Goal: Task Accomplishment & Management: Use online tool/utility

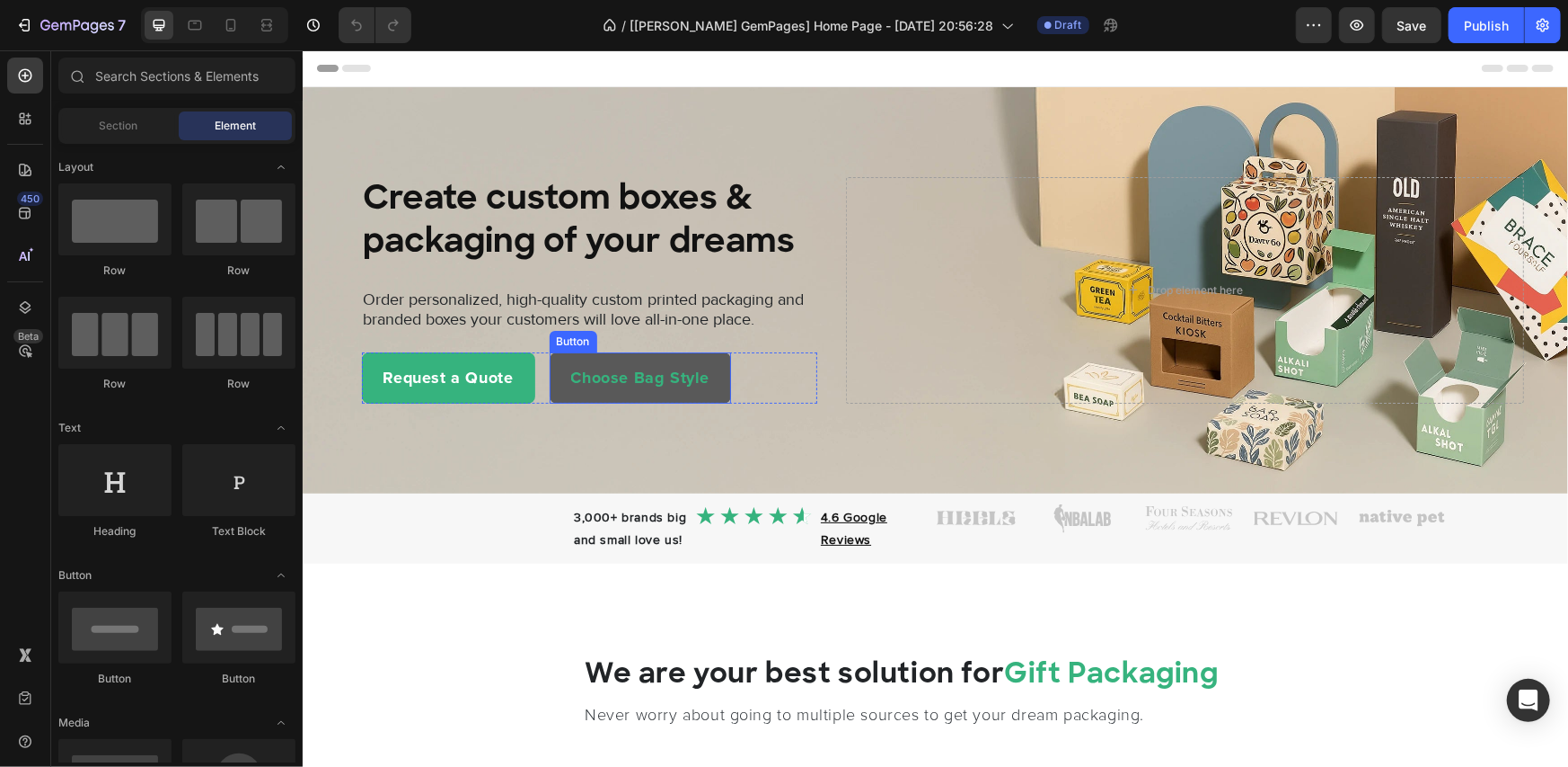
scroll to position [299, 0]
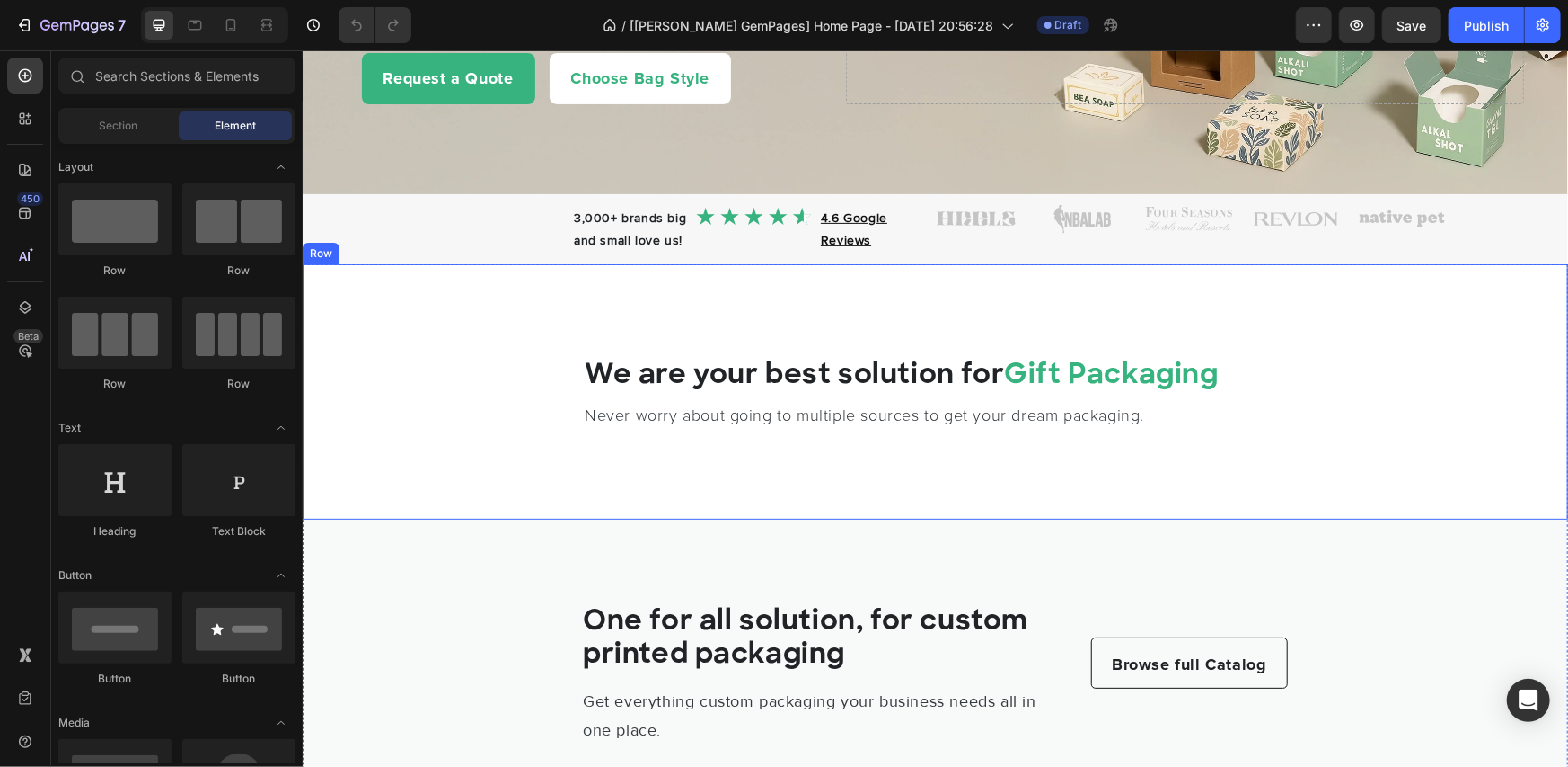
click at [525, 297] on div "We are your best solution for Gift Packaging Heading Never worry about going to…" at bounding box center [934, 390] width 1265 height 255
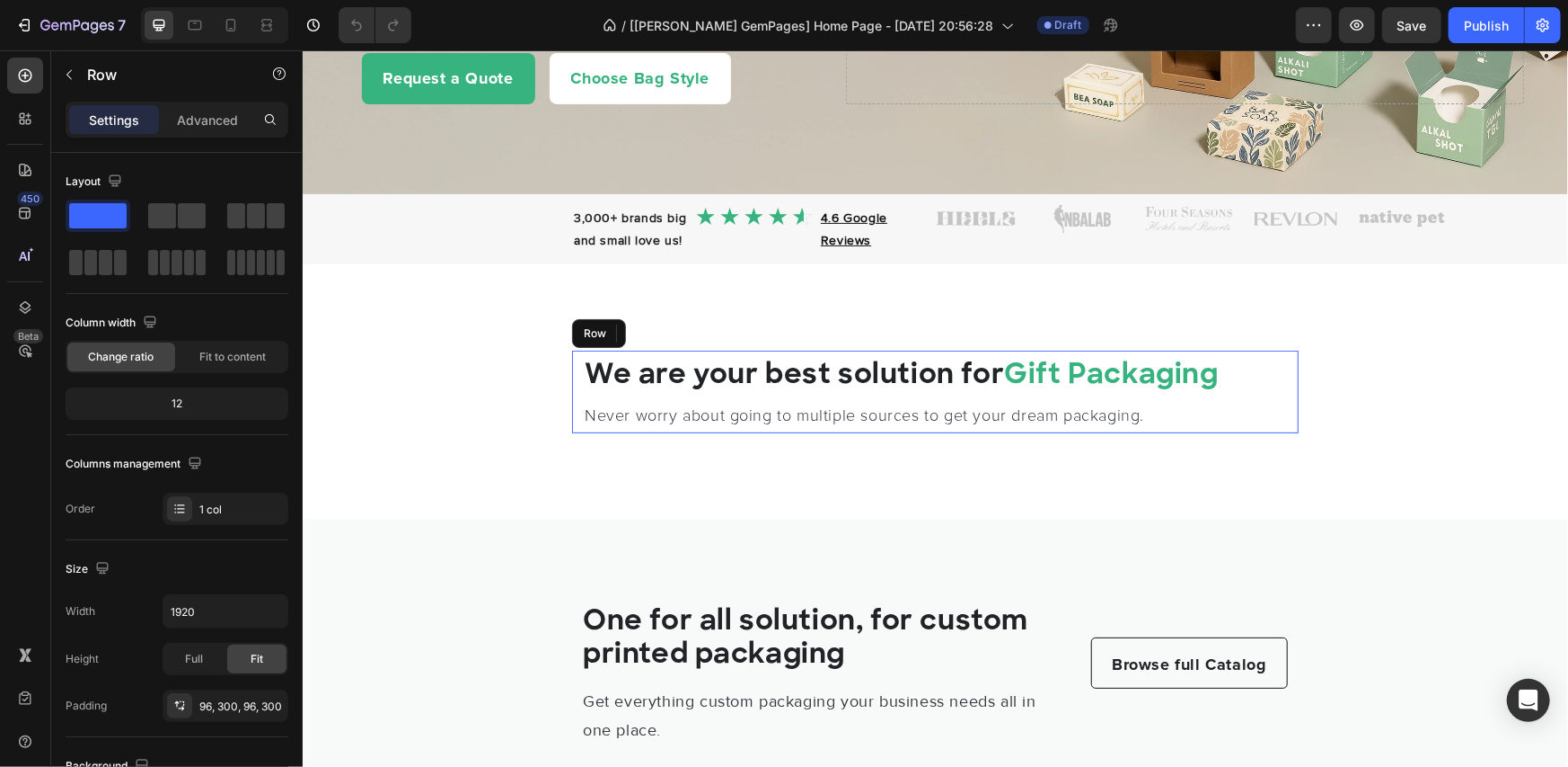
click at [576, 396] on div "We are your best solution for Gift Packaging Heading Never worry about going to…" at bounding box center [935, 390] width 726 height 82
click at [233, 27] on icon at bounding box center [231, 25] width 18 height 18
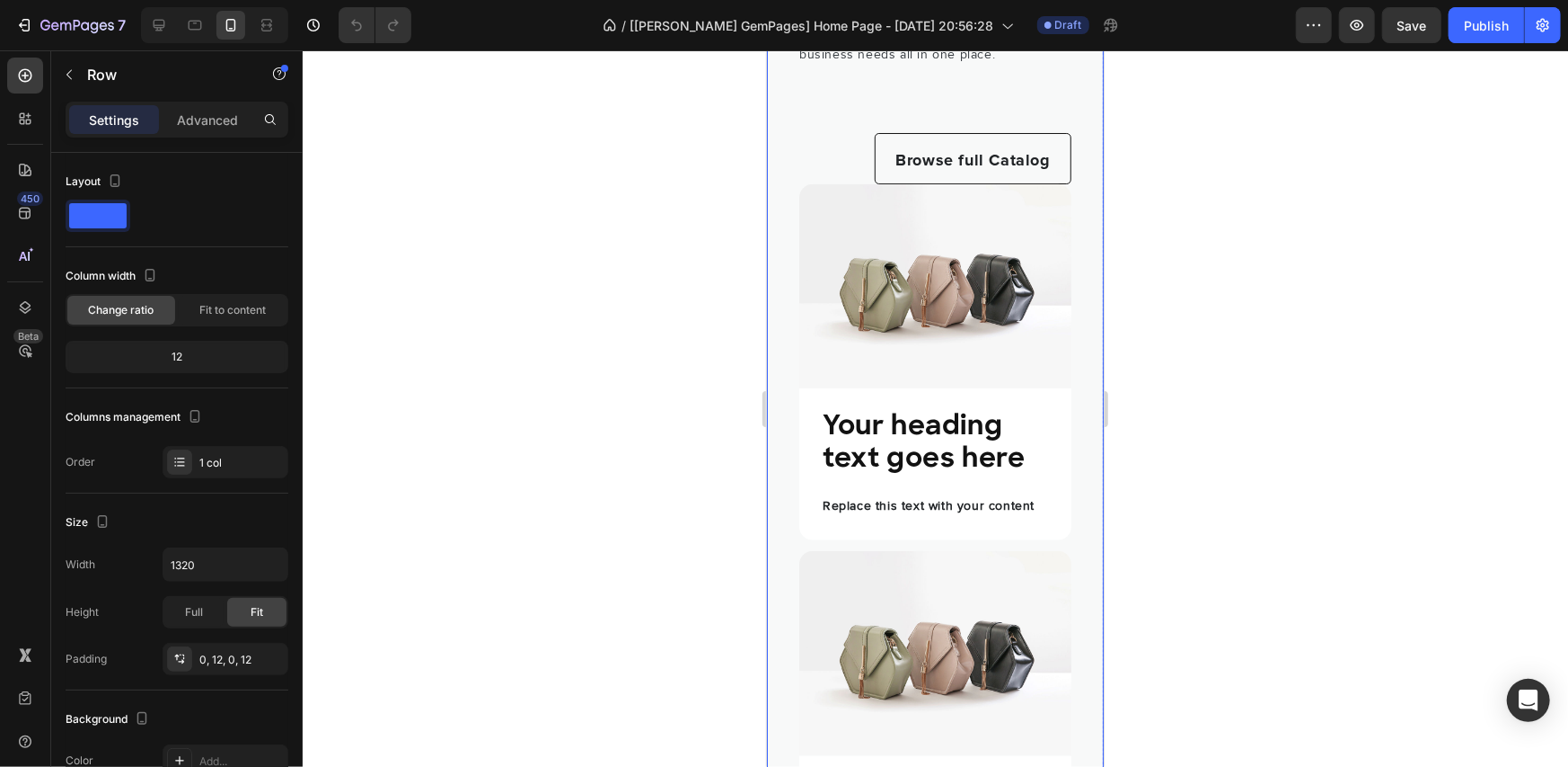
scroll to position [1150, 0]
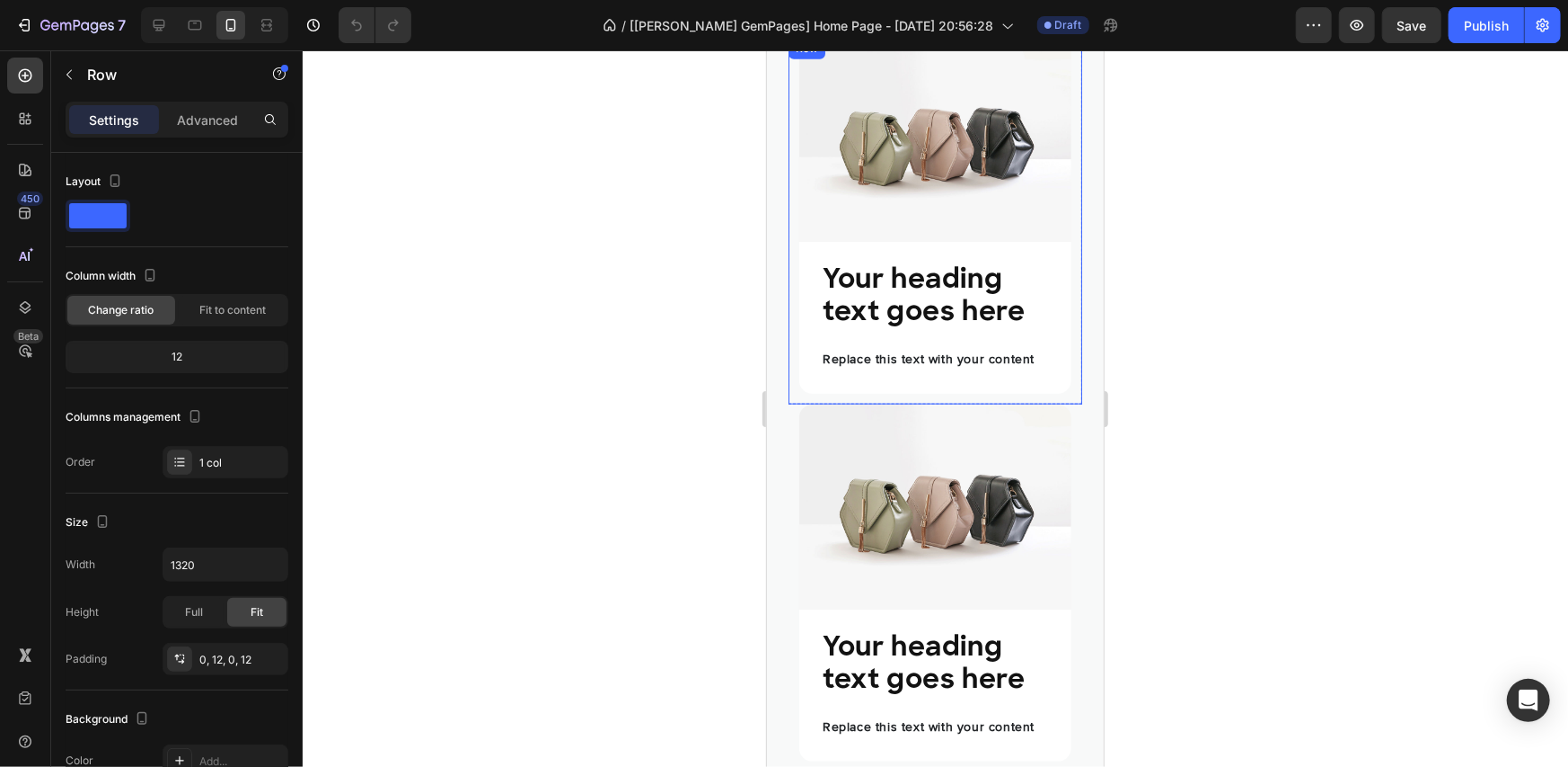
click at [791, 307] on div "Image Your heading text goes here Heading Replace this text with your content T…" at bounding box center [935, 219] width 294 height 366
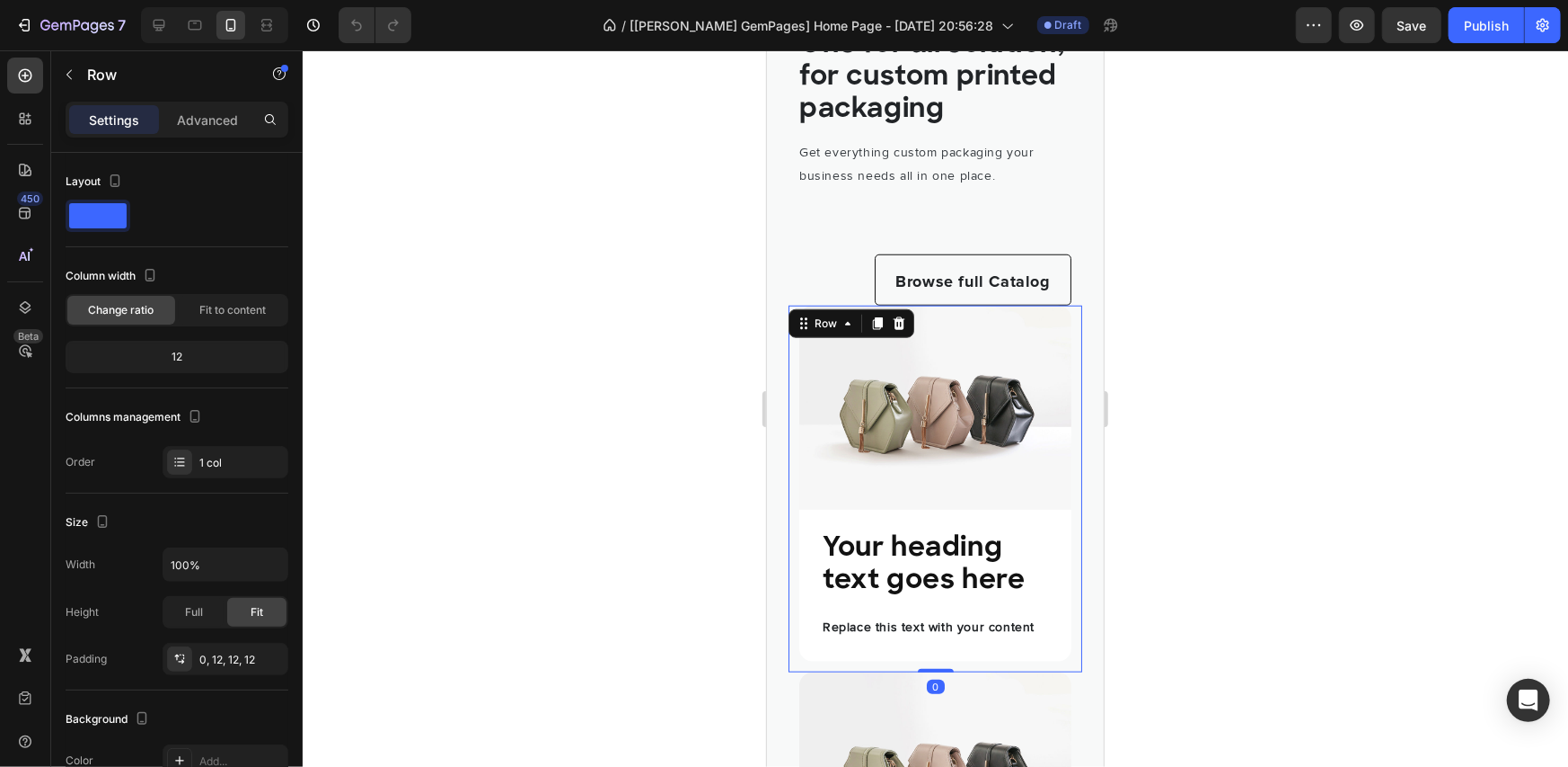
scroll to position [850, 0]
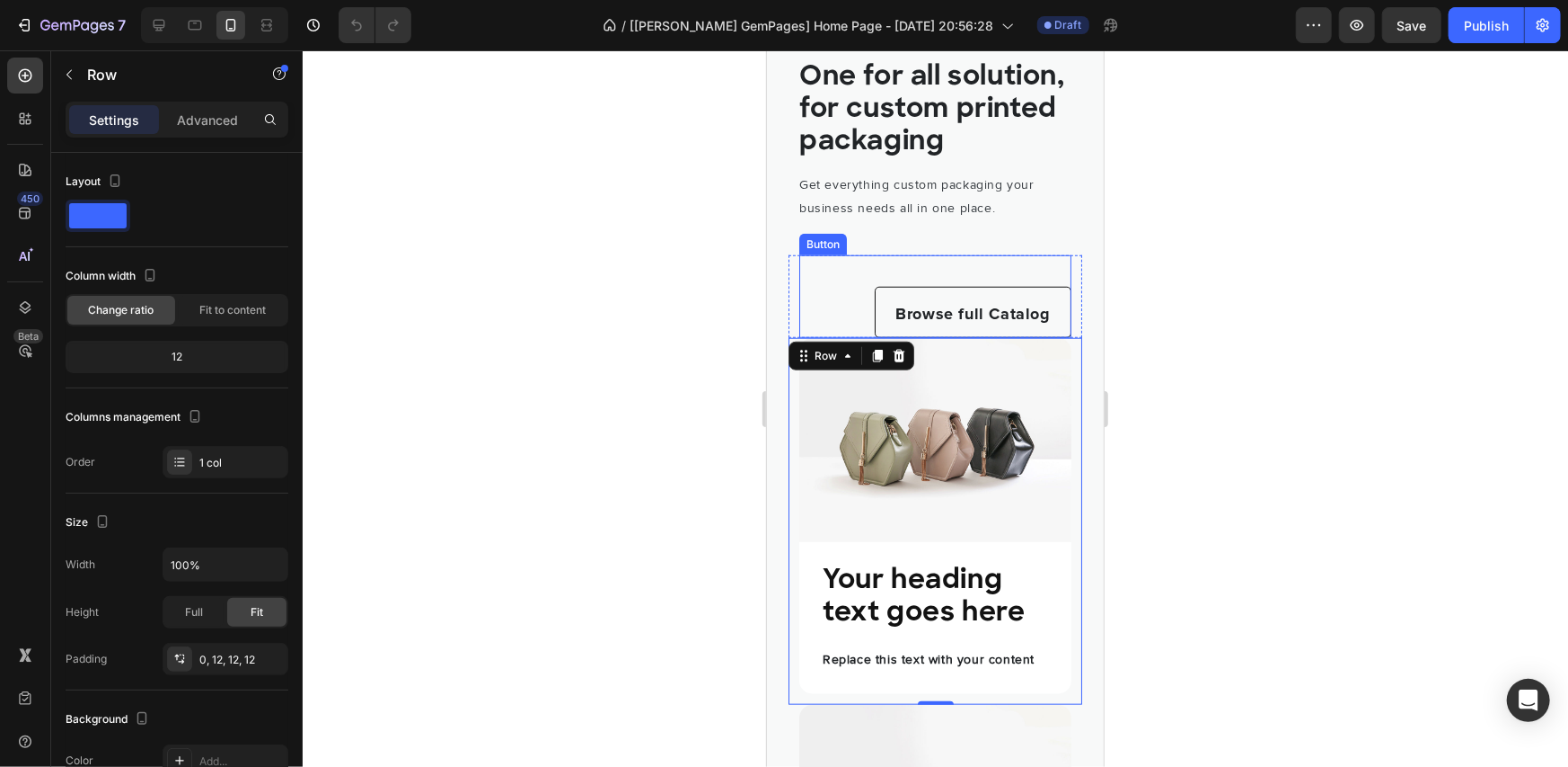
click at [830, 336] on div "Browse full Catalog Button" at bounding box center [934, 296] width 272 height 83
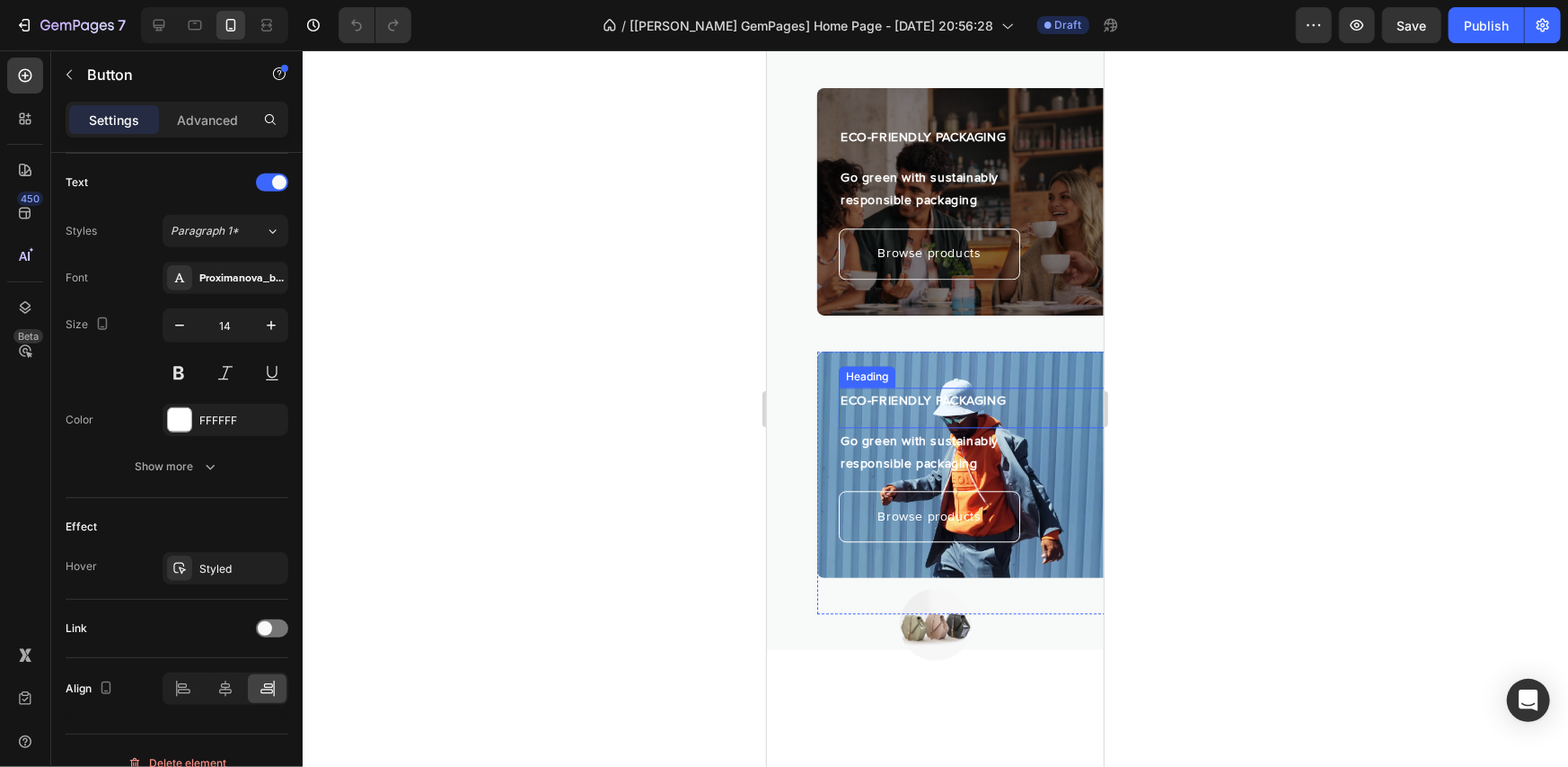
scroll to position [2347, 0]
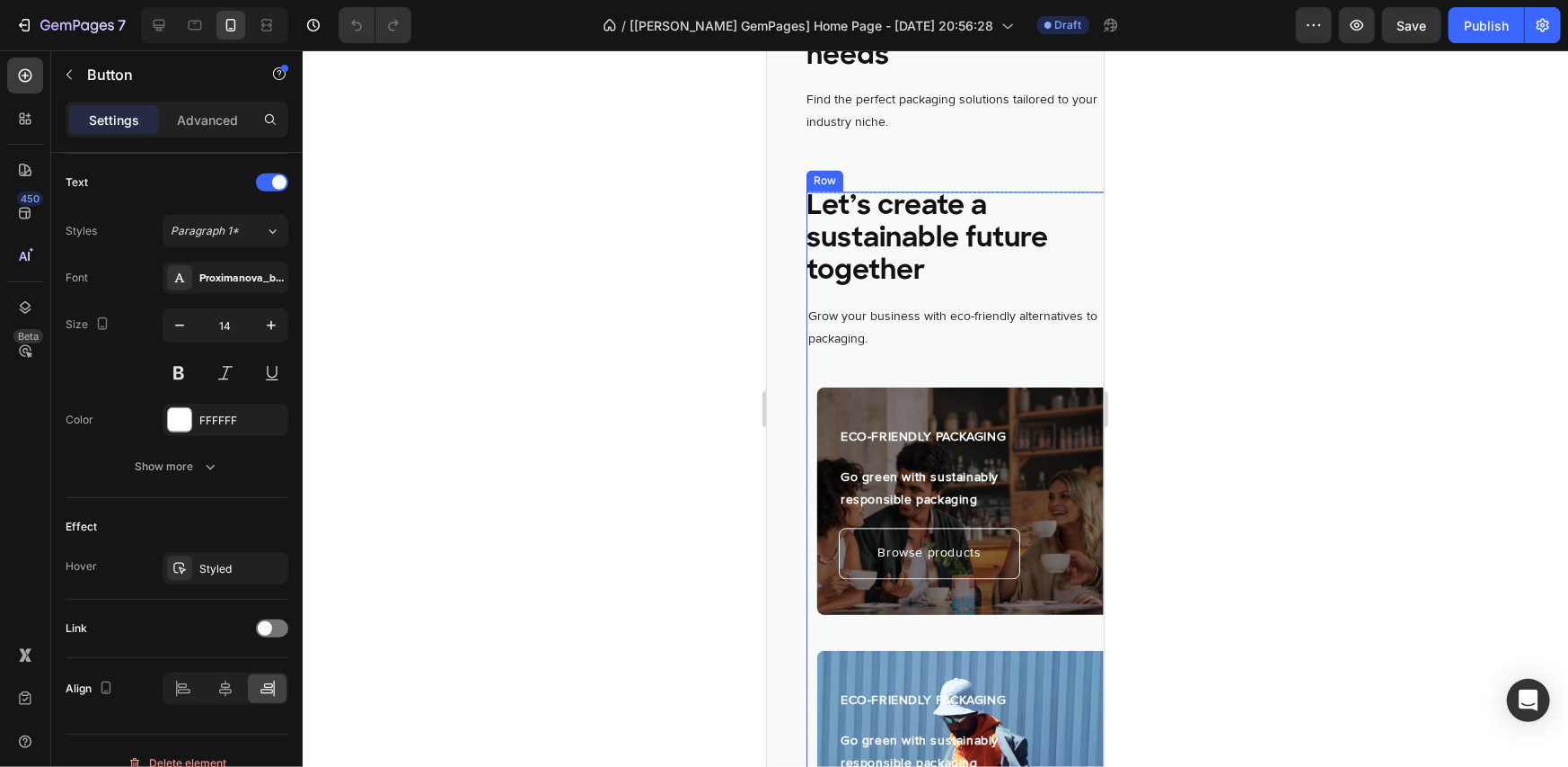
click at [817, 370] on div "Let’s create a sustainable future together Heading Grow your business with eco-…" at bounding box center [966, 569] width 319 height 758
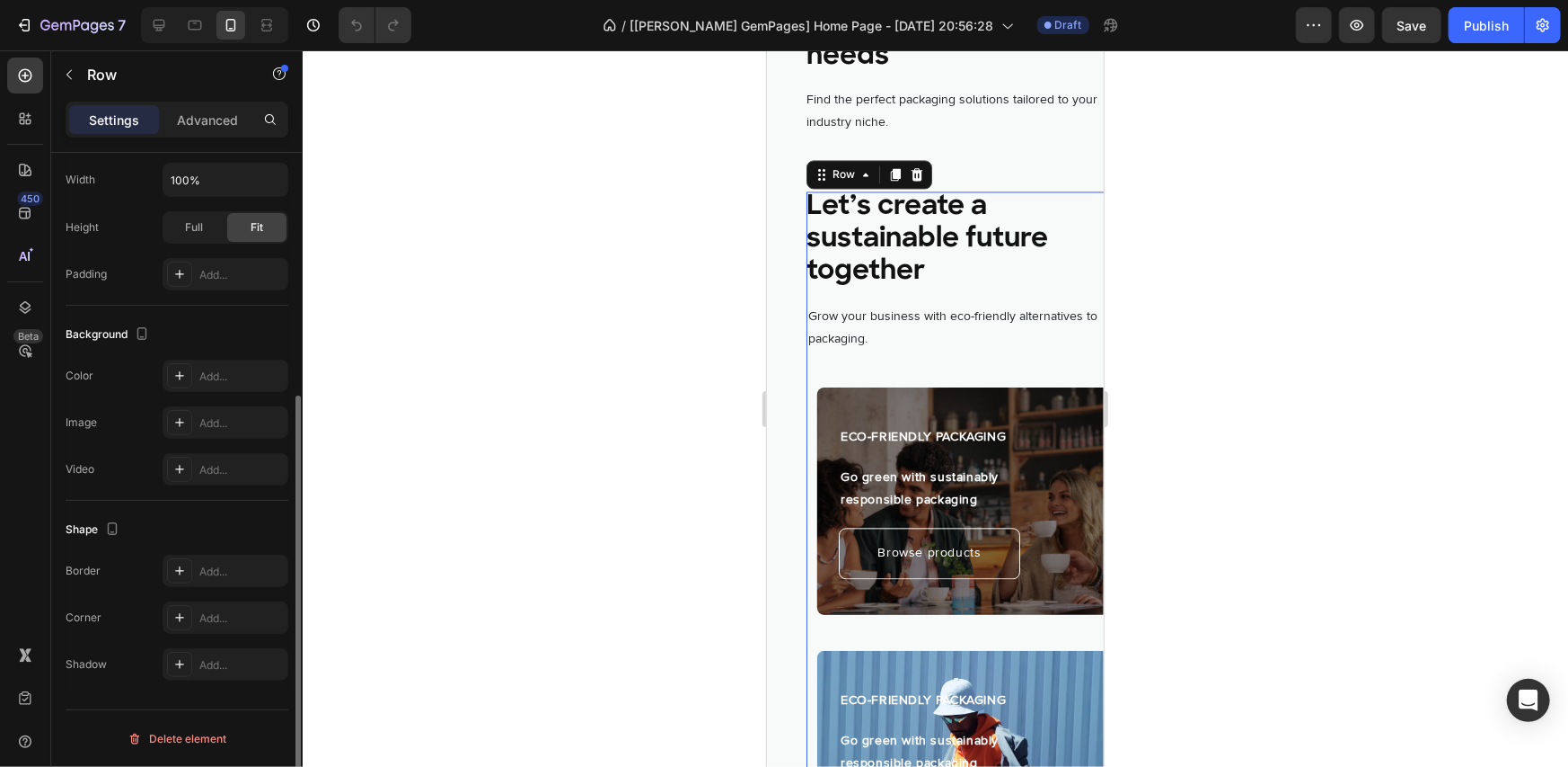
scroll to position [0, 0]
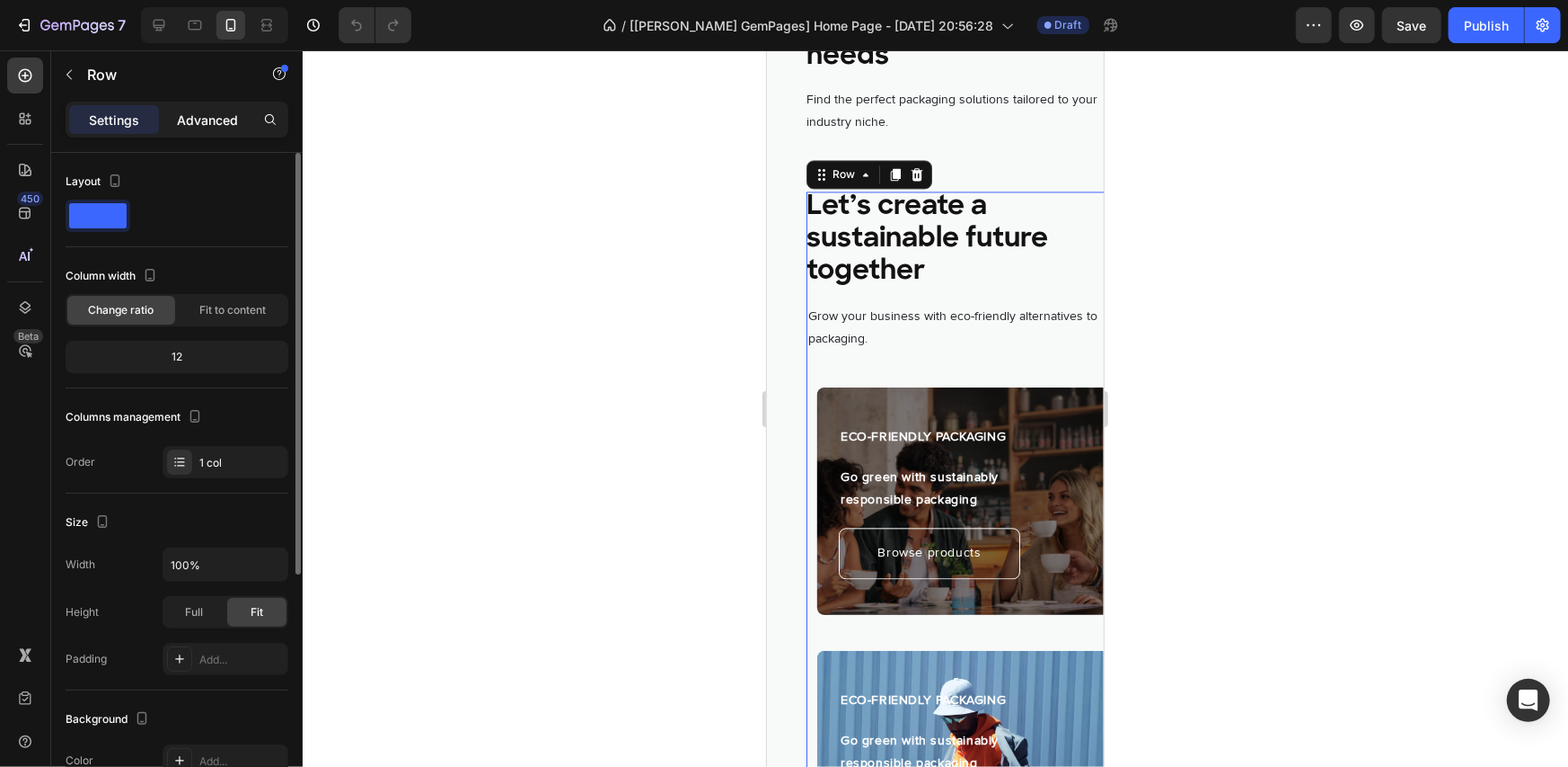
click at [220, 128] on p "Advanced" at bounding box center [208, 120] width 61 height 19
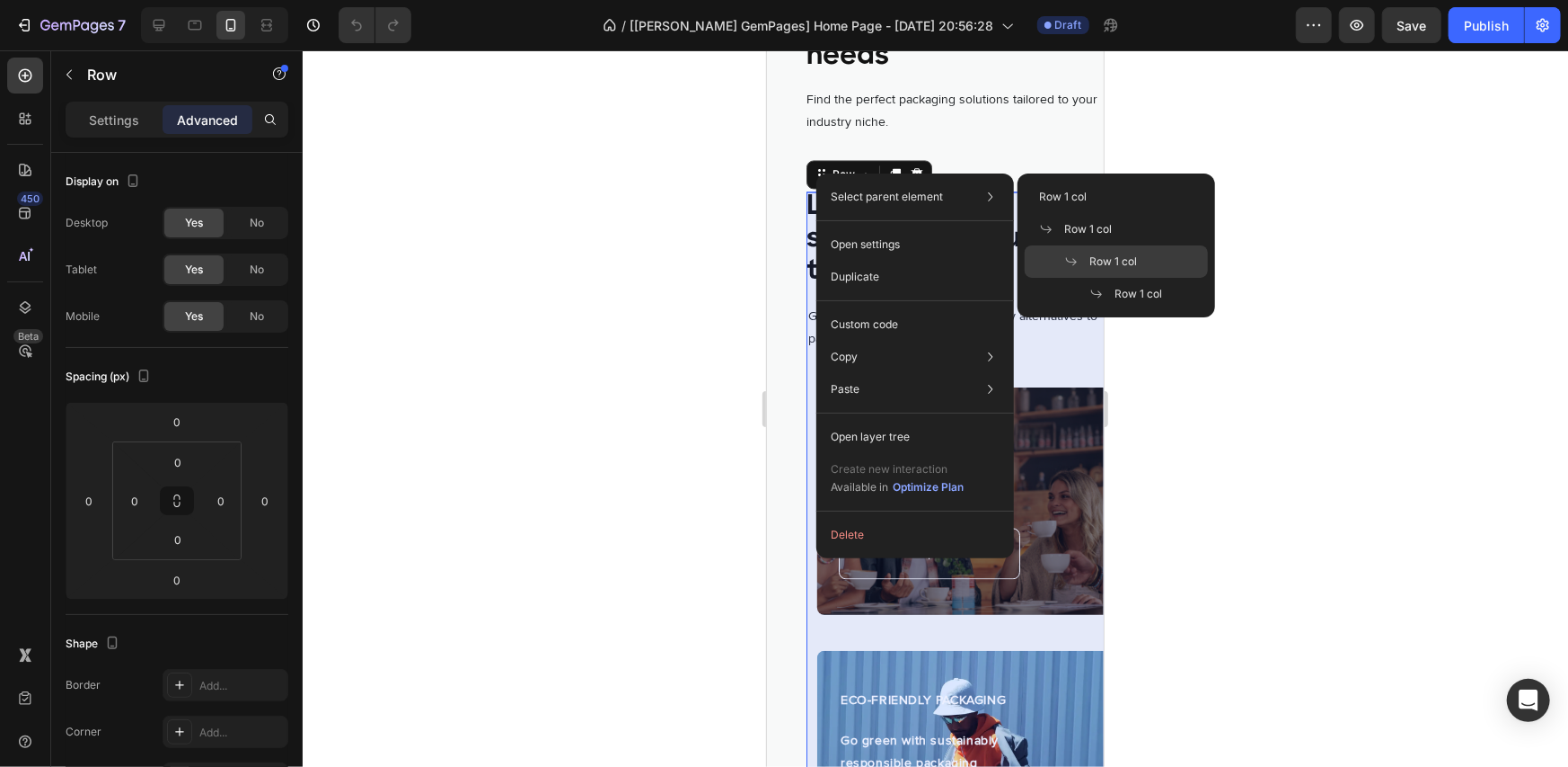
drag, startPoint x: 1132, startPoint y: 255, endPoint x: 244, endPoint y: 204, distance: 889.5
click at [1132, 255] on span "Row 1 col" at bounding box center [1114, 261] width 48 height 16
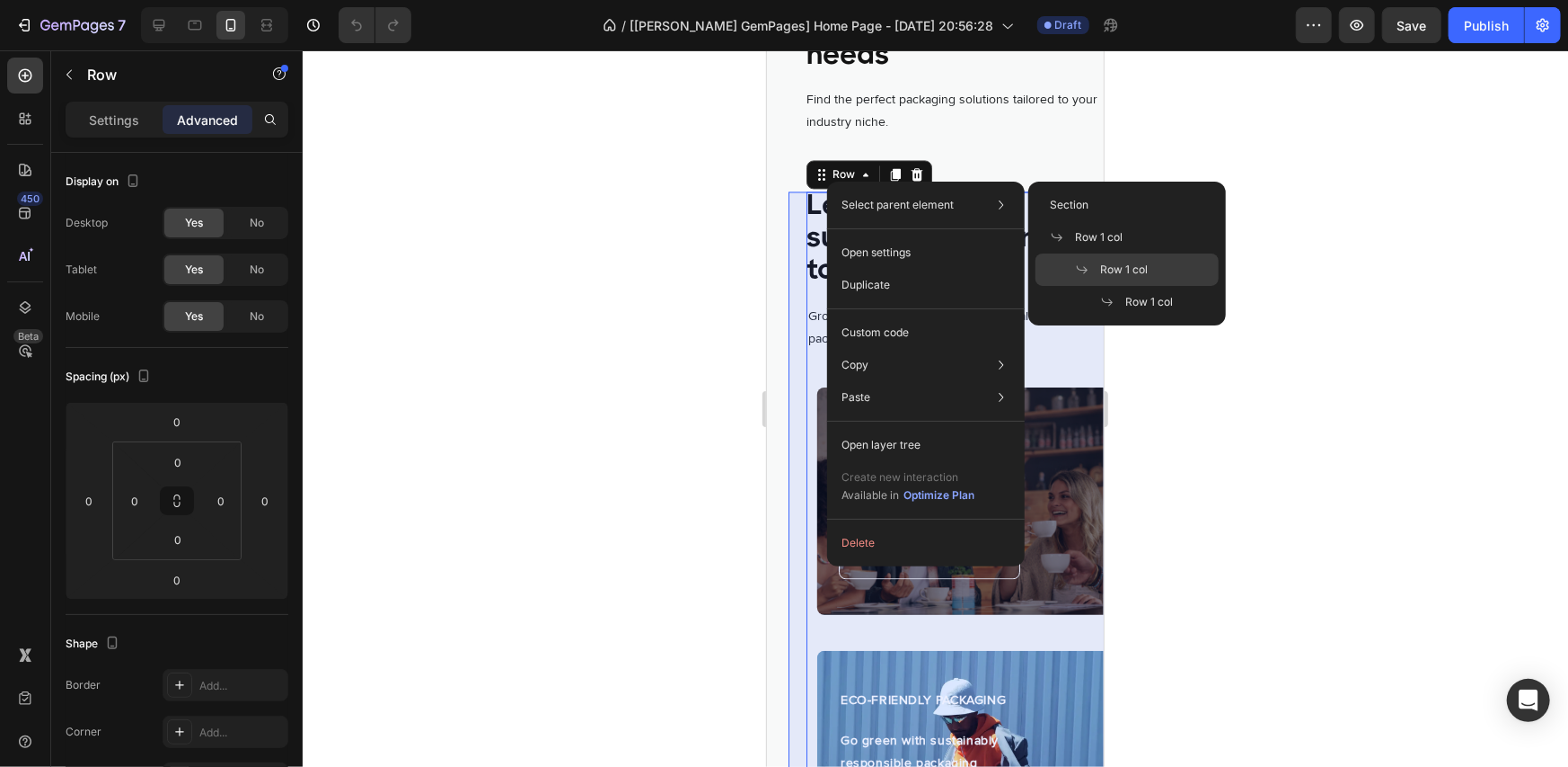
drag, startPoint x: 1120, startPoint y: 261, endPoint x: 149, endPoint y: 261, distance: 971.0
click at [1120, 261] on span "Row 1 col" at bounding box center [1124, 269] width 48 height 16
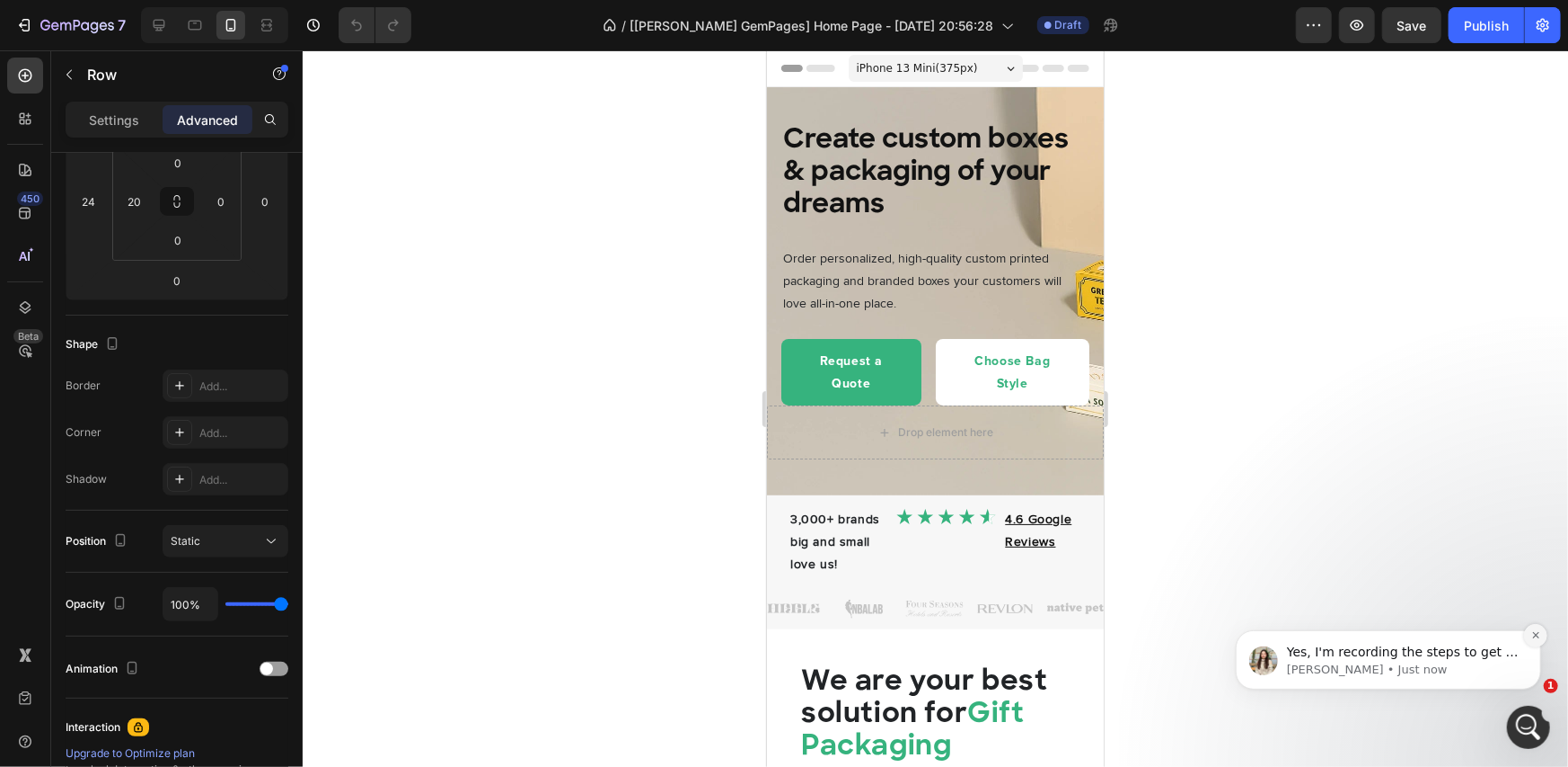
click at [1527, 633] on button "Dismiss notification" at bounding box center [1535, 634] width 23 height 23
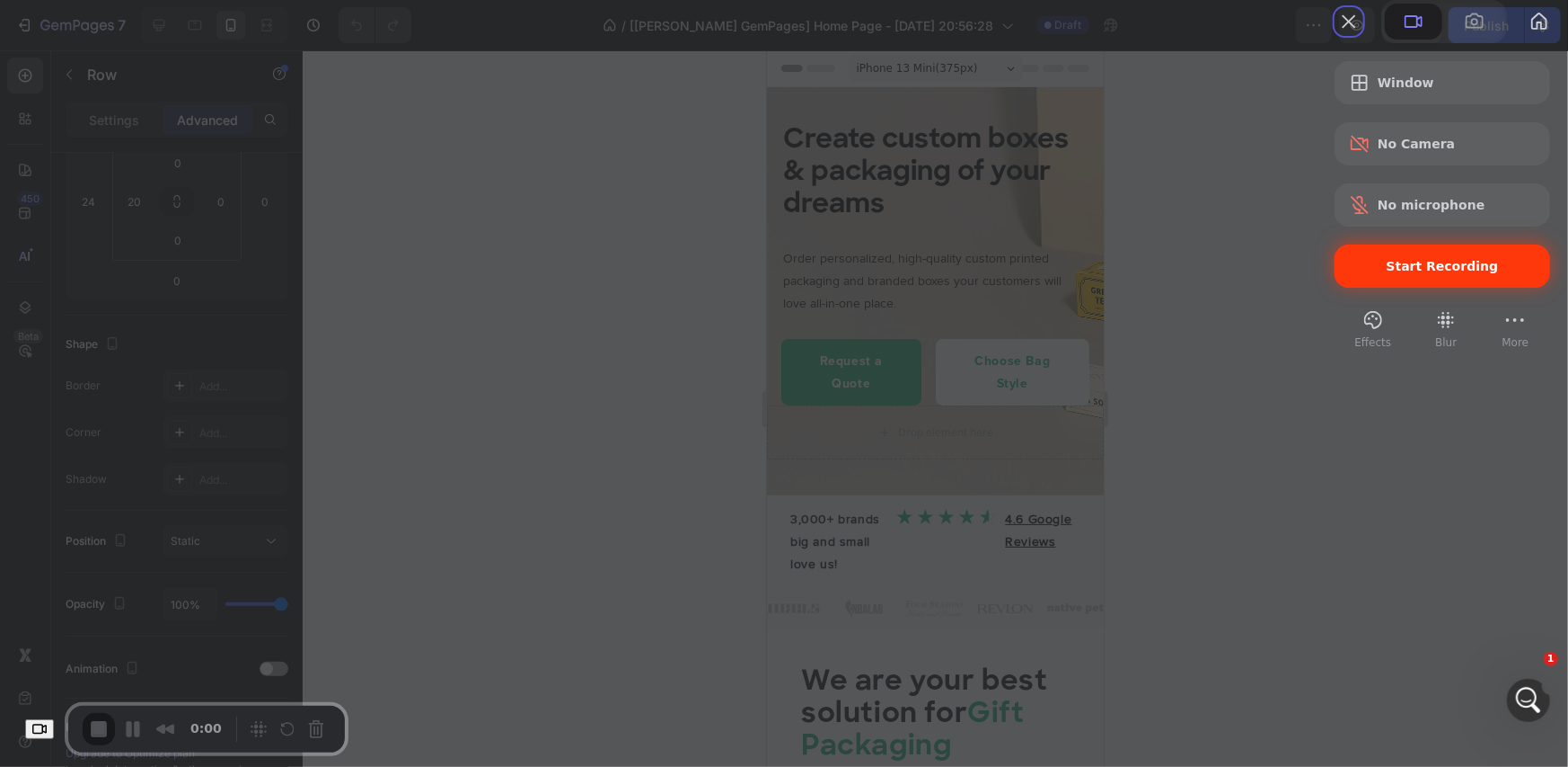
click at [1427, 287] on div "Start Recording" at bounding box center [1442, 265] width 215 height 43
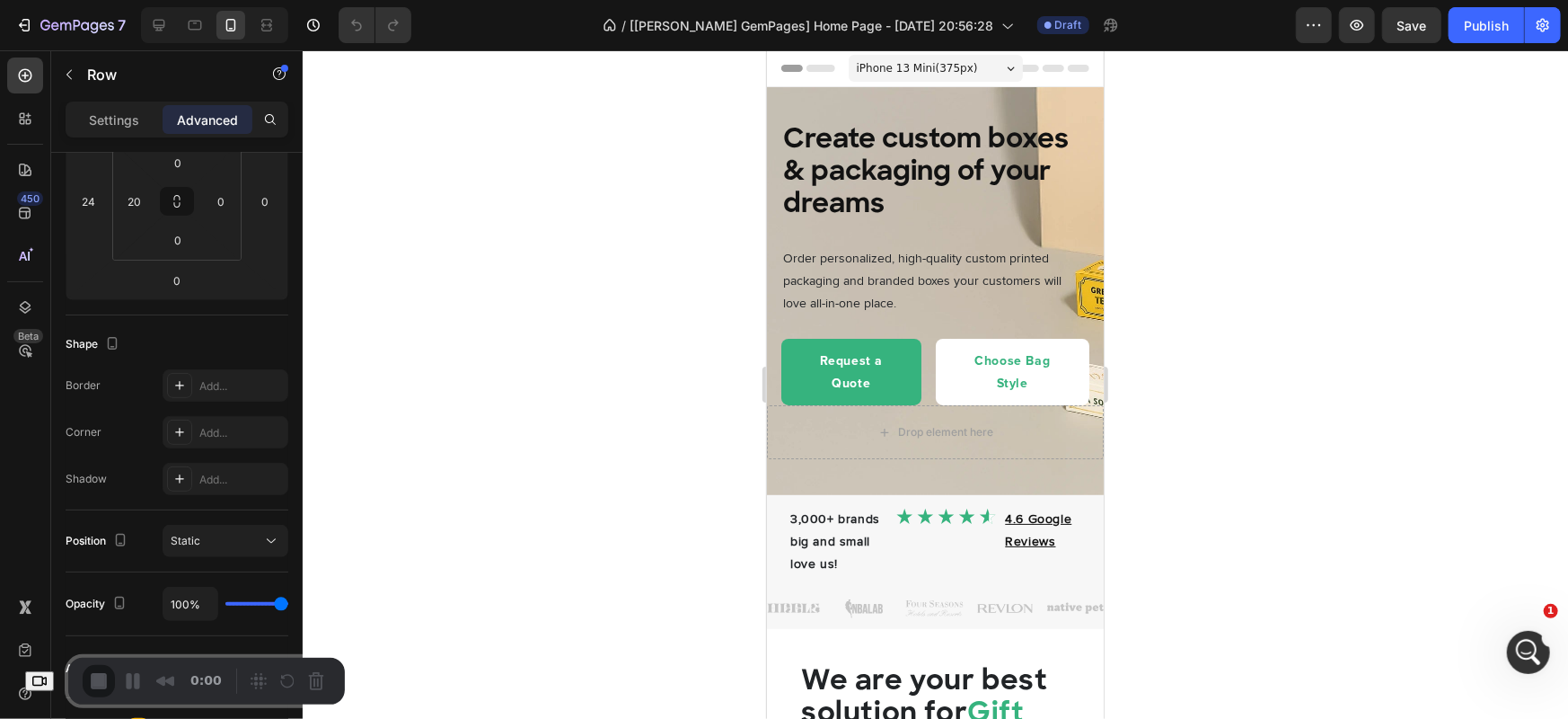
click at [99, 75] on p "Row" at bounding box center [163, 74] width 153 height 21
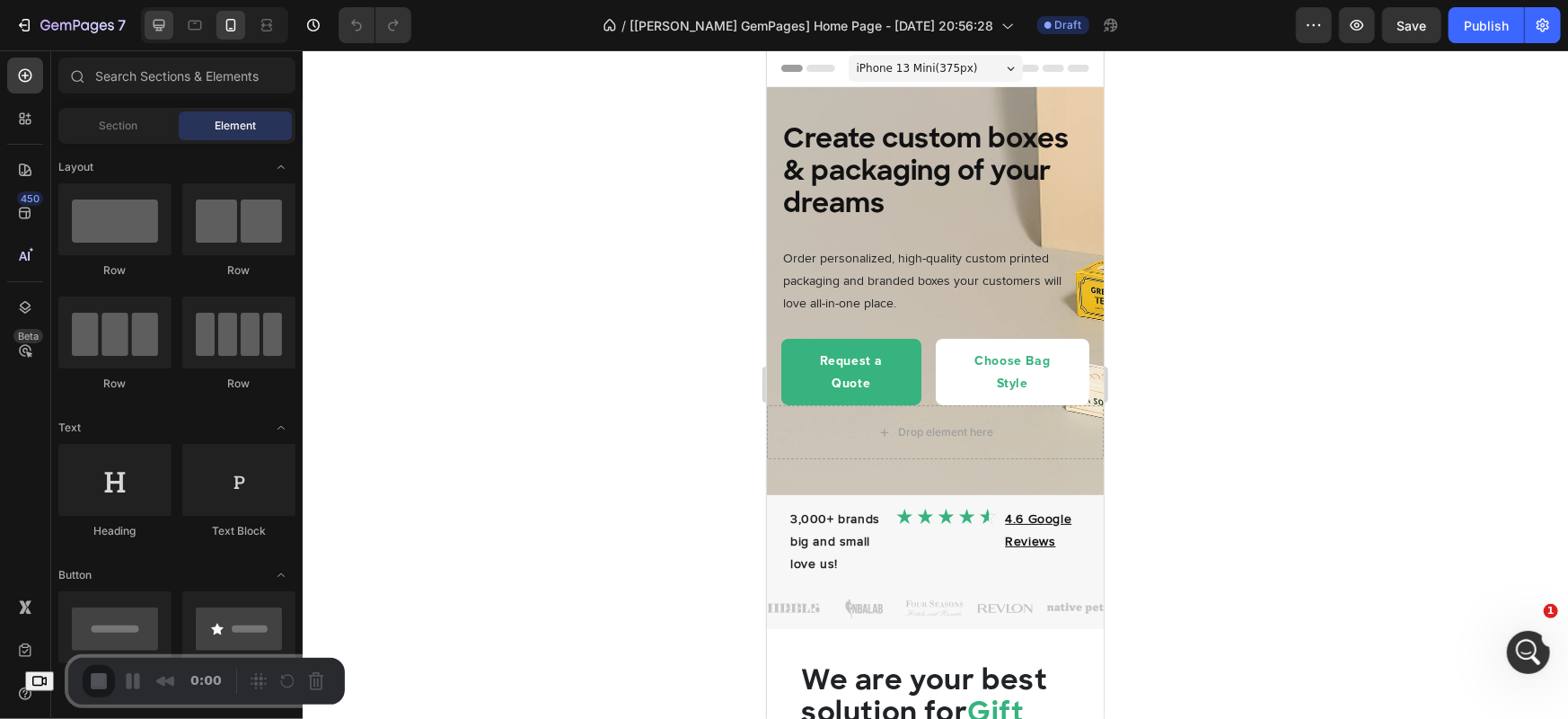
click at [159, 28] on icon at bounding box center [159, 25] width 18 height 18
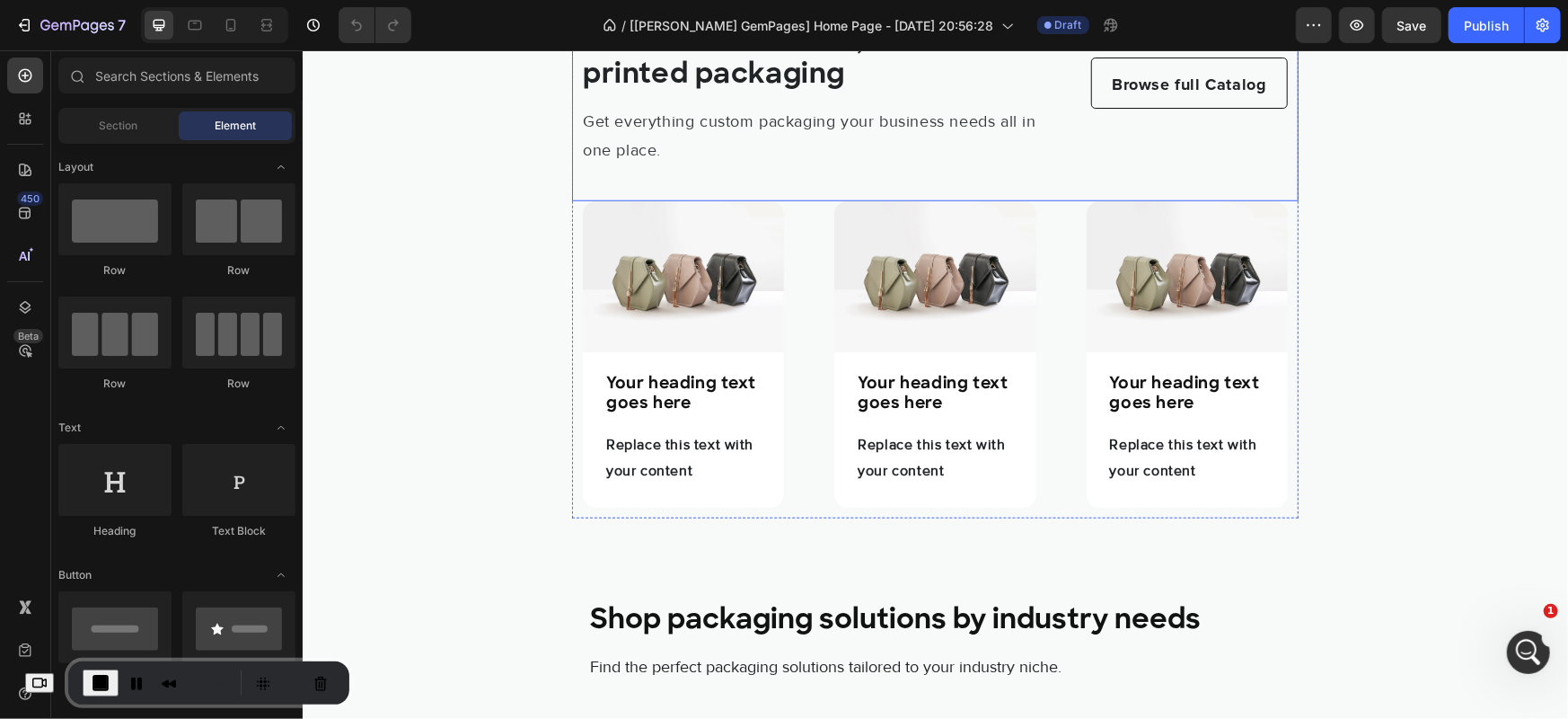
scroll to position [899, 0]
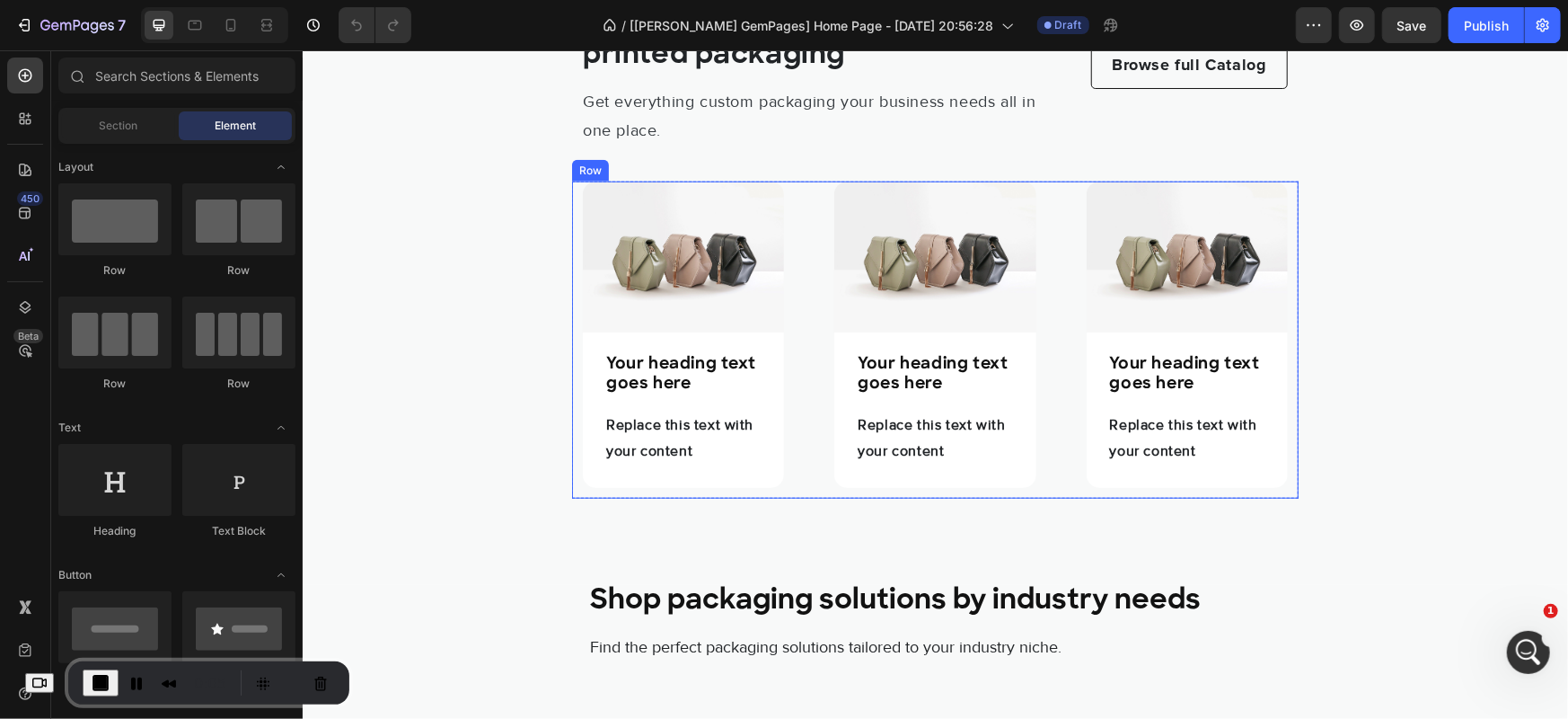
click at [1048, 230] on div "Image Your heading text goes here Heading Replace this text with your content T…" at bounding box center [935, 339] width 726 height 317
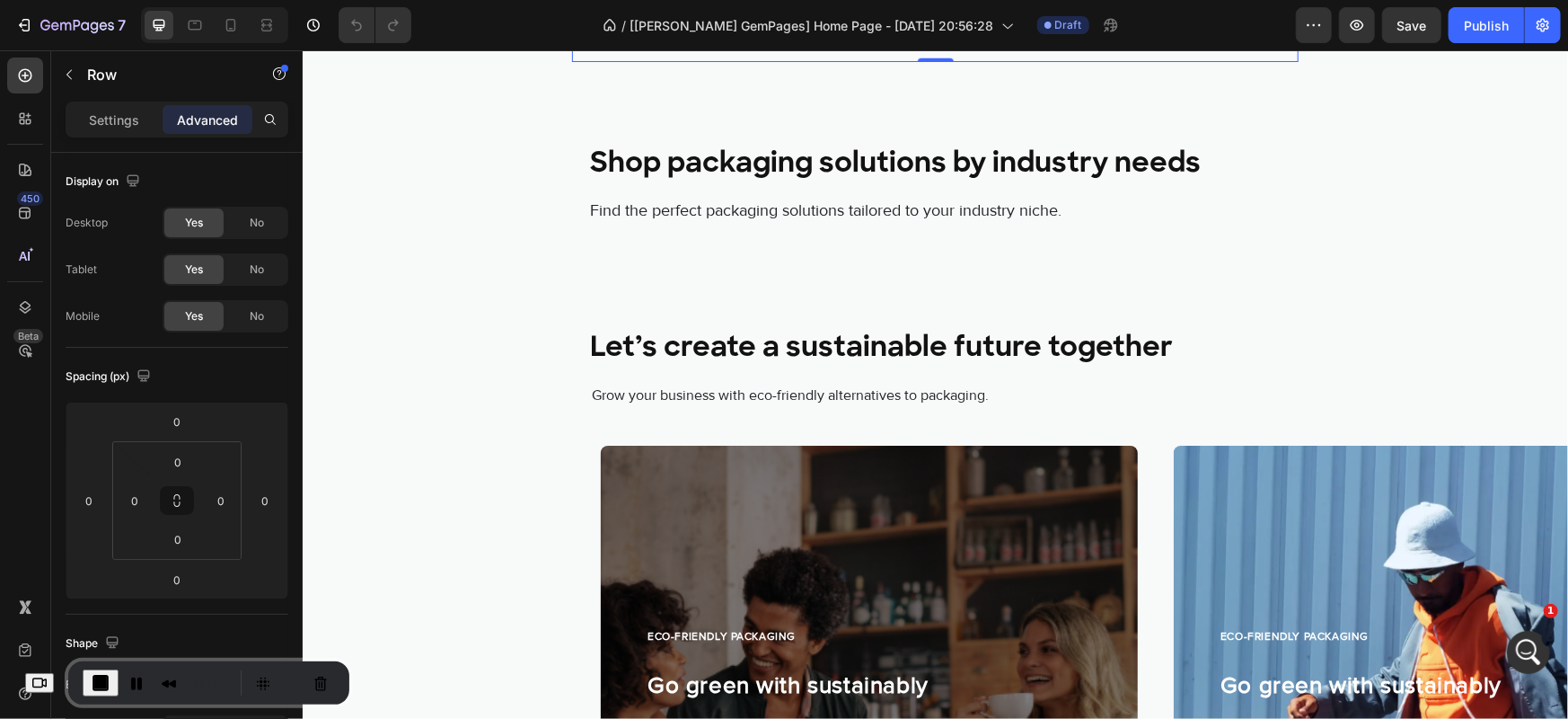
scroll to position [1498, 0]
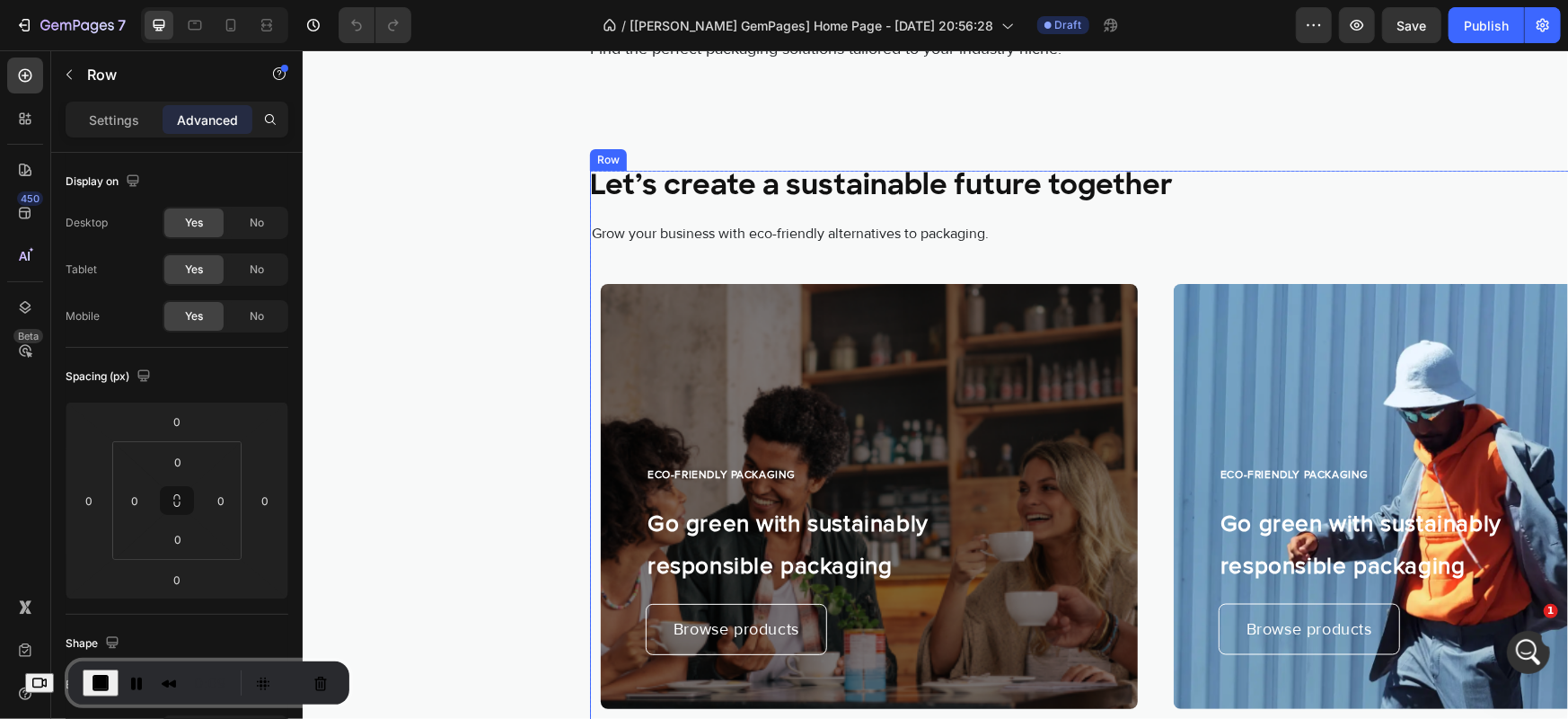
click at [1145, 269] on div "Let’s create a sustainable future together Heading Grow your business with eco-…" at bounding box center [1155, 512] width 1132 height 684
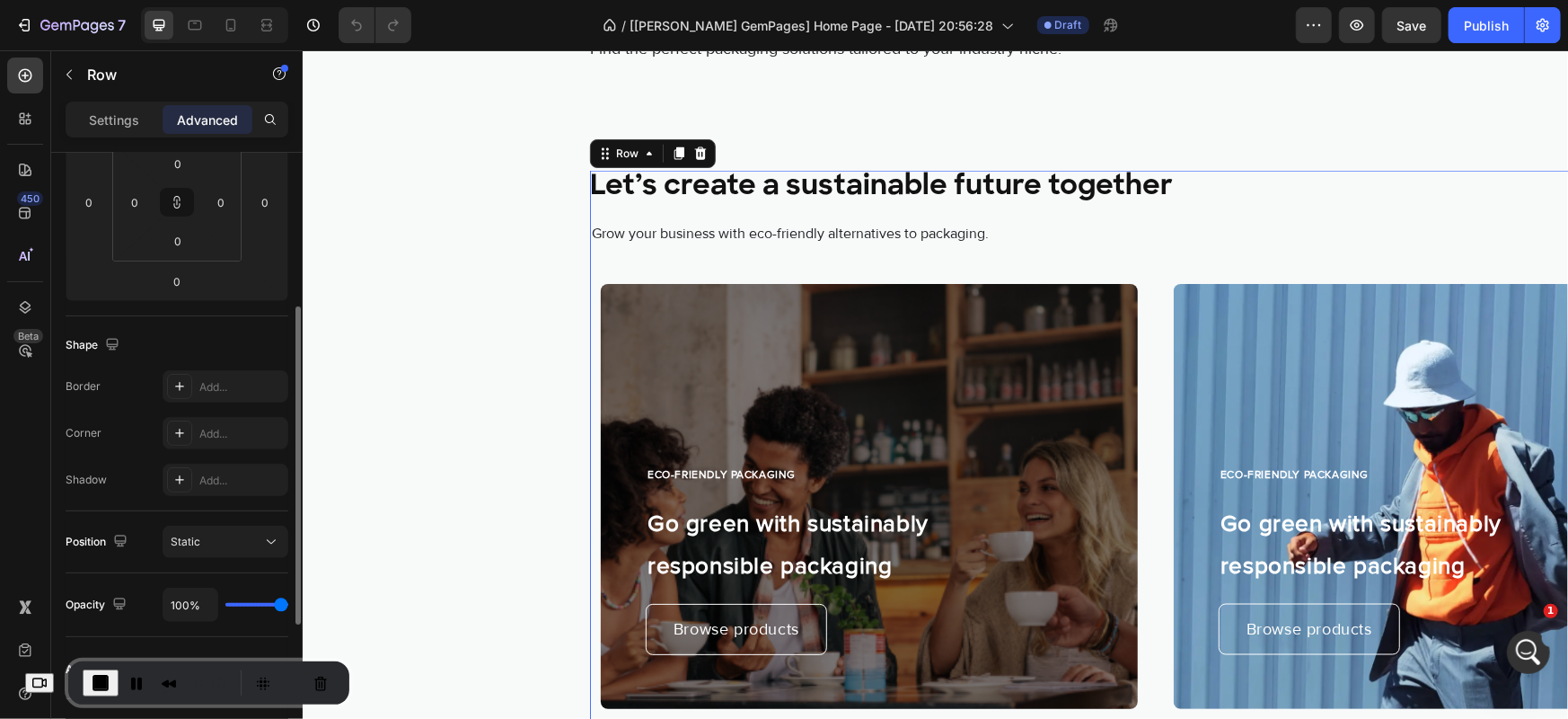
scroll to position [0, 0]
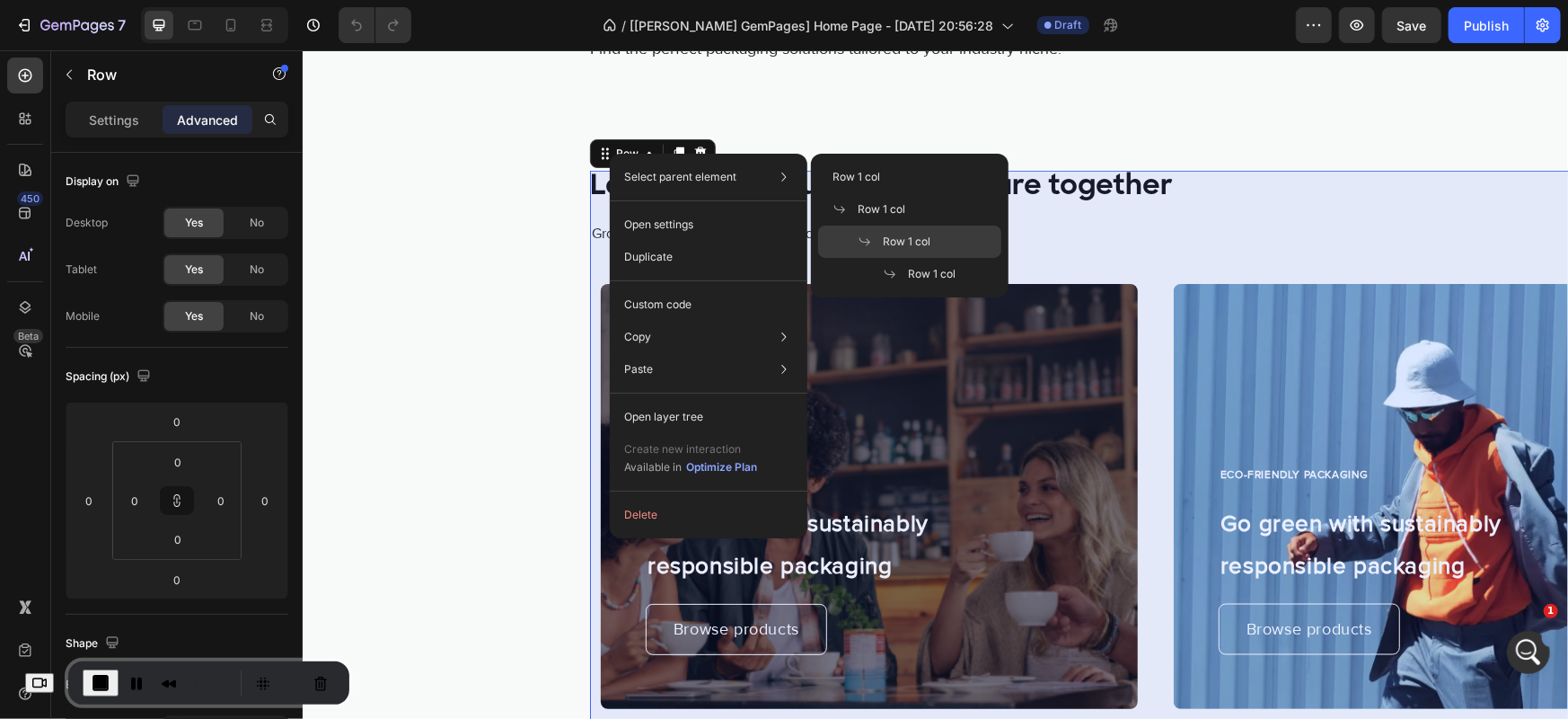
click at [903, 241] on span "Row 1 col" at bounding box center [907, 241] width 48 height 16
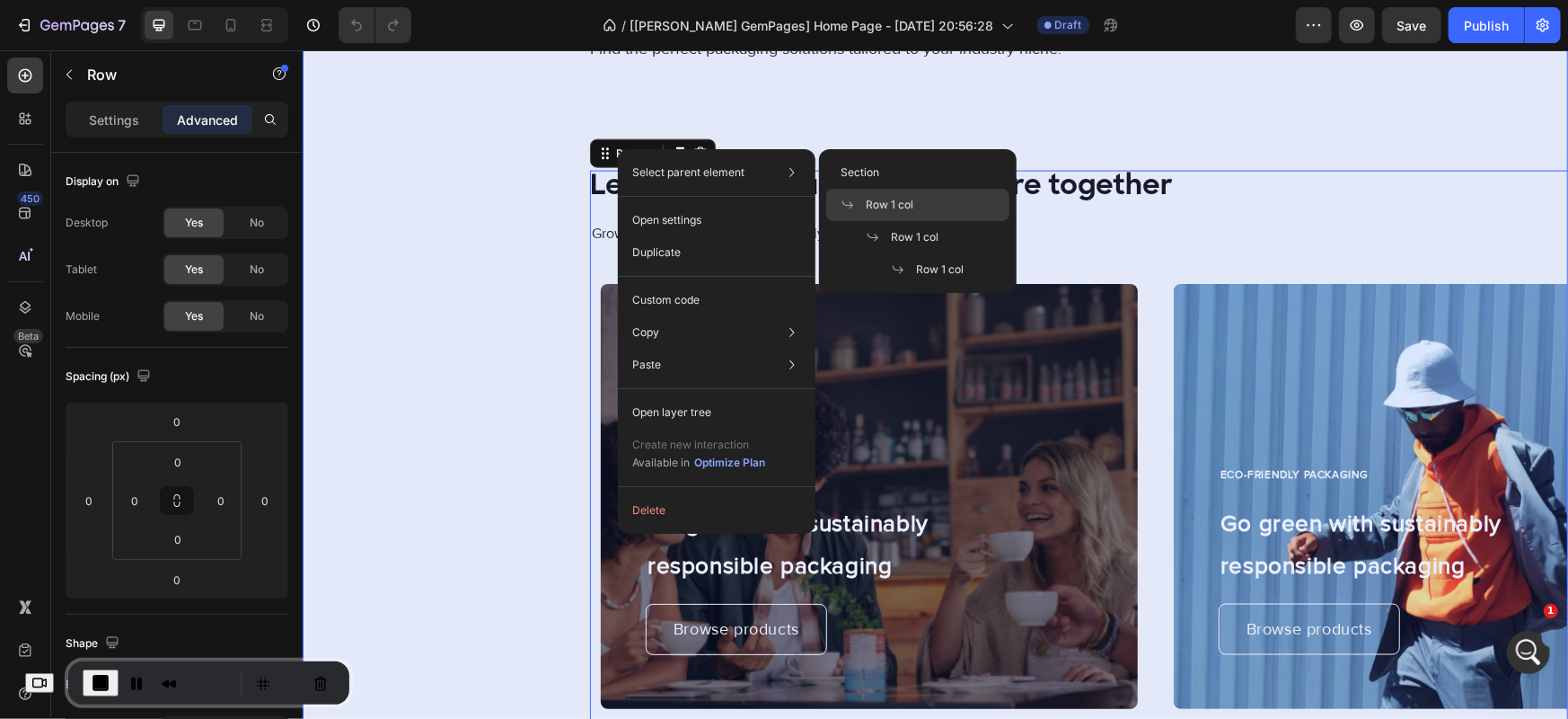
click at [906, 212] on span "Row 1 col" at bounding box center [890, 205] width 48 height 16
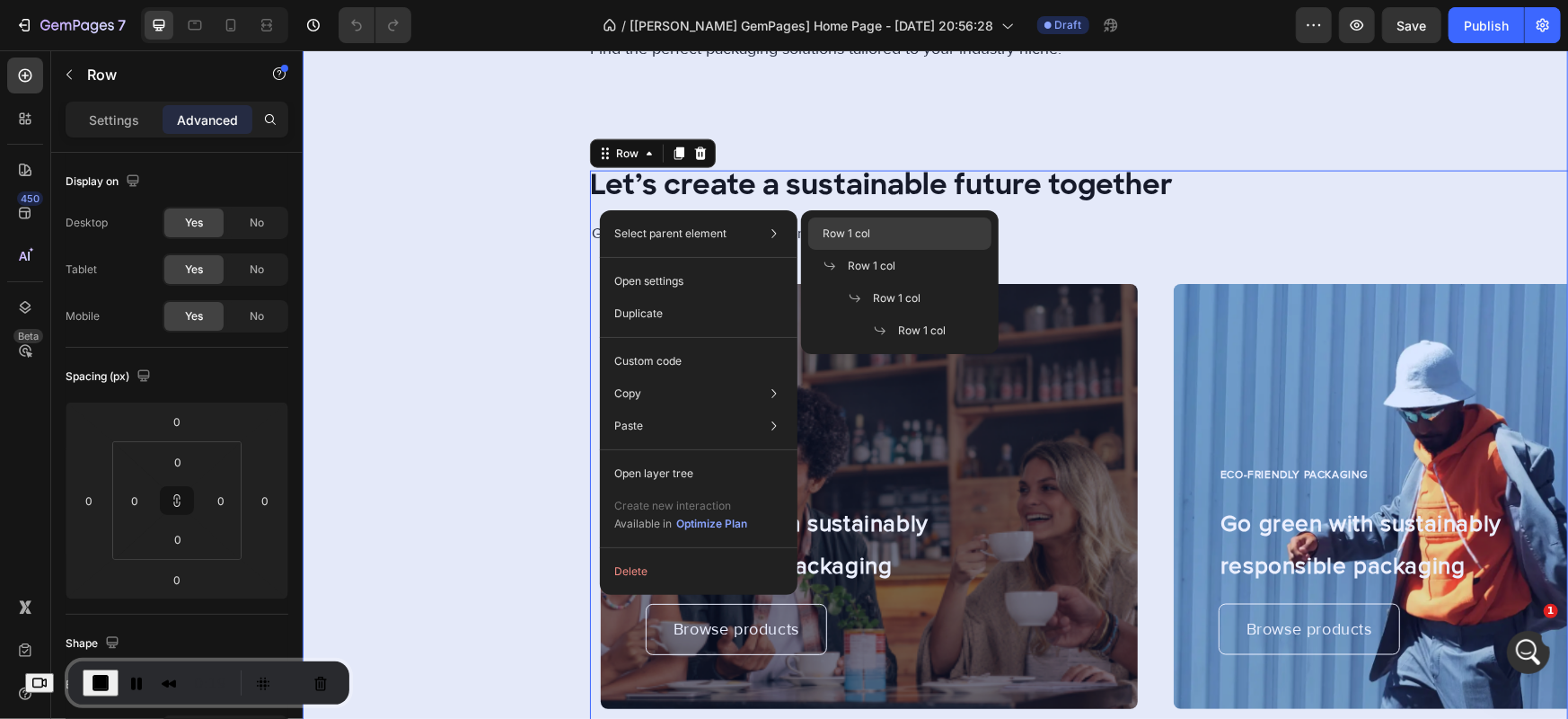
click at [855, 242] on div "Row 1 col" at bounding box center [899, 234] width 184 height 33
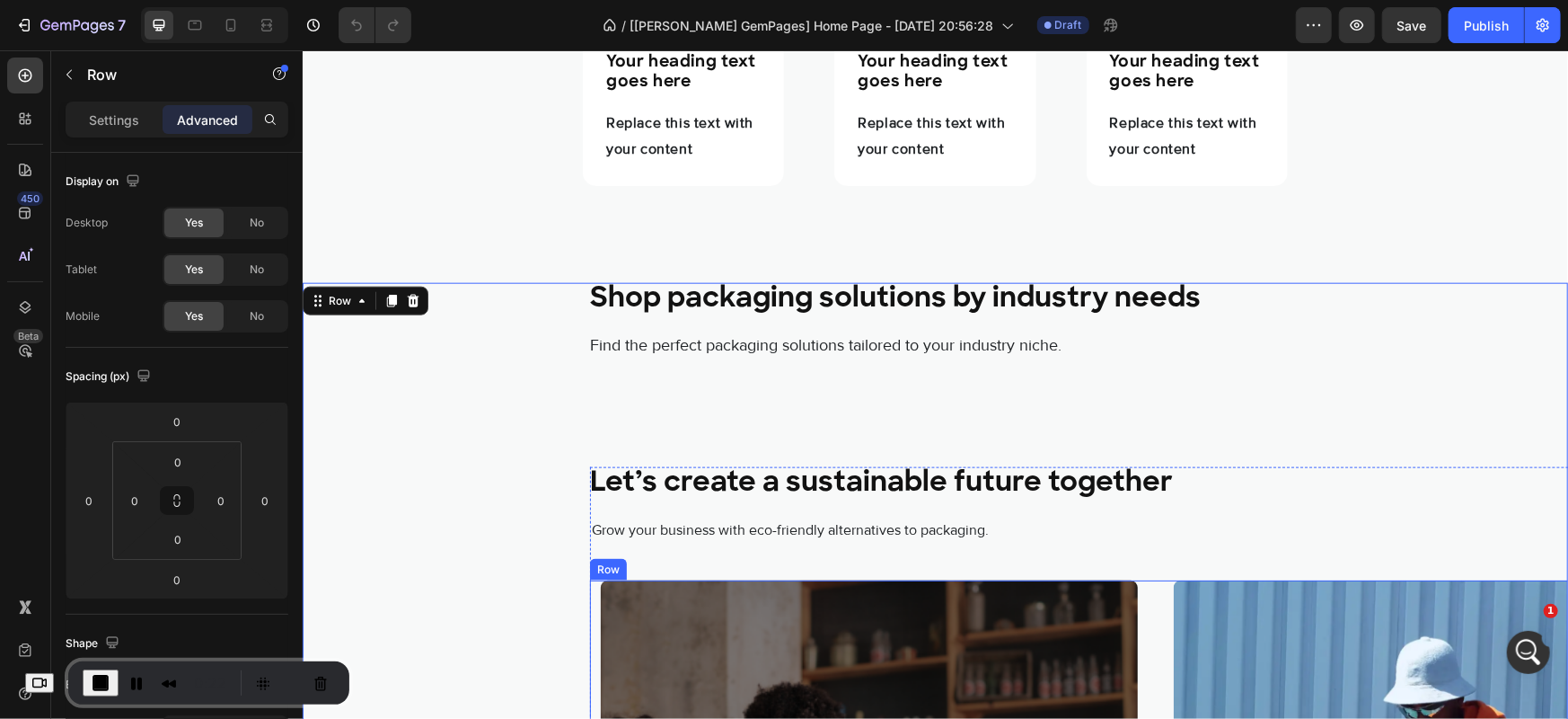
scroll to position [1198, 0]
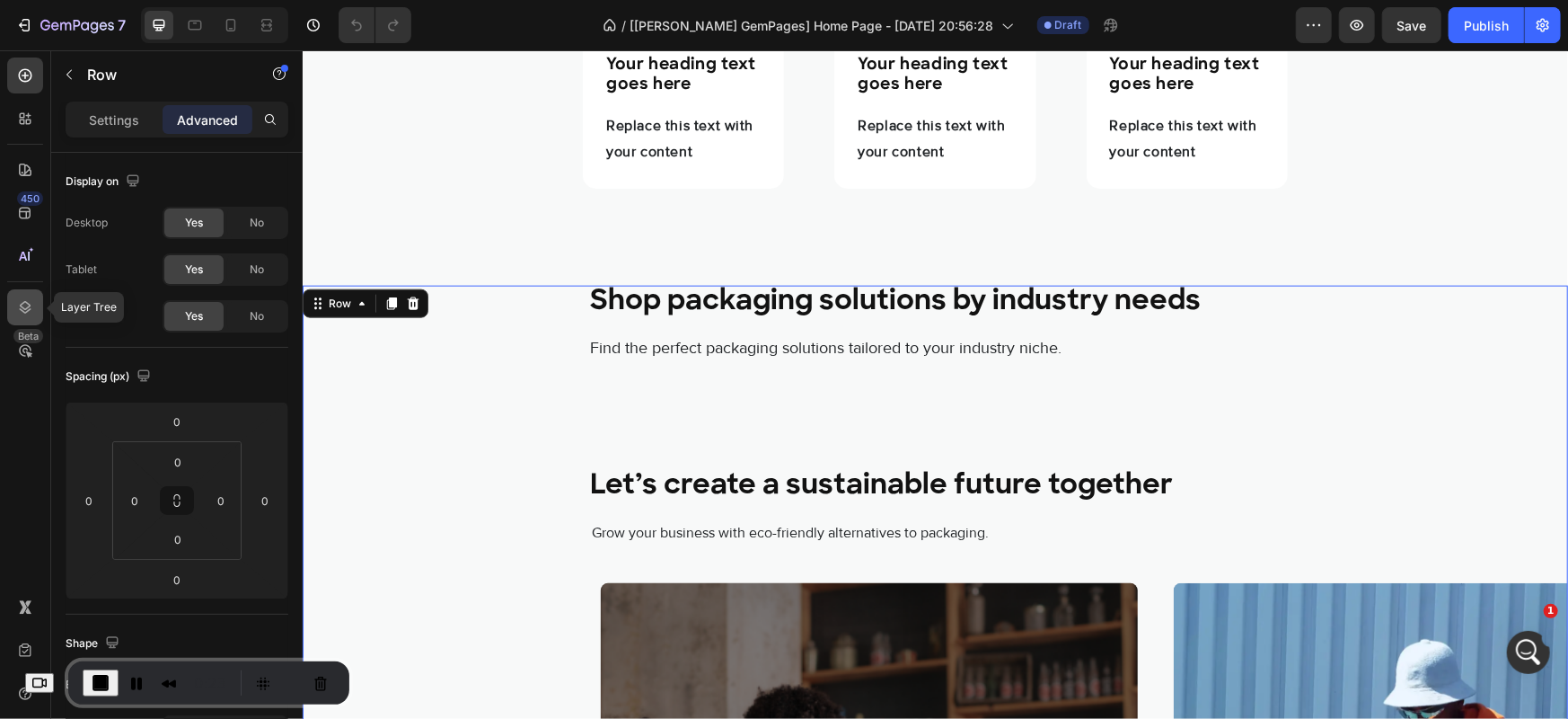
click at [23, 303] on icon at bounding box center [26, 307] width 12 height 12
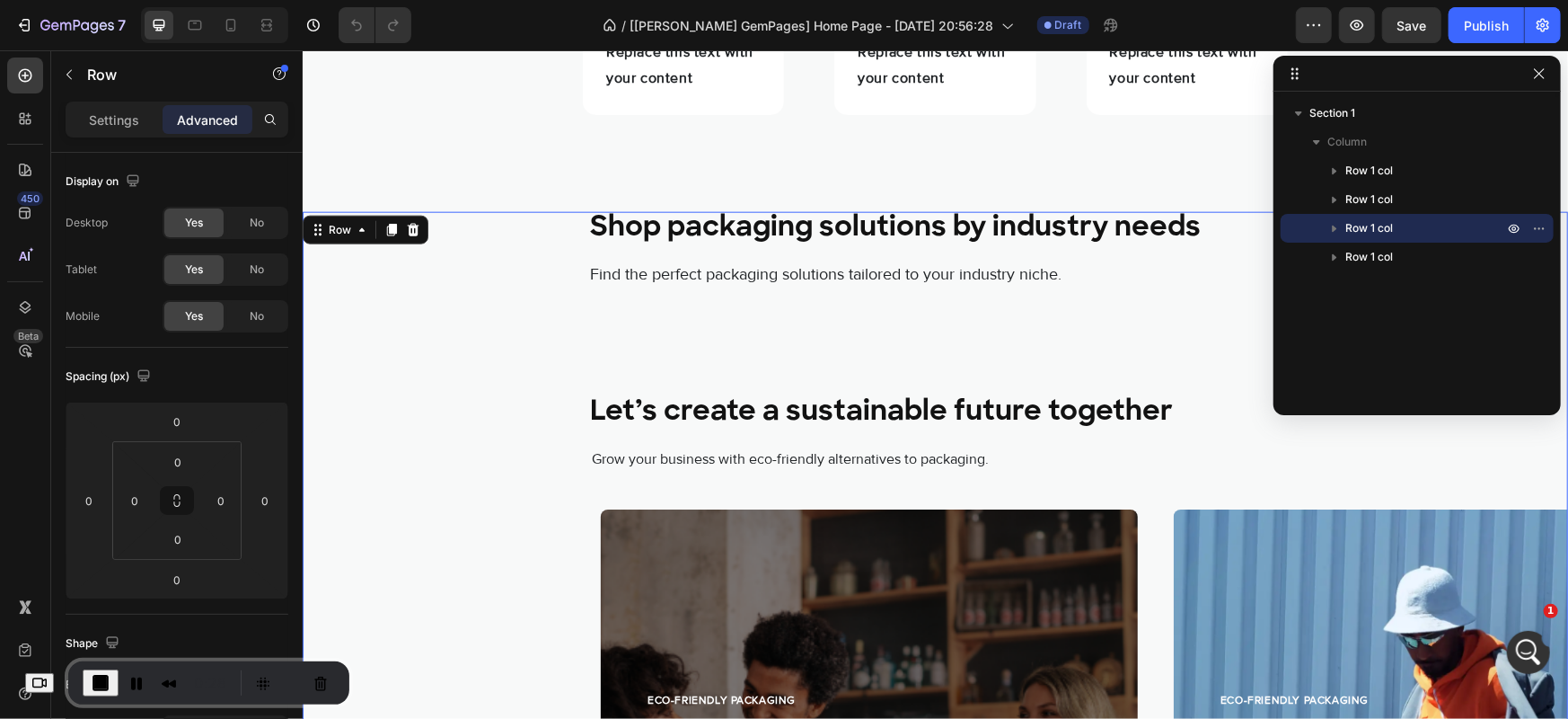
click at [1356, 236] on span "Row 1 col" at bounding box center [1370, 228] width 48 height 18
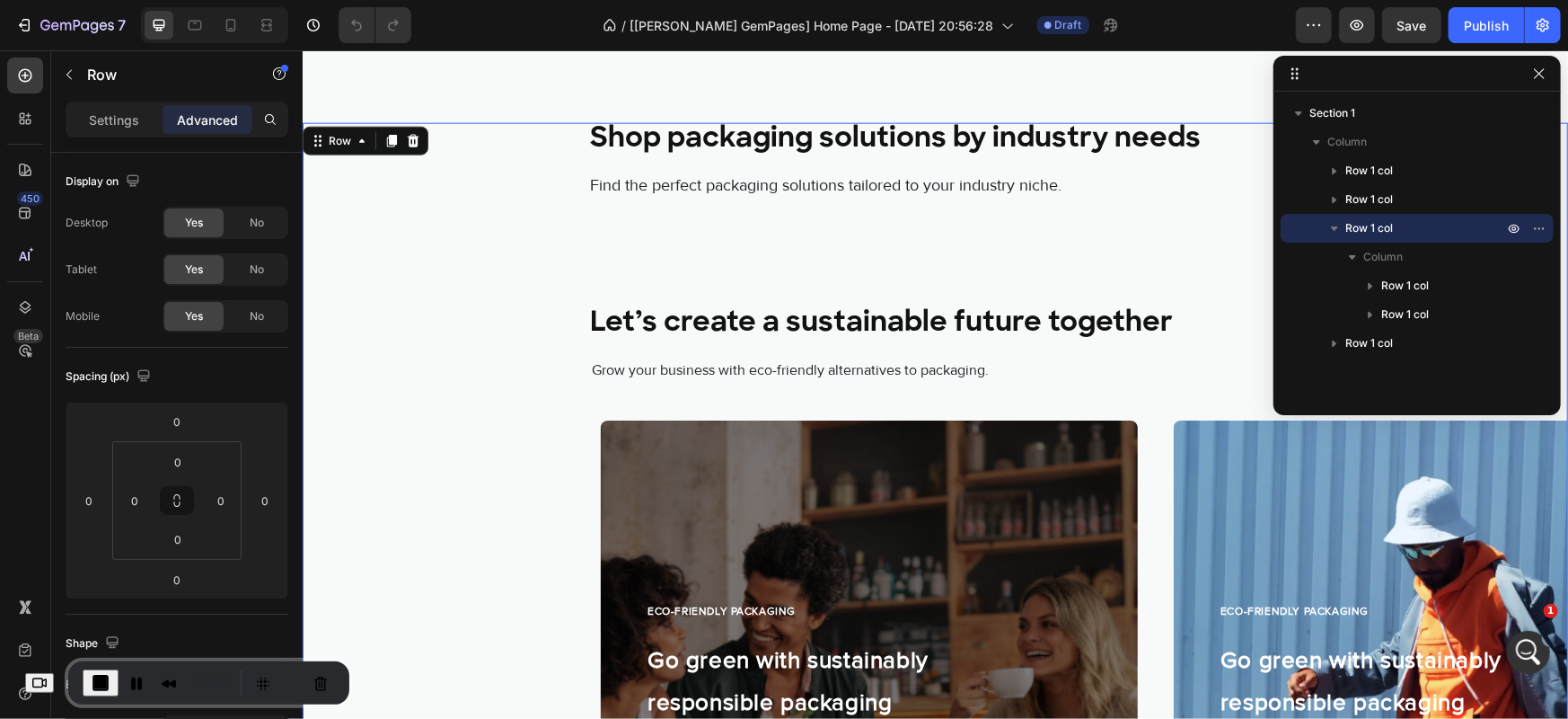
scroll to position [1366, 0]
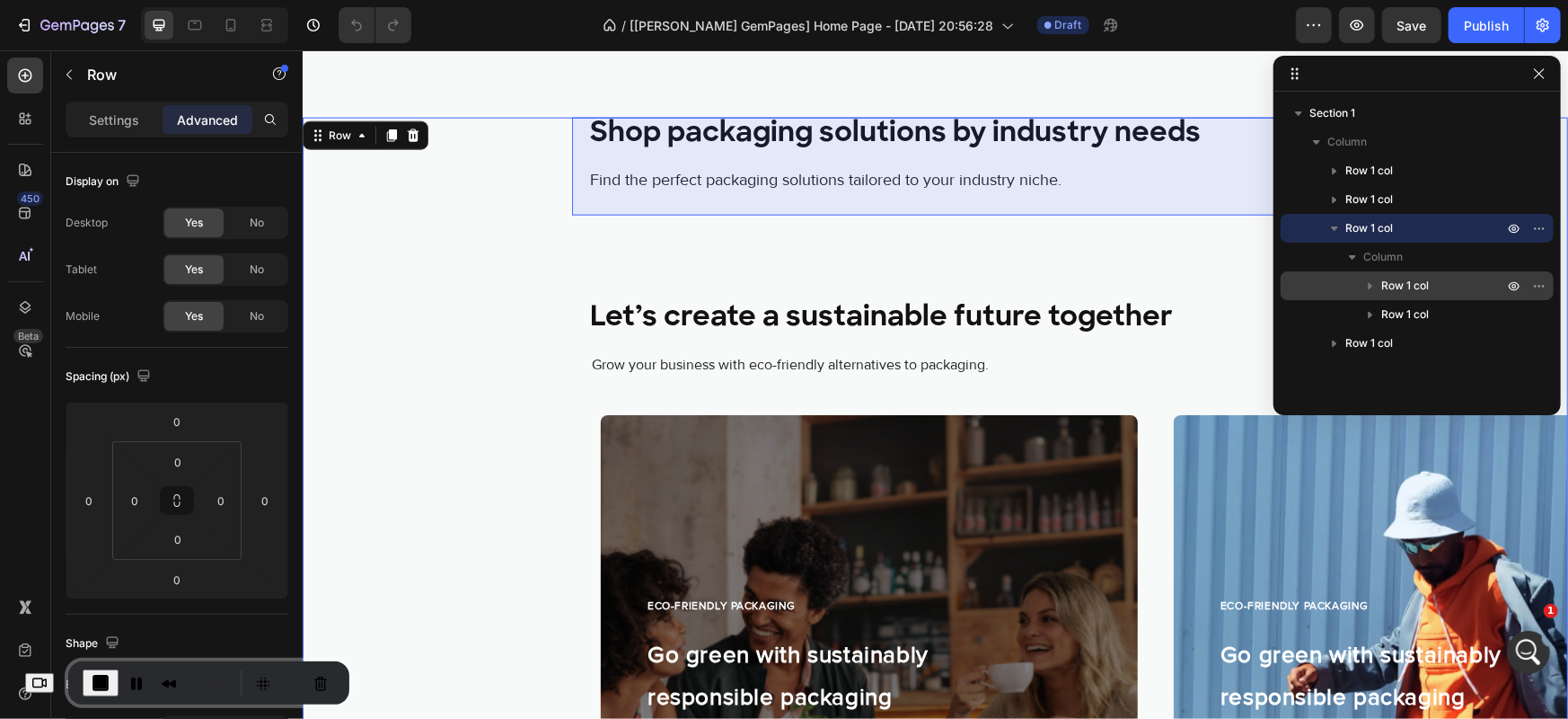
click at [1405, 290] on span "Row 1 col" at bounding box center [1406, 285] width 48 height 18
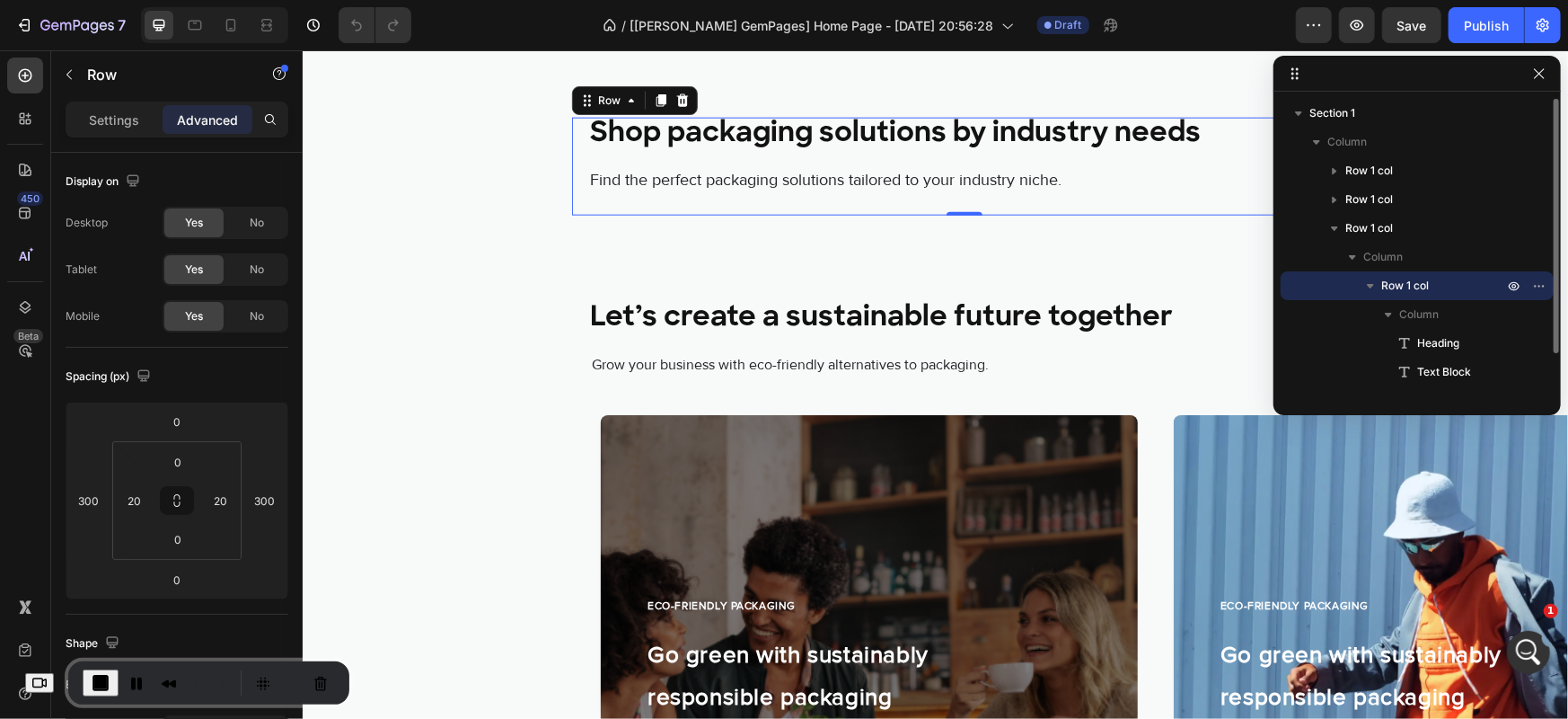
click at [1405, 290] on span "Row 1 col" at bounding box center [1406, 285] width 48 height 18
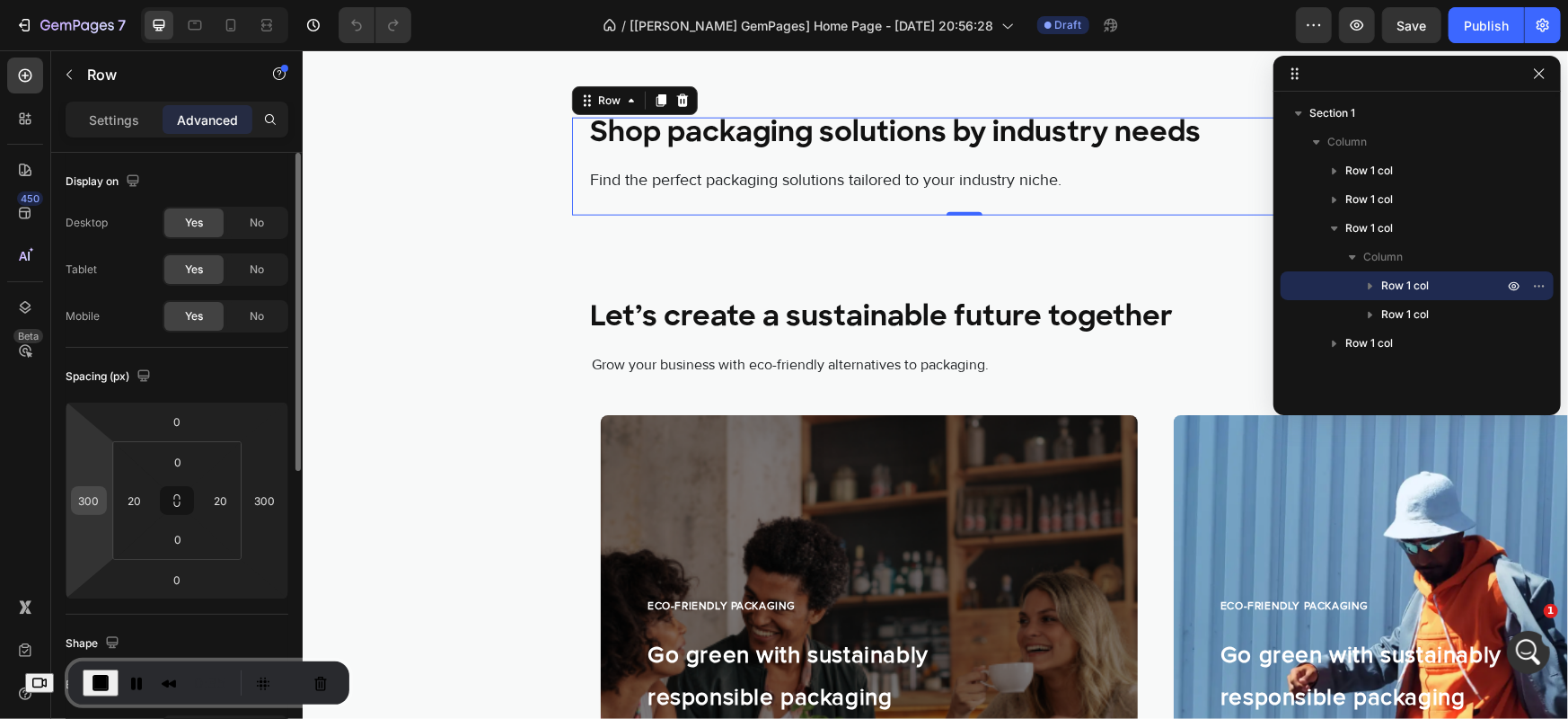
click at [87, 504] on input "300" at bounding box center [89, 501] width 27 height 27
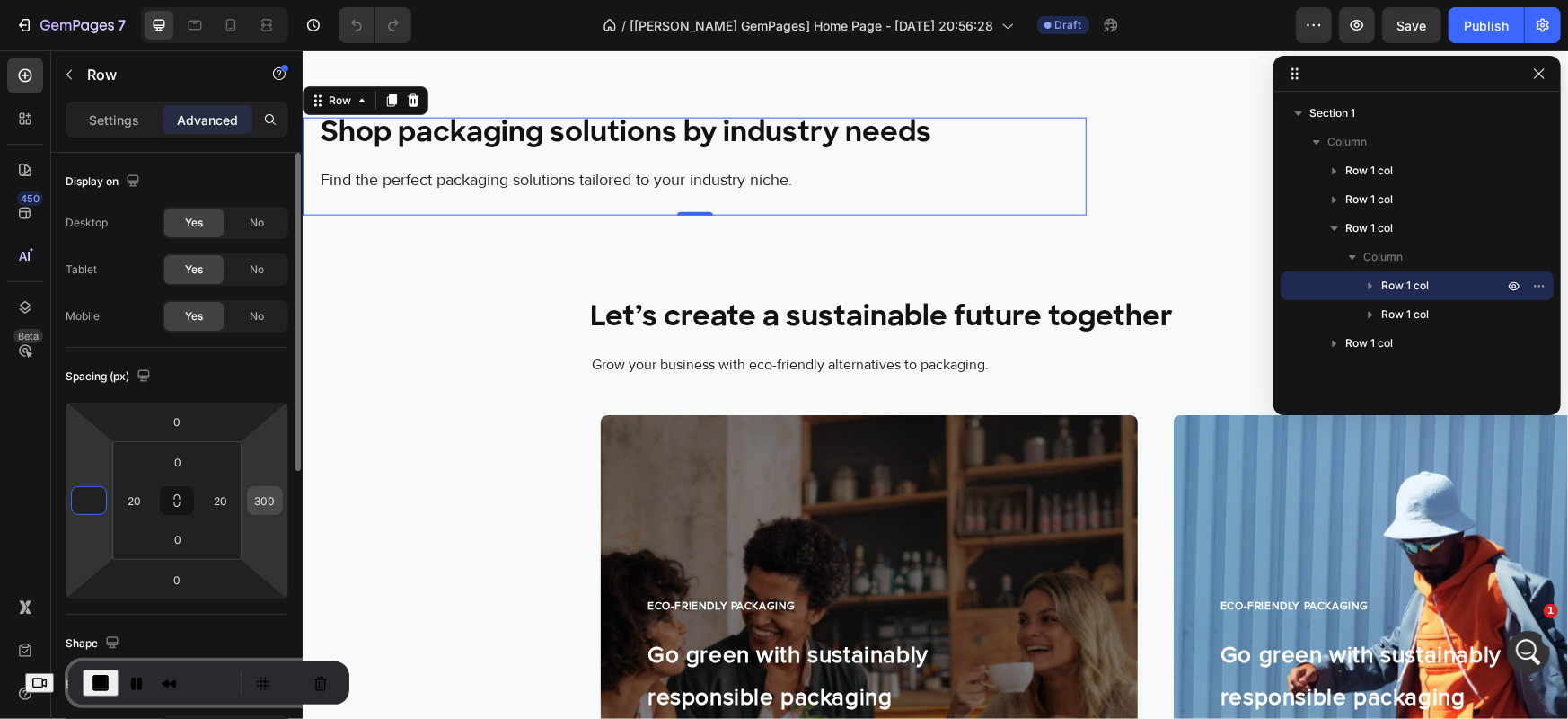
type input "0"
click at [262, 506] on input "300" at bounding box center [265, 501] width 27 height 27
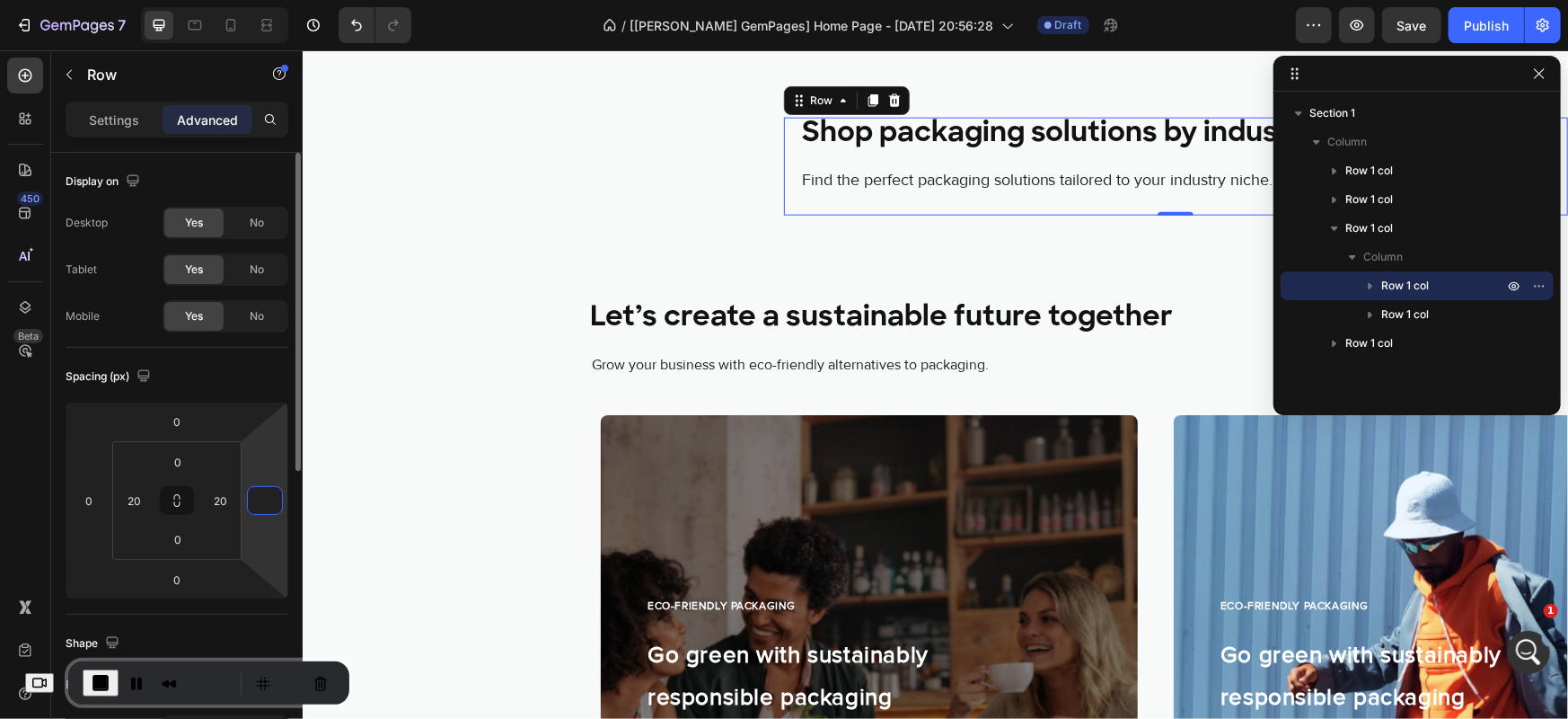
type input "0"
click at [256, 378] on div "Spacing (px)" at bounding box center [177, 377] width 223 height 29
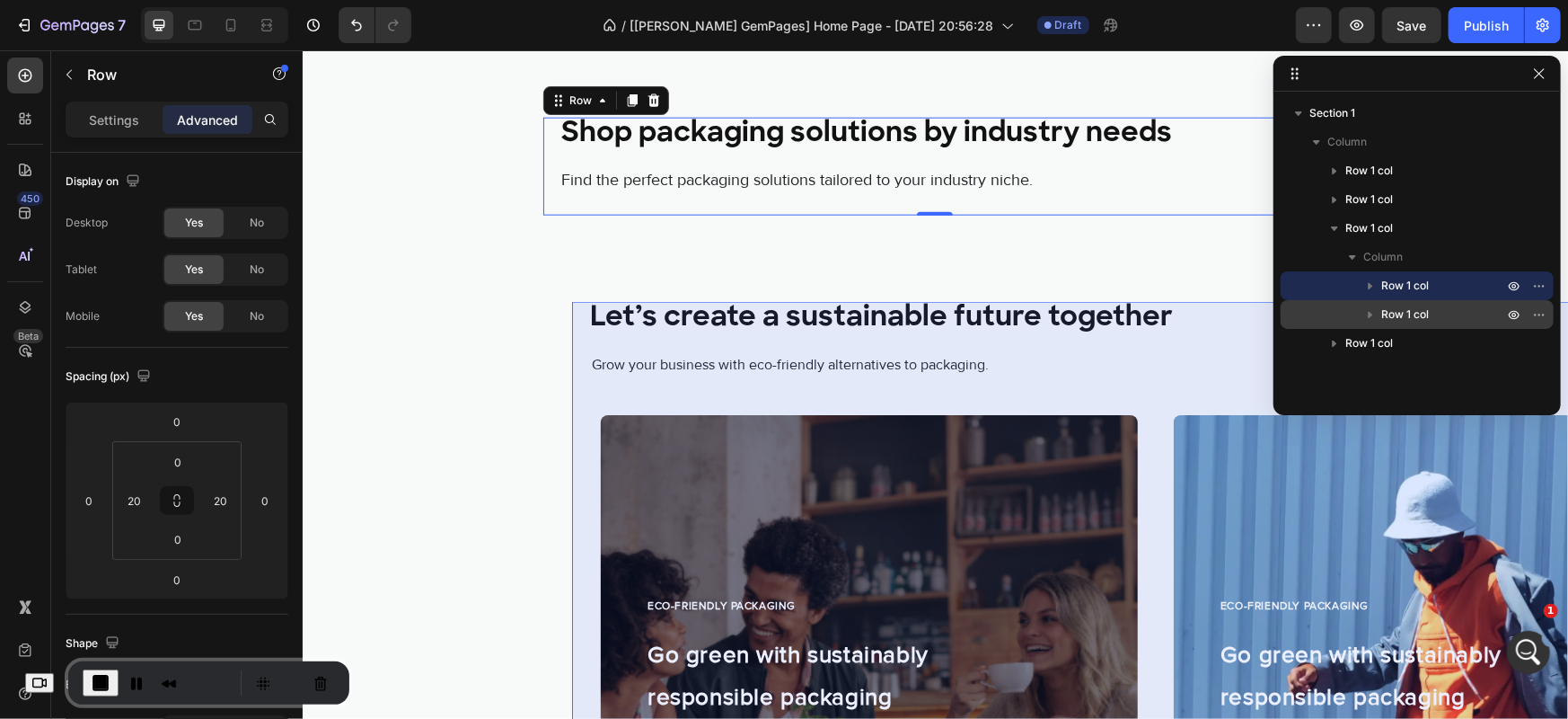
click at [1402, 310] on span "Row 1 col" at bounding box center [1406, 314] width 48 height 18
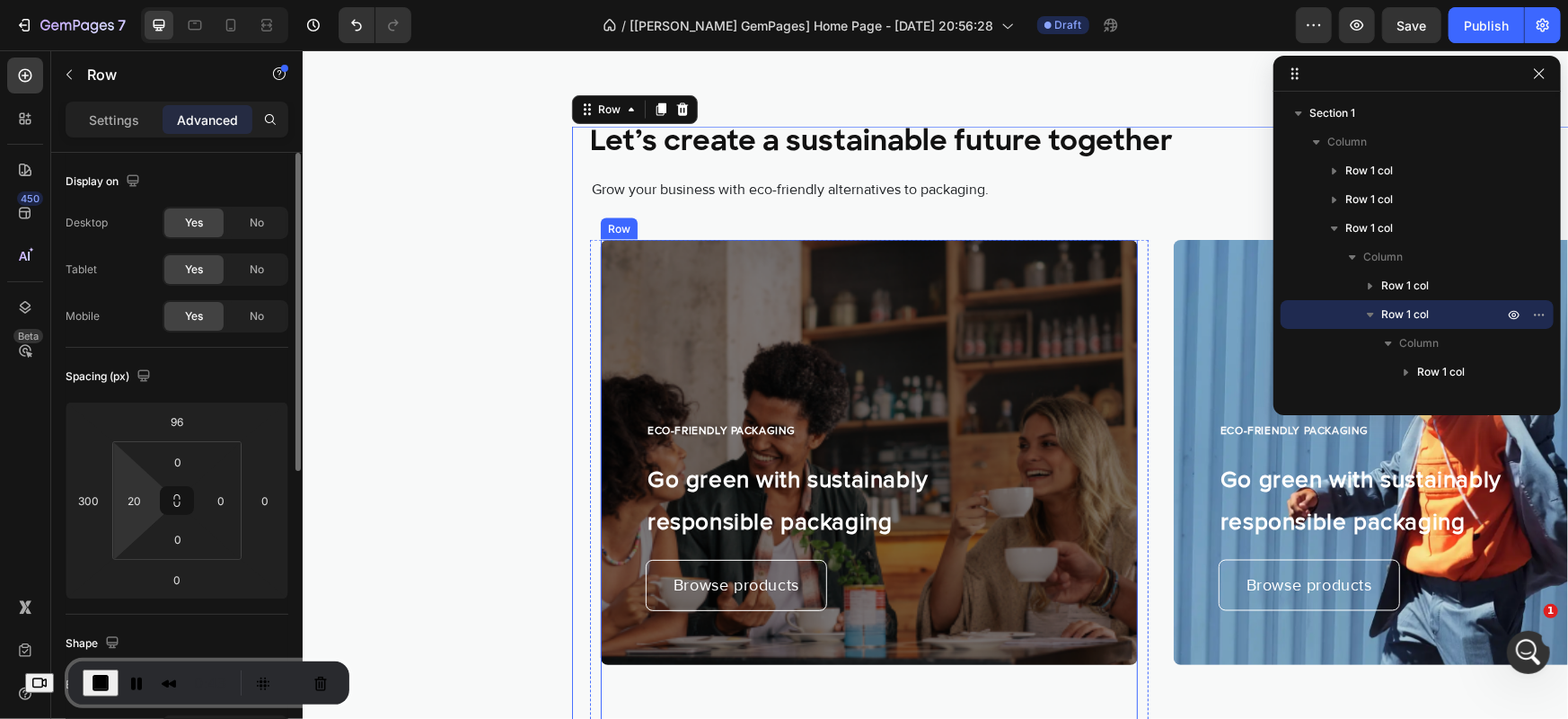
scroll to position [1551, 0]
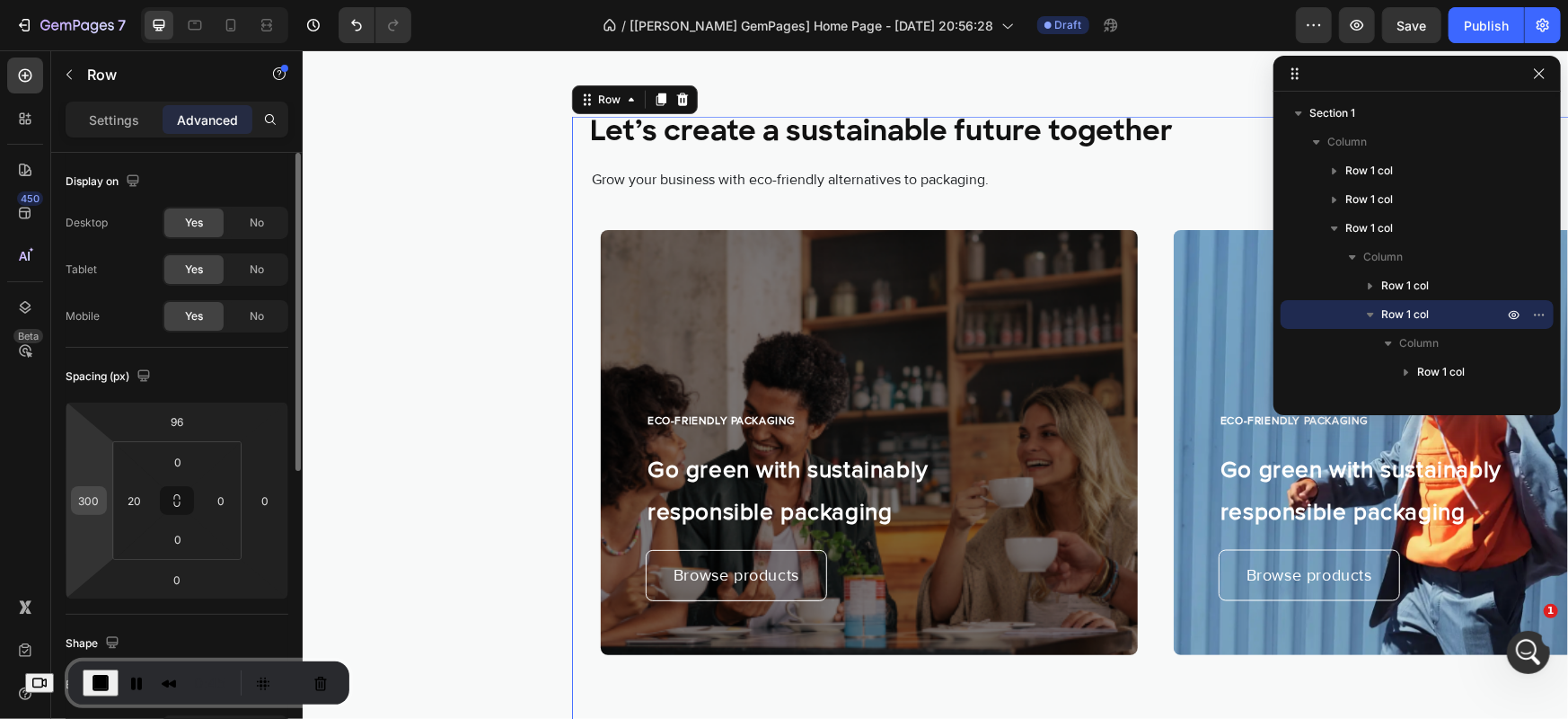
click at [77, 502] on input "300" at bounding box center [89, 501] width 27 height 27
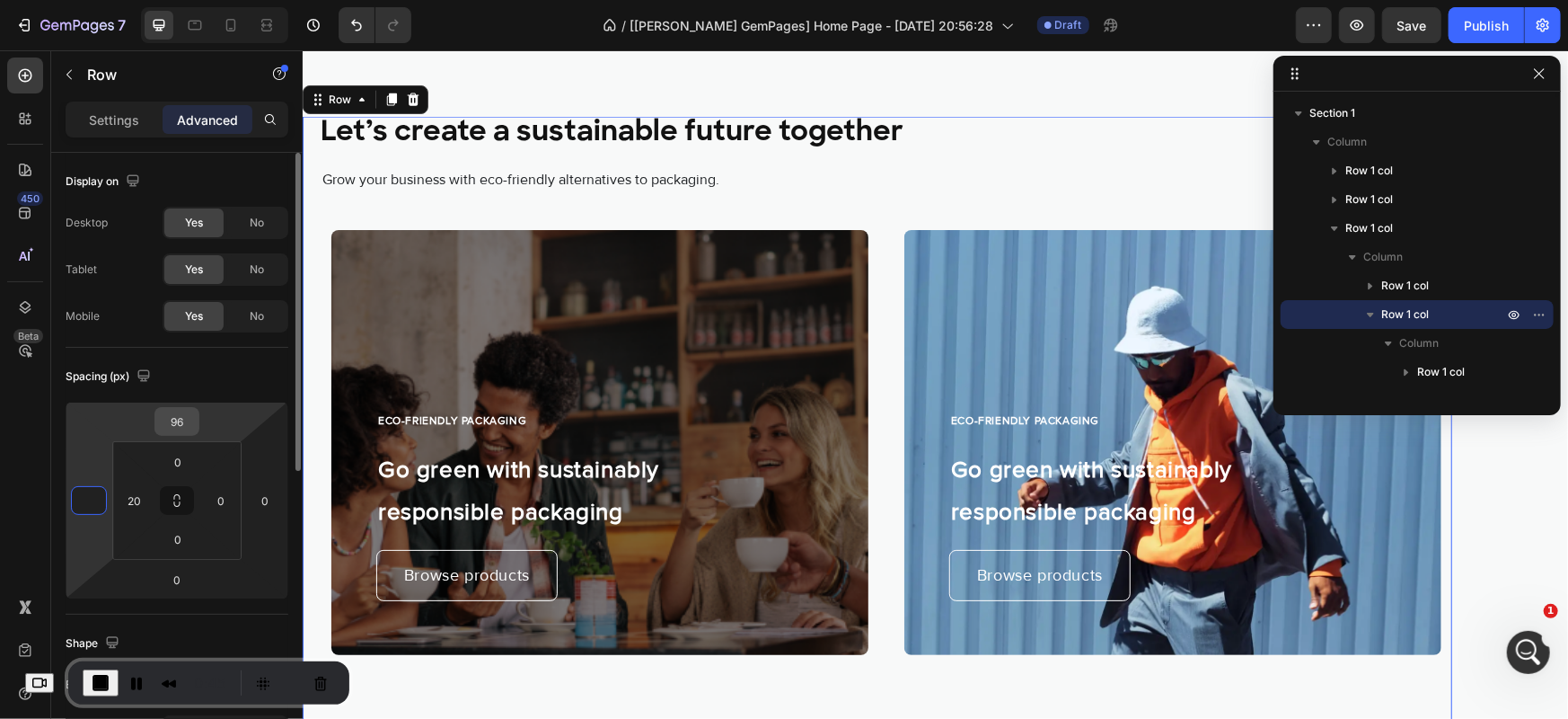
type input "0"
click at [173, 415] on input "96" at bounding box center [176, 421] width 36 height 27
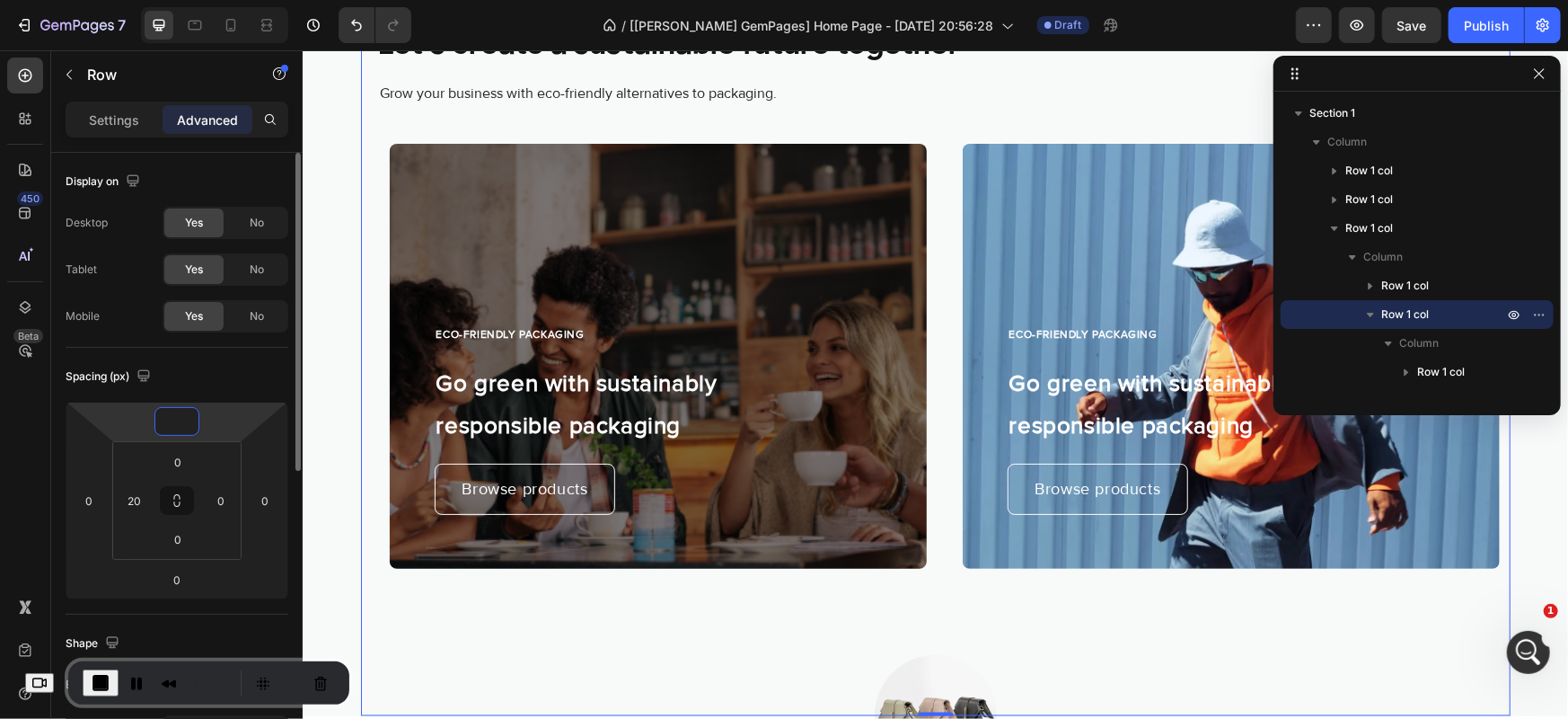
type input "0"
click at [227, 379] on div "Spacing (px)" at bounding box center [177, 377] width 223 height 29
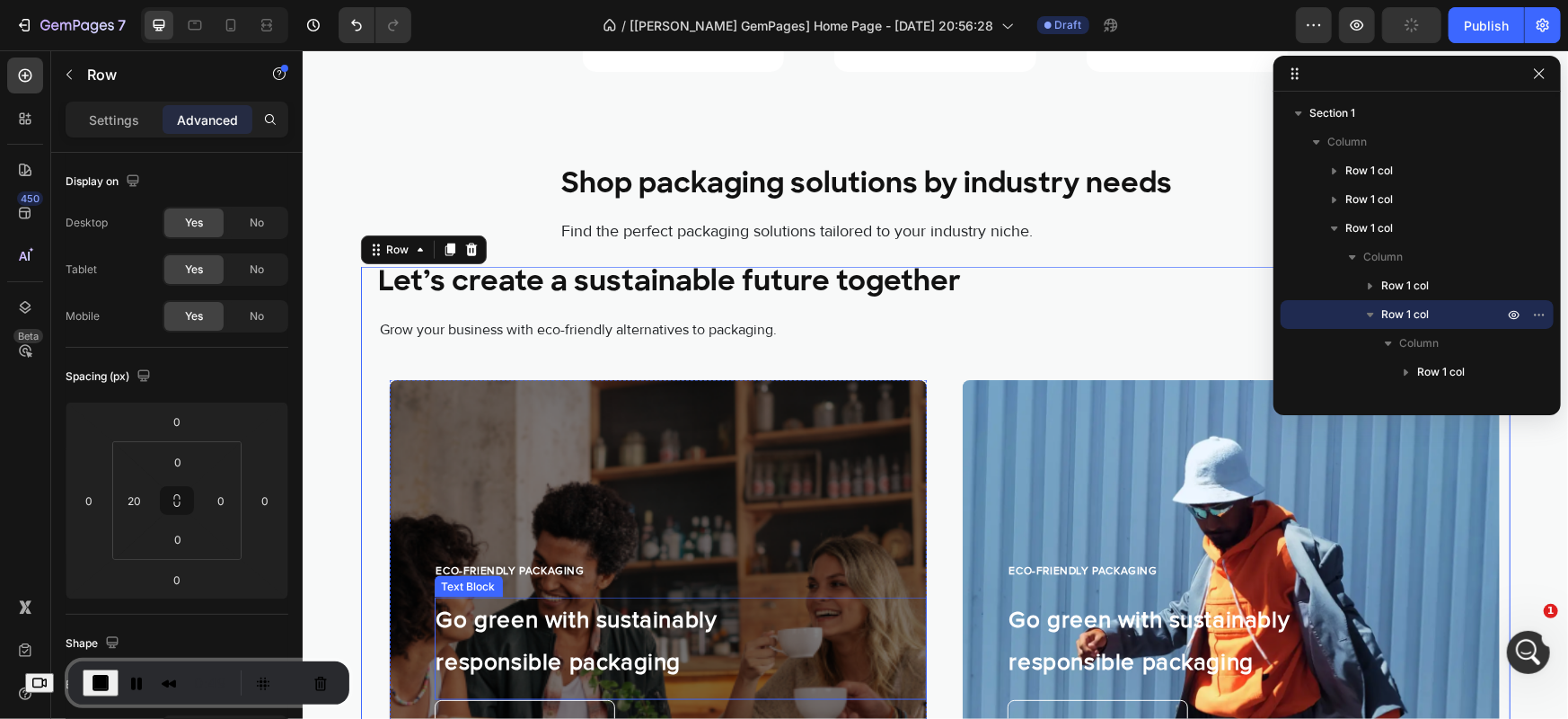
scroll to position [1301, 0]
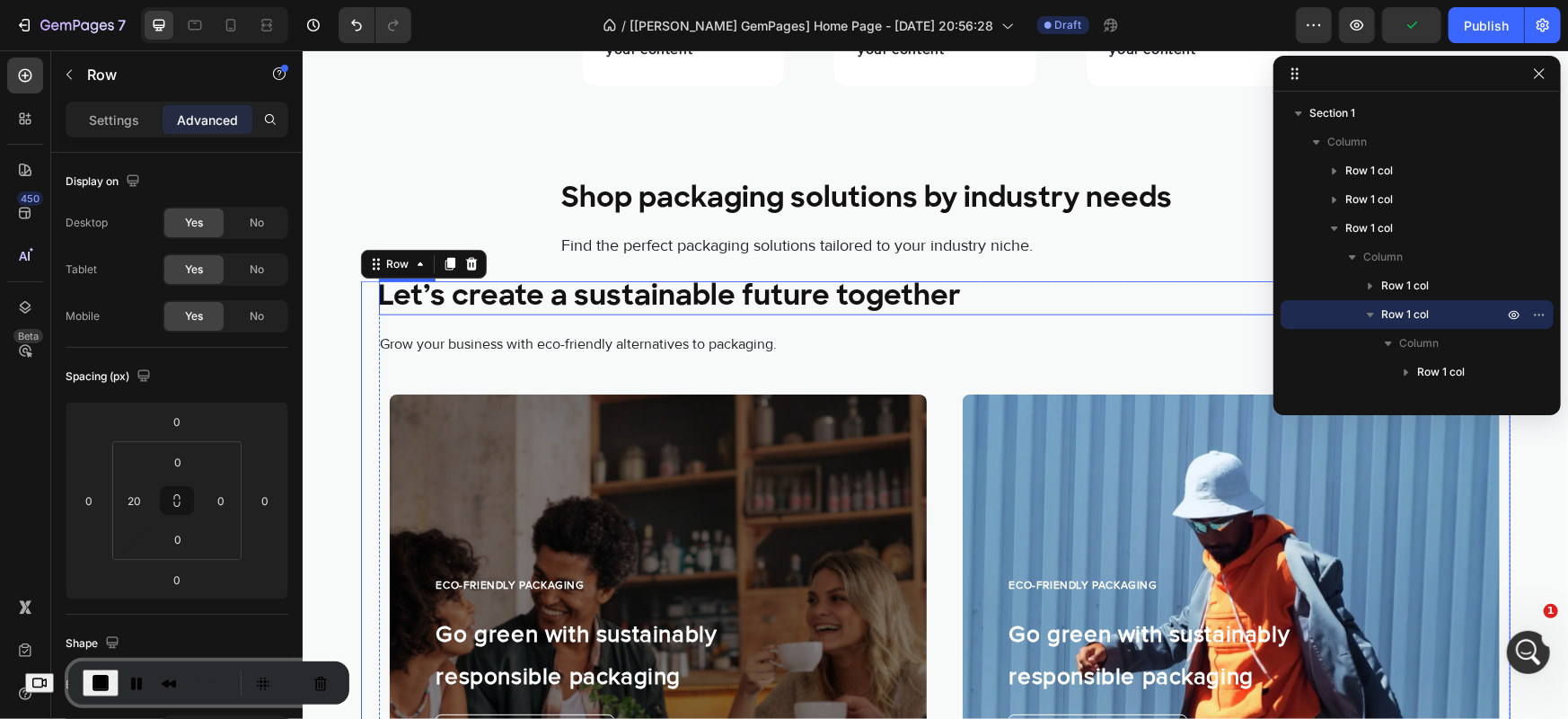
click at [747, 302] on h2 "Let’s create a sustainable future together" at bounding box center [944, 297] width 1132 height 34
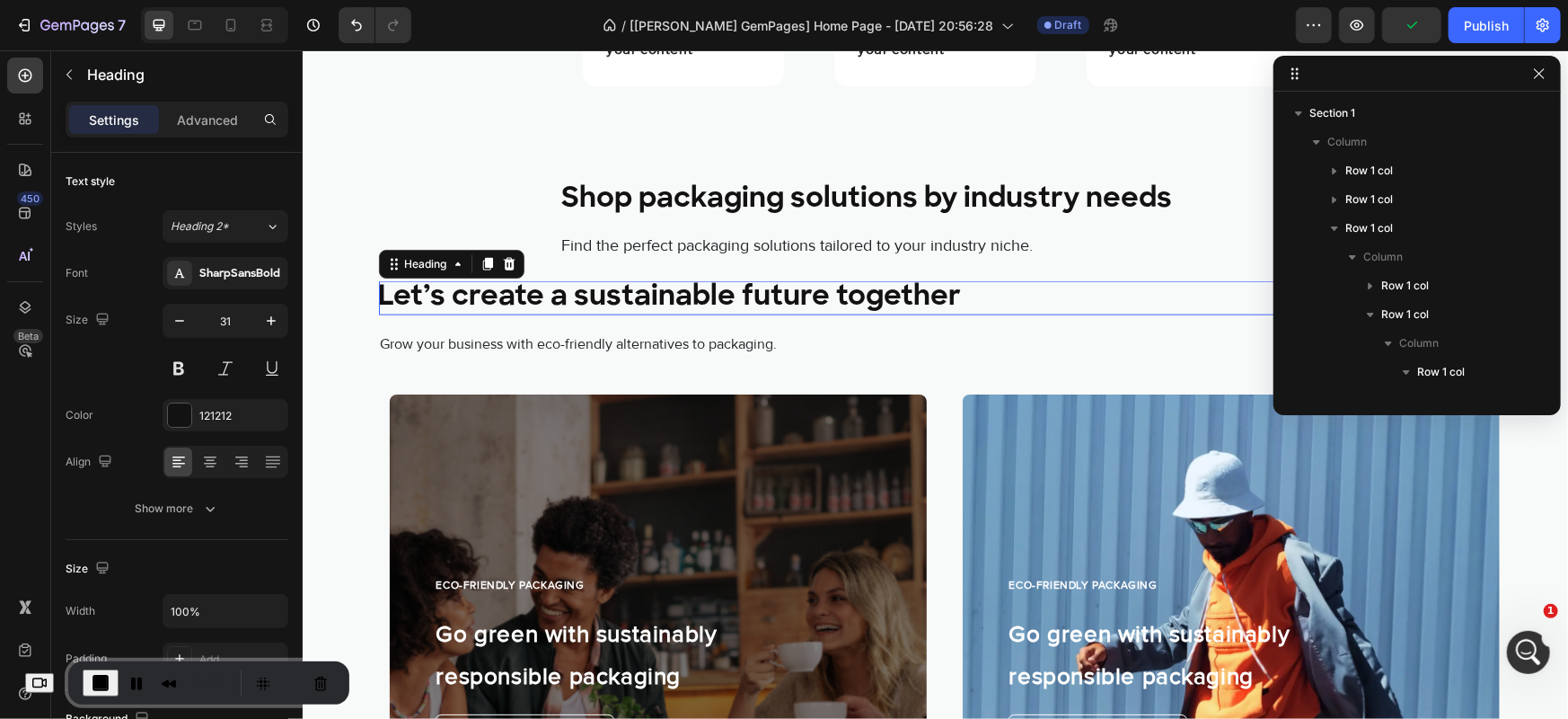
scroll to position [191, 0]
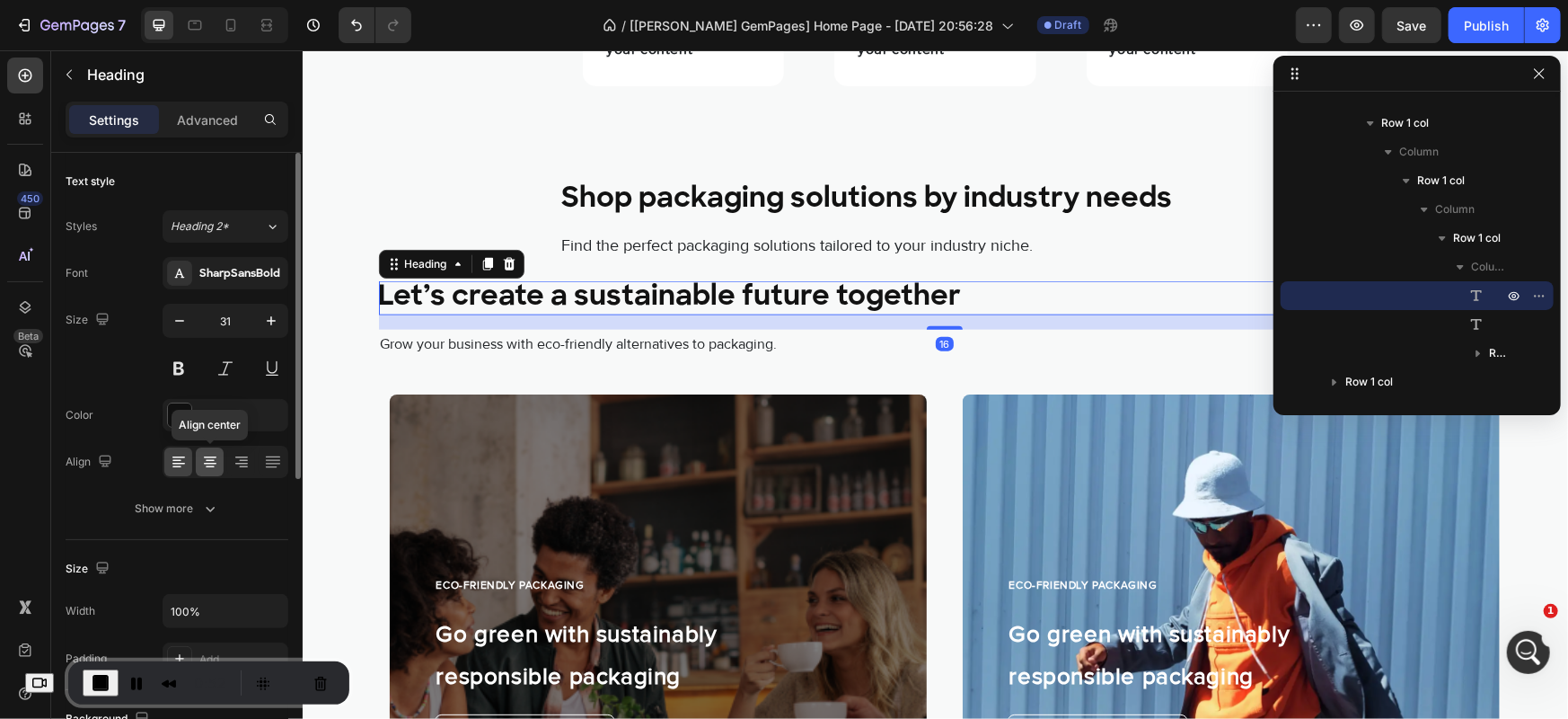
click at [198, 458] on div at bounding box center [209, 462] width 28 height 29
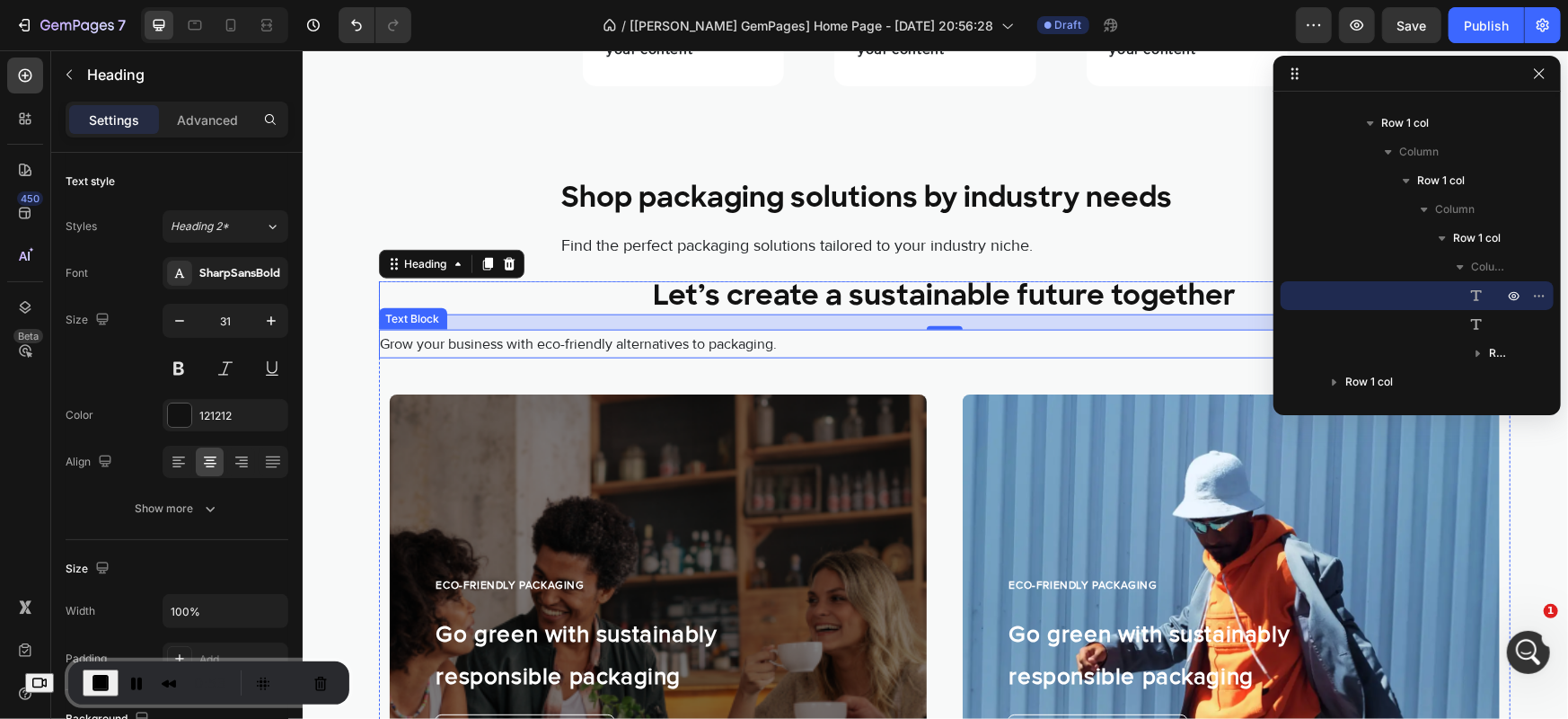
click at [755, 345] on p "Grow your business with eco-friendly alternatives to packaging." at bounding box center [943, 343] width 1128 height 26
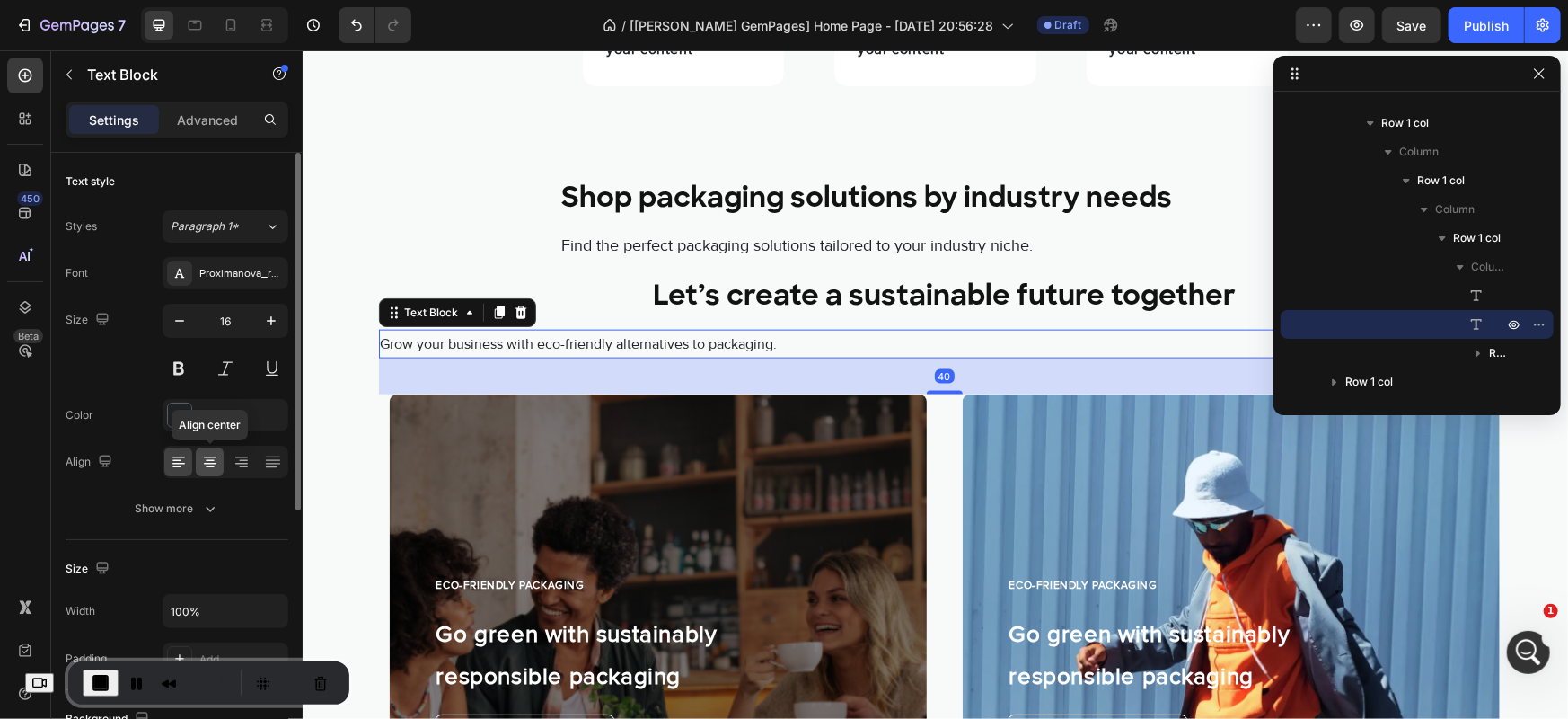
click at [204, 465] on icon at bounding box center [209, 461] width 18 height 18
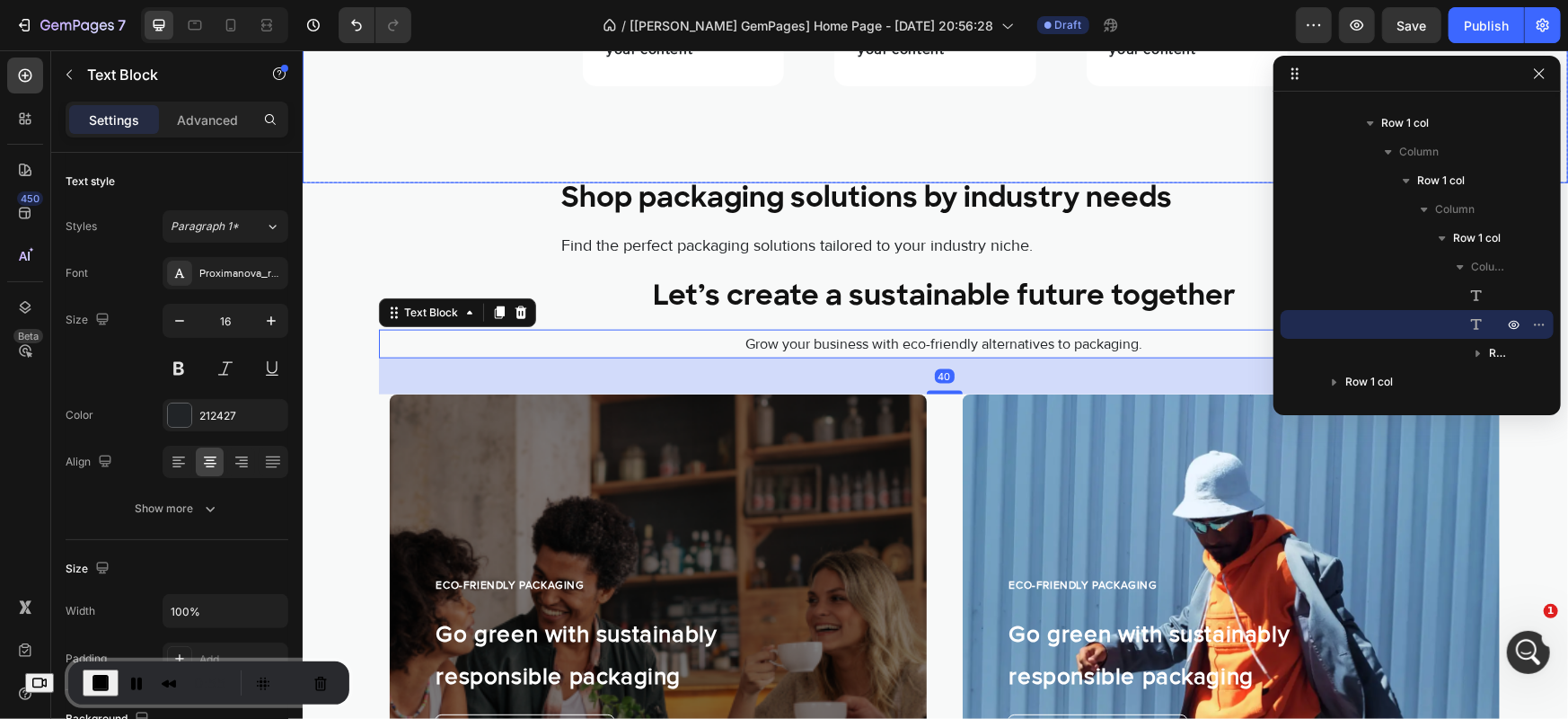
click at [664, 186] on strong "Shop packaging solutions by industry needs" at bounding box center [866, 199] width 611 height 28
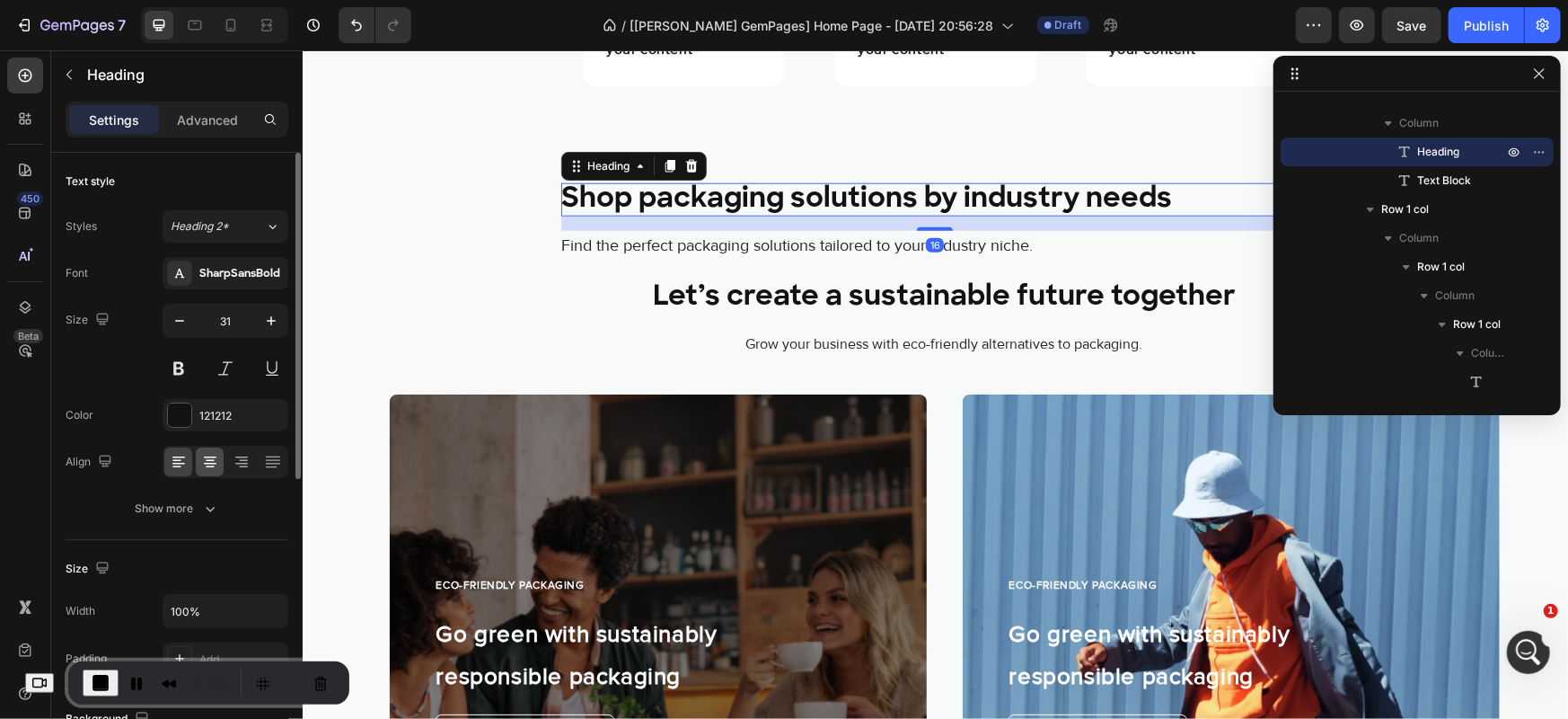
click at [208, 463] on icon at bounding box center [209, 461] width 18 height 18
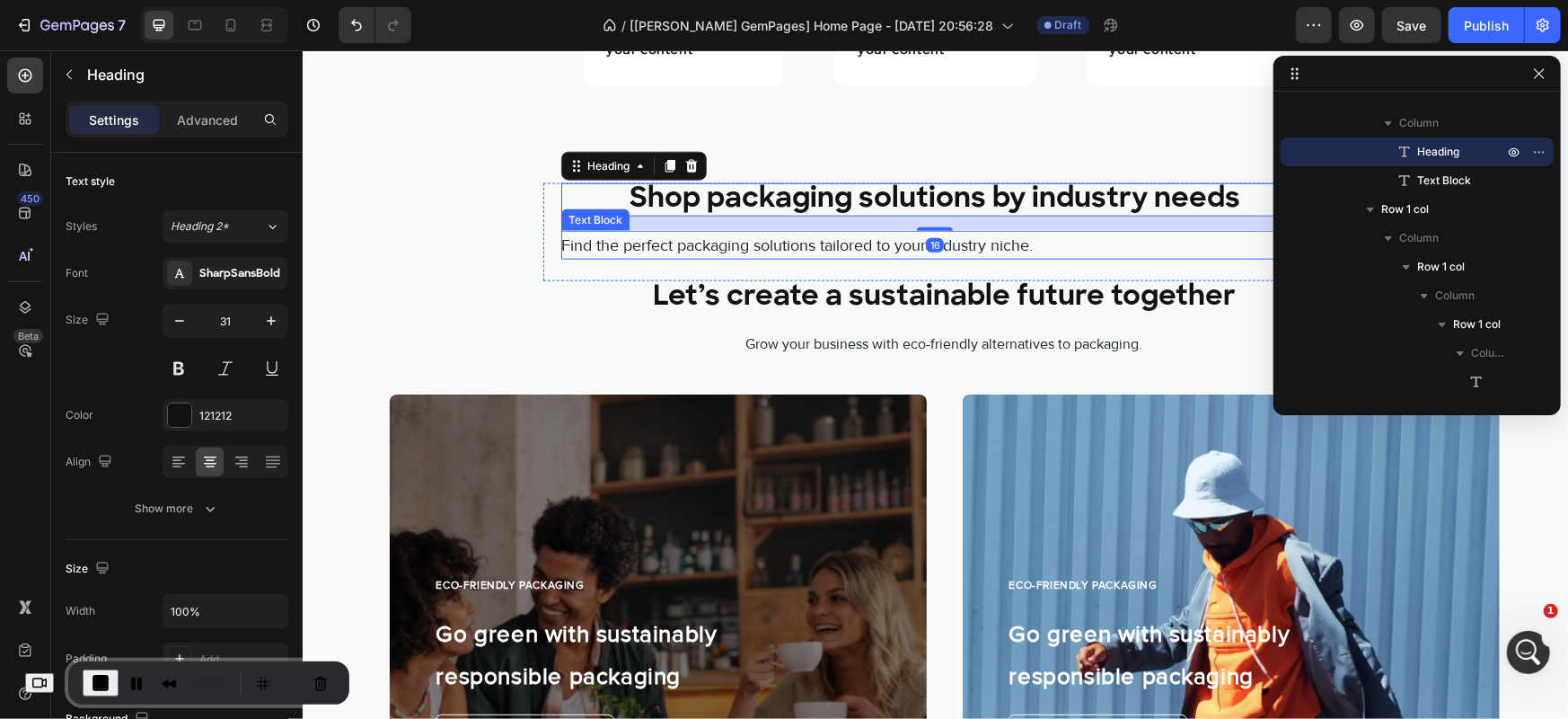
click at [705, 244] on p "Find the perfect packaging solutions tailored to your industry niche." at bounding box center [934, 244] width 748 height 29
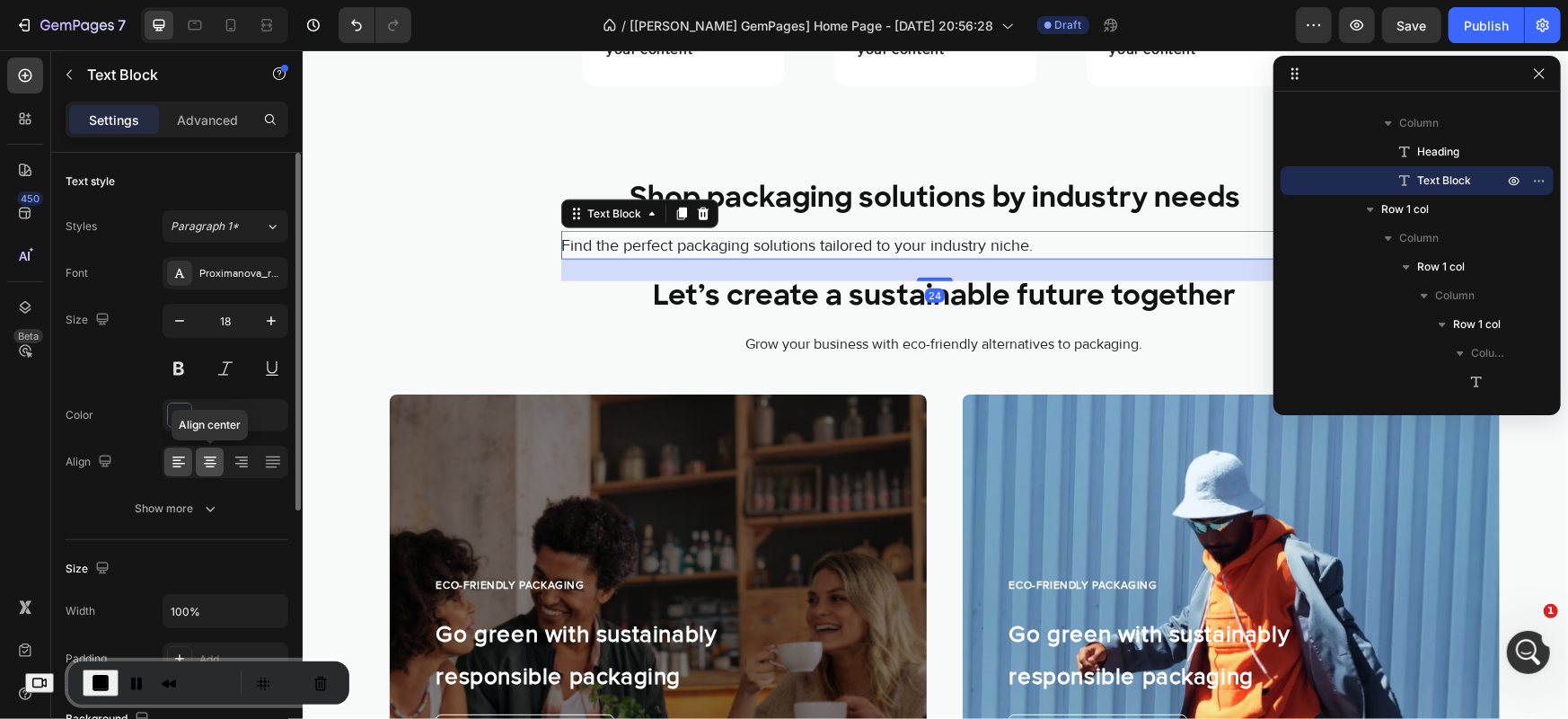
click at [208, 463] on icon at bounding box center [209, 461] width 18 height 18
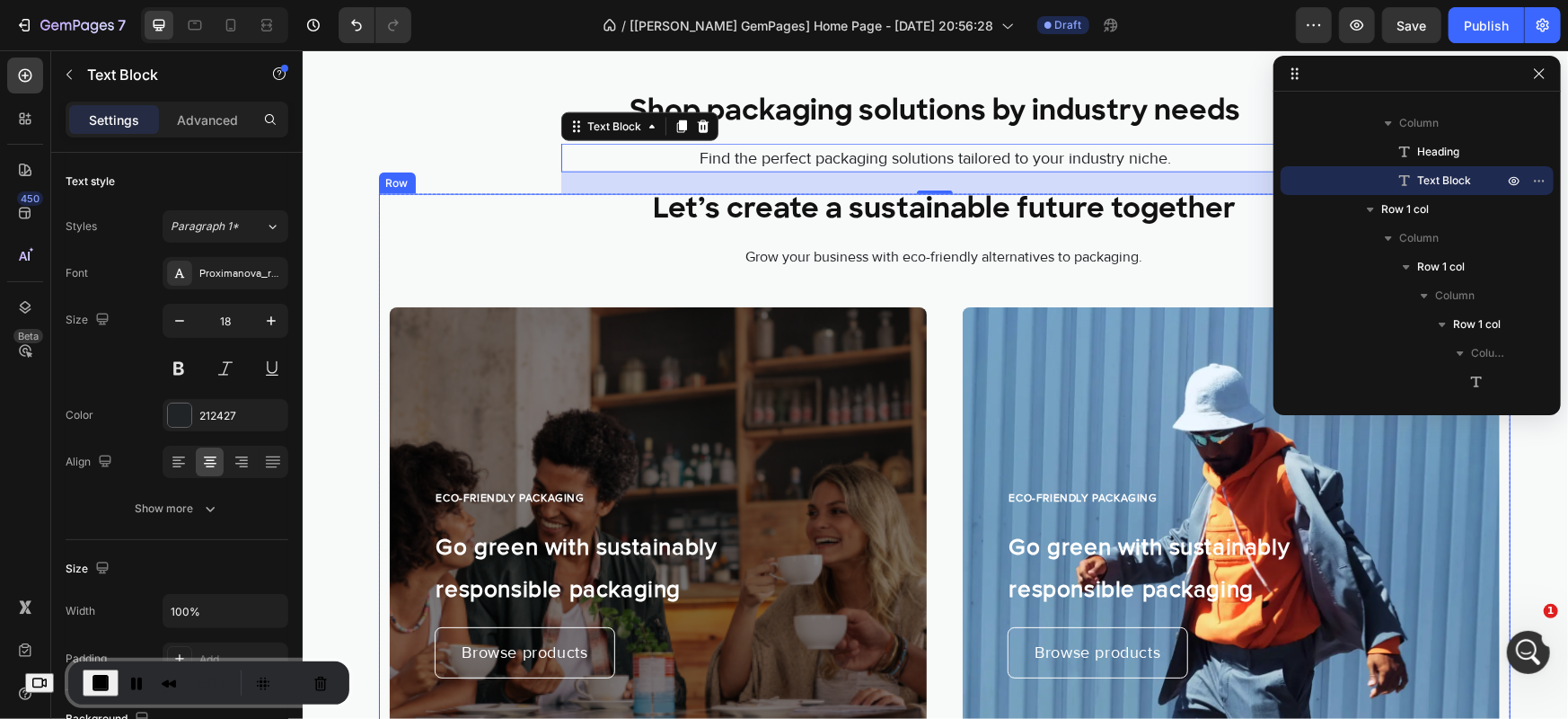
scroll to position [1405, 0]
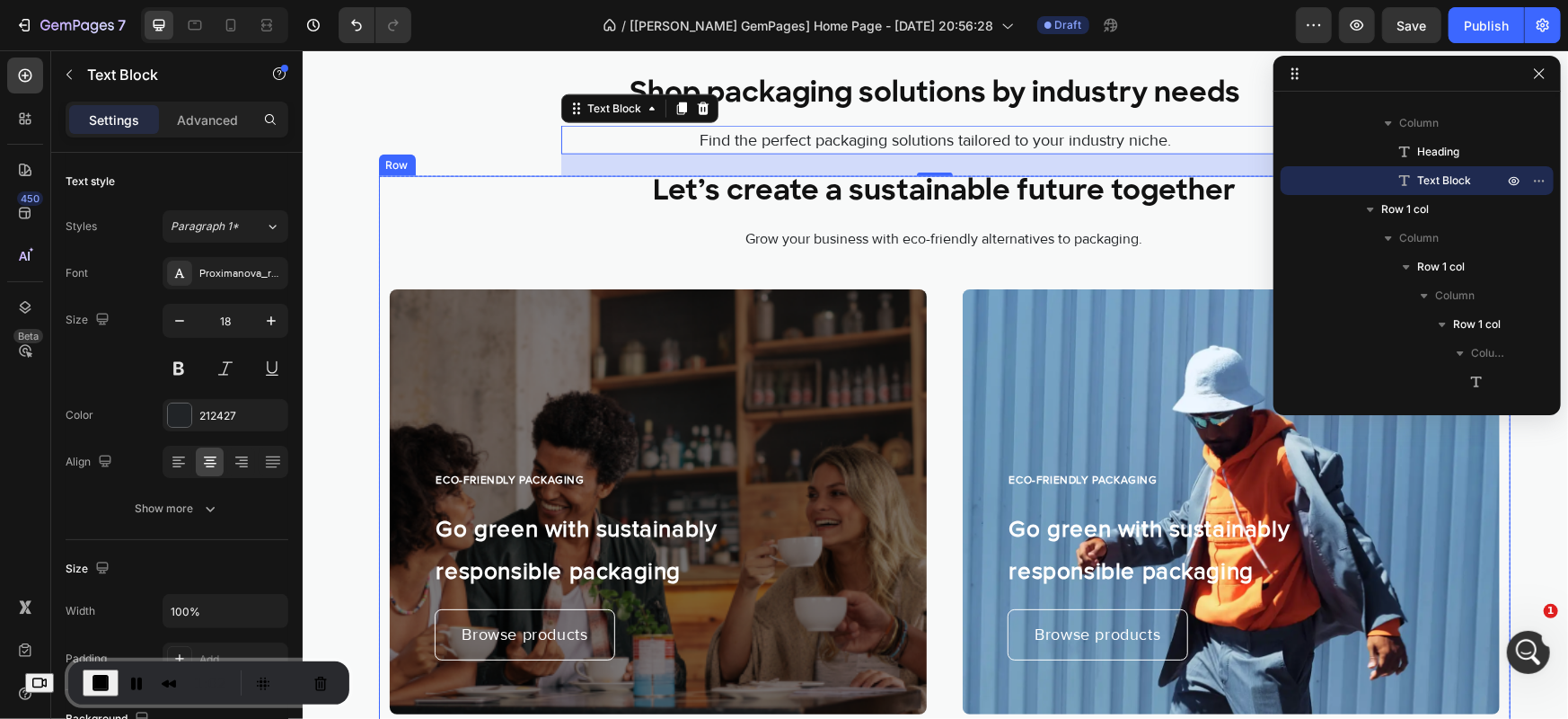
click at [930, 377] on div "ECO-FRIENDLY PACKAGING Heading Go green with sustainably responsible packaging …" at bounding box center [944, 543] width 1132 height 510
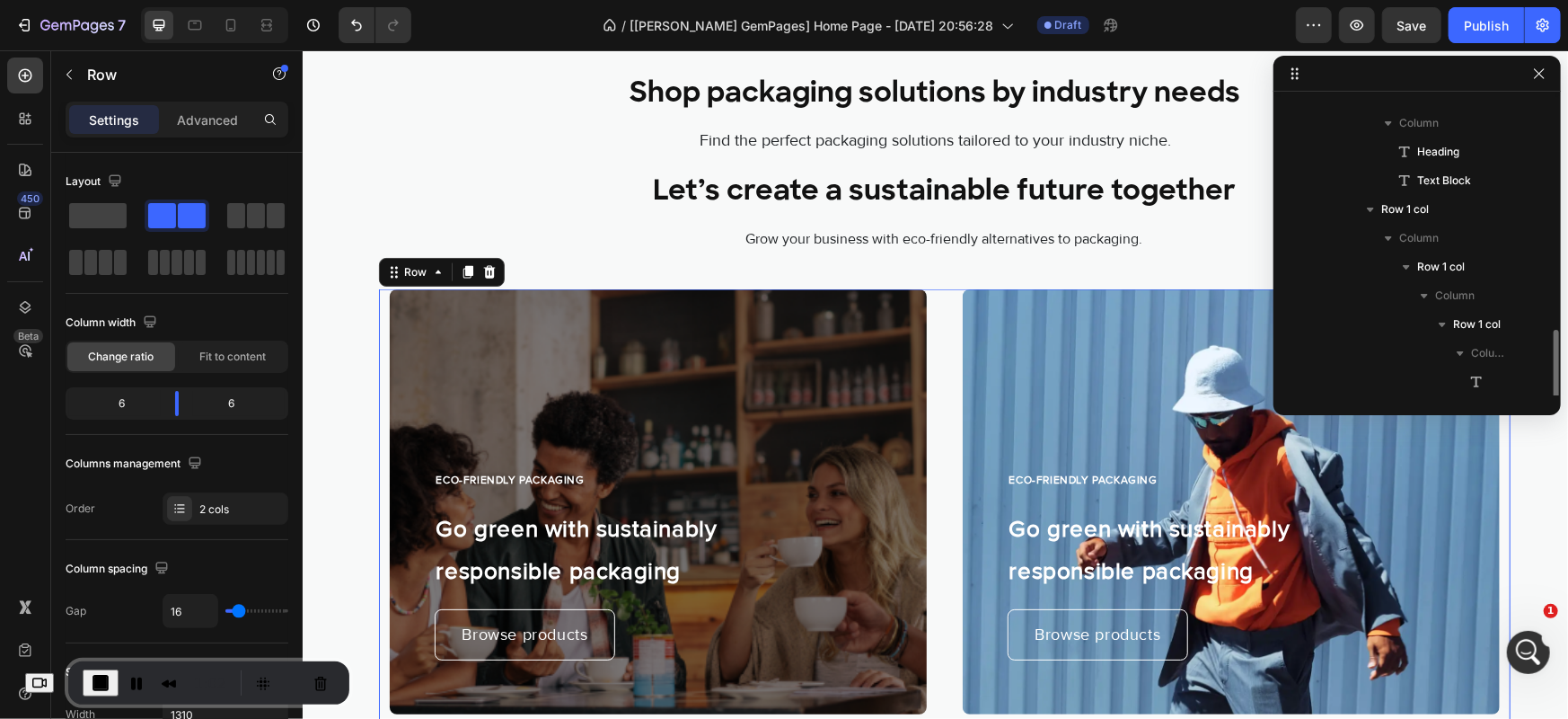
scroll to position [279, 0]
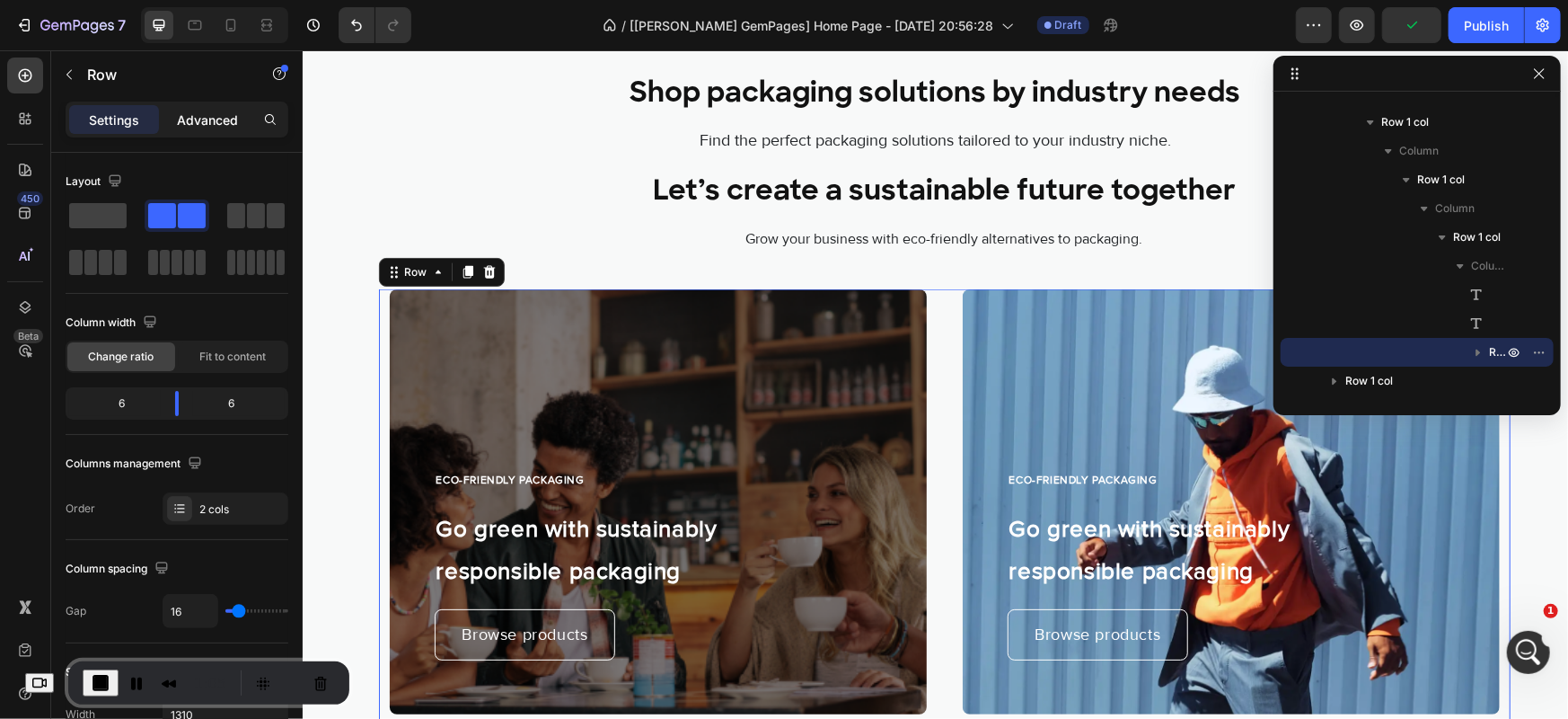
click at [206, 117] on p "Advanced" at bounding box center [208, 120] width 61 height 19
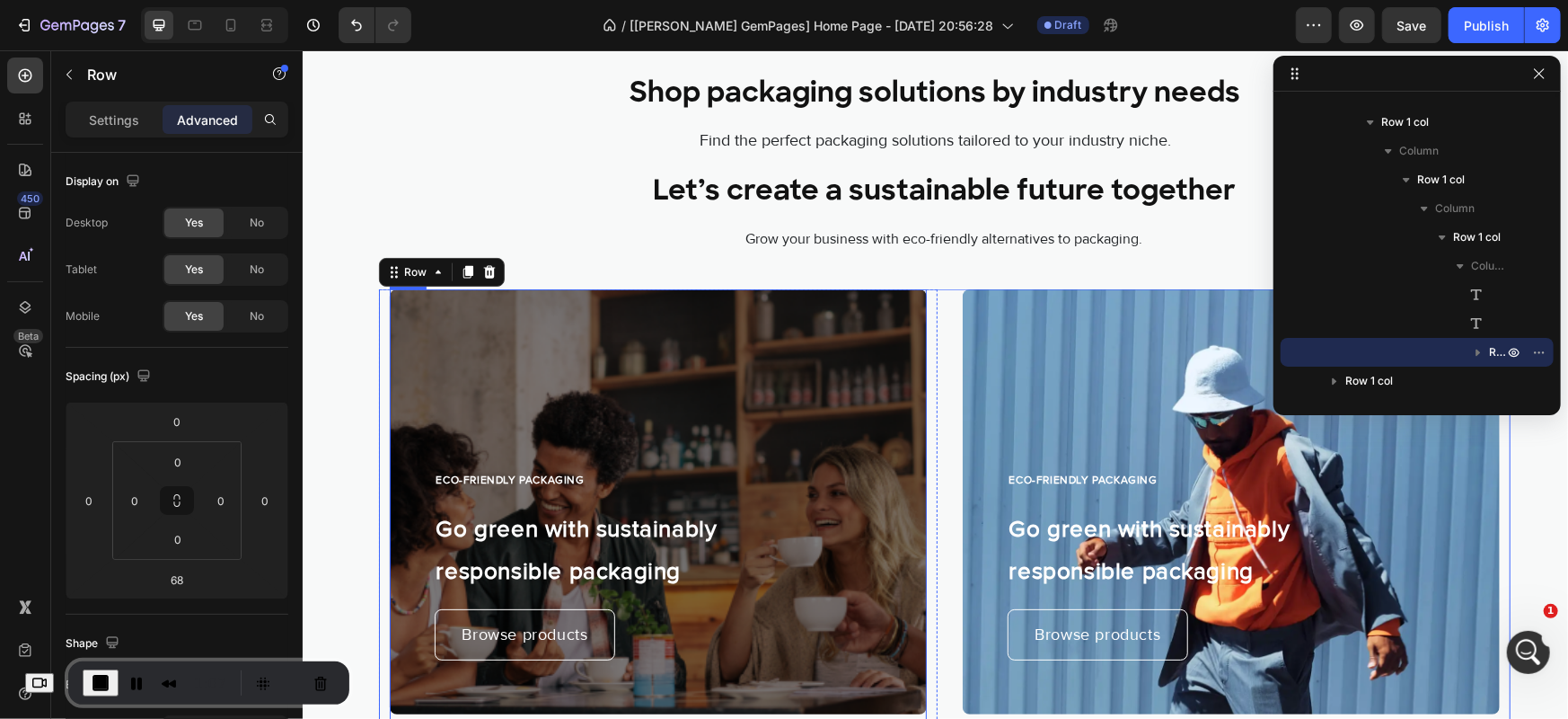
scroll to position [1705, 0]
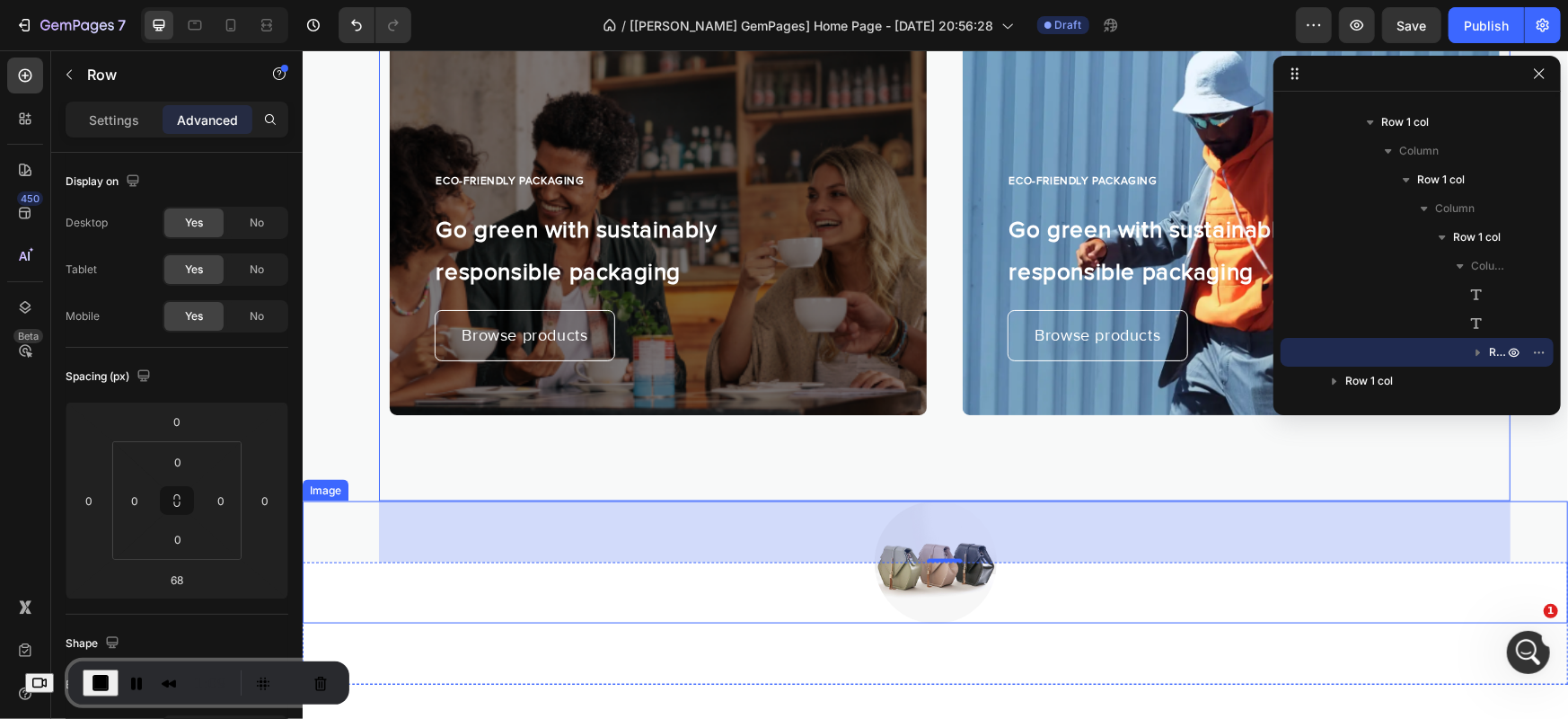
click at [802, 567] on div at bounding box center [934, 561] width 1265 height 122
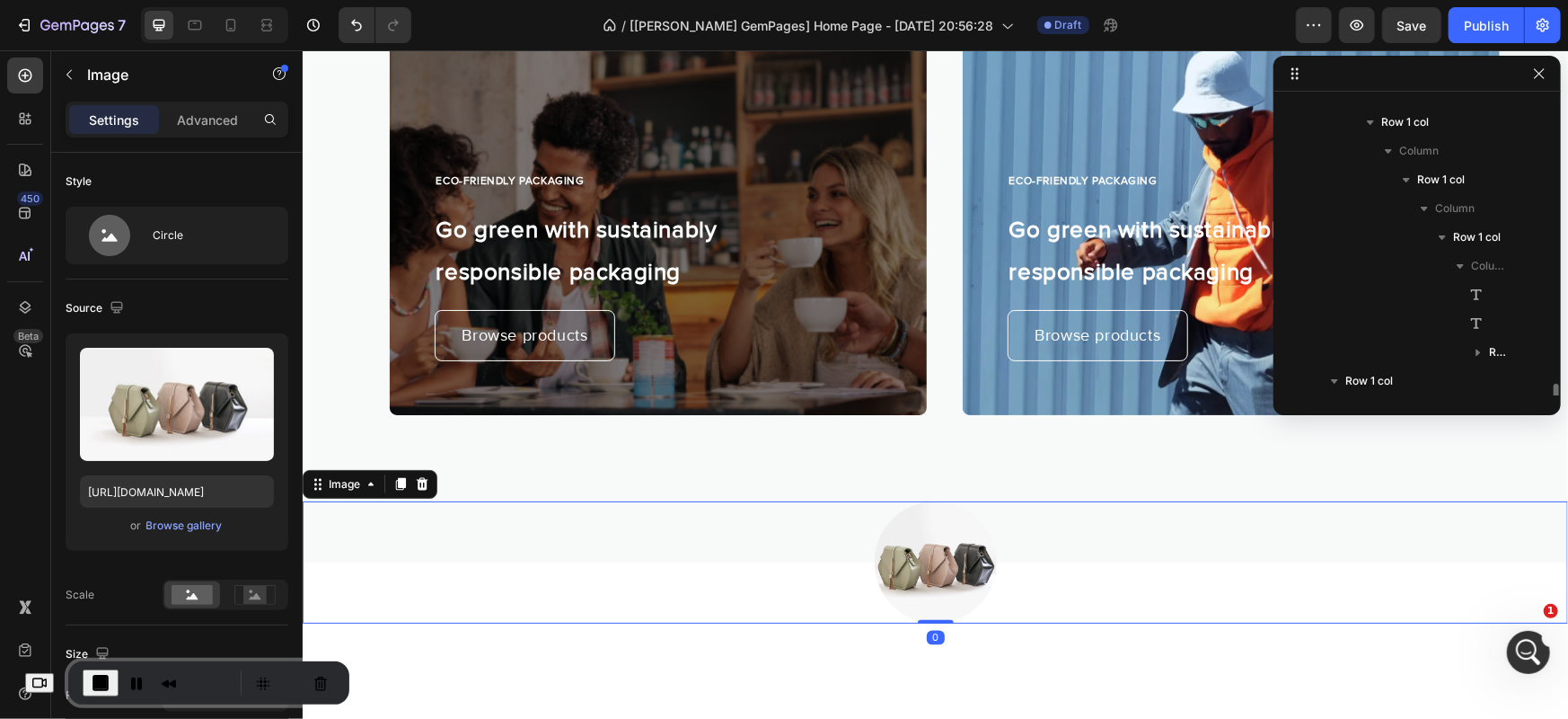
scroll to position [394, 0]
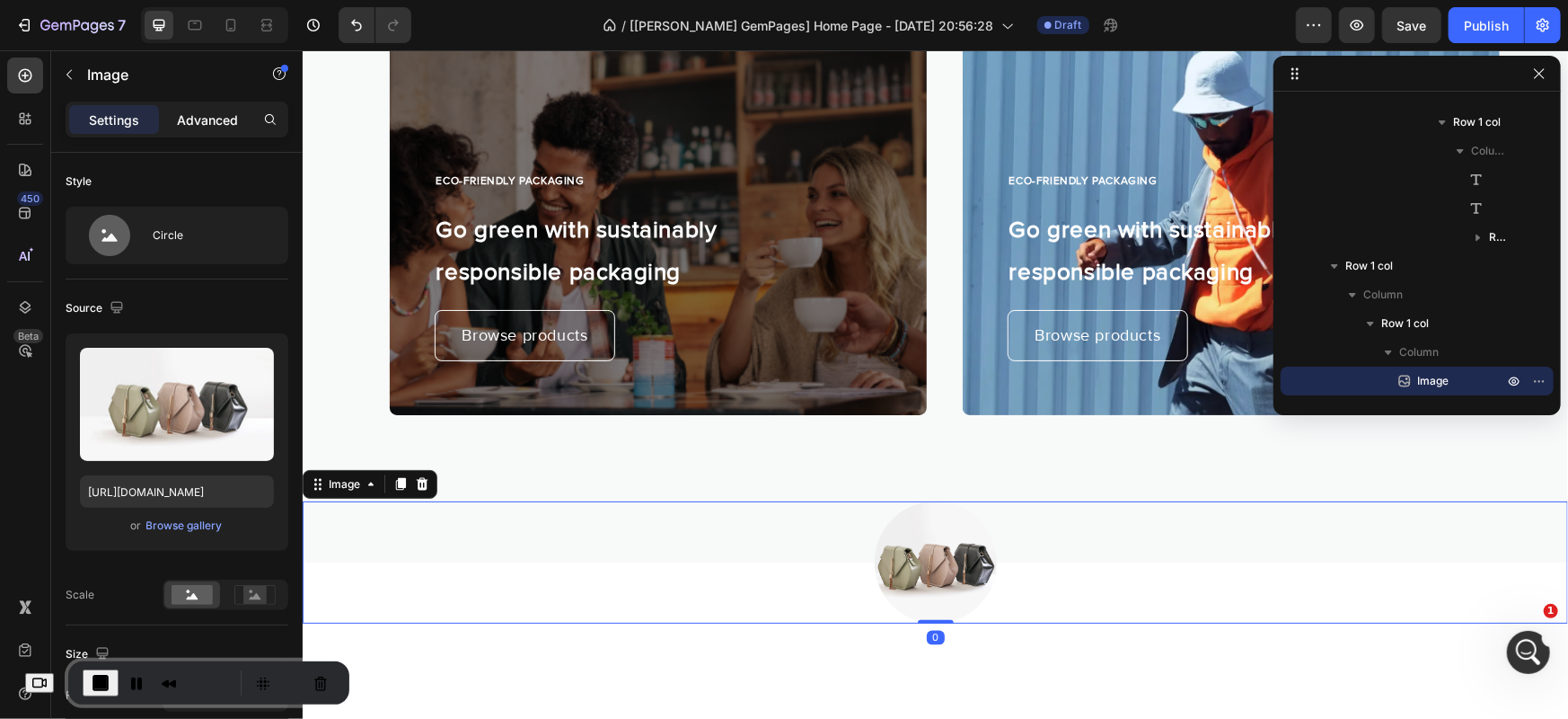
click at [228, 119] on p "Advanced" at bounding box center [208, 120] width 61 height 19
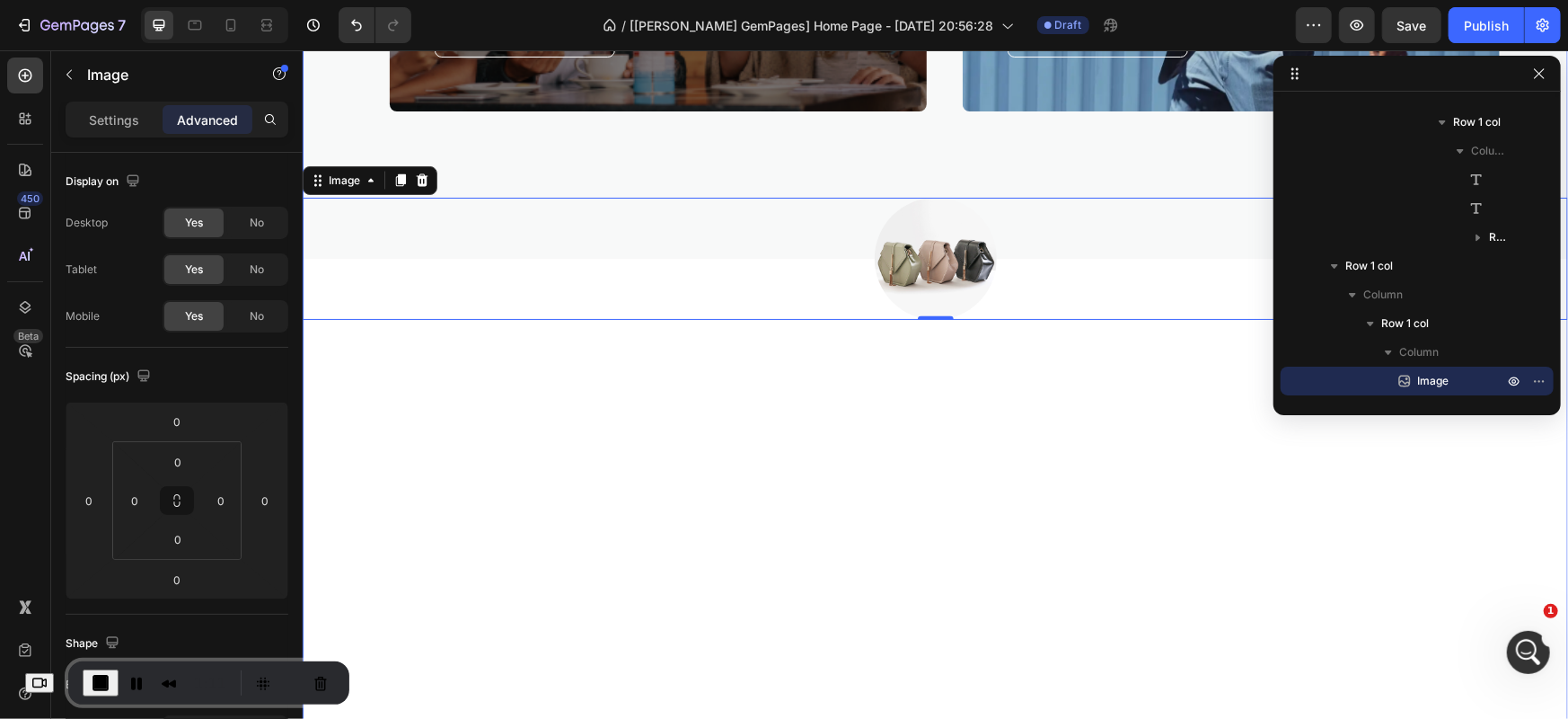
scroll to position [2004, 0]
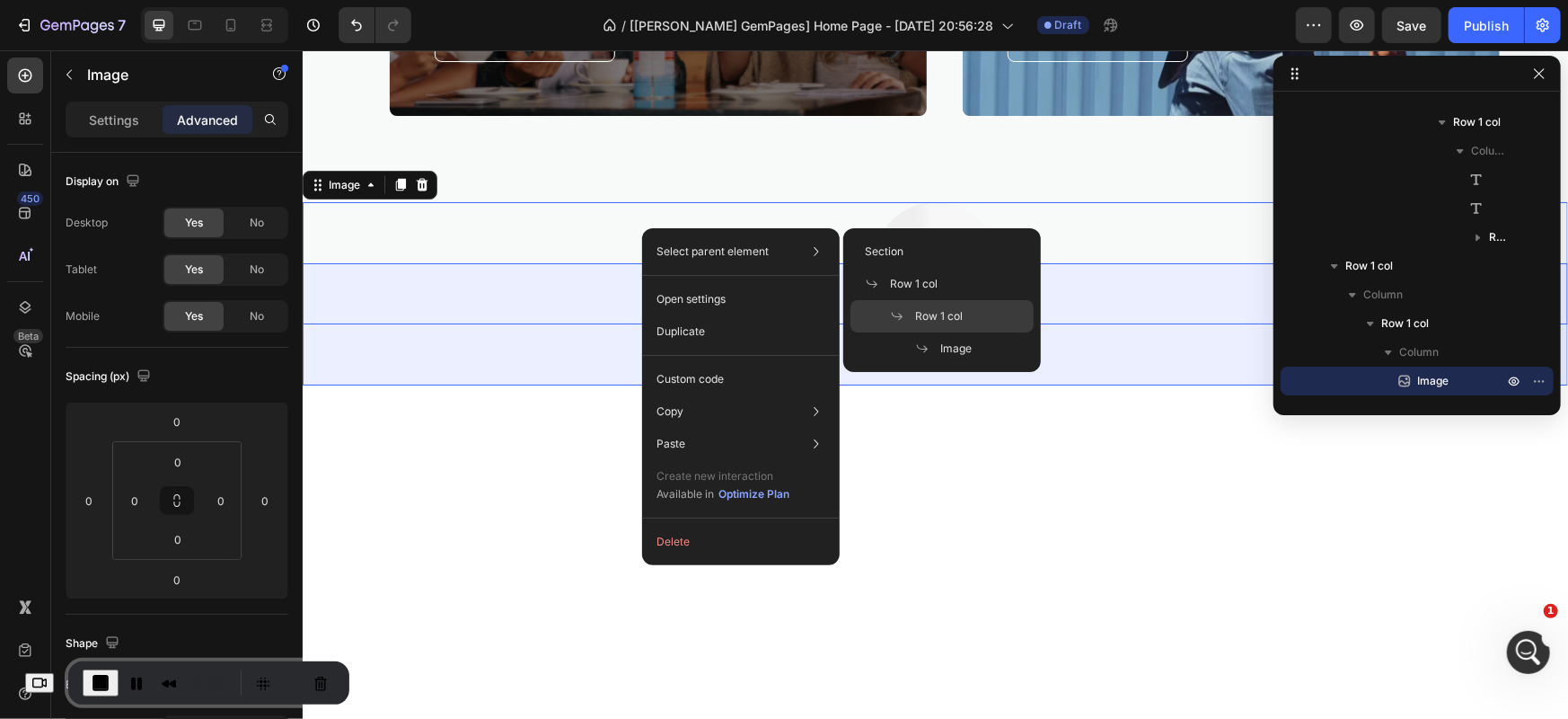
click at [922, 313] on span "Row 1 col" at bounding box center [940, 316] width 48 height 16
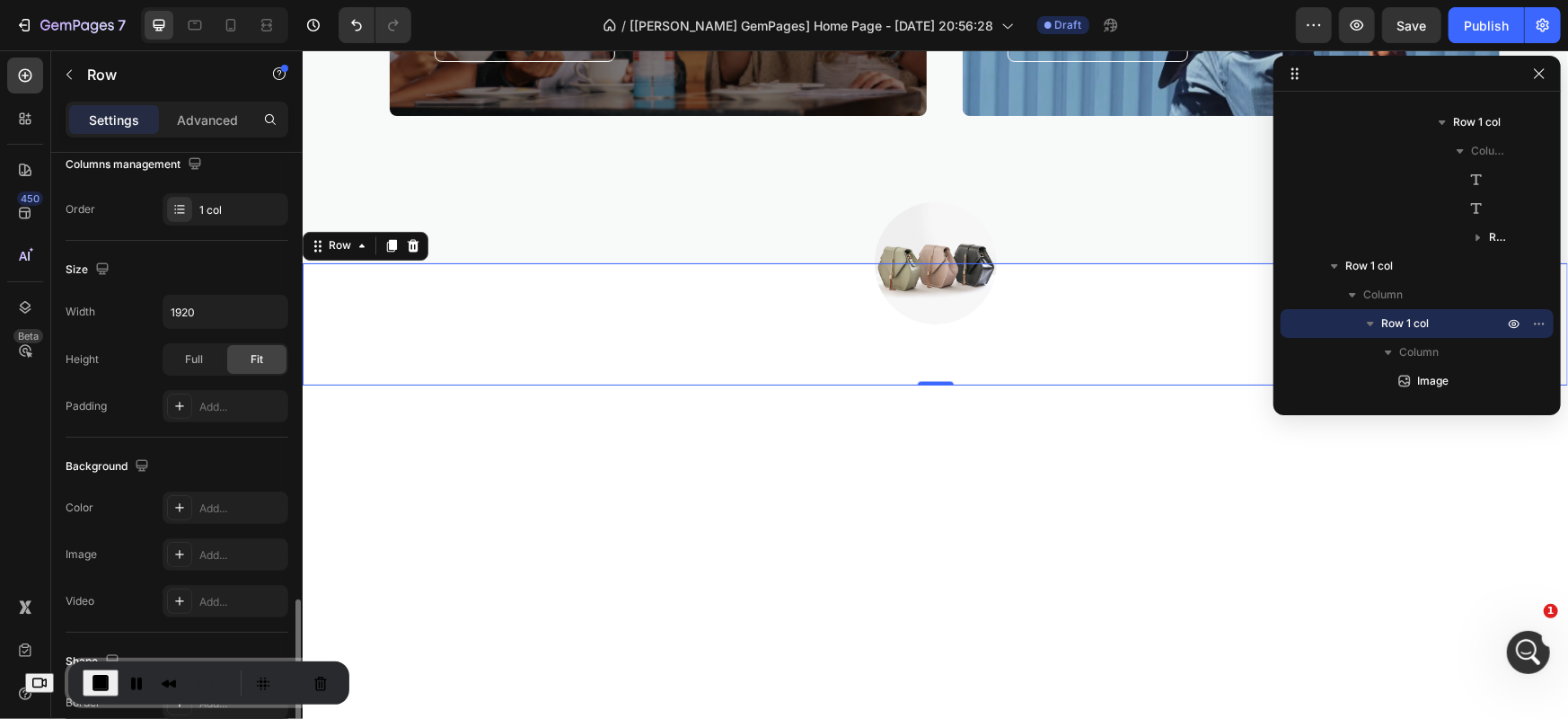
scroll to position [477, 0]
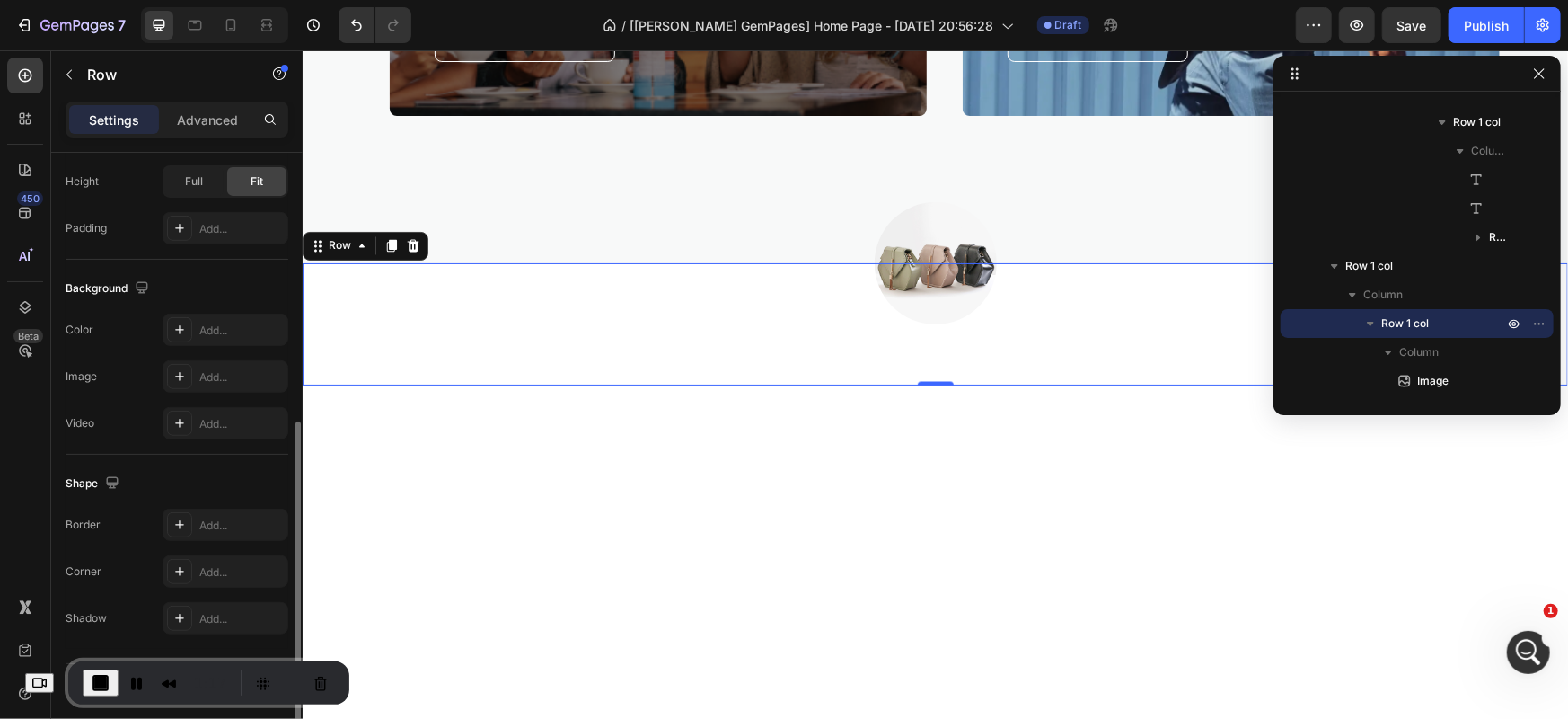
click at [187, 126] on p "Advanced" at bounding box center [208, 120] width 61 height 19
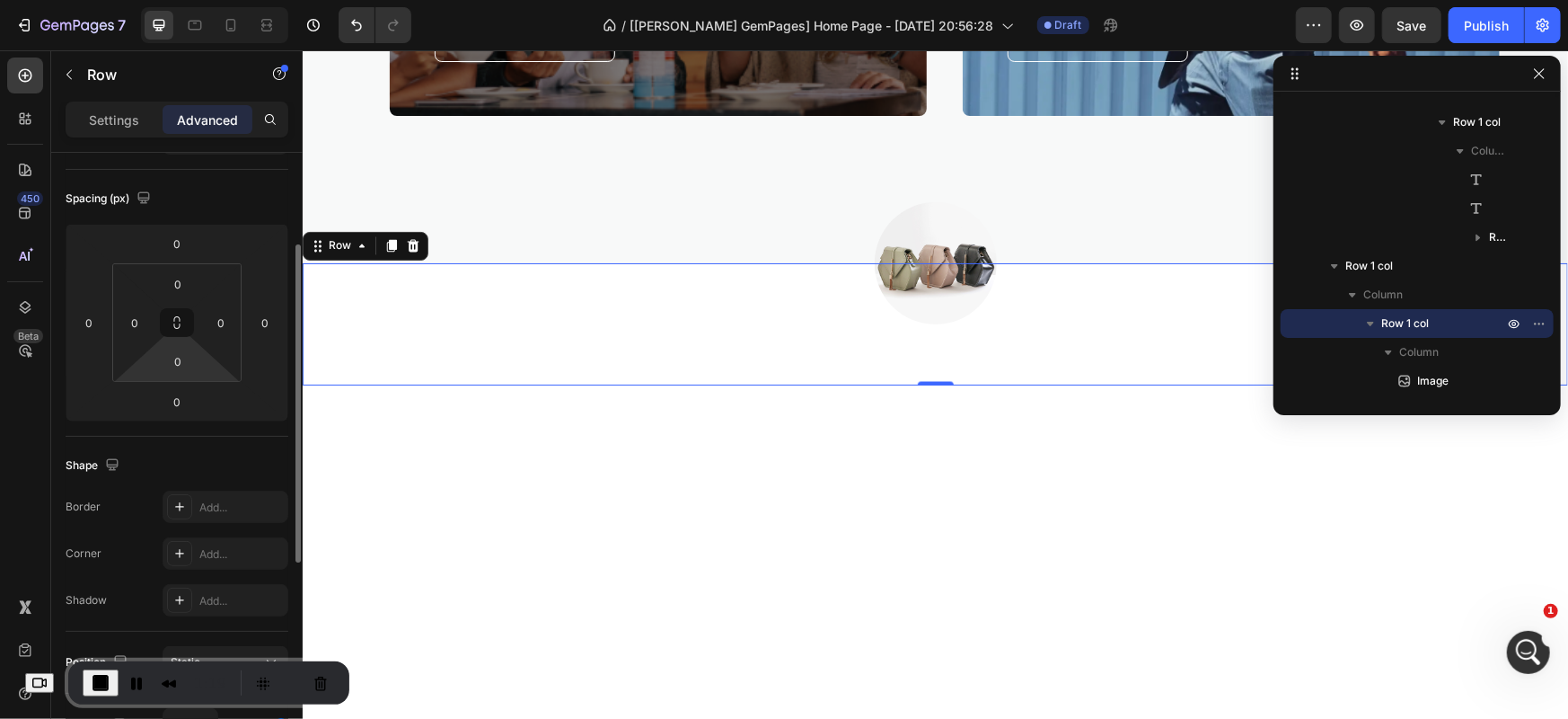
scroll to position [0, 0]
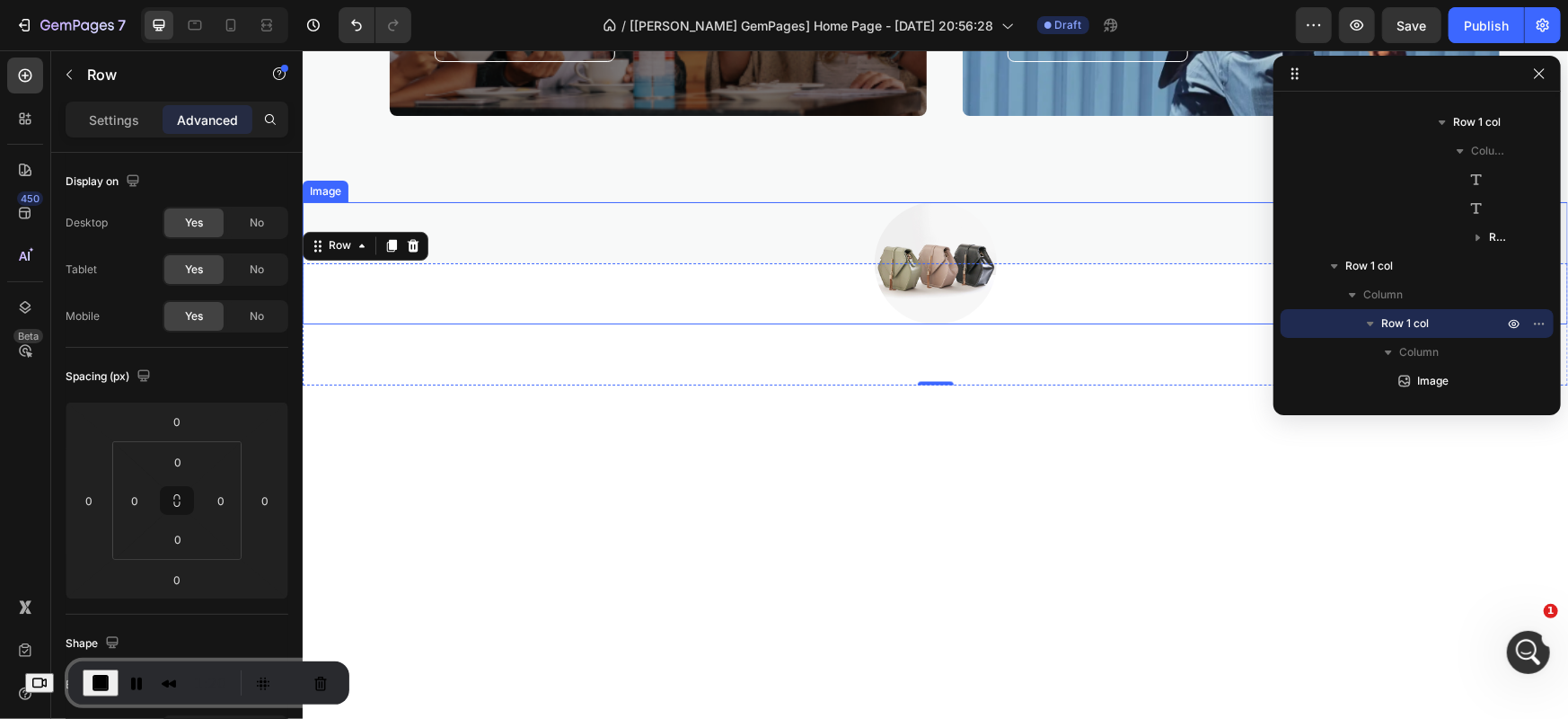
click at [856, 283] on div at bounding box center [934, 261] width 1265 height 122
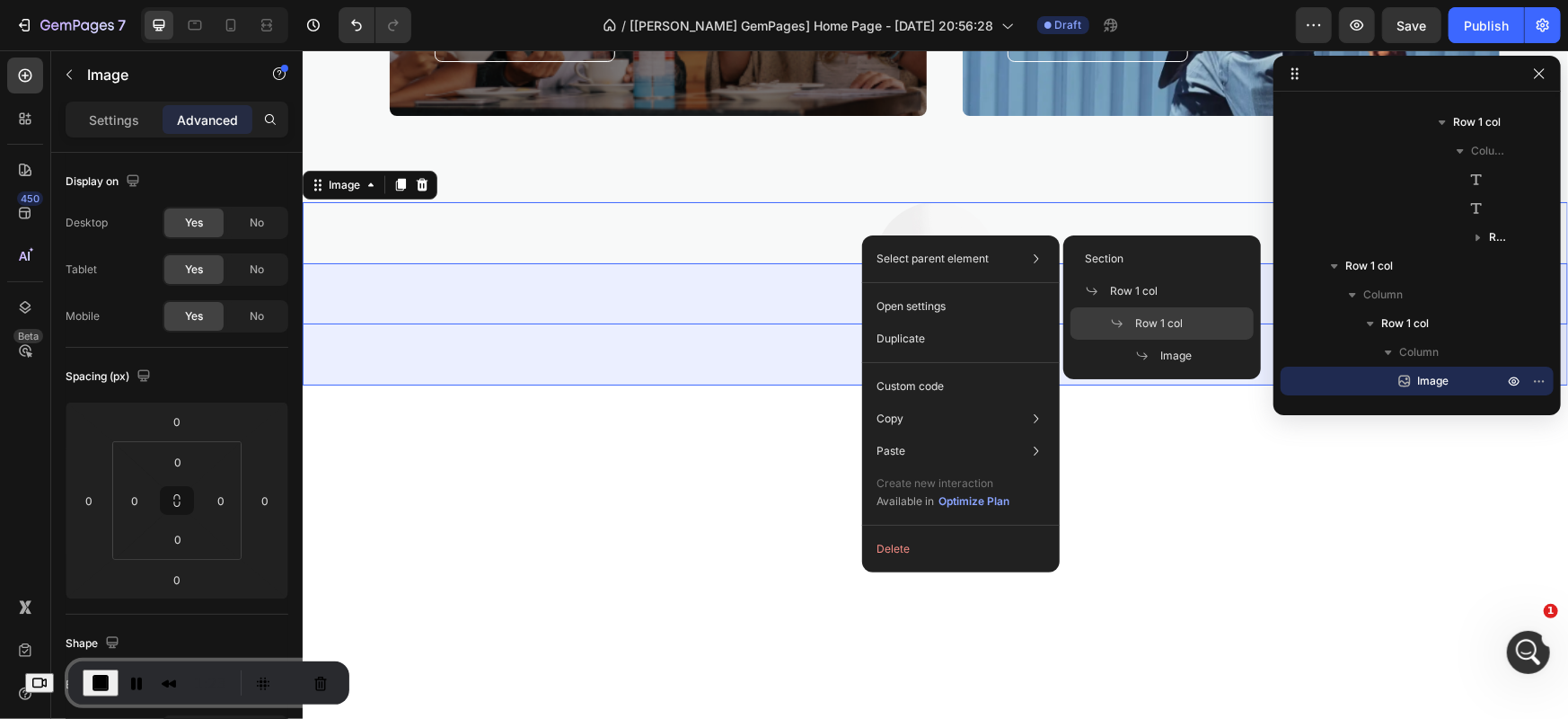
click at [1143, 315] on span "Row 1 col" at bounding box center [1160, 323] width 48 height 16
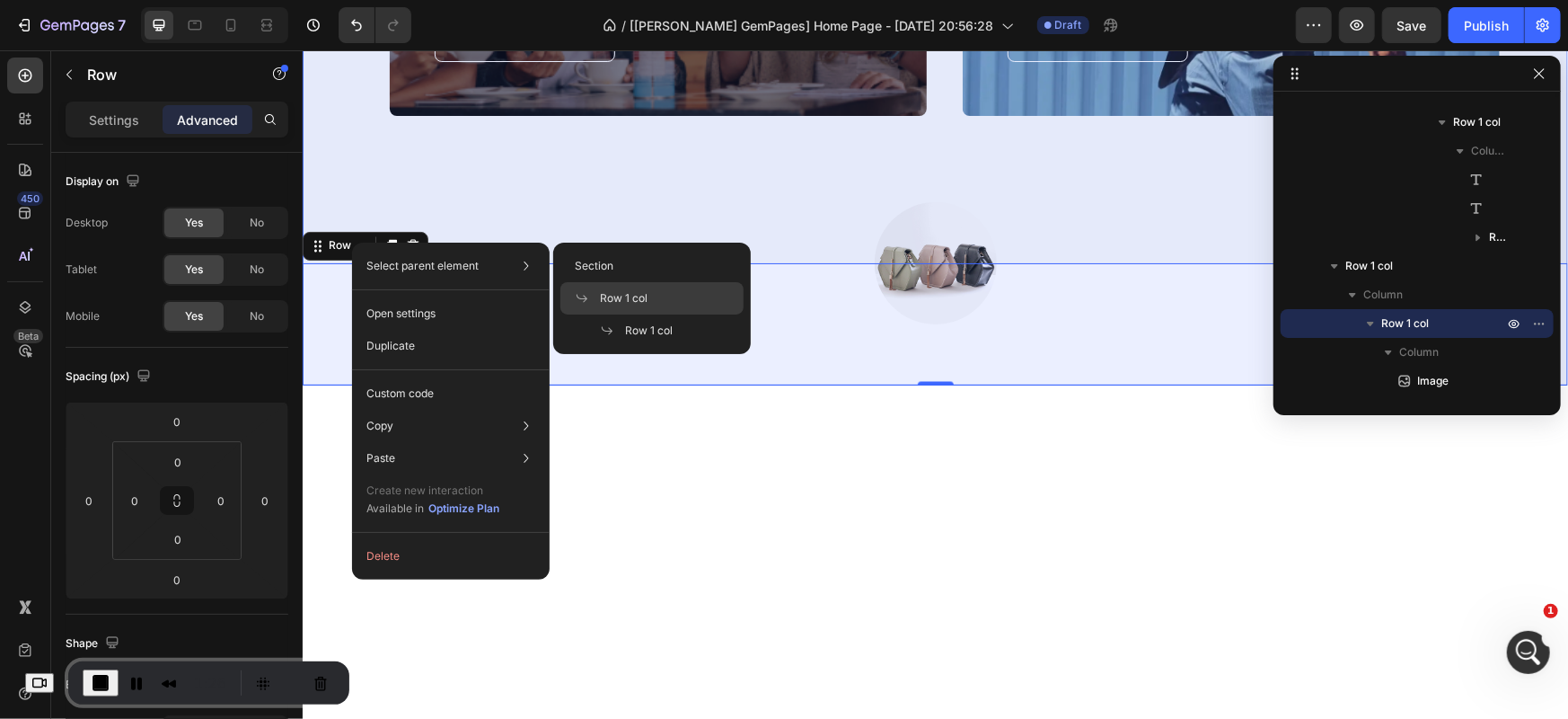
click at [661, 287] on div "Row 1 col" at bounding box center [651, 299] width 184 height 33
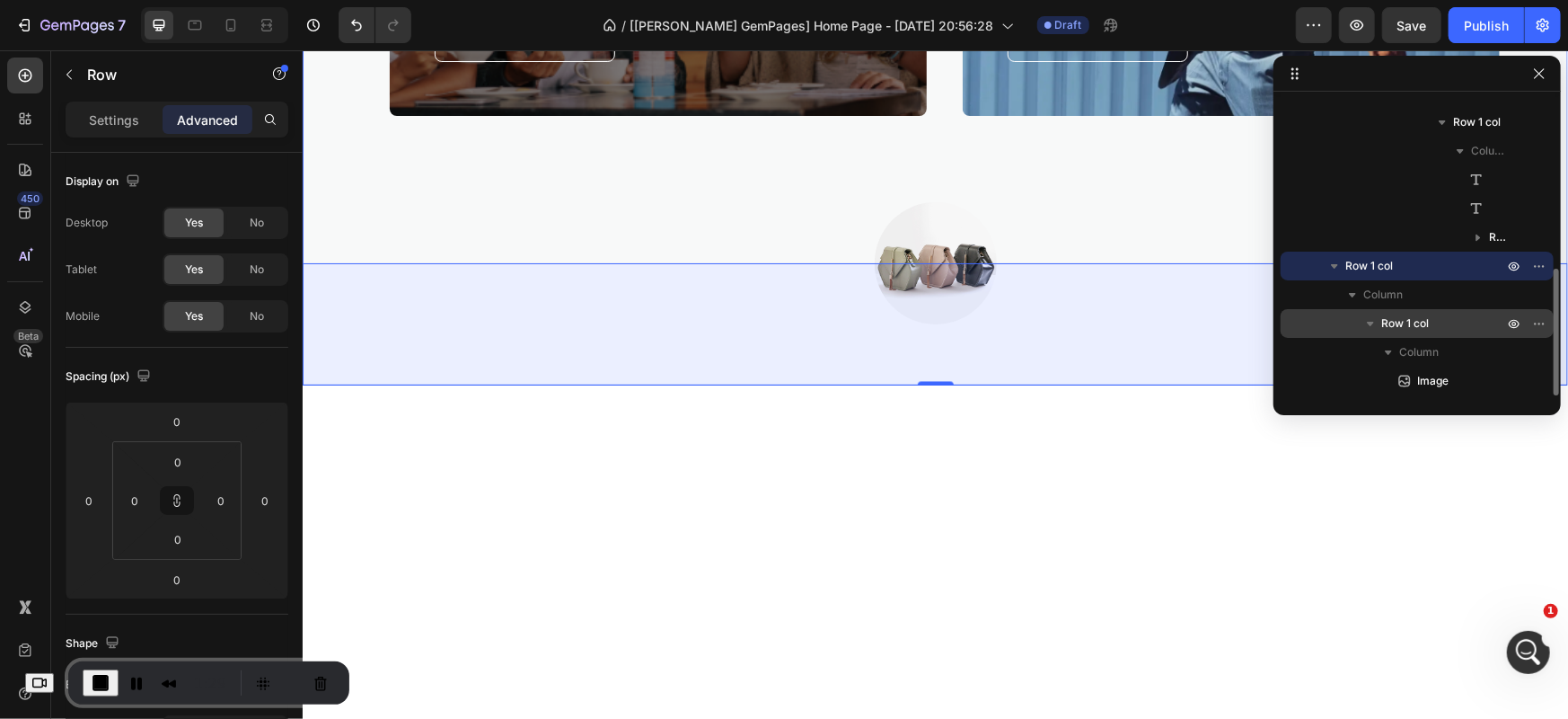
click at [1419, 315] on span "Row 1 col" at bounding box center [1406, 323] width 48 height 18
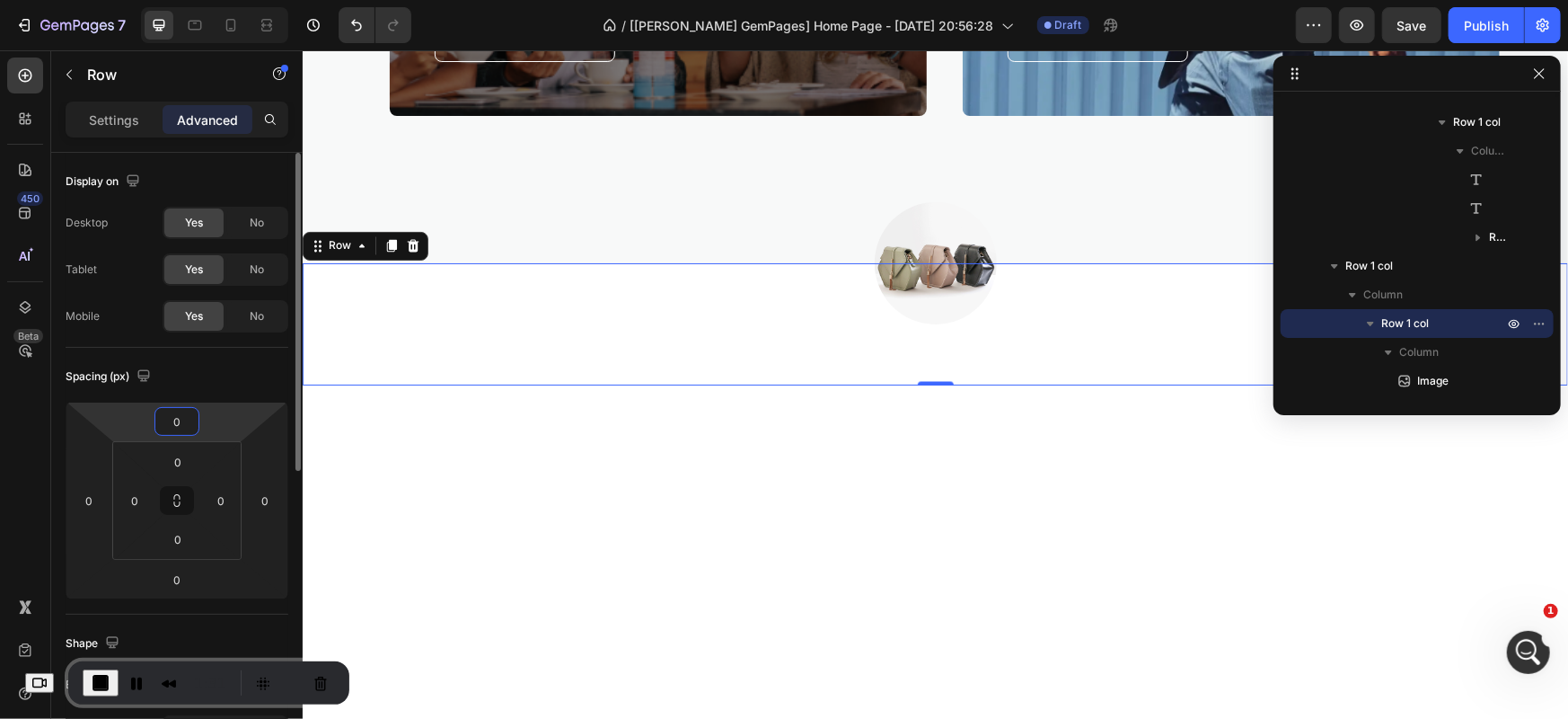
click at [186, 417] on input "0" at bounding box center [176, 421] width 36 height 27
click at [188, 384] on div "Spacing (px)" at bounding box center [177, 377] width 223 height 29
type input "0"
click at [188, 580] on input "0" at bounding box center [176, 580] width 36 height 27
click at [188, 384] on div "Spacing (px)" at bounding box center [177, 377] width 223 height 29
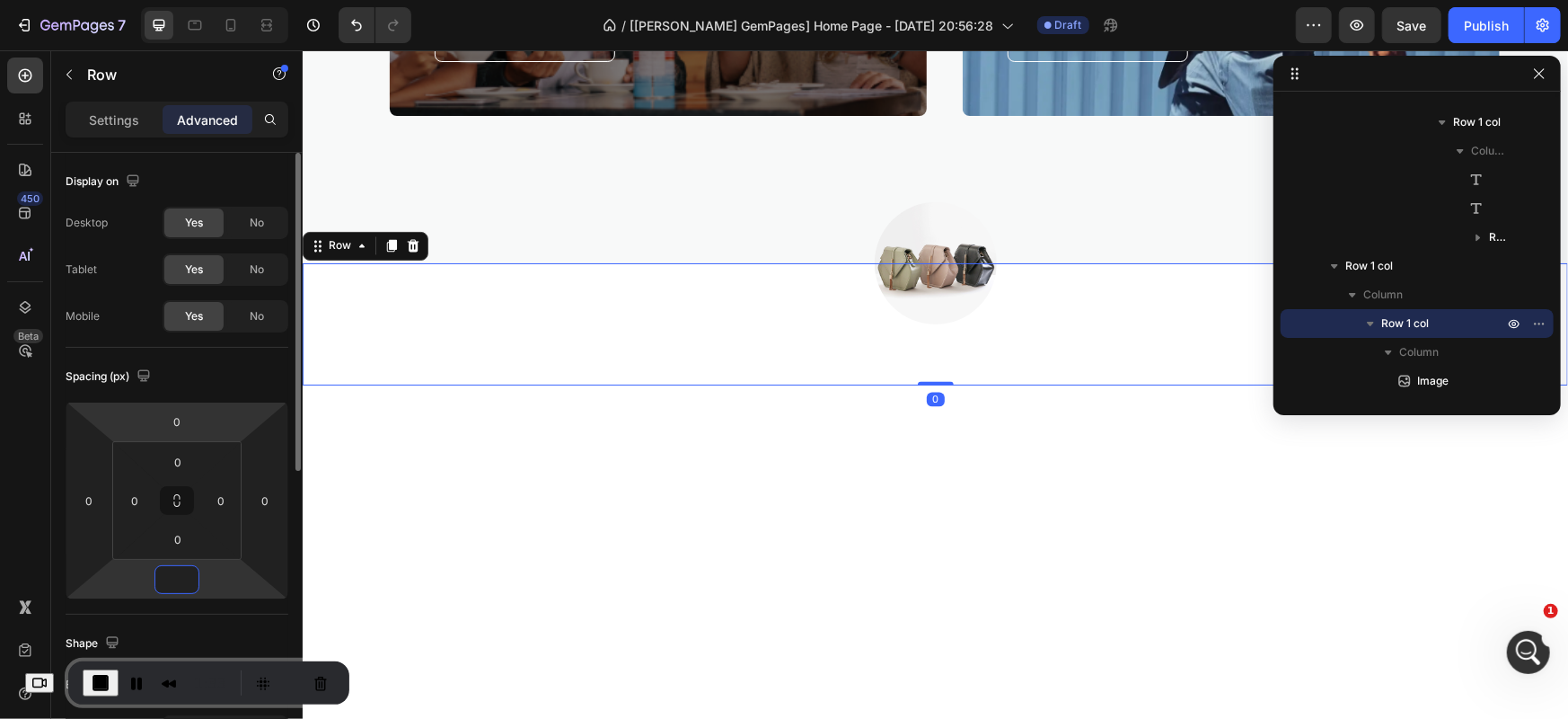
type input "0"
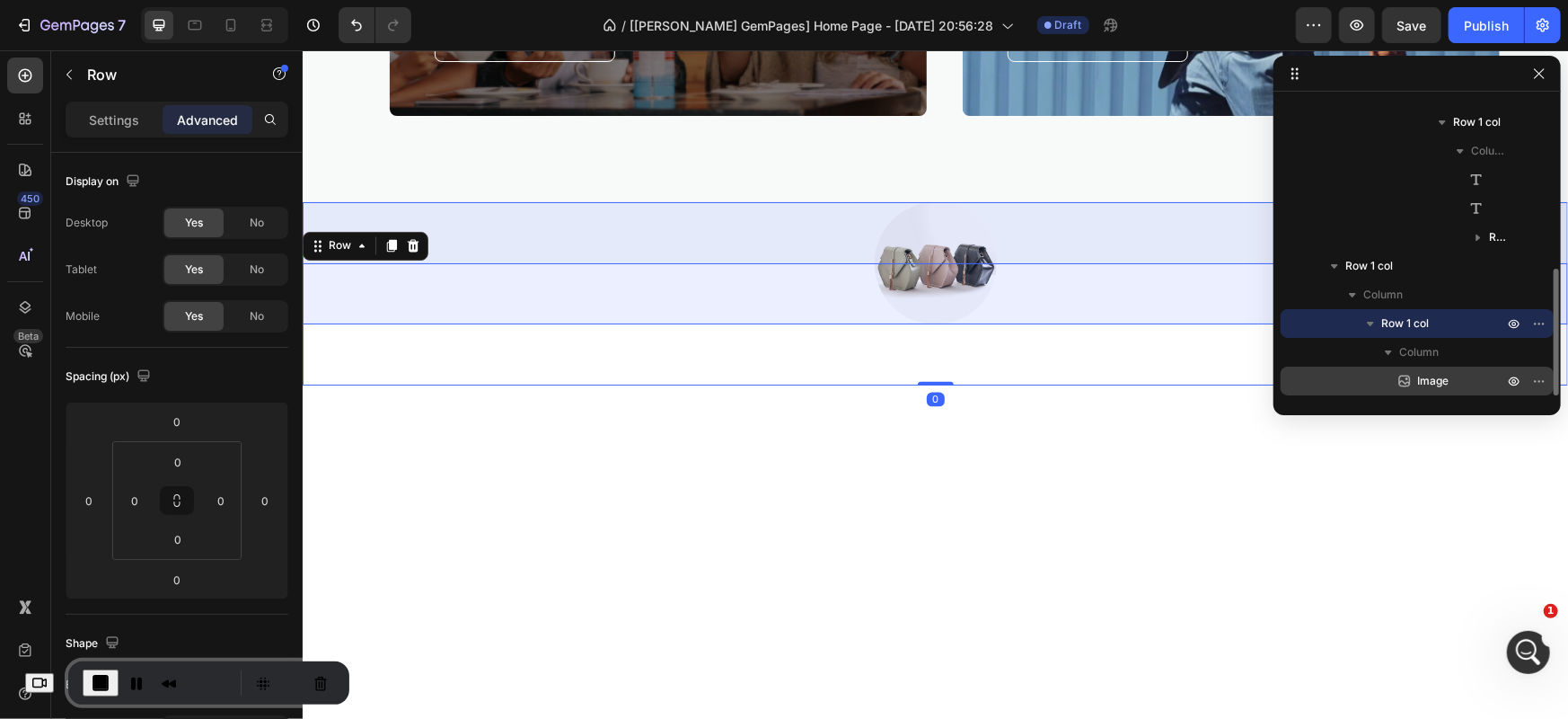
click at [1452, 378] on p "Image" at bounding box center [1440, 381] width 89 height 18
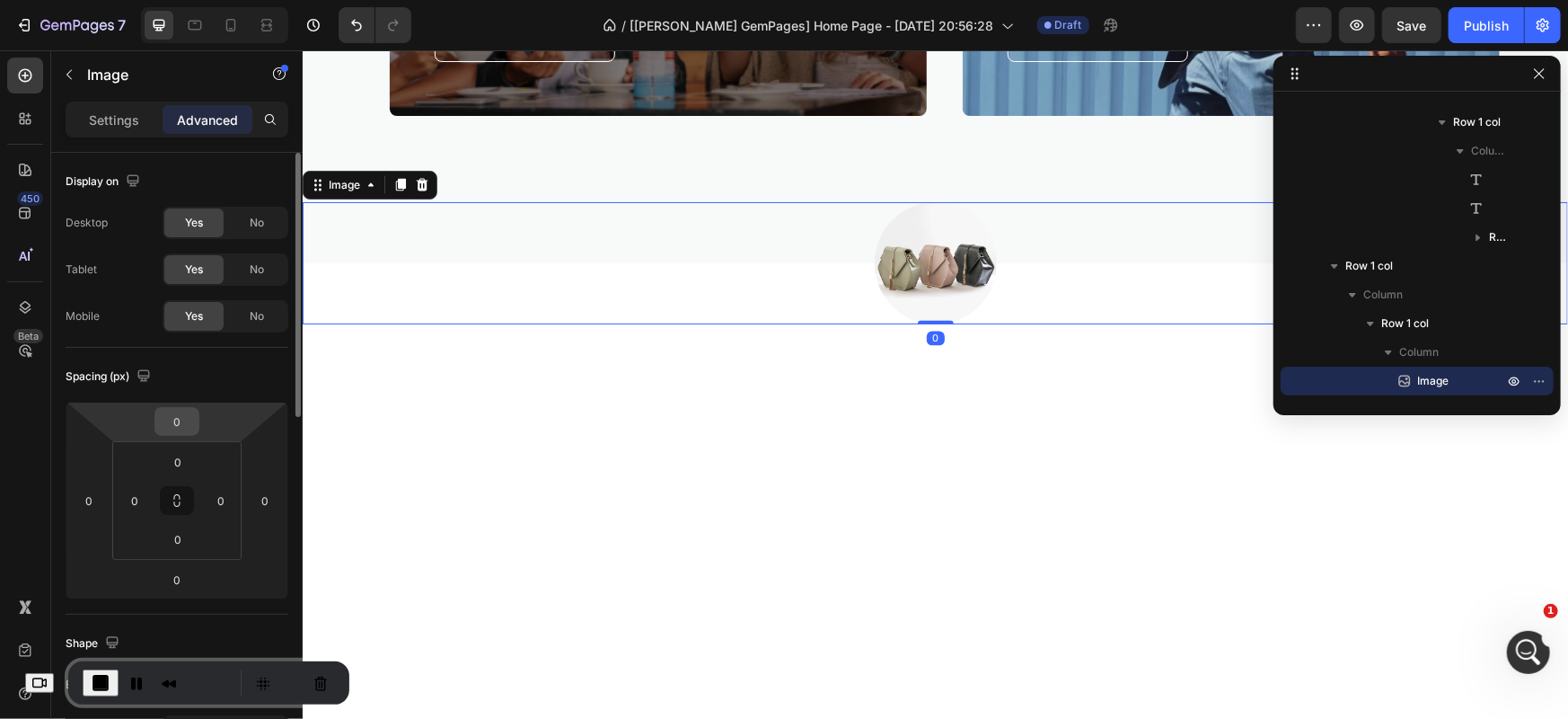
click at [176, 417] on input "0" at bounding box center [176, 421] width 36 height 27
click at [200, 378] on div "Spacing (px)" at bounding box center [177, 377] width 223 height 29
type input "0"
click at [182, 582] on input "0" at bounding box center [176, 580] width 36 height 27
click at [220, 369] on div "Spacing (px)" at bounding box center [177, 377] width 223 height 29
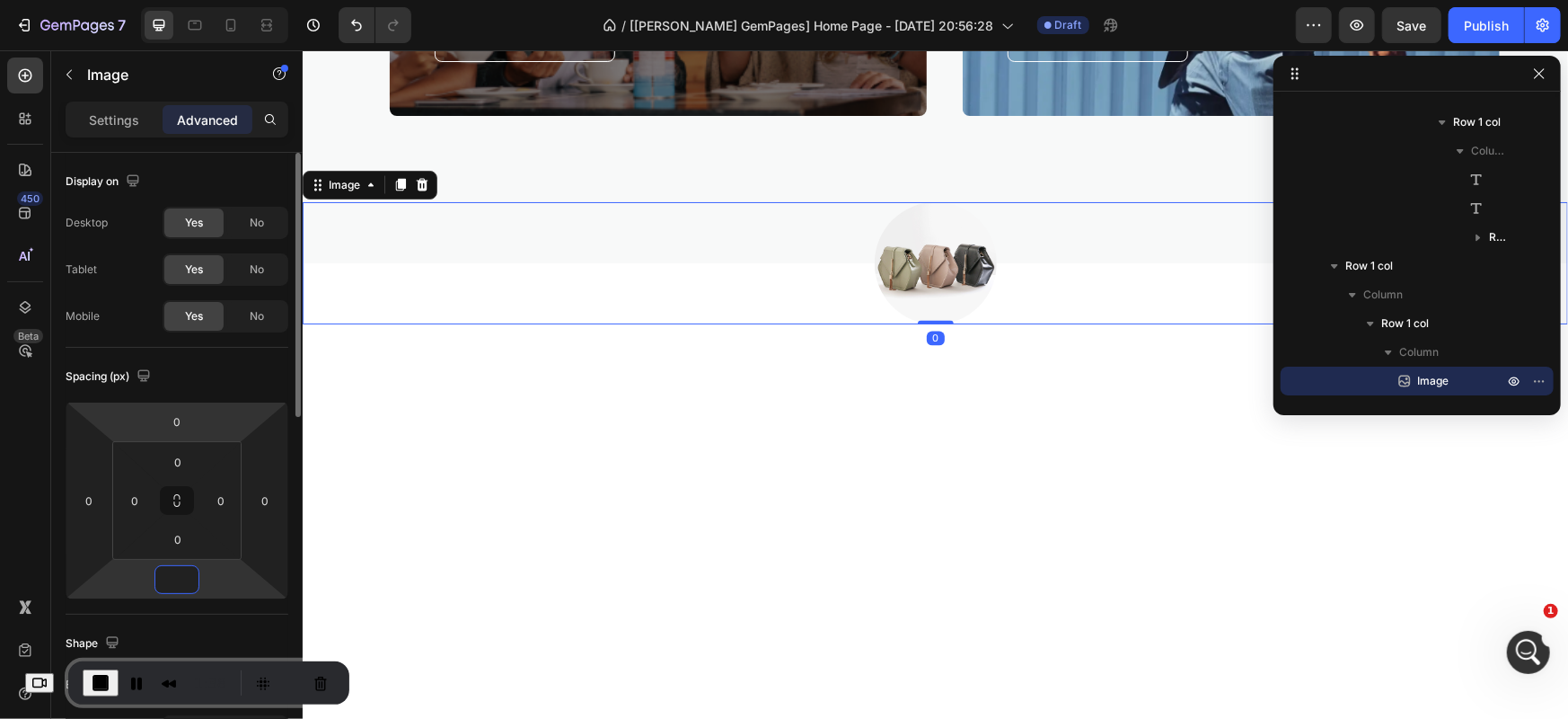
type input "0"
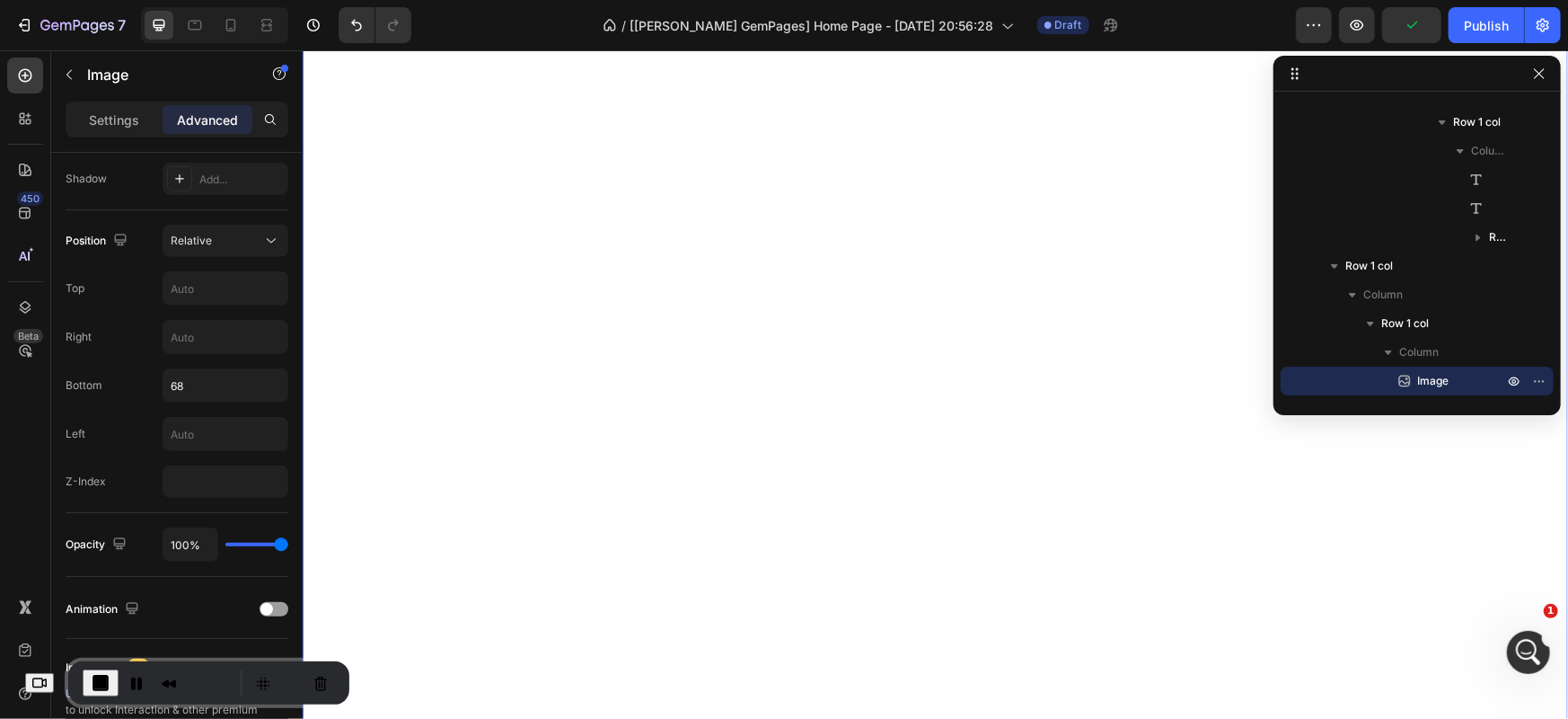
scroll to position [2224, 0]
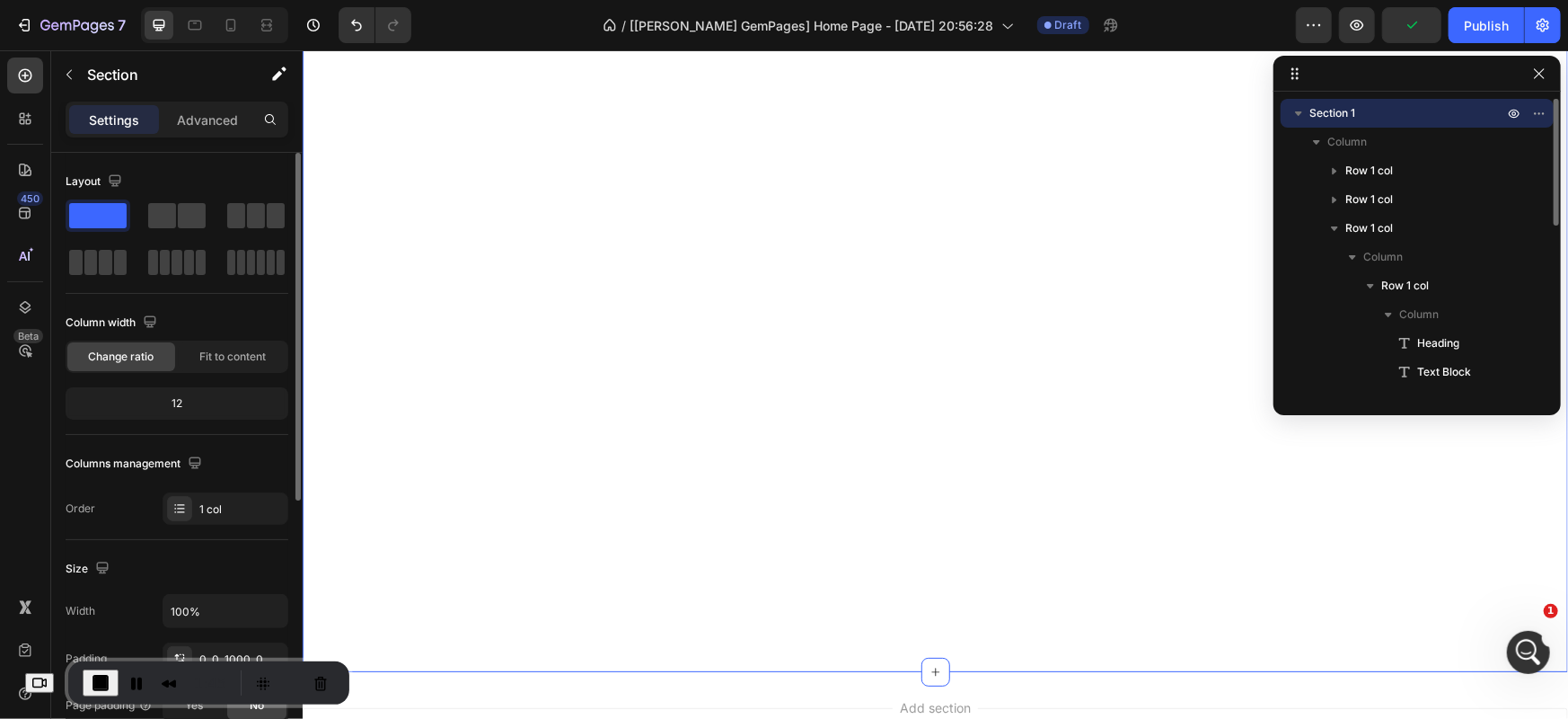
scroll to position [2823, 0]
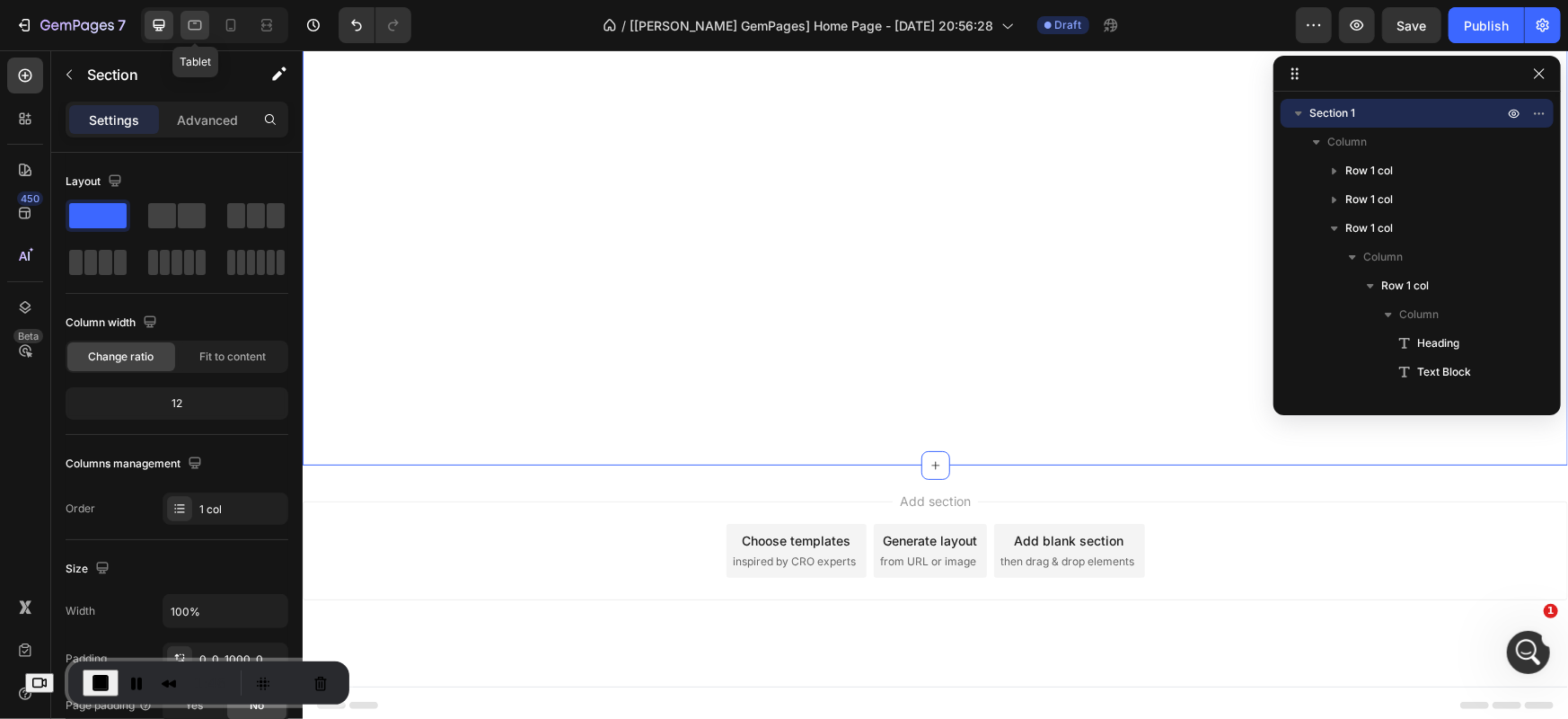
click at [201, 30] on icon at bounding box center [195, 25] width 18 height 18
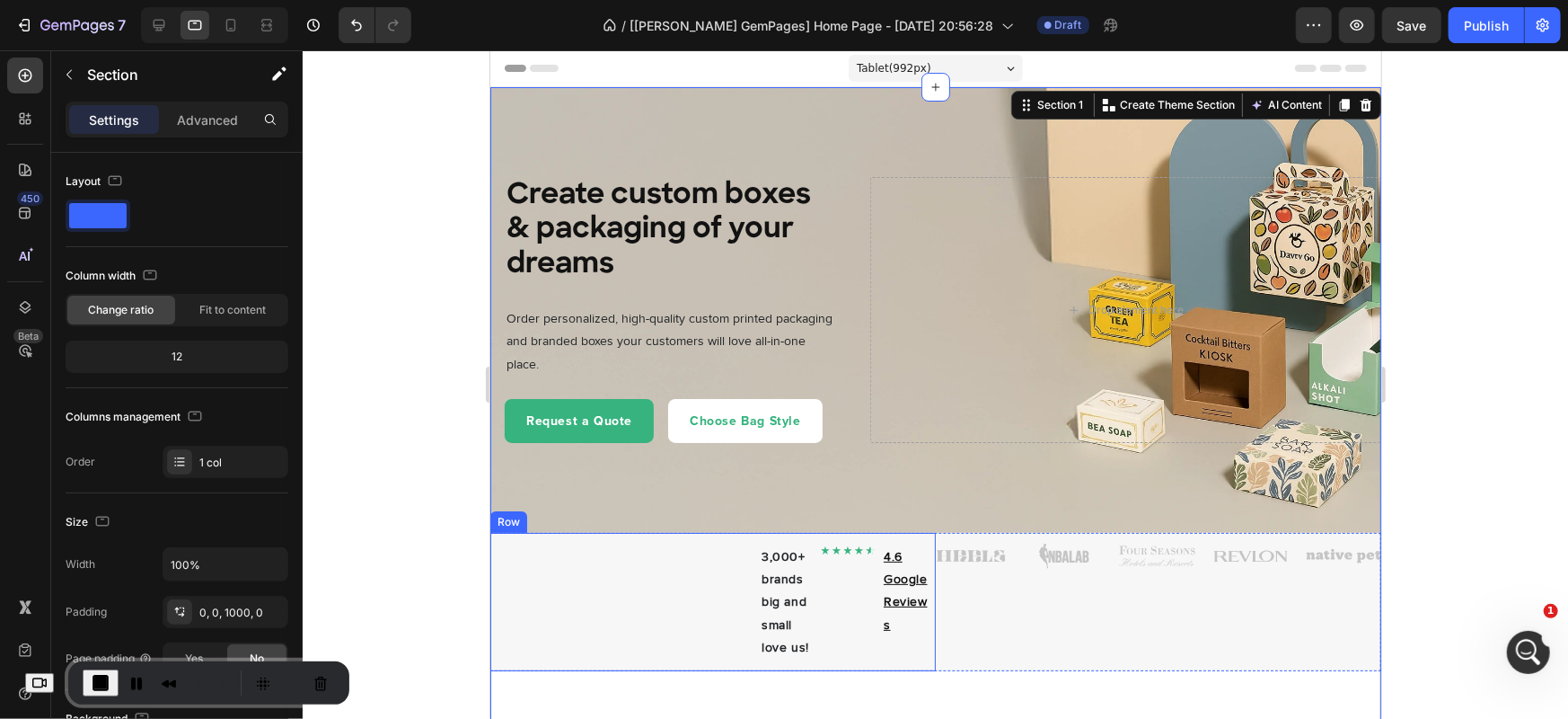
scroll to position [299, 0]
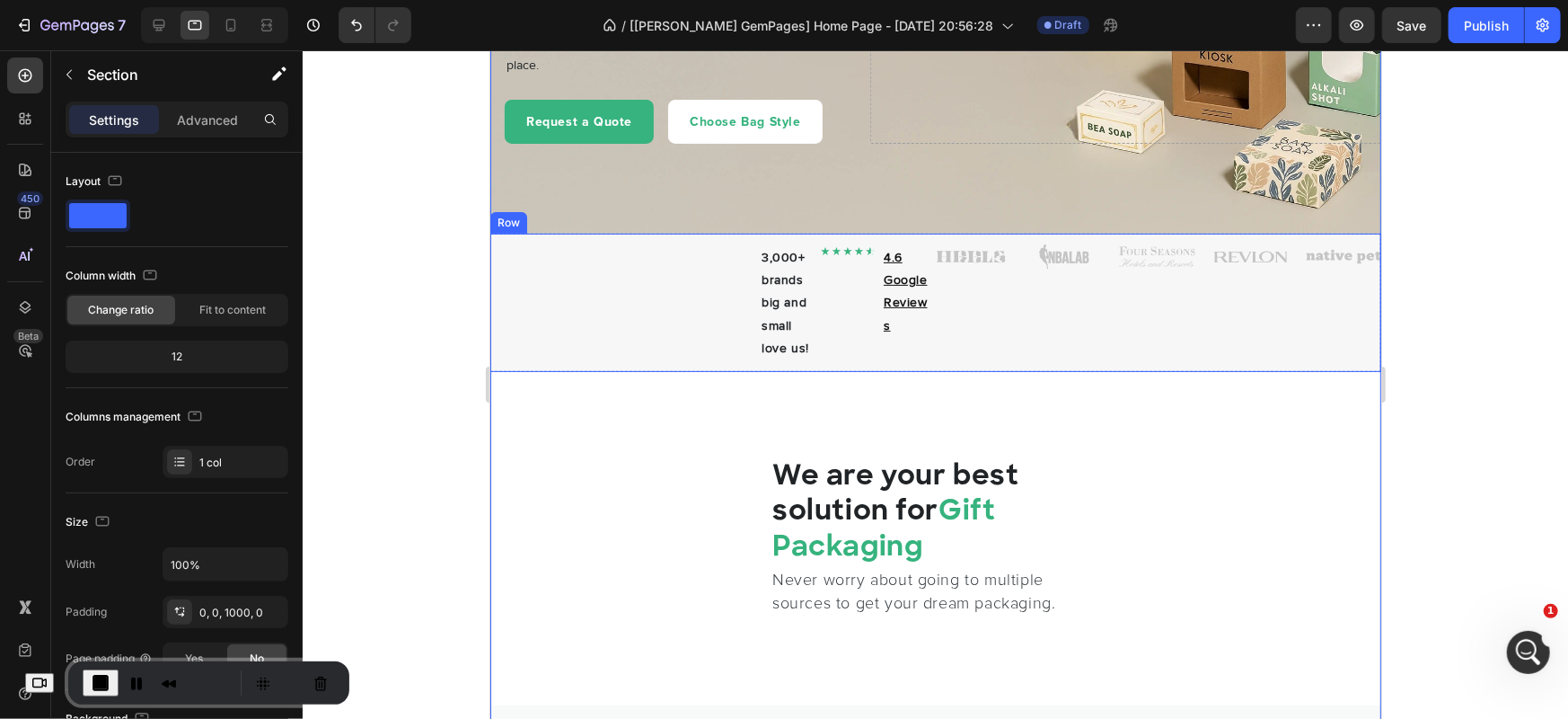
click at [935, 366] on div "Image Row" at bounding box center [1158, 302] width 446 height 138
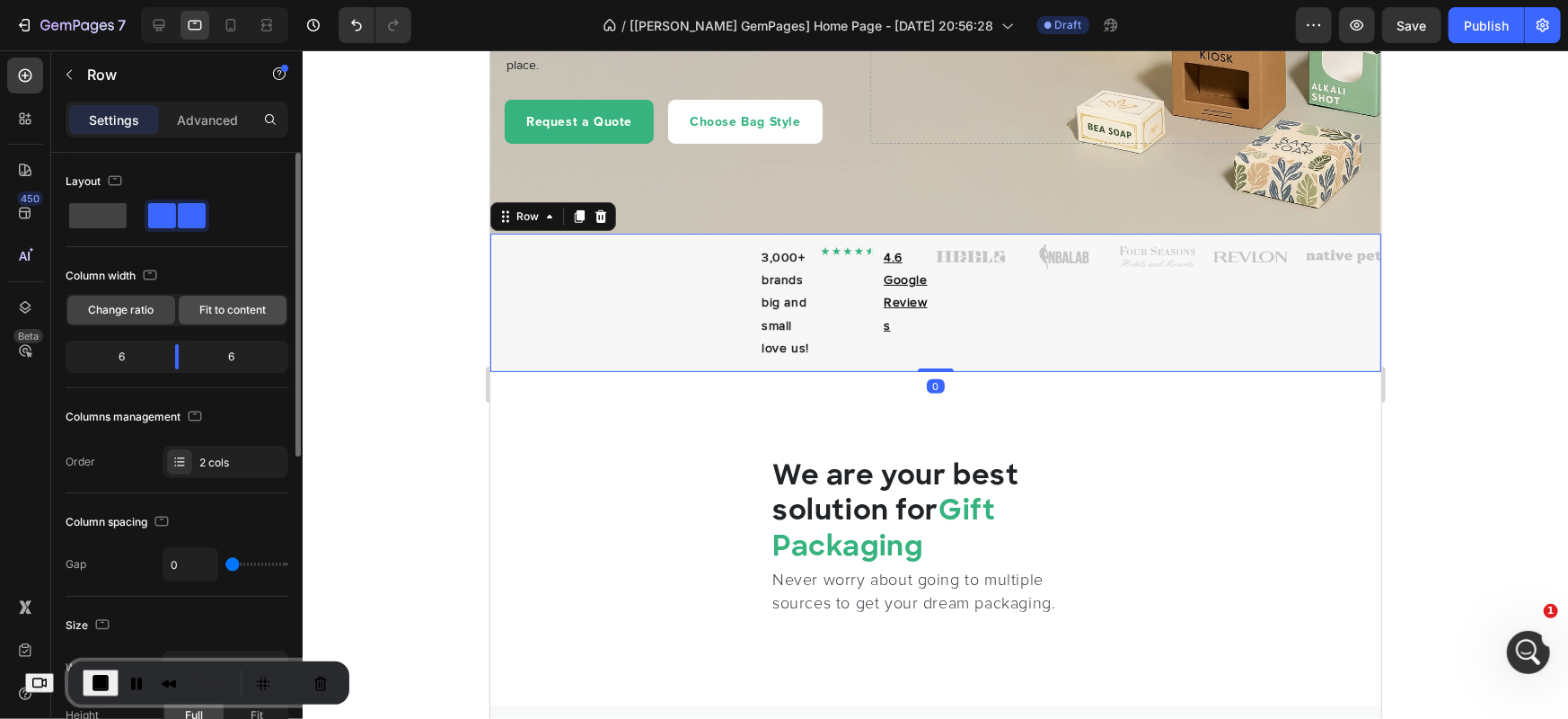
click at [240, 299] on div "Fit to content" at bounding box center [233, 310] width 108 height 29
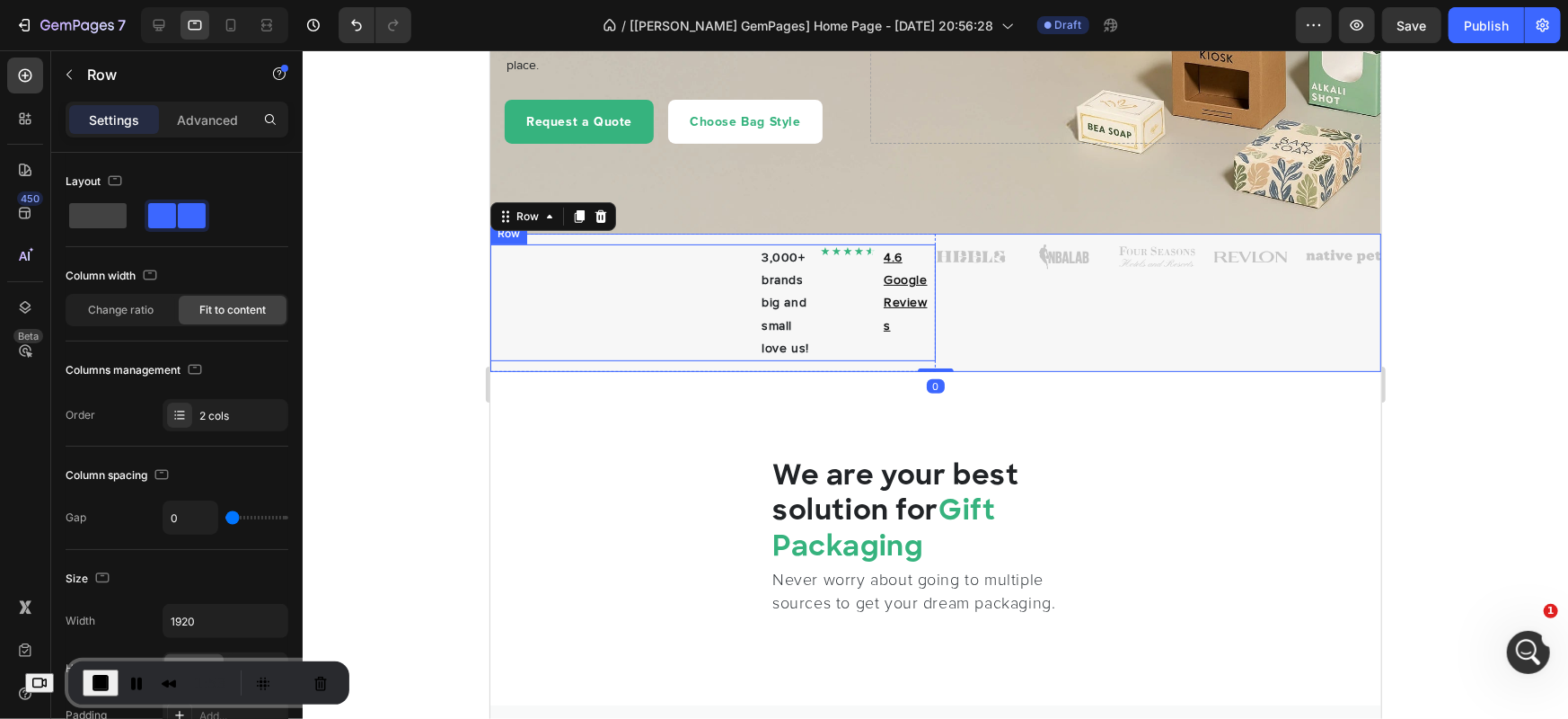
click at [710, 325] on div "3,000+ brands big and small love us! Heading Image 4.6 Google Reviews Heading R…" at bounding box center [713, 302] width 446 height 117
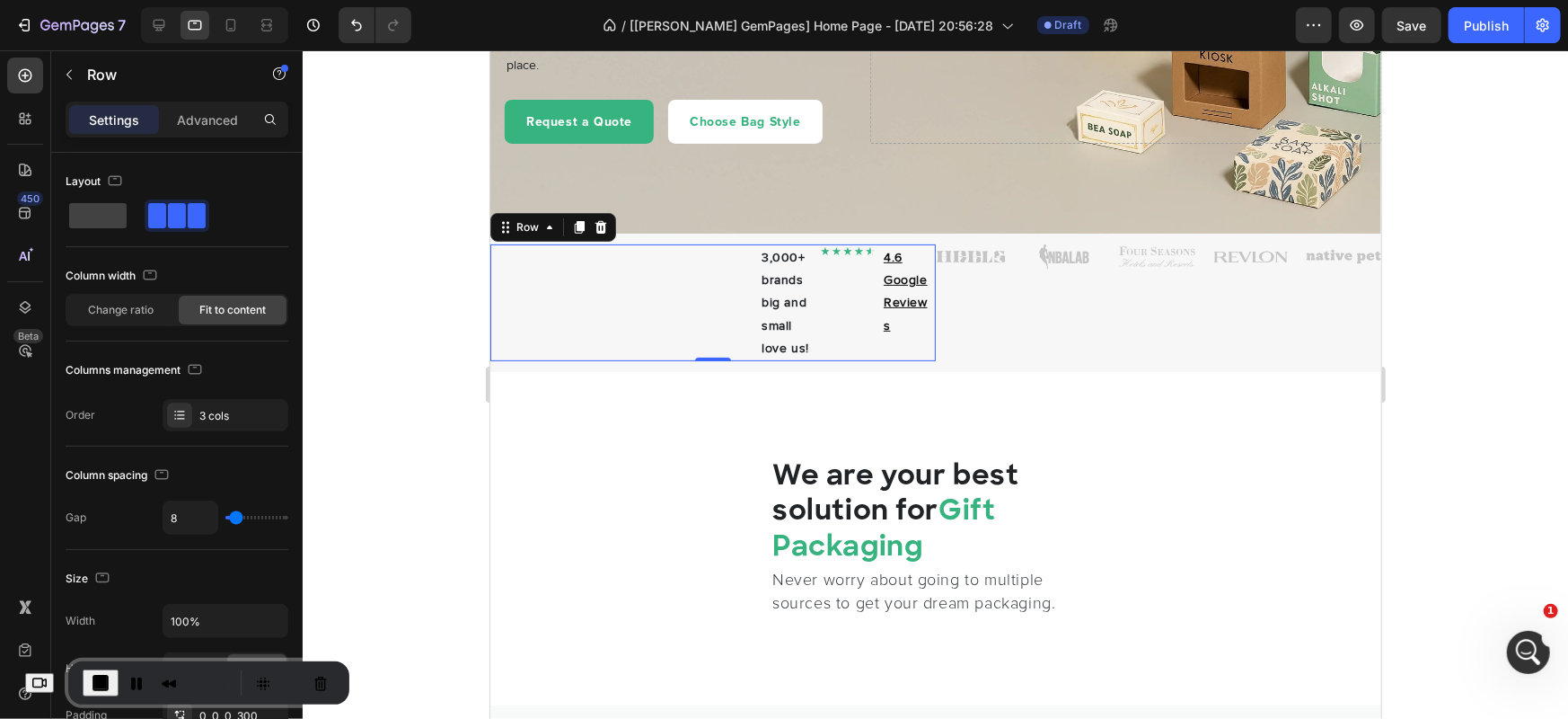
click at [703, 324] on div "3,000+ brands big and small love us! Heading Image 4.6 Google Reviews Heading R…" at bounding box center [713, 302] width 446 height 117
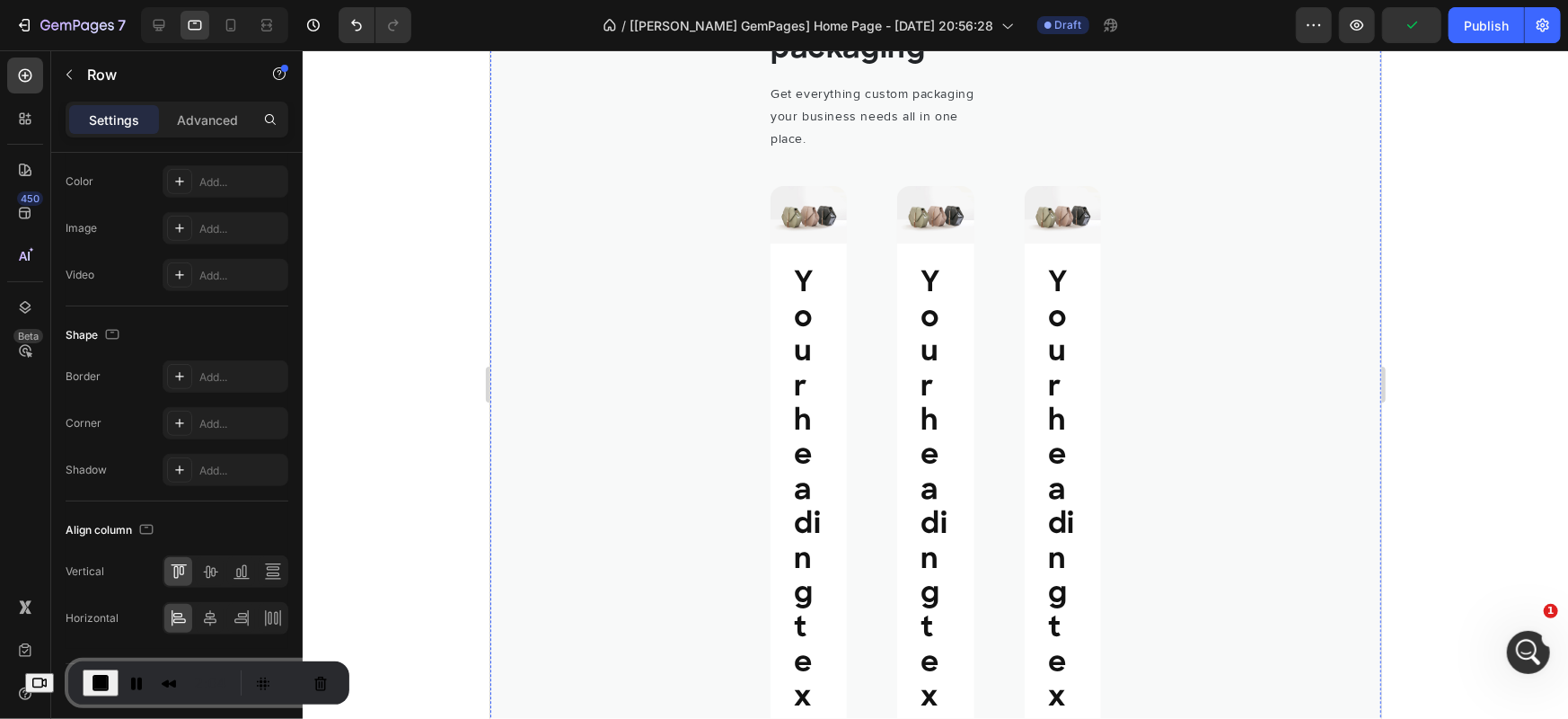
scroll to position [1198, 0]
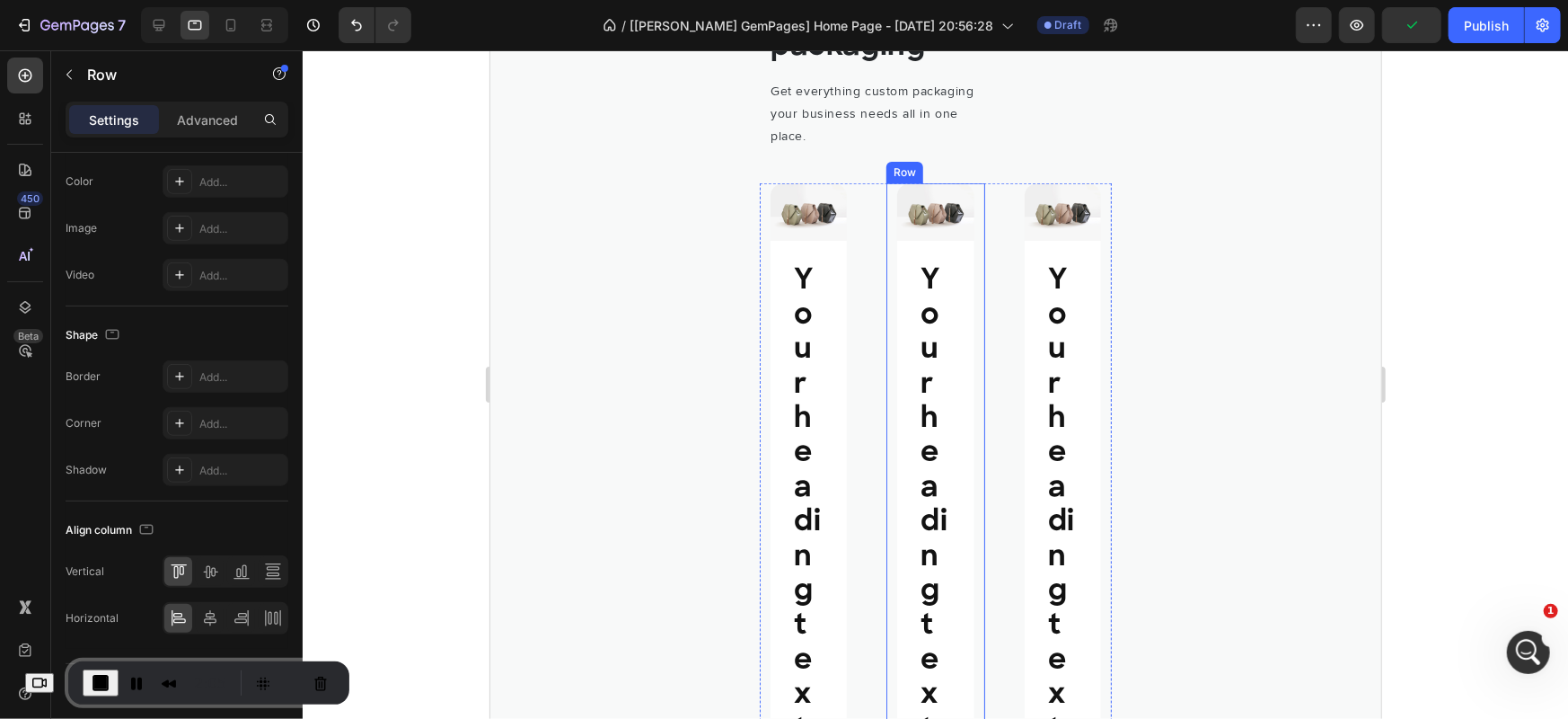
click at [886, 274] on div "Image Your heading text goes here Heading Replace this text with your content T…" at bounding box center [935, 719] width 98 height 1074
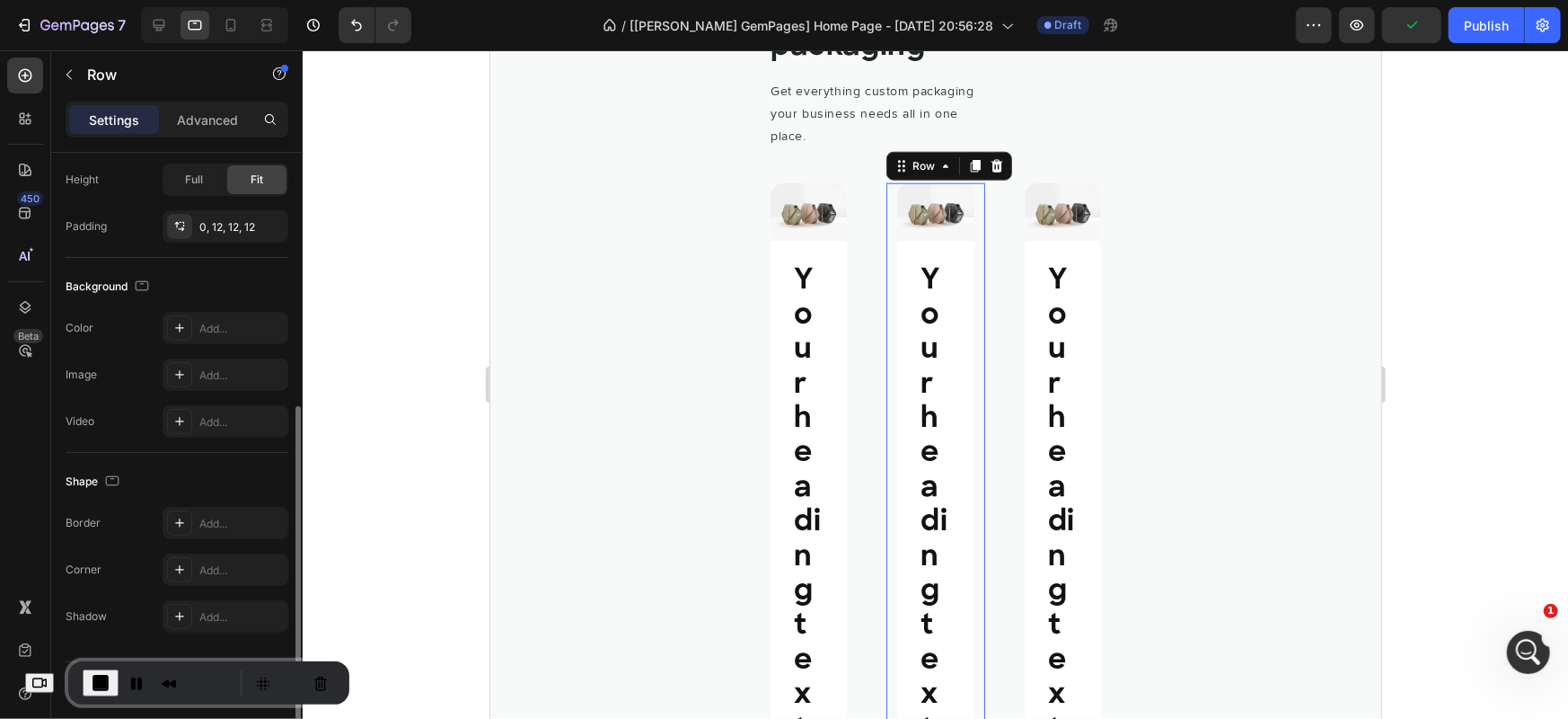
scroll to position [432, 0]
click at [876, 272] on div "Image Your heading text goes here Heading Replace this text with your content T…" at bounding box center [935, 719] width 353 height 1074
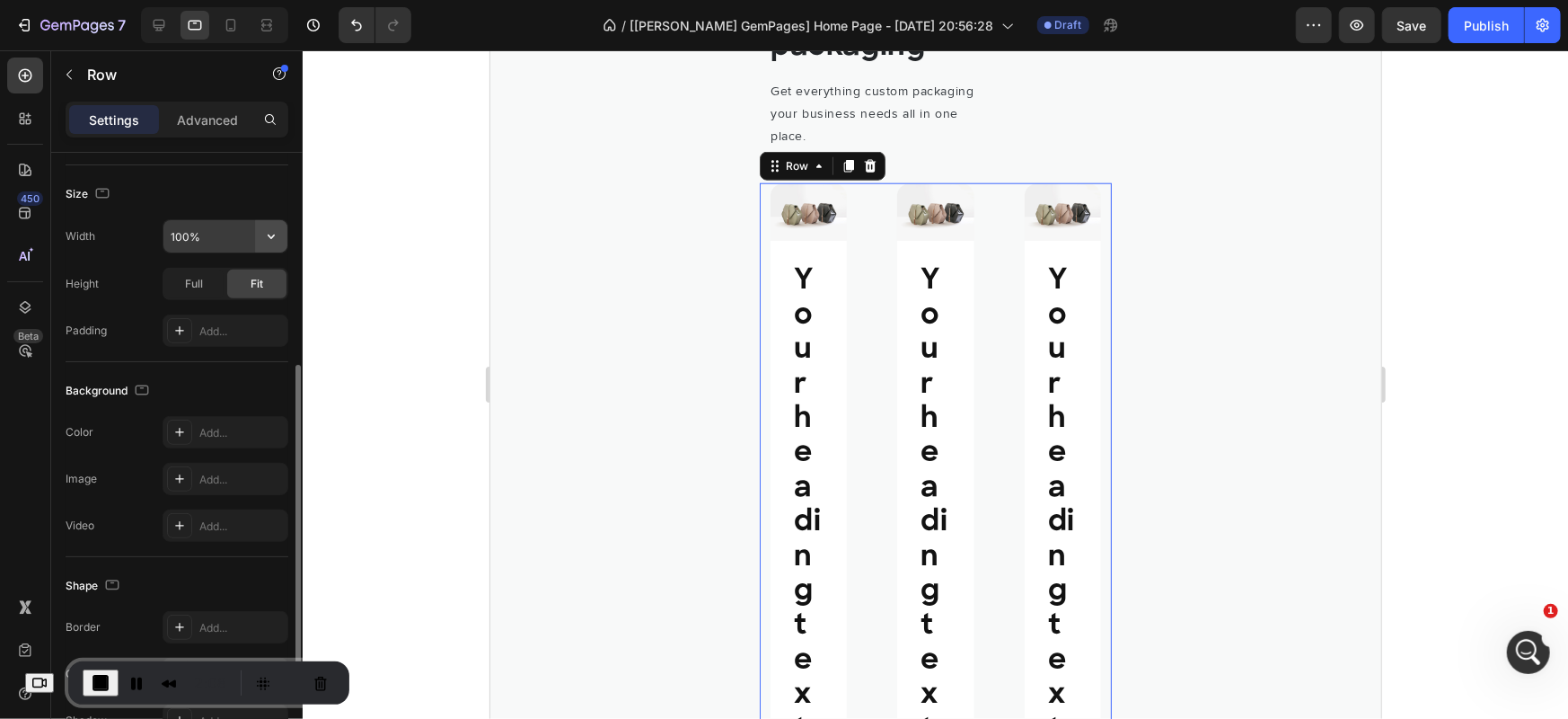
click at [263, 235] on icon "button" at bounding box center [271, 236] width 18 height 18
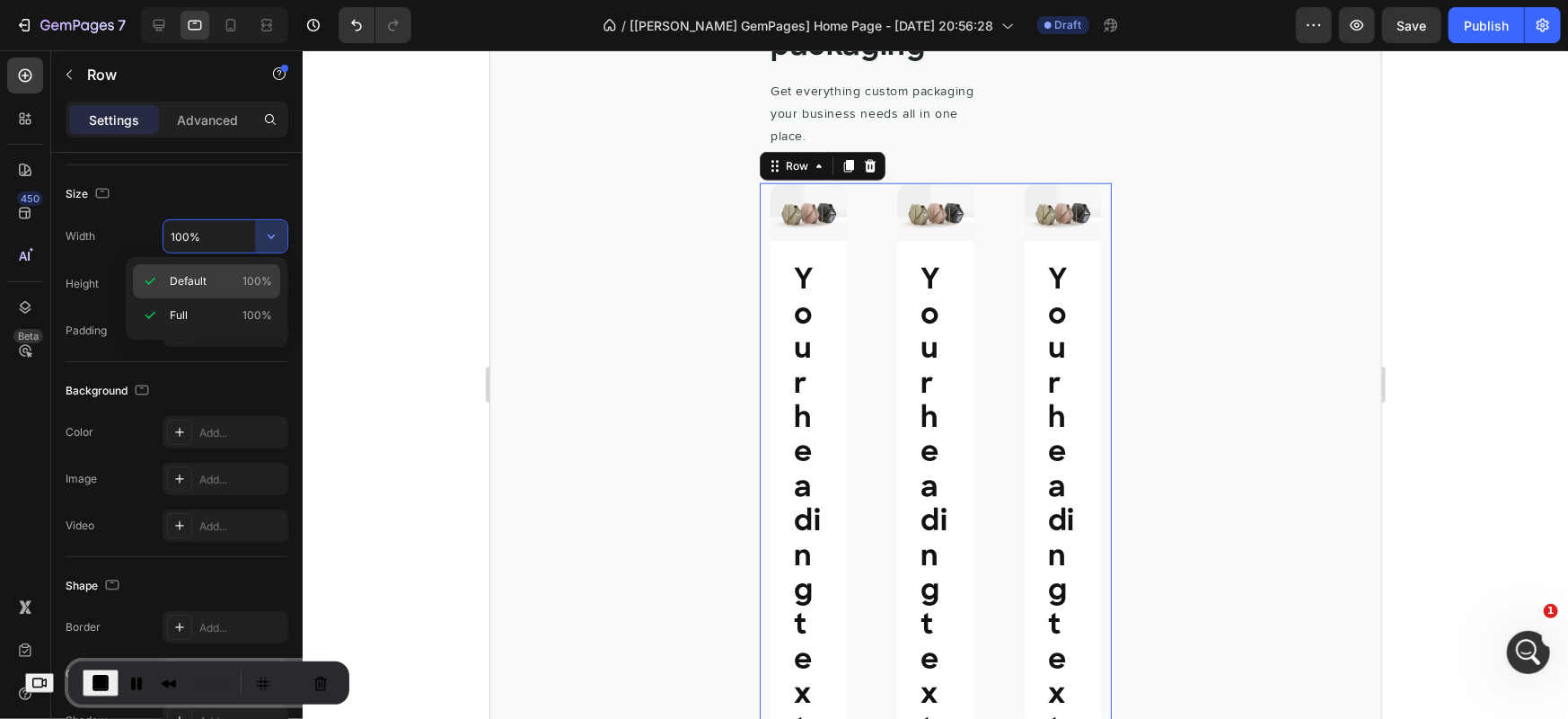
click at [224, 287] on p "Default 100%" at bounding box center [221, 281] width 103 height 16
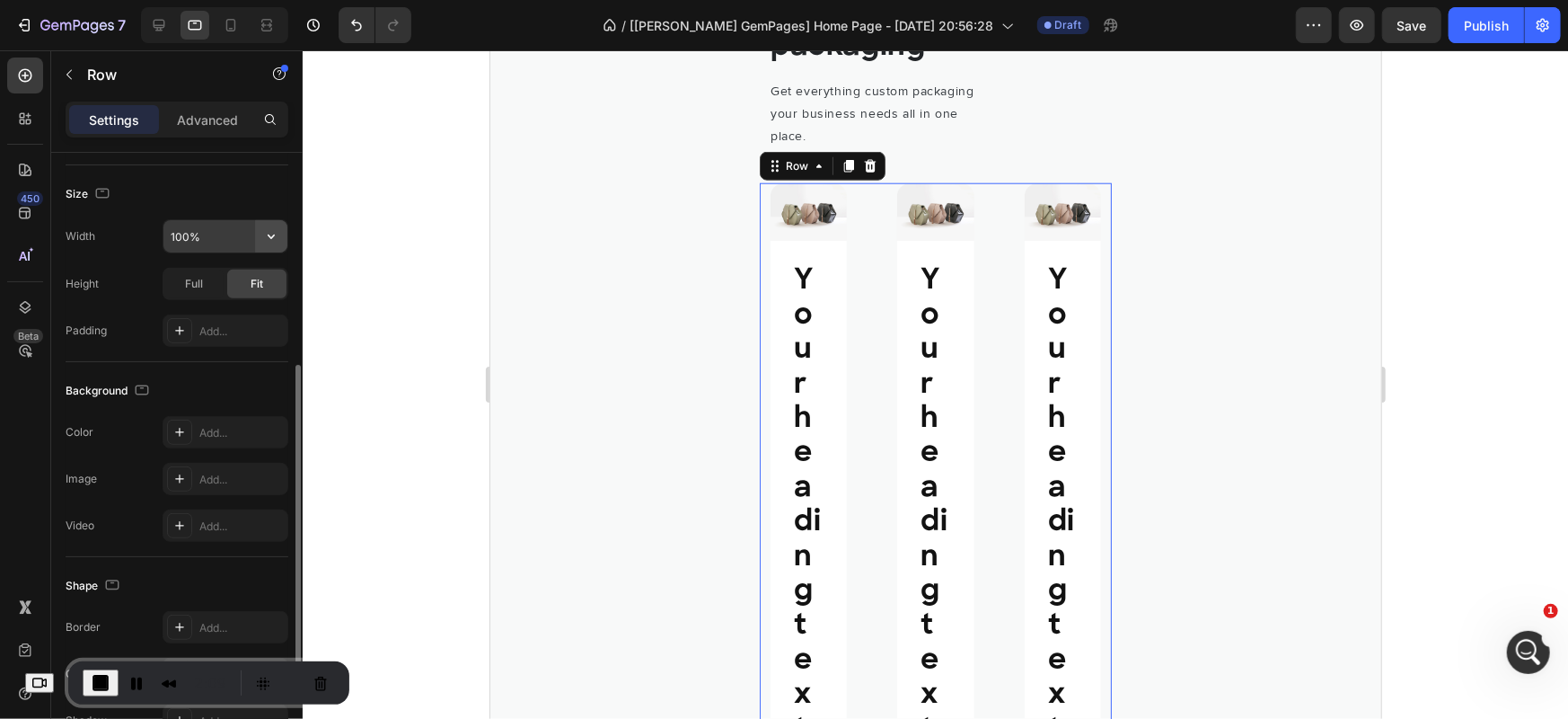
click at [270, 241] on icon "button" at bounding box center [271, 236] width 18 height 18
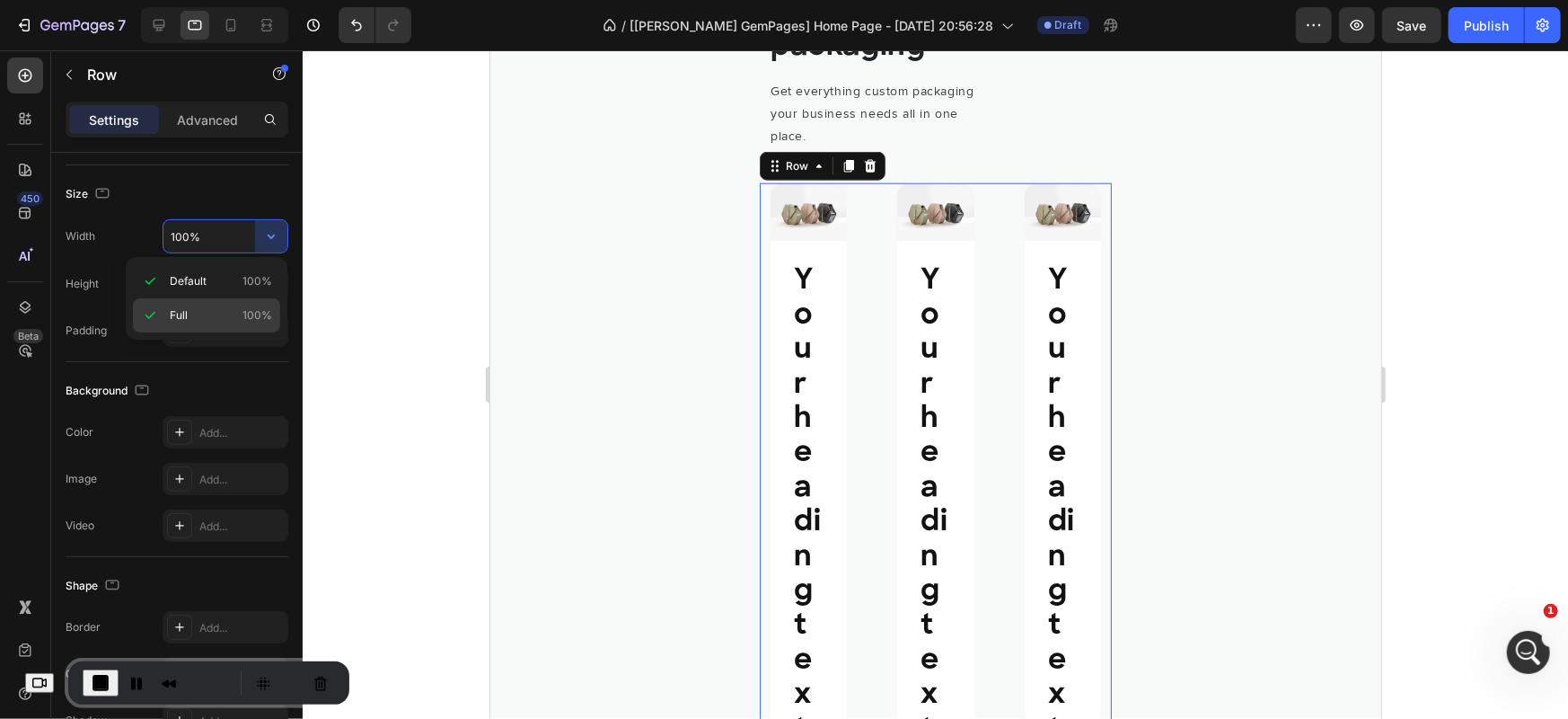
click at [225, 311] on p "Full 100%" at bounding box center [221, 315] width 103 height 16
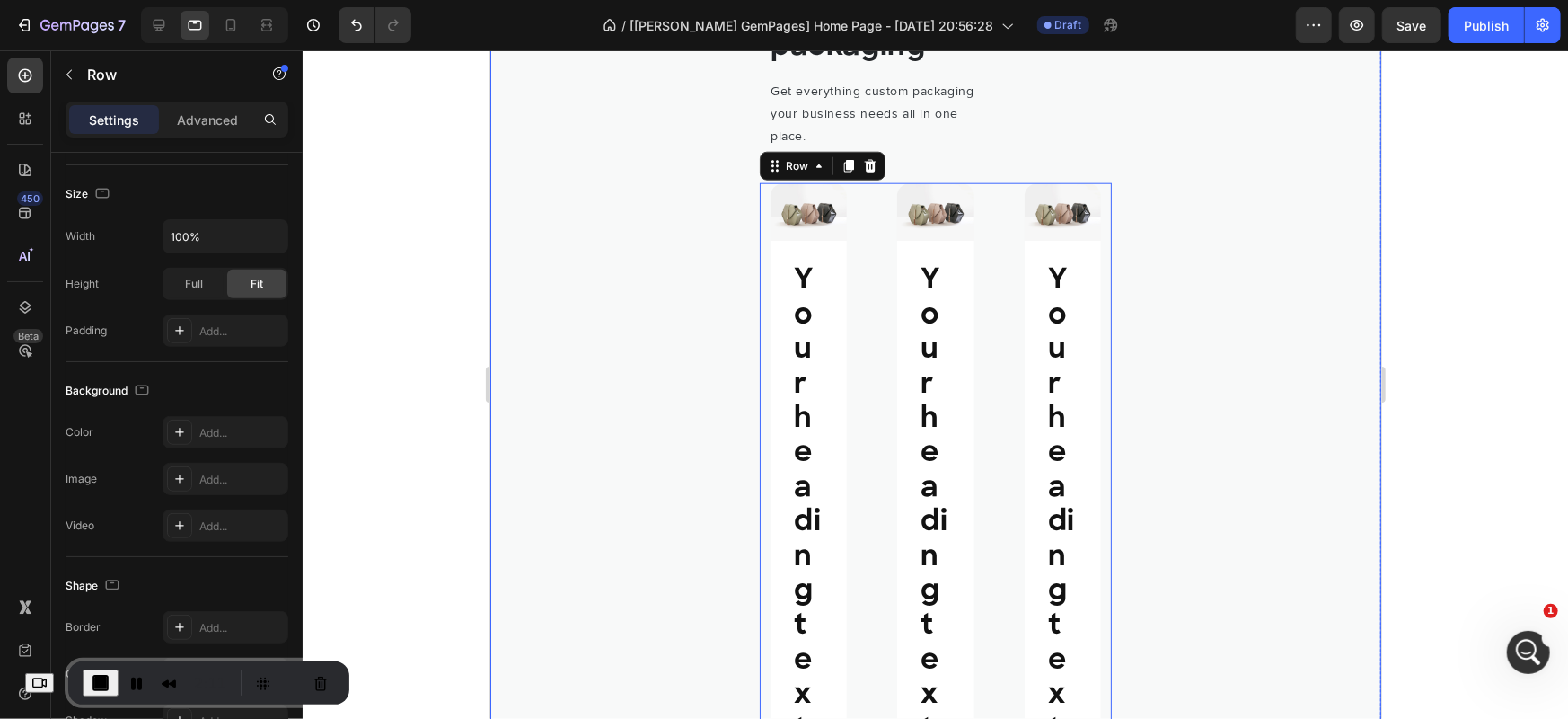
click at [734, 242] on div "One for all solution, for custom printed packaging Heading Get everything custo…" at bounding box center [935, 574] width 891 height 1537
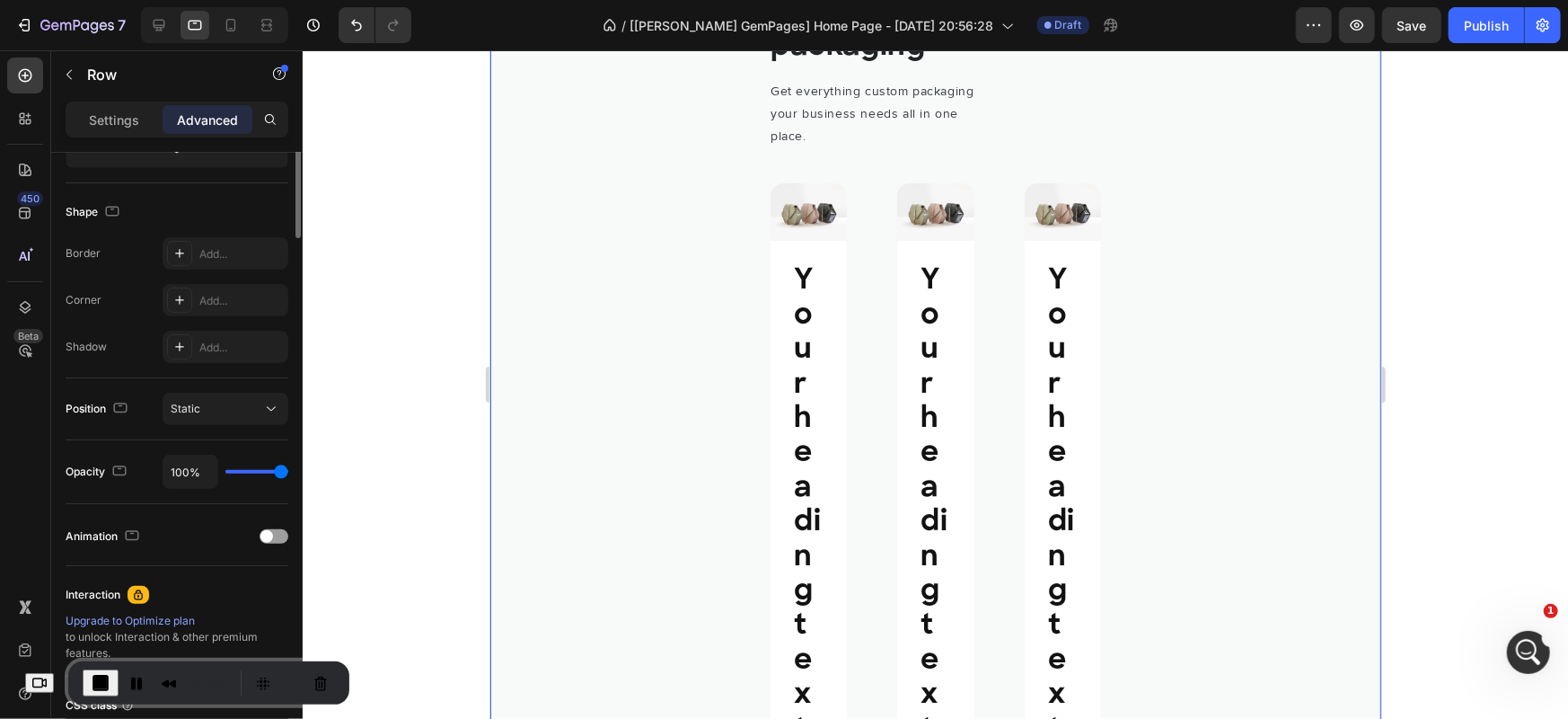
scroll to position [0, 0]
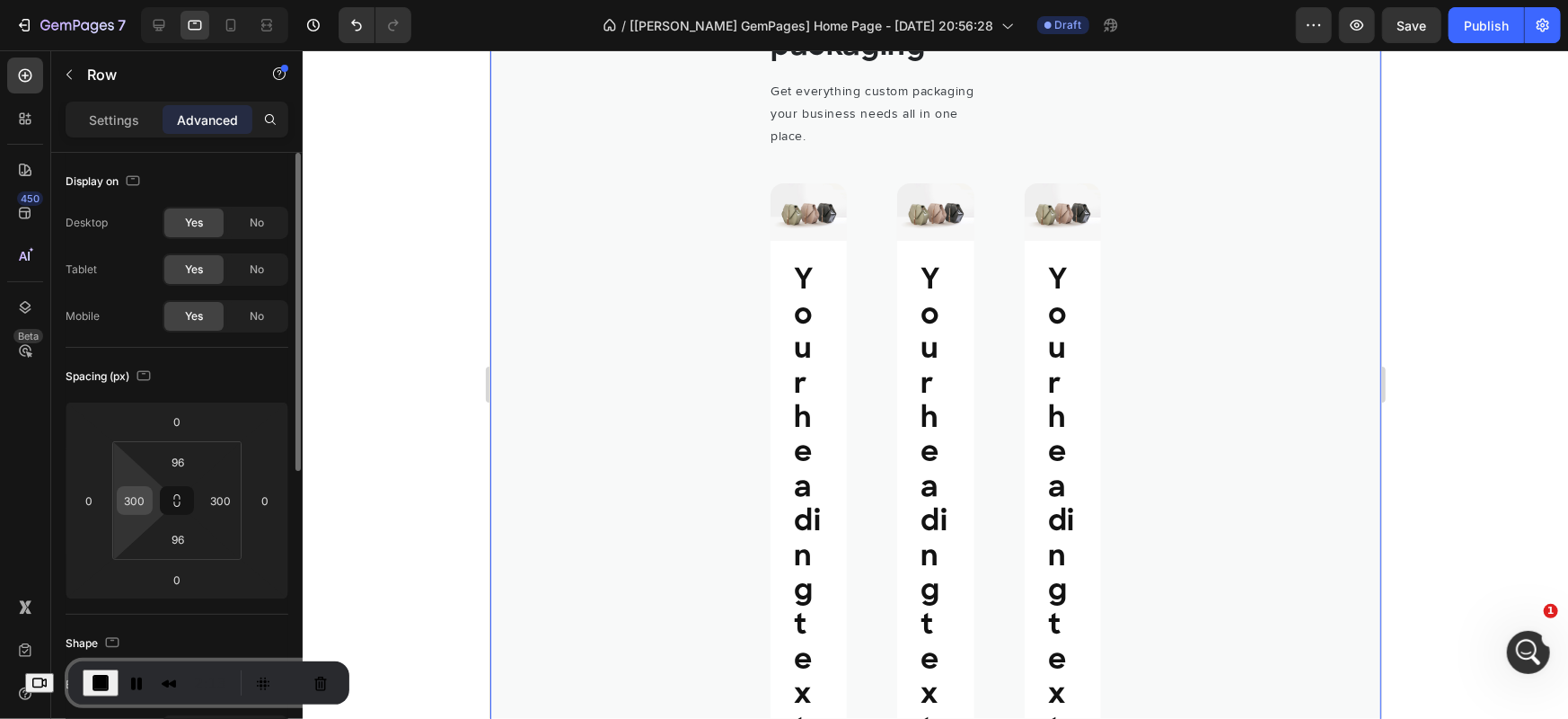
click at [138, 505] on input "300" at bounding box center [135, 501] width 27 height 27
type input "0"
click at [218, 501] on input "300" at bounding box center [221, 501] width 27 height 27
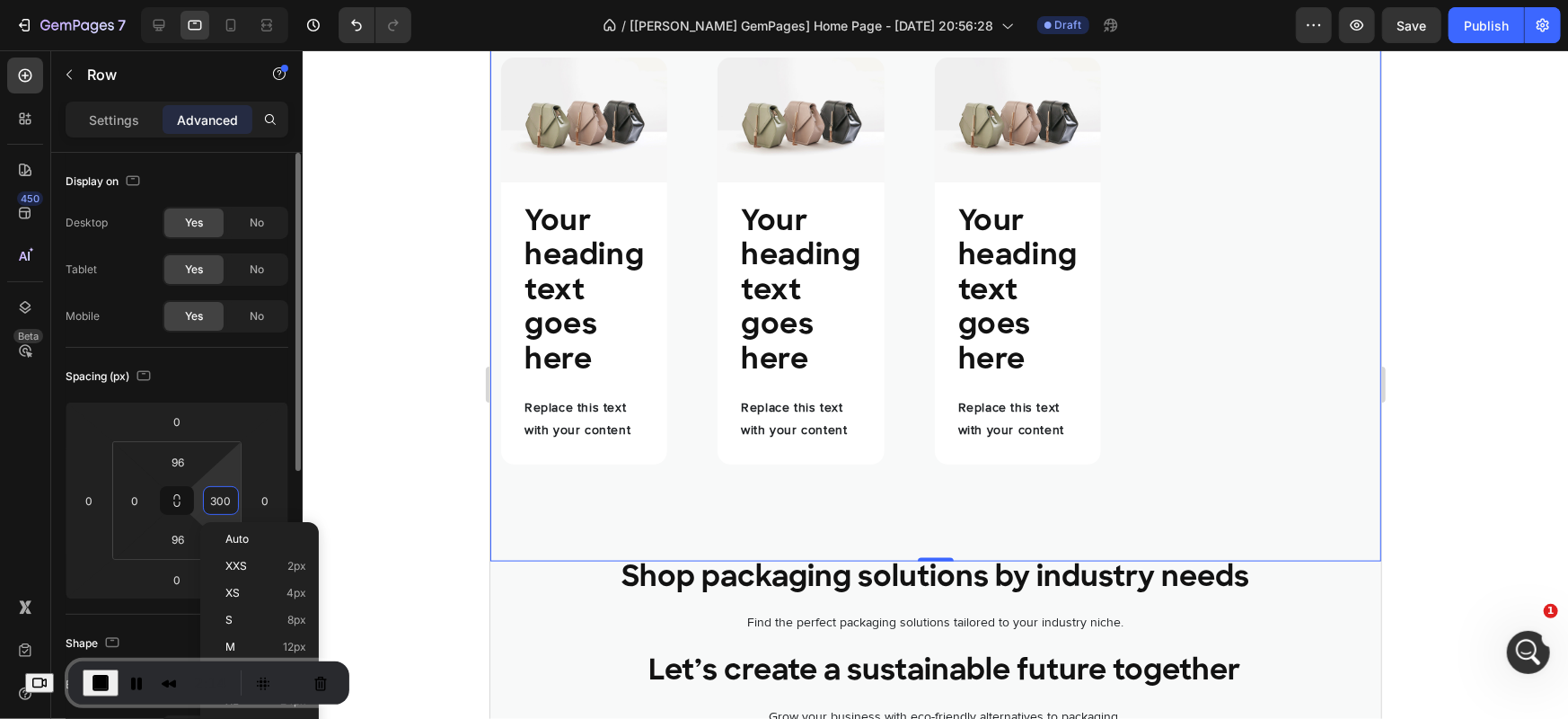
type input "00"
click at [228, 505] on input "00" at bounding box center [221, 501] width 27 height 27
type input "0"
click at [234, 366] on div "Spacing (px)" at bounding box center [177, 377] width 223 height 29
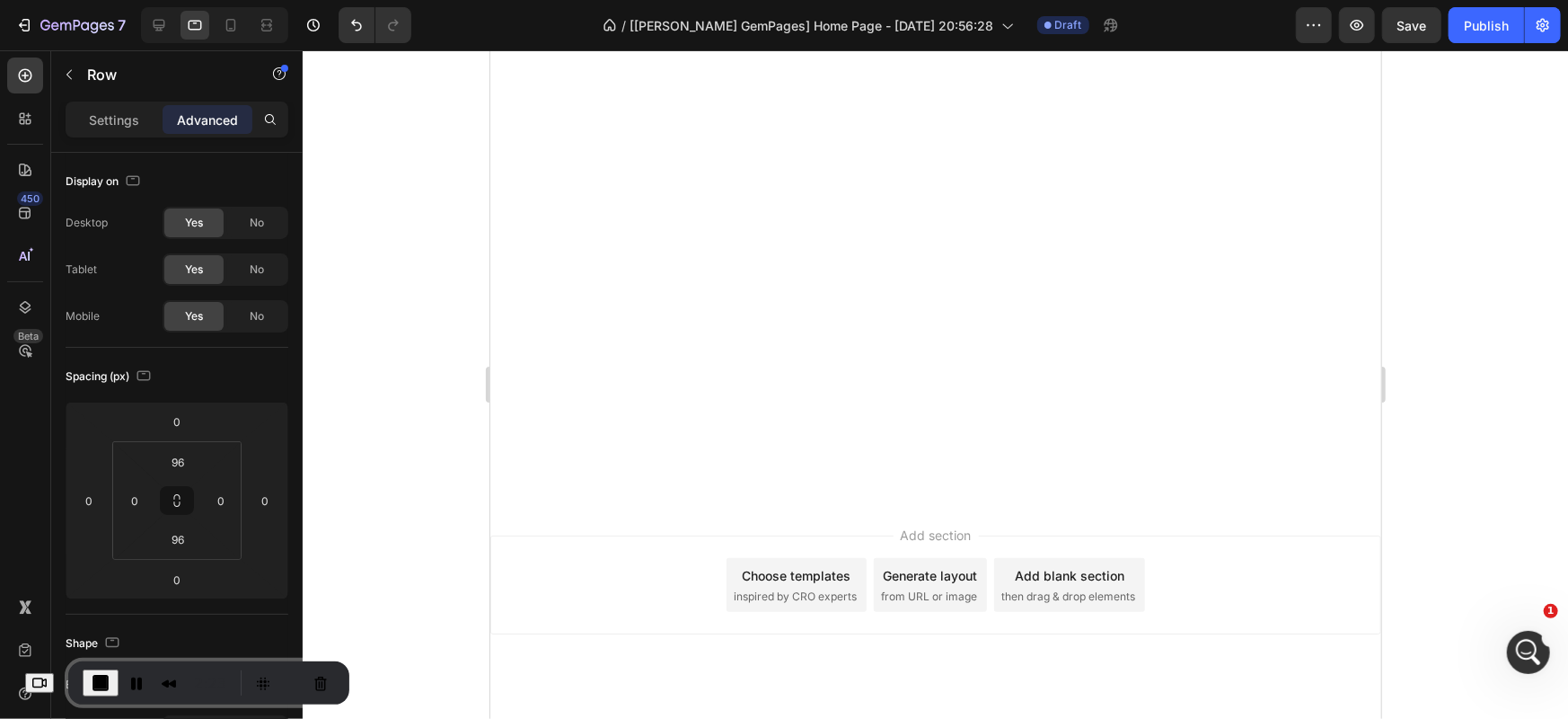
scroll to position [2979, 0]
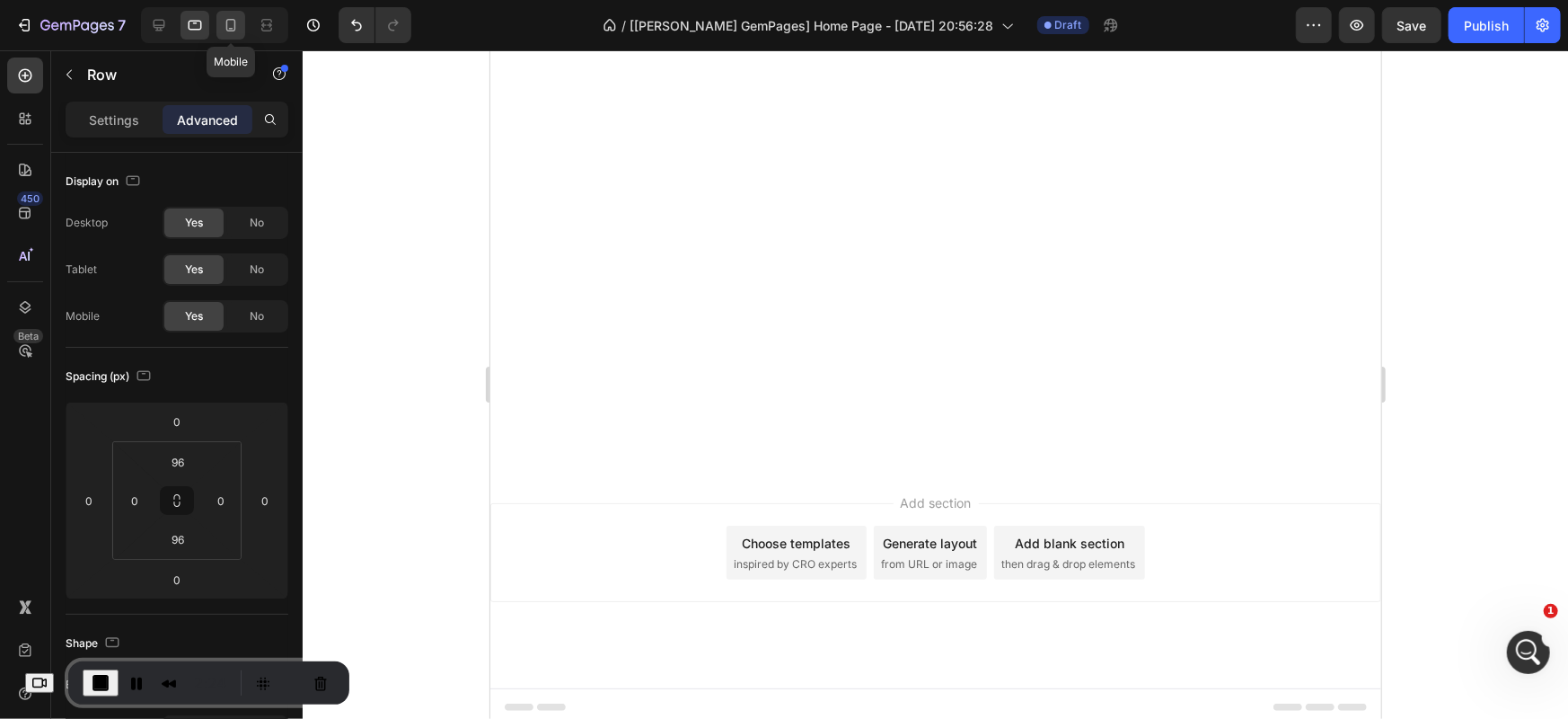
click at [239, 20] on icon at bounding box center [231, 25] width 18 height 18
type input "40"
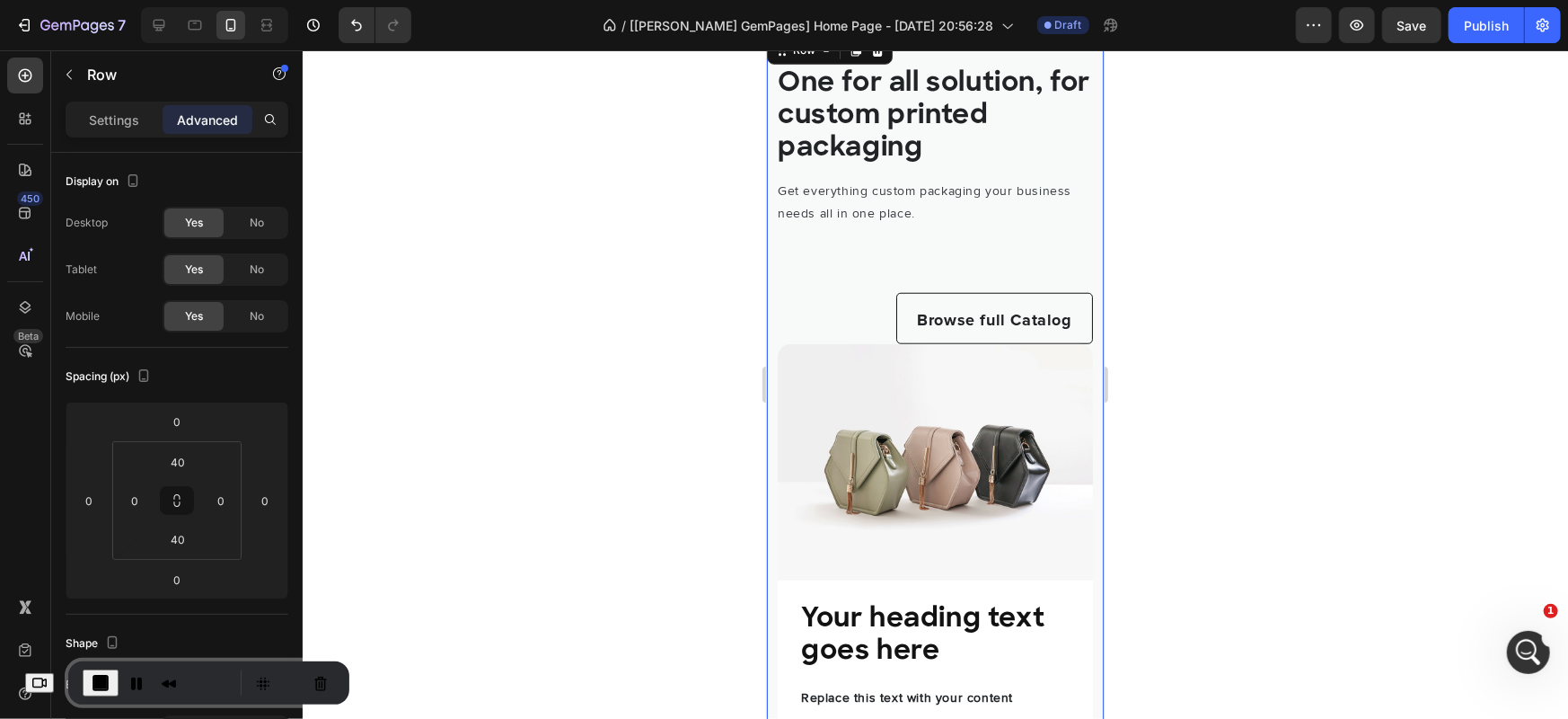
scroll to position [834, 0]
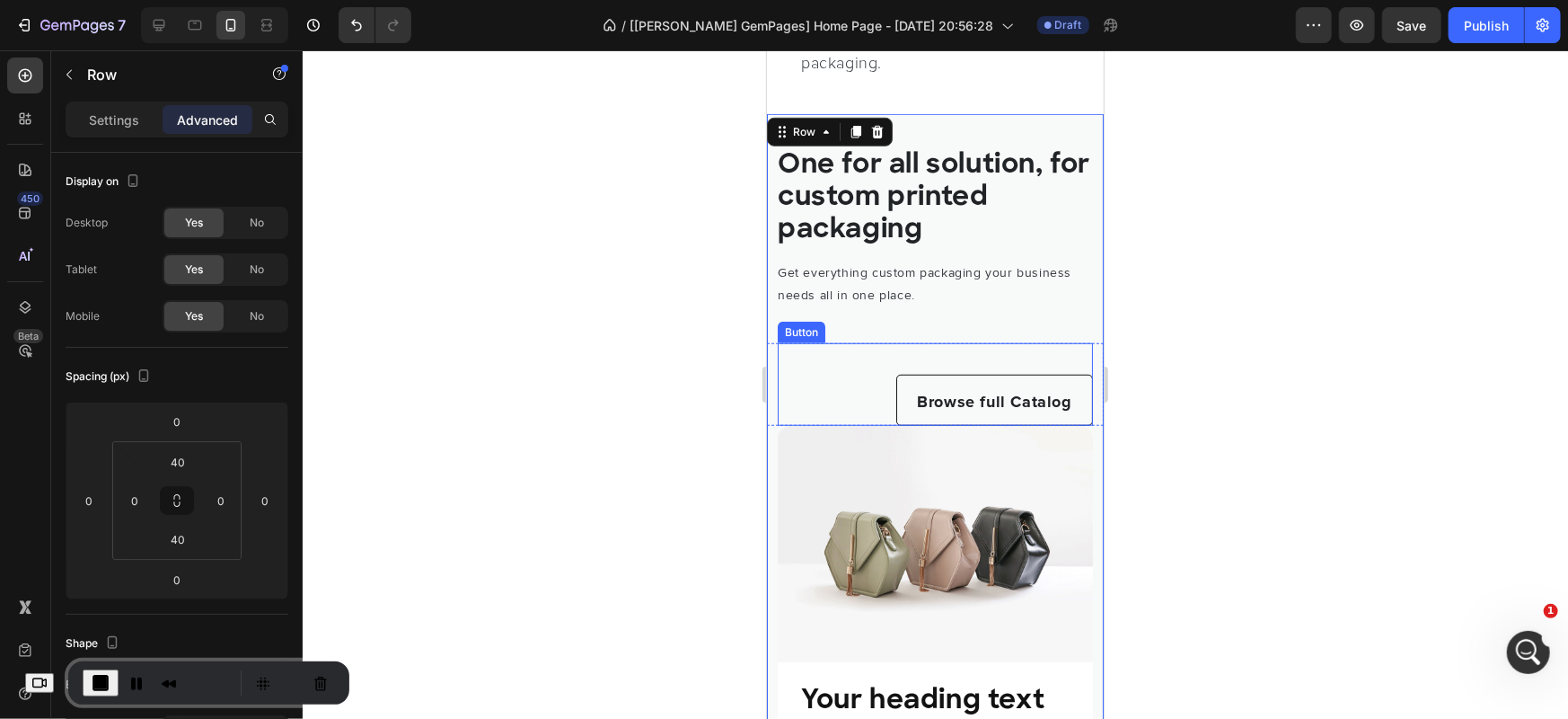
click at [859, 400] on div "Browse full Catalog Button" at bounding box center [935, 384] width 315 height 83
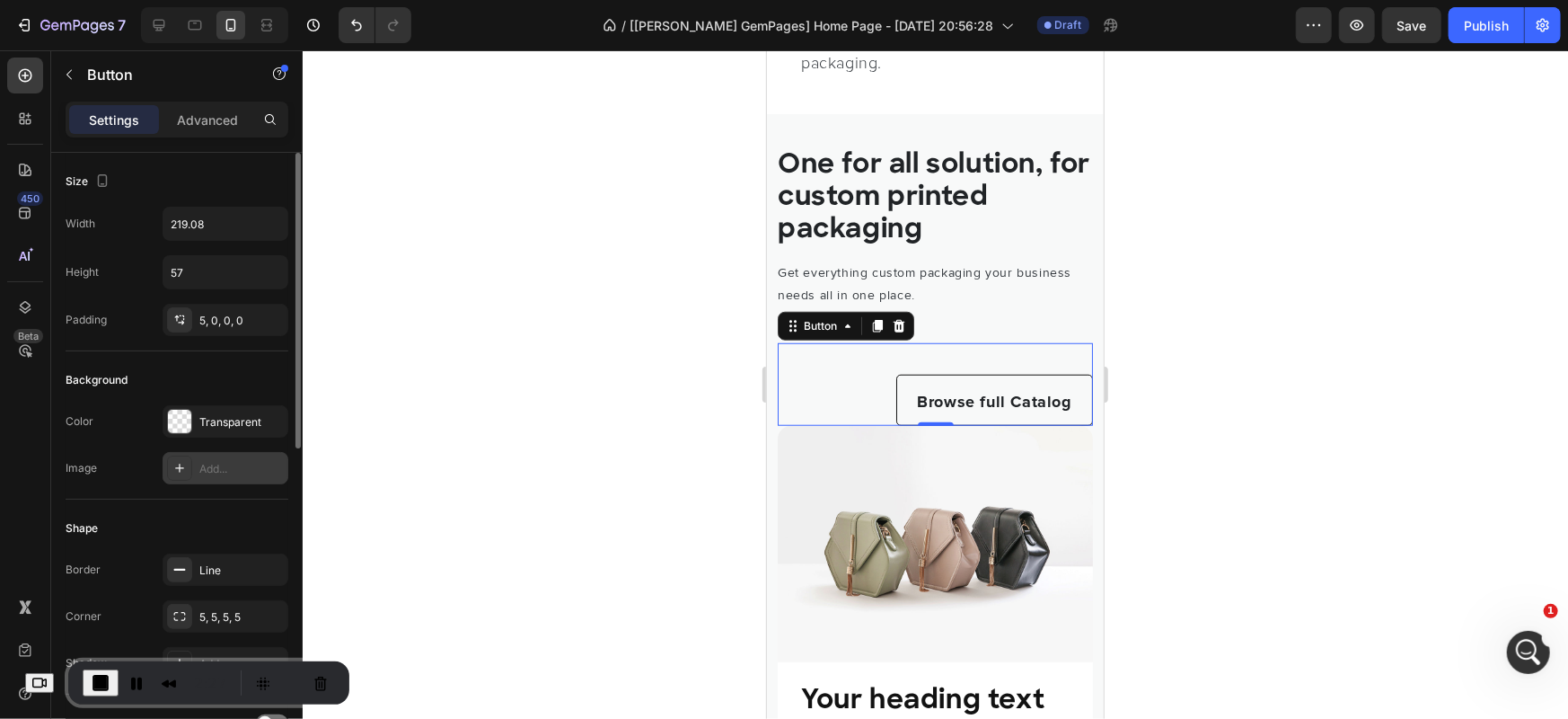
scroll to position [670, 0]
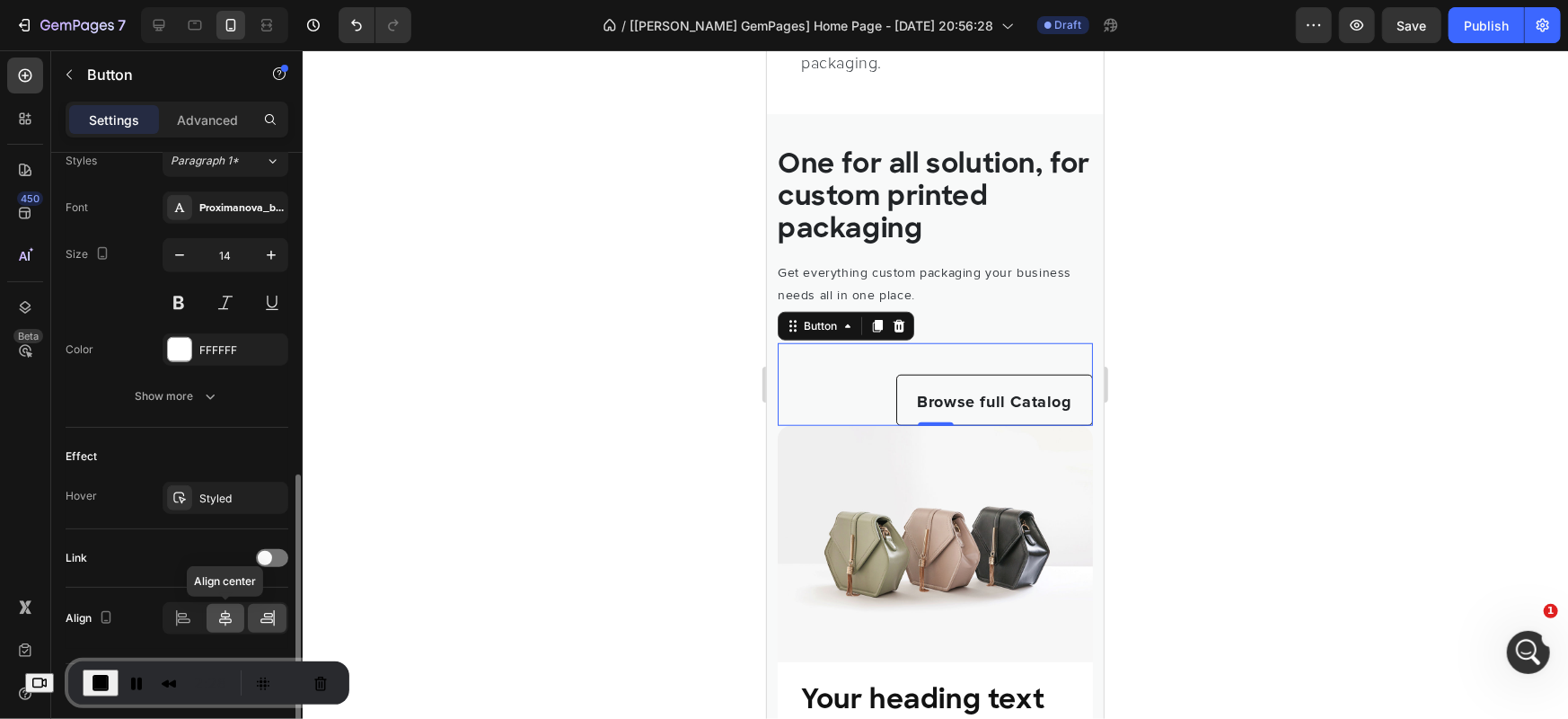
click at [231, 620] on icon at bounding box center [225, 618] width 18 height 18
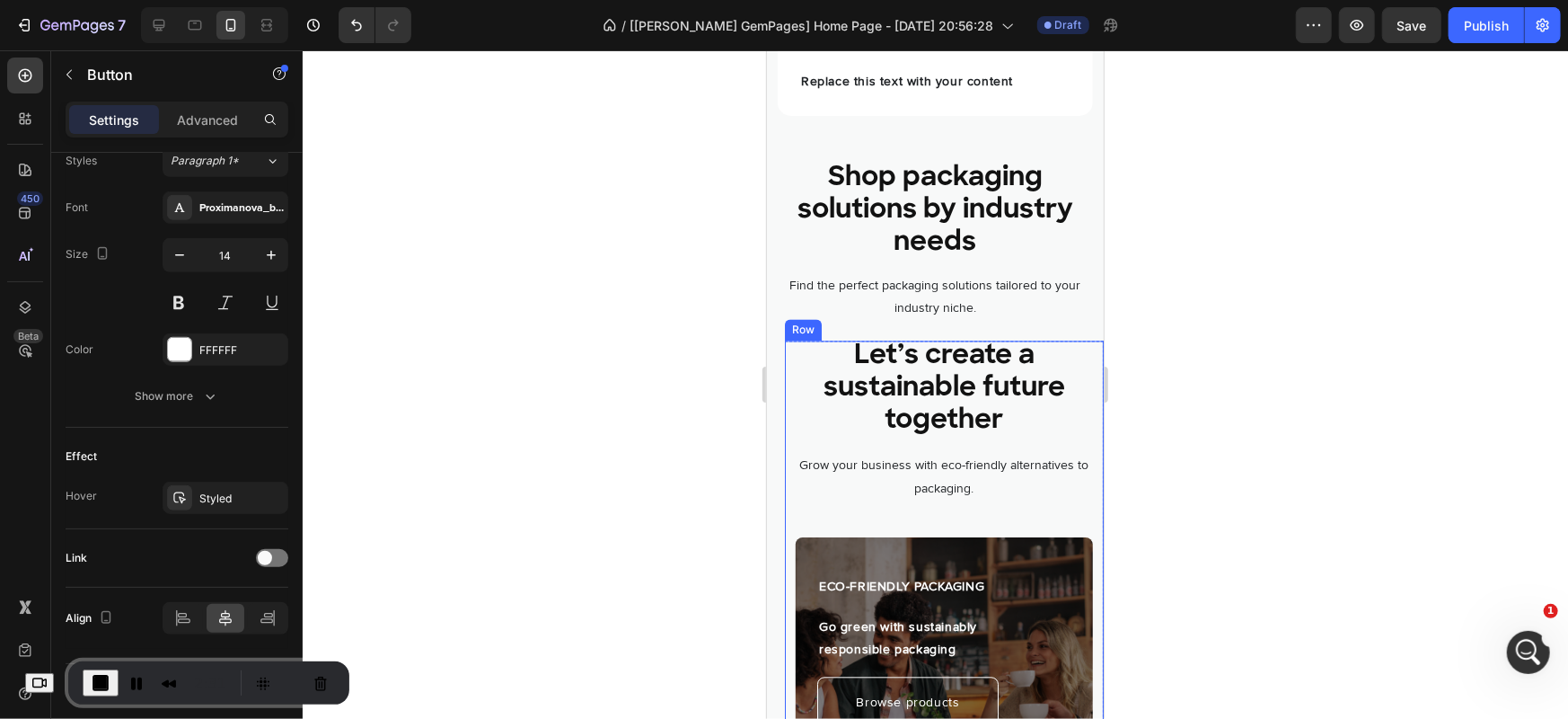
scroll to position [2632, 0]
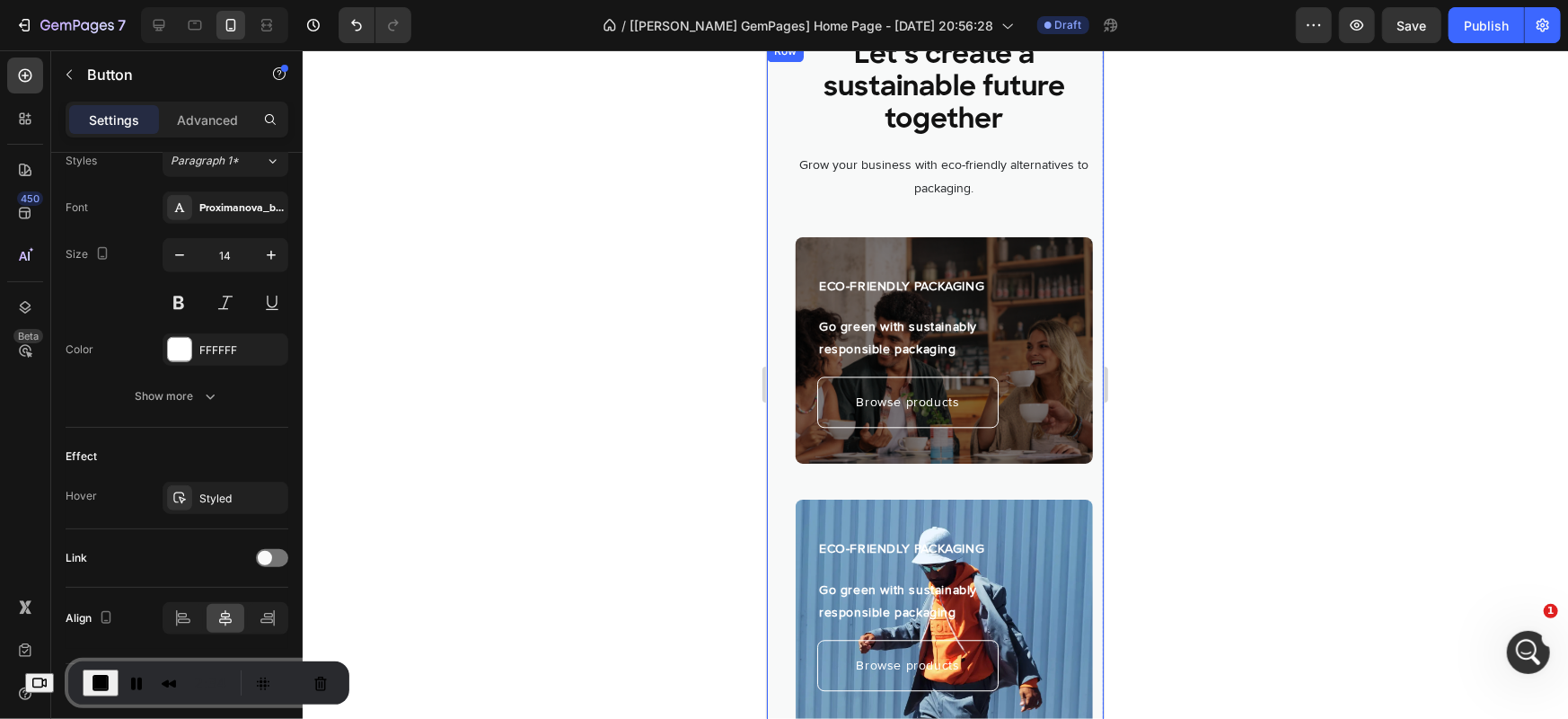
click at [777, 260] on div "Let’s create a sustainable future together Heading Grow your business with eco-…" at bounding box center [935, 418] width 337 height 758
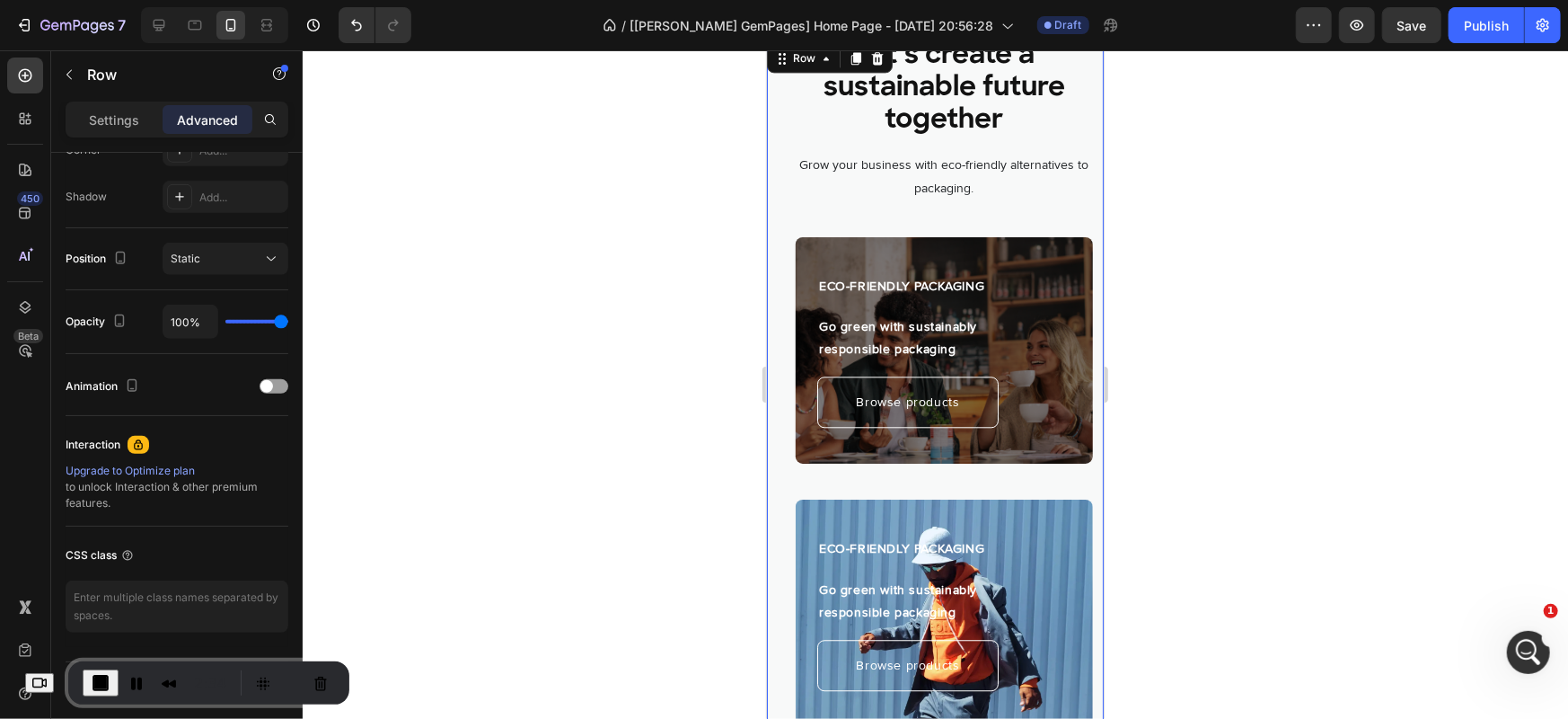
scroll to position [0, 0]
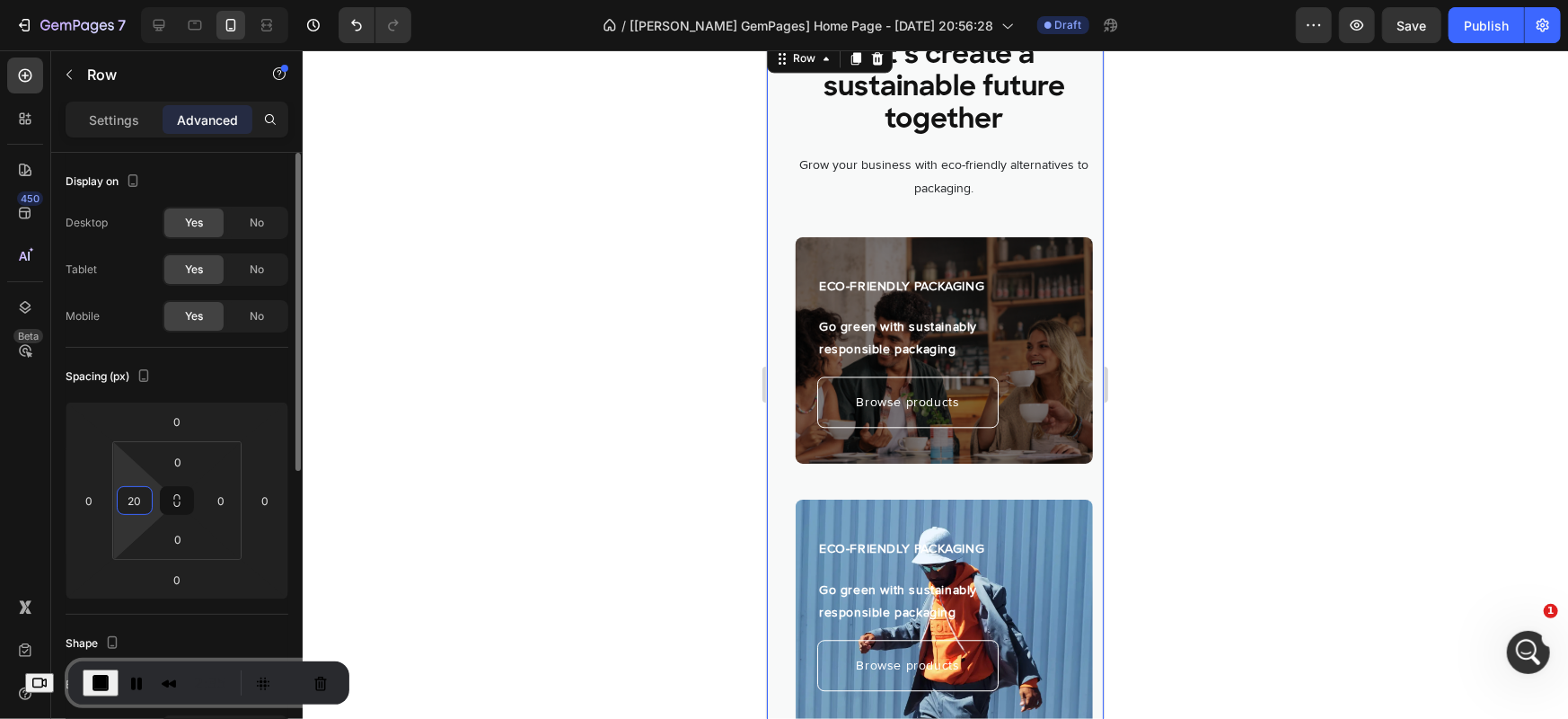
click at [140, 499] on input "20" at bounding box center [135, 501] width 27 height 27
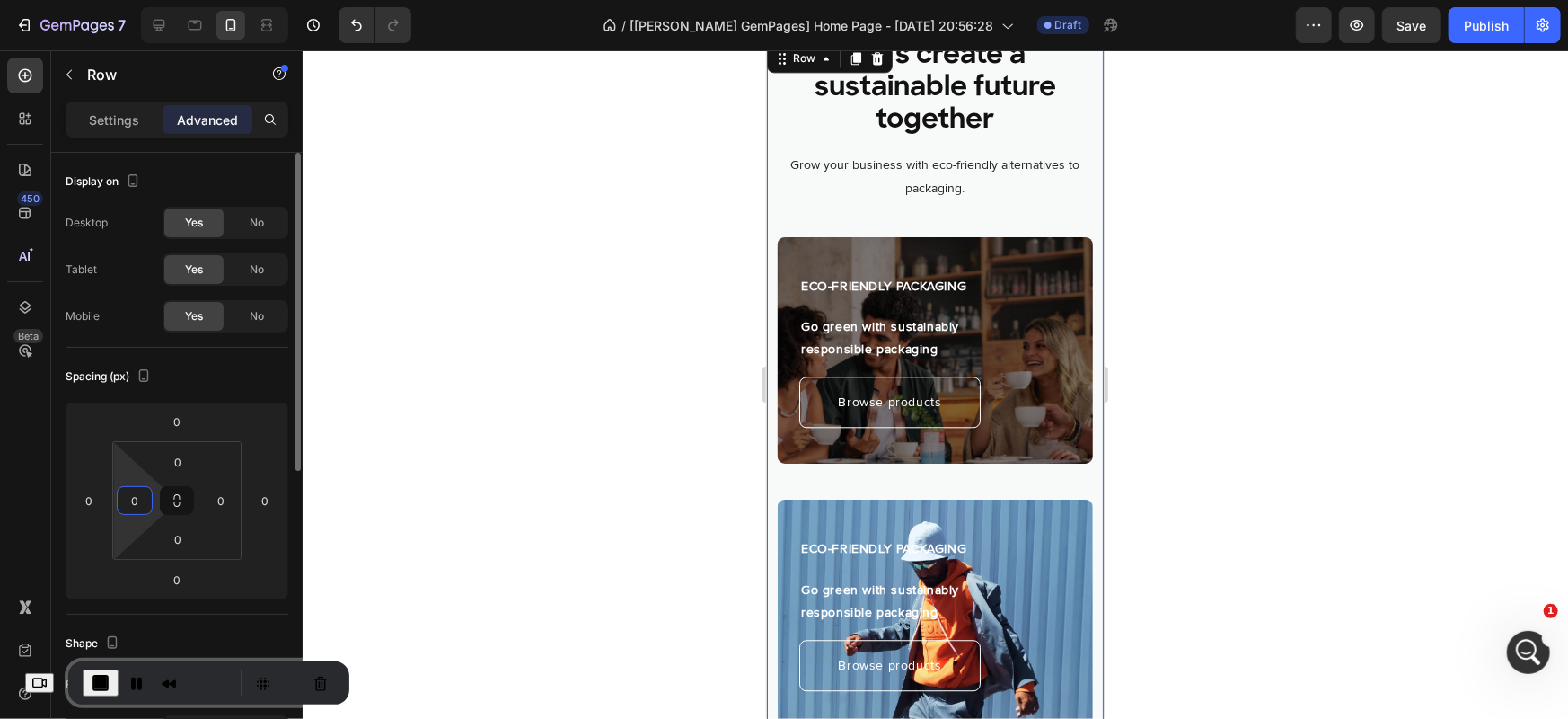
click at [231, 393] on div "Spacing (px) 0 0 0 0 0 0 0 0" at bounding box center [177, 482] width 223 height 267
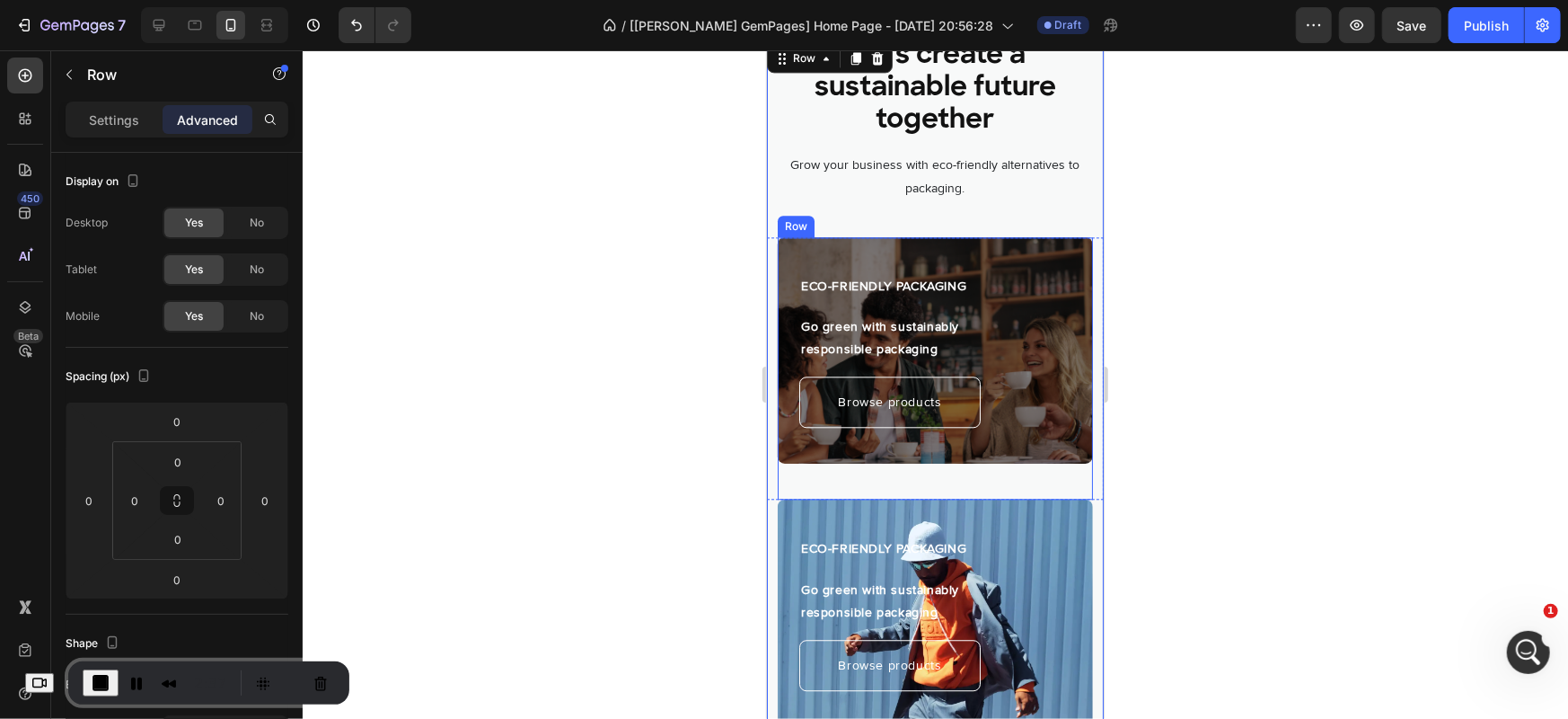
scroll to position [2931, 0]
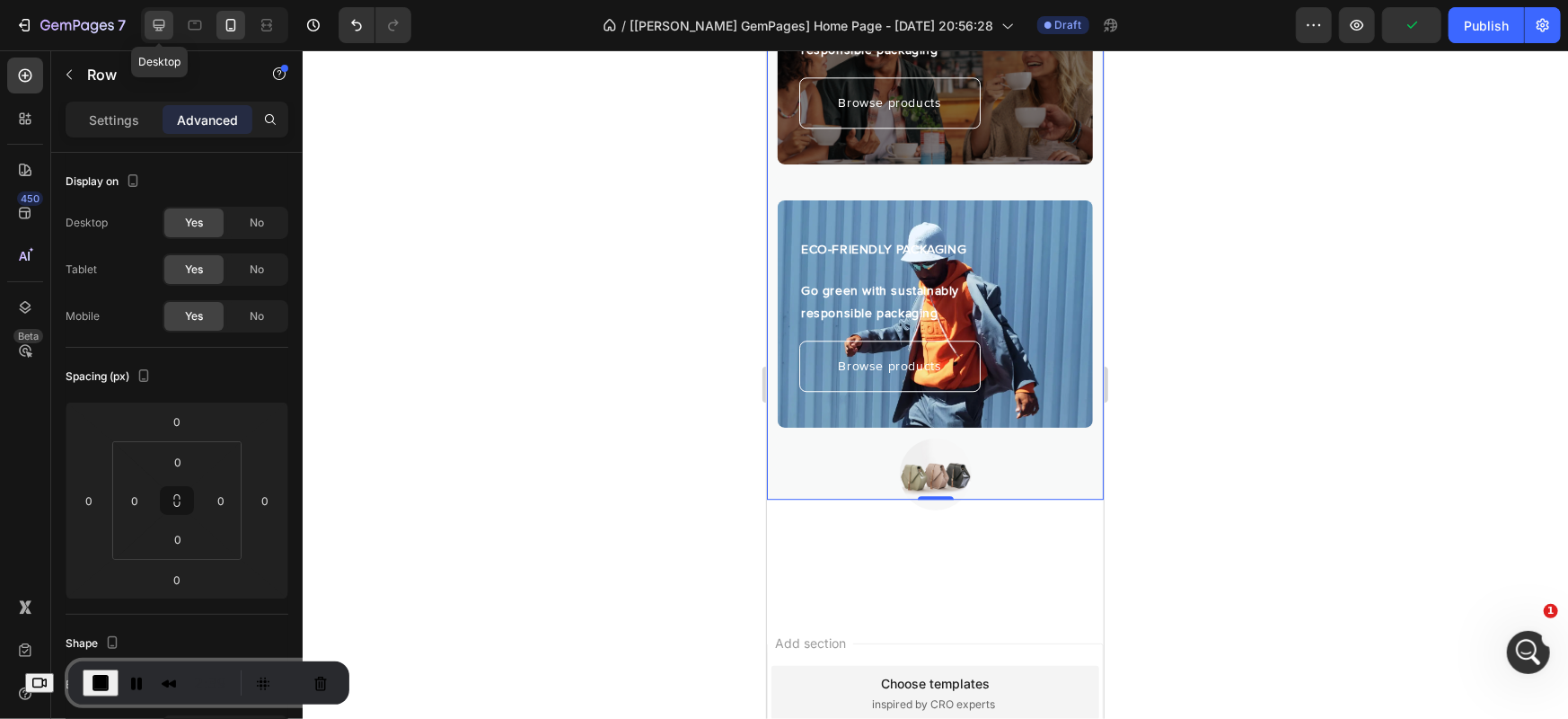
click at [164, 35] on div at bounding box center [159, 25] width 29 height 29
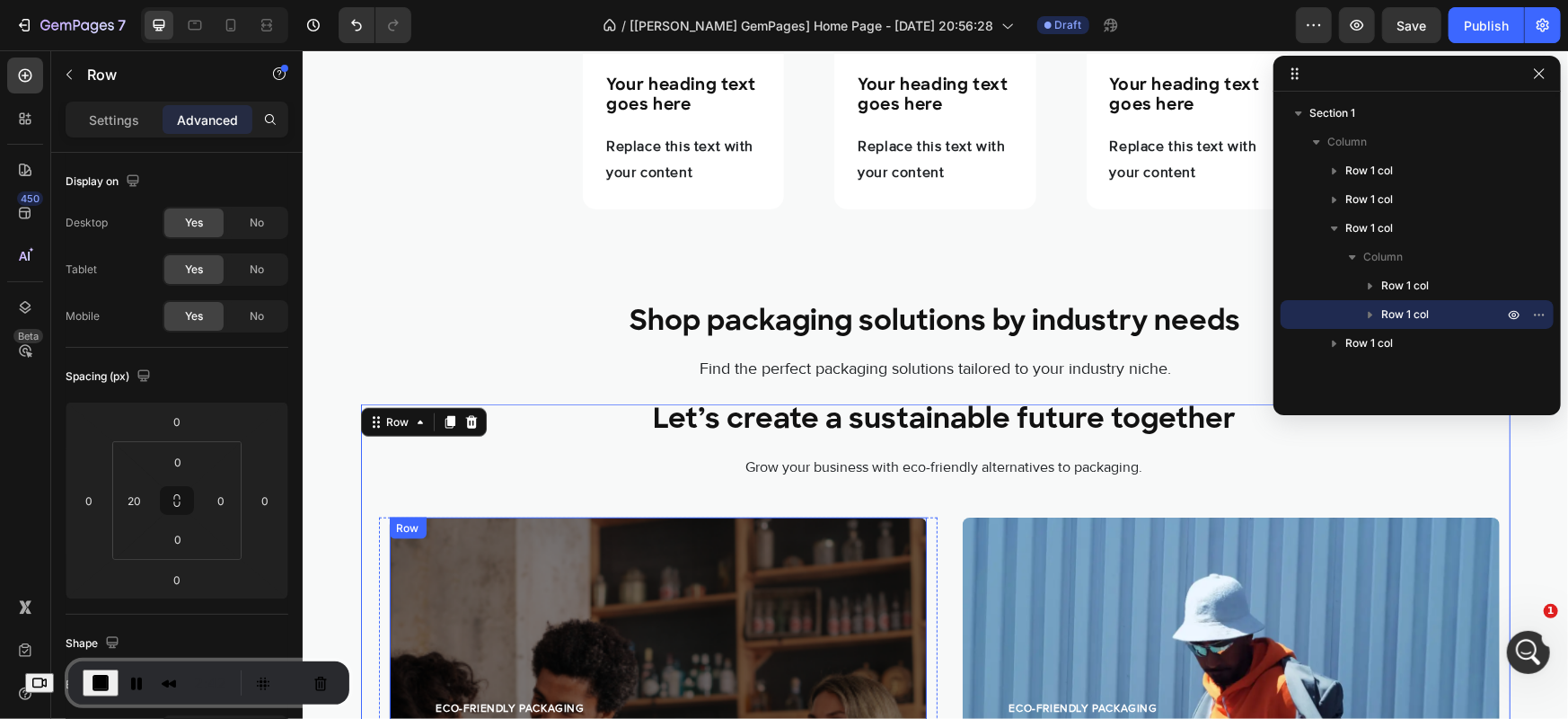
scroll to position [1165, 0]
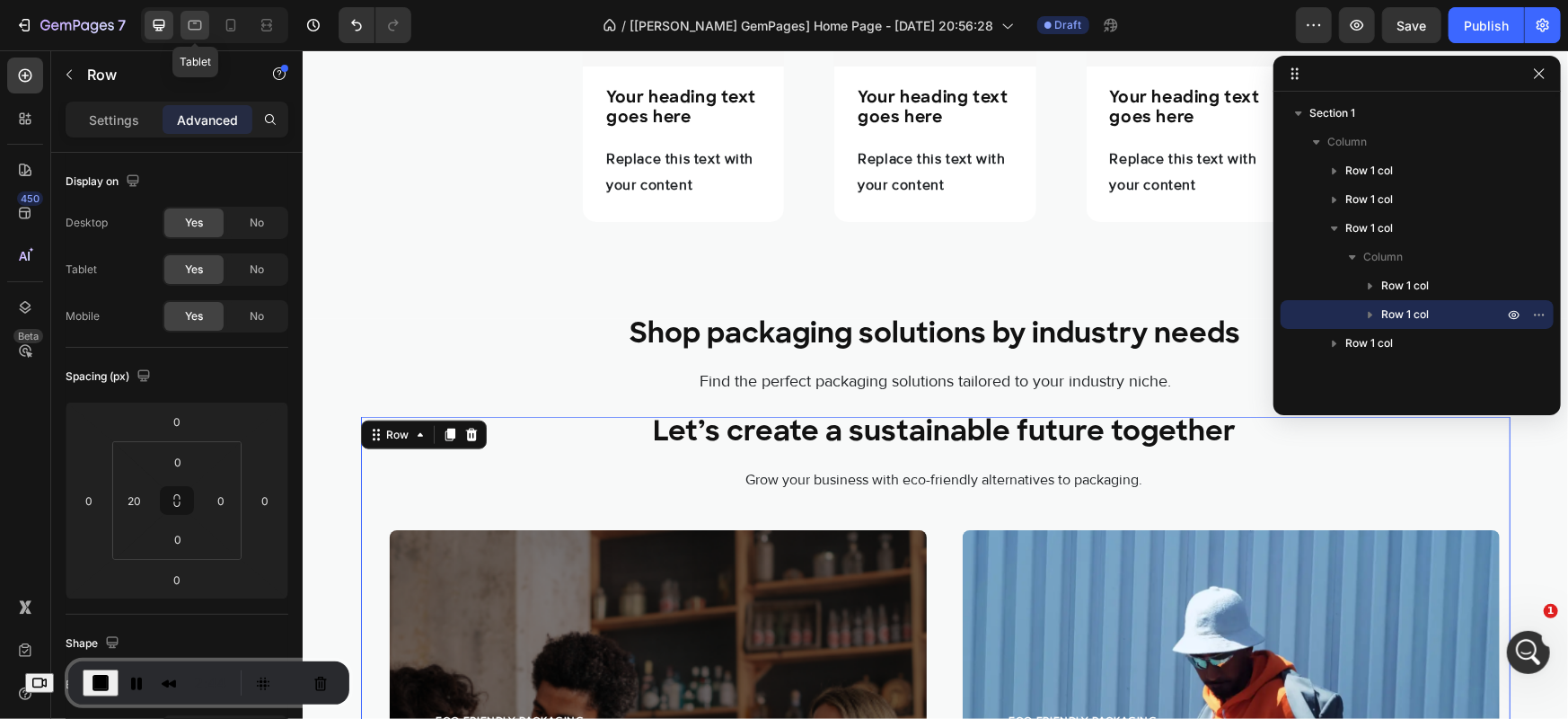
click at [186, 20] on icon at bounding box center [195, 25] width 18 height 18
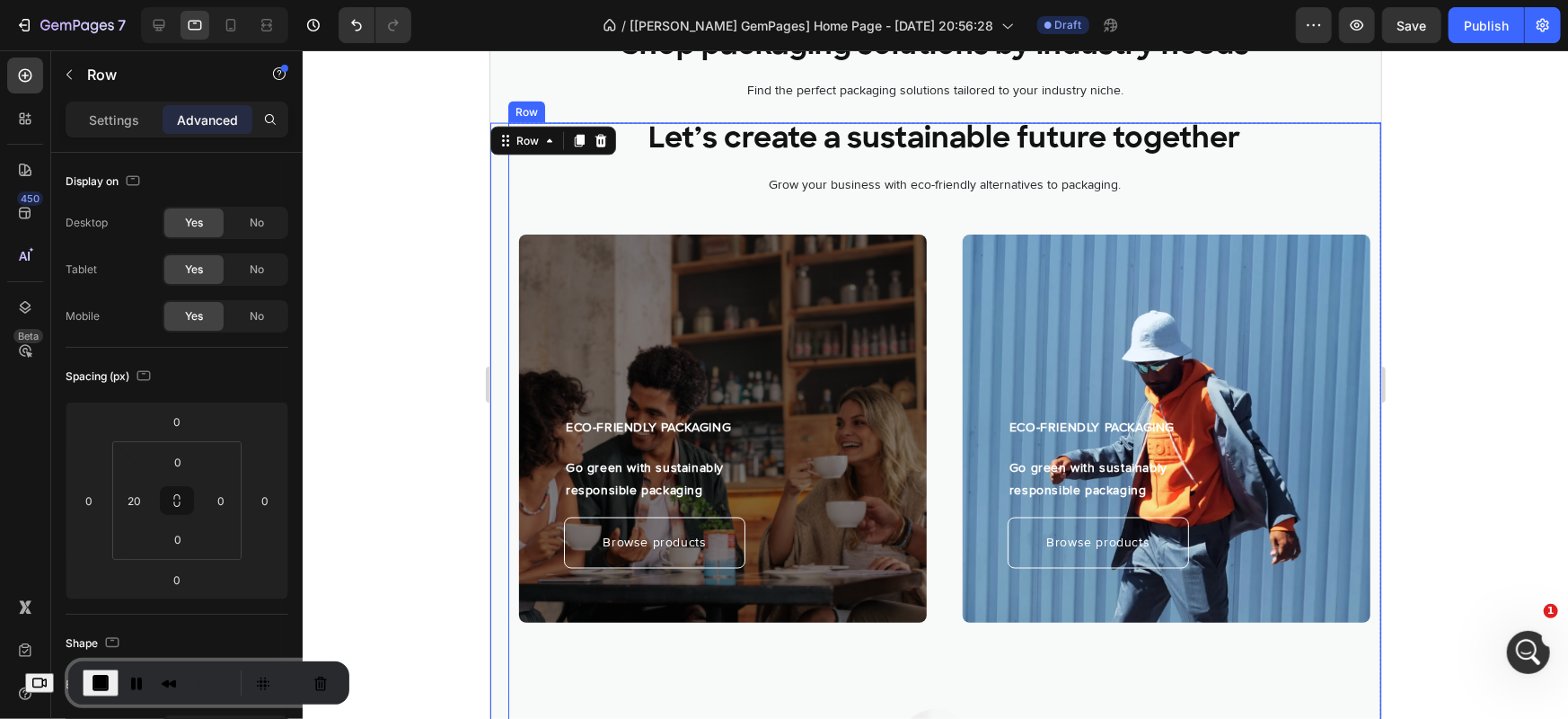
scroll to position [1707, 0]
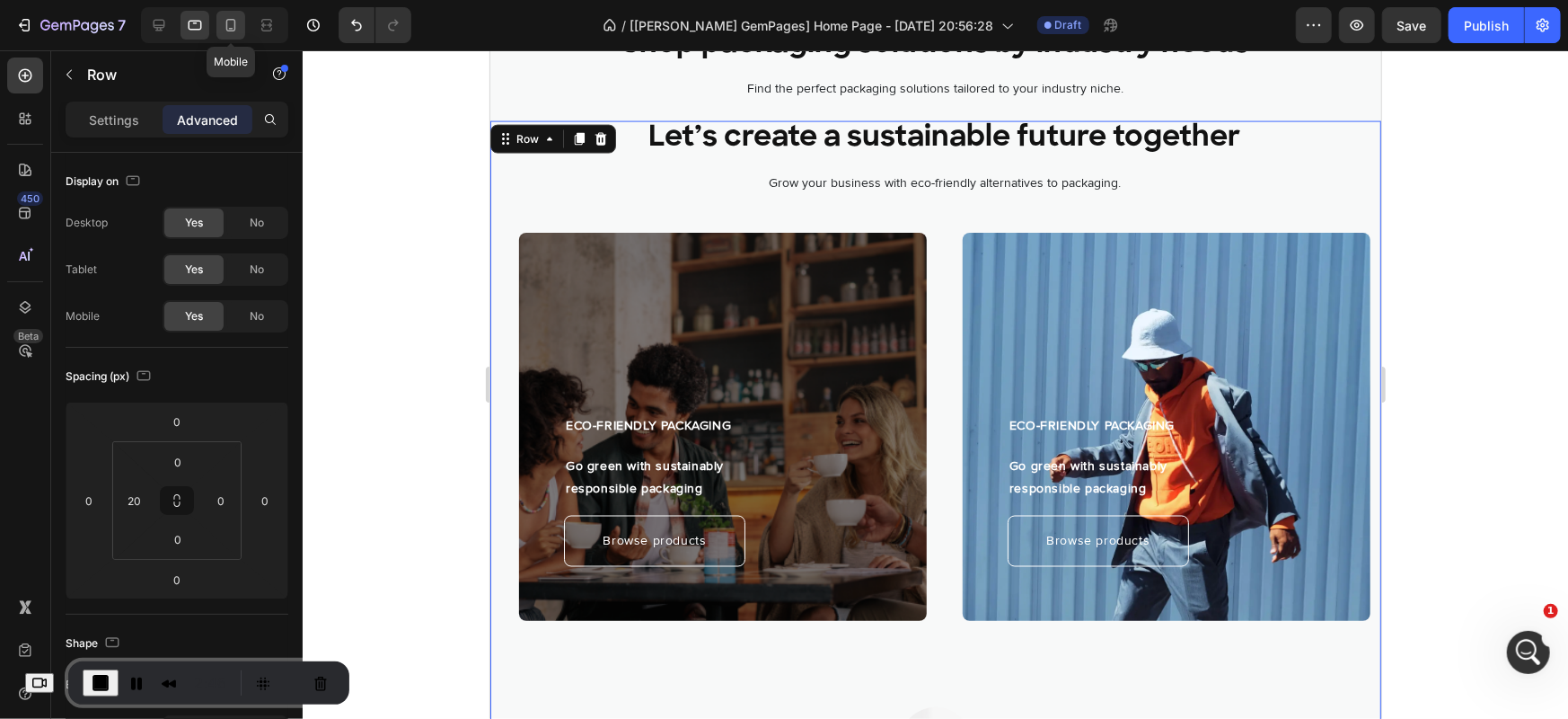
click at [224, 29] on icon at bounding box center [231, 25] width 18 height 18
type input "0"
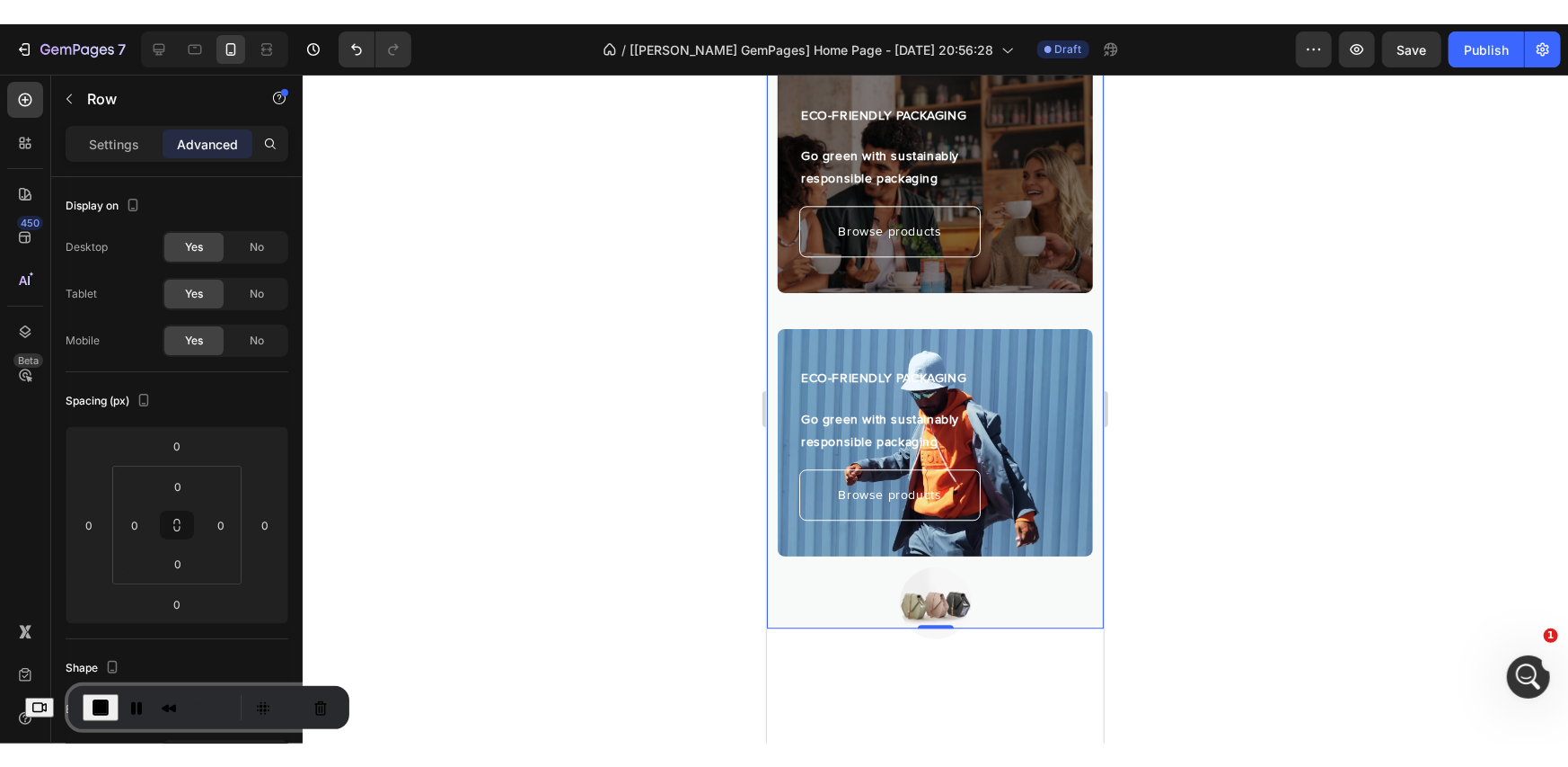
scroll to position [2827, 0]
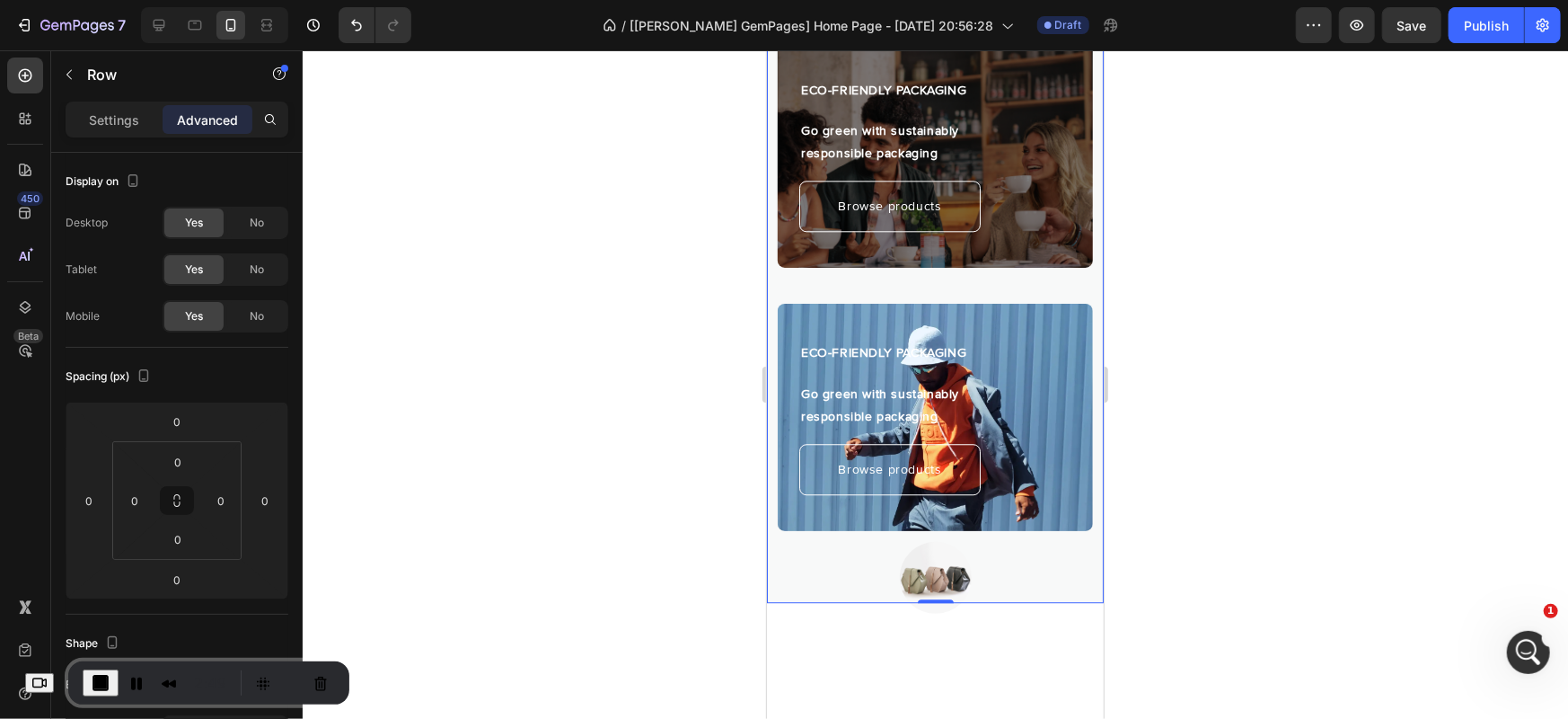
click at [111, 689] on span "End Recording" at bounding box center [100, 682] width 21 height 21
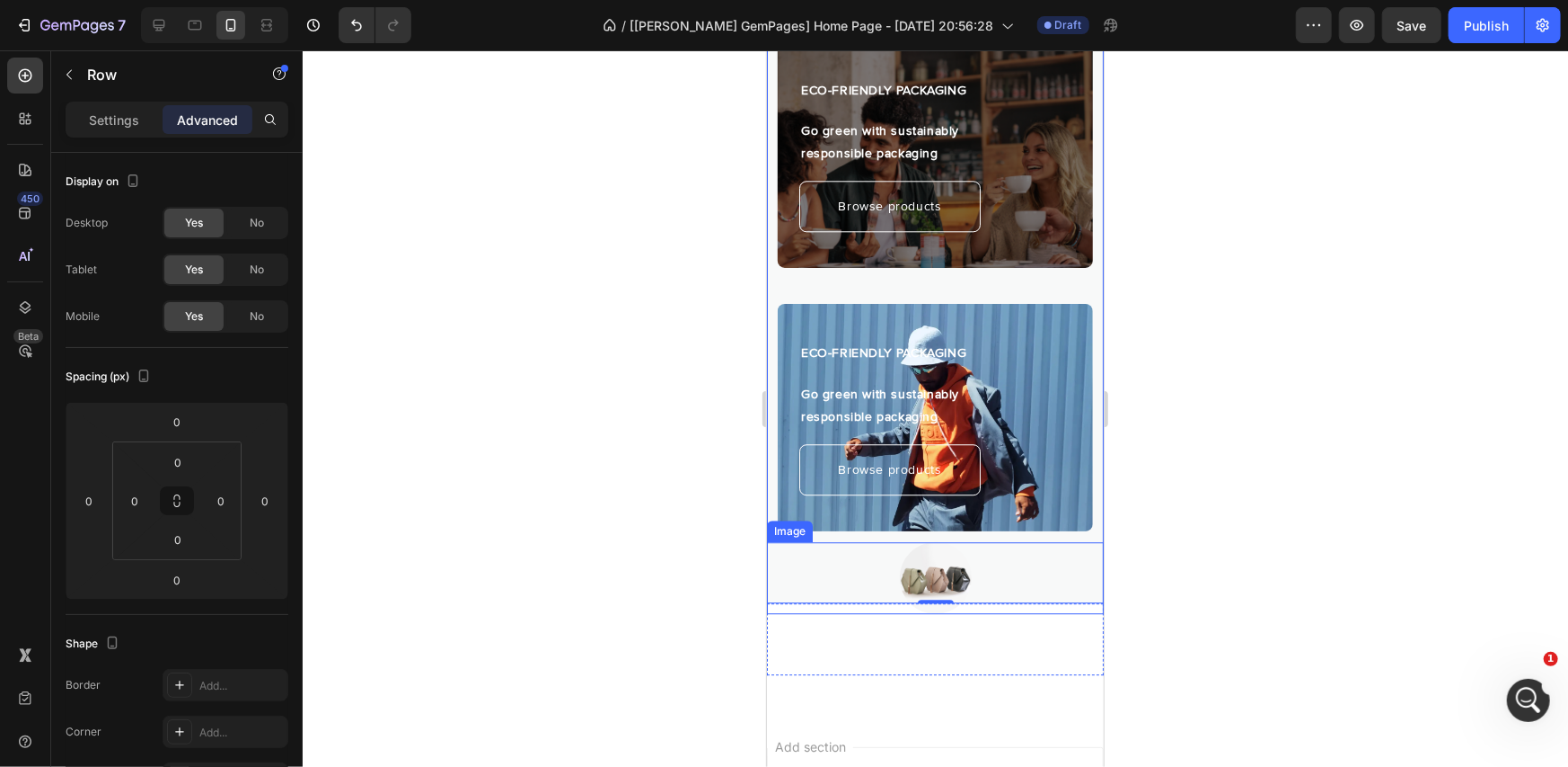
click at [866, 541] on div at bounding box center [935, 577] width 337 height 72
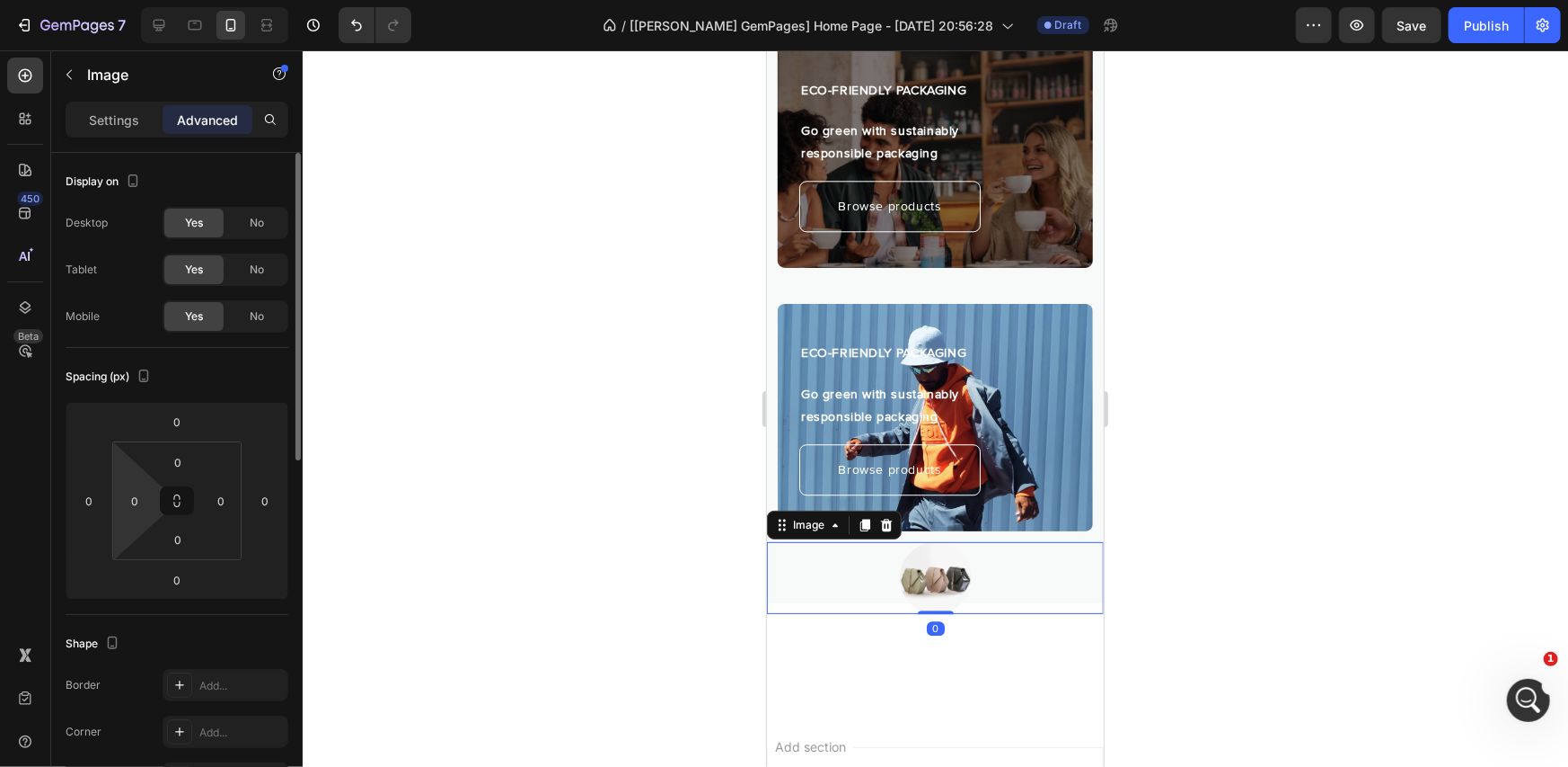
scroll to position [600, 0]
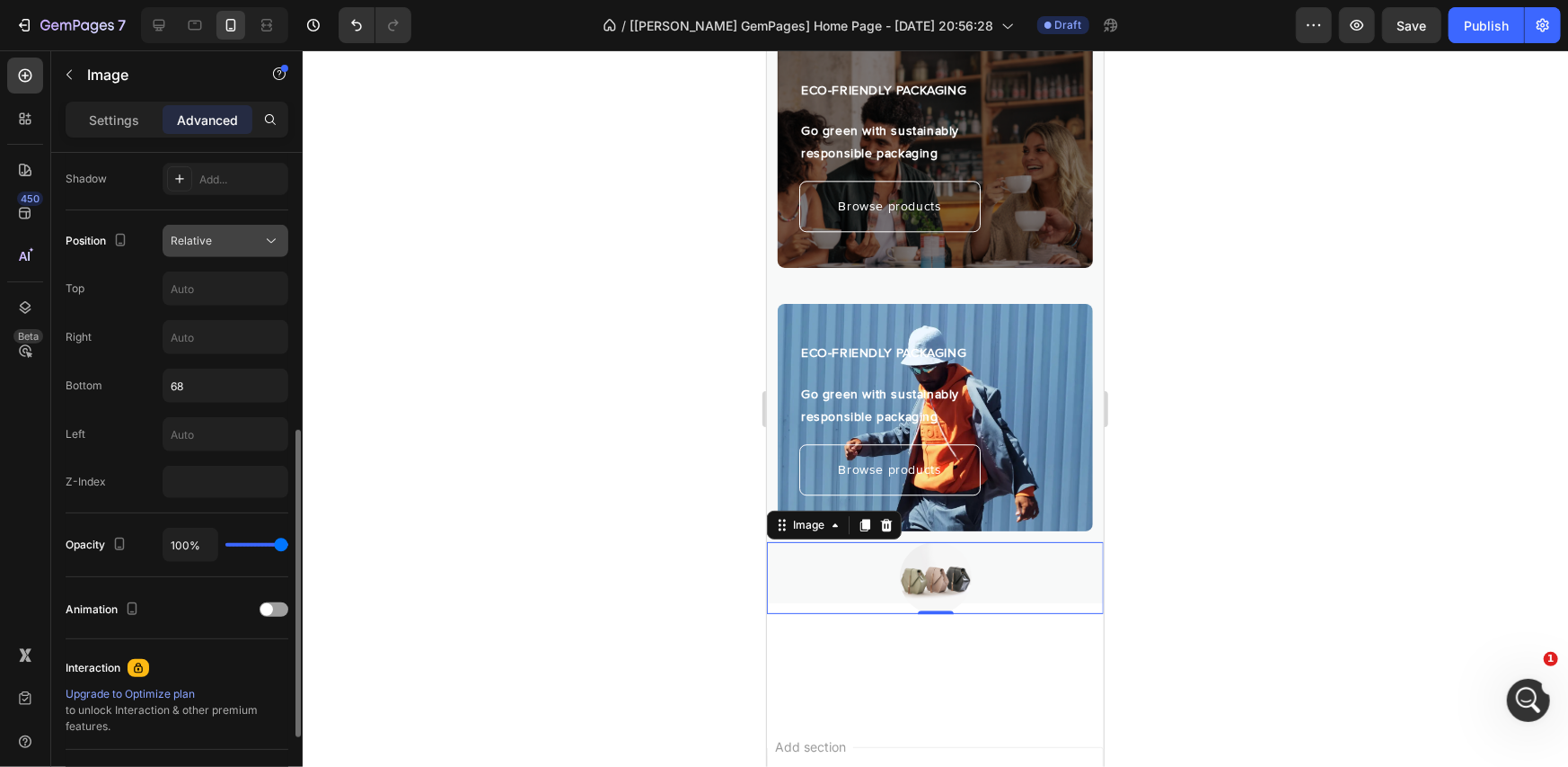
click at [248, 236] on div "Relative" at bounding box center [216, 240] width 91 height 16
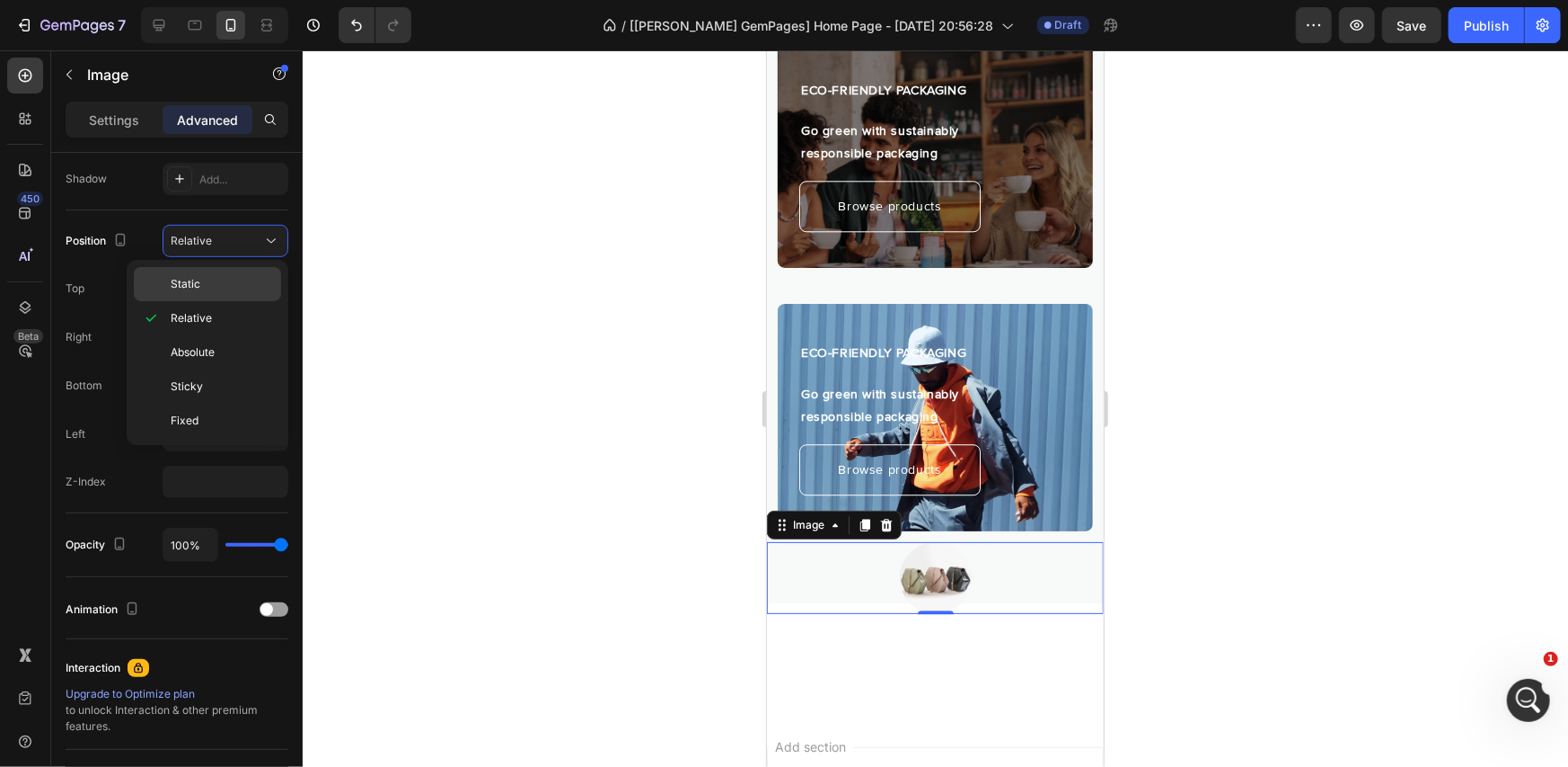
click at [230, 289] on p "Static" at bounding box center [222, 284] width 103 height 16
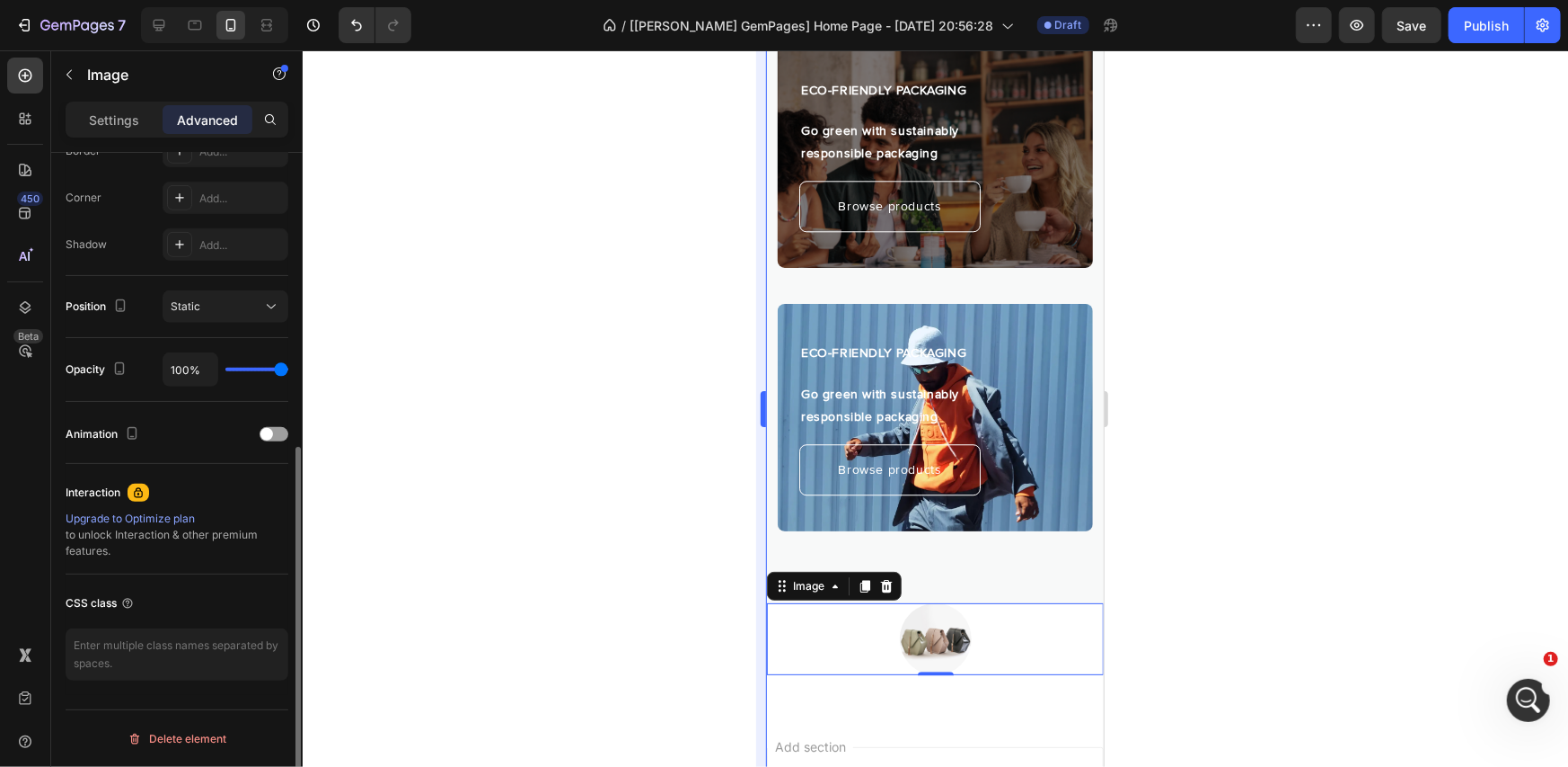
scroll to position [532, 0]
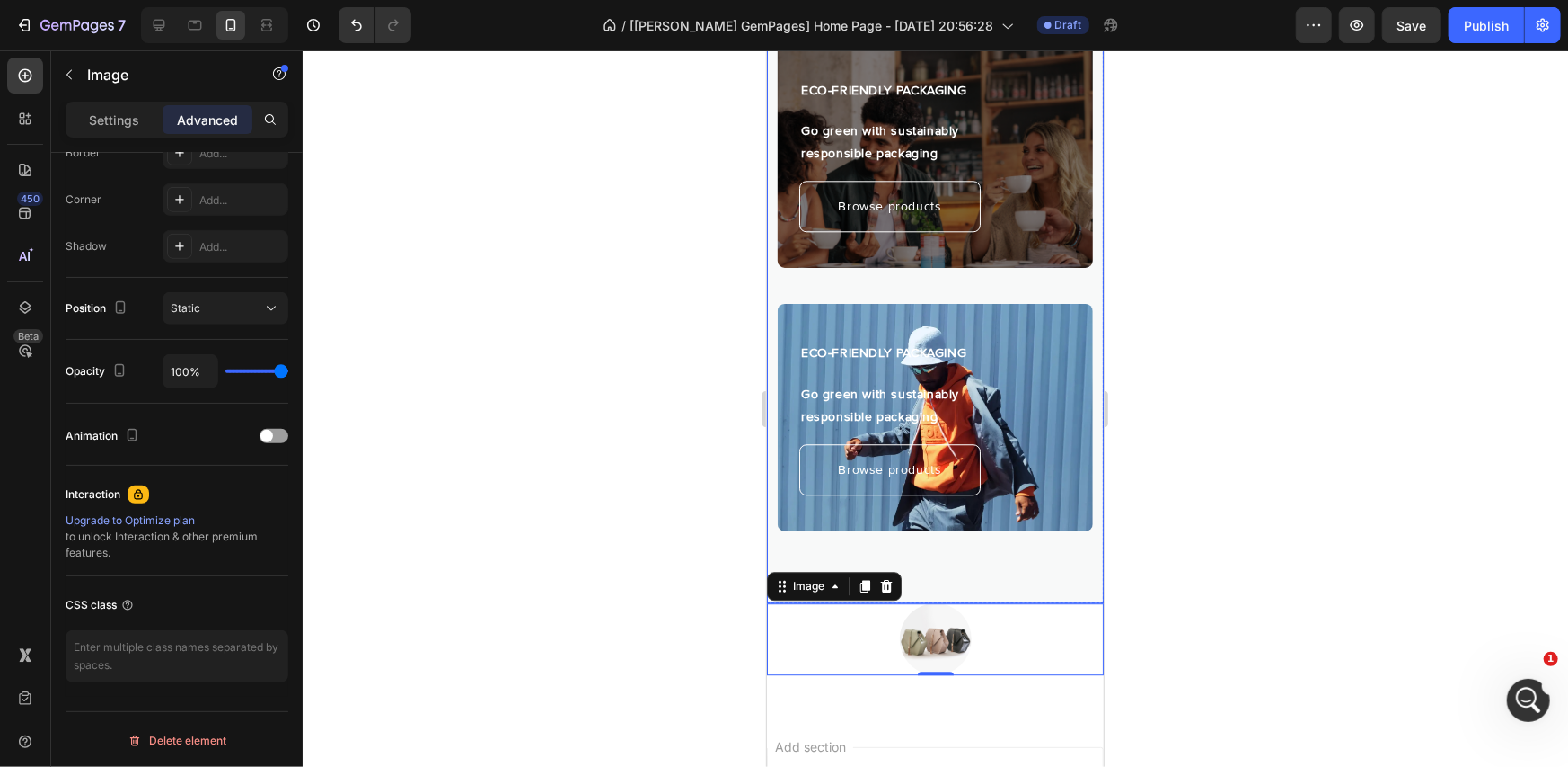
click at [941, 519] on div "ECO-FRIENDLY PACKAGING Heading Go green with sustainably responsible packaging …" at bounding box center [935, 434] width 315 height 263
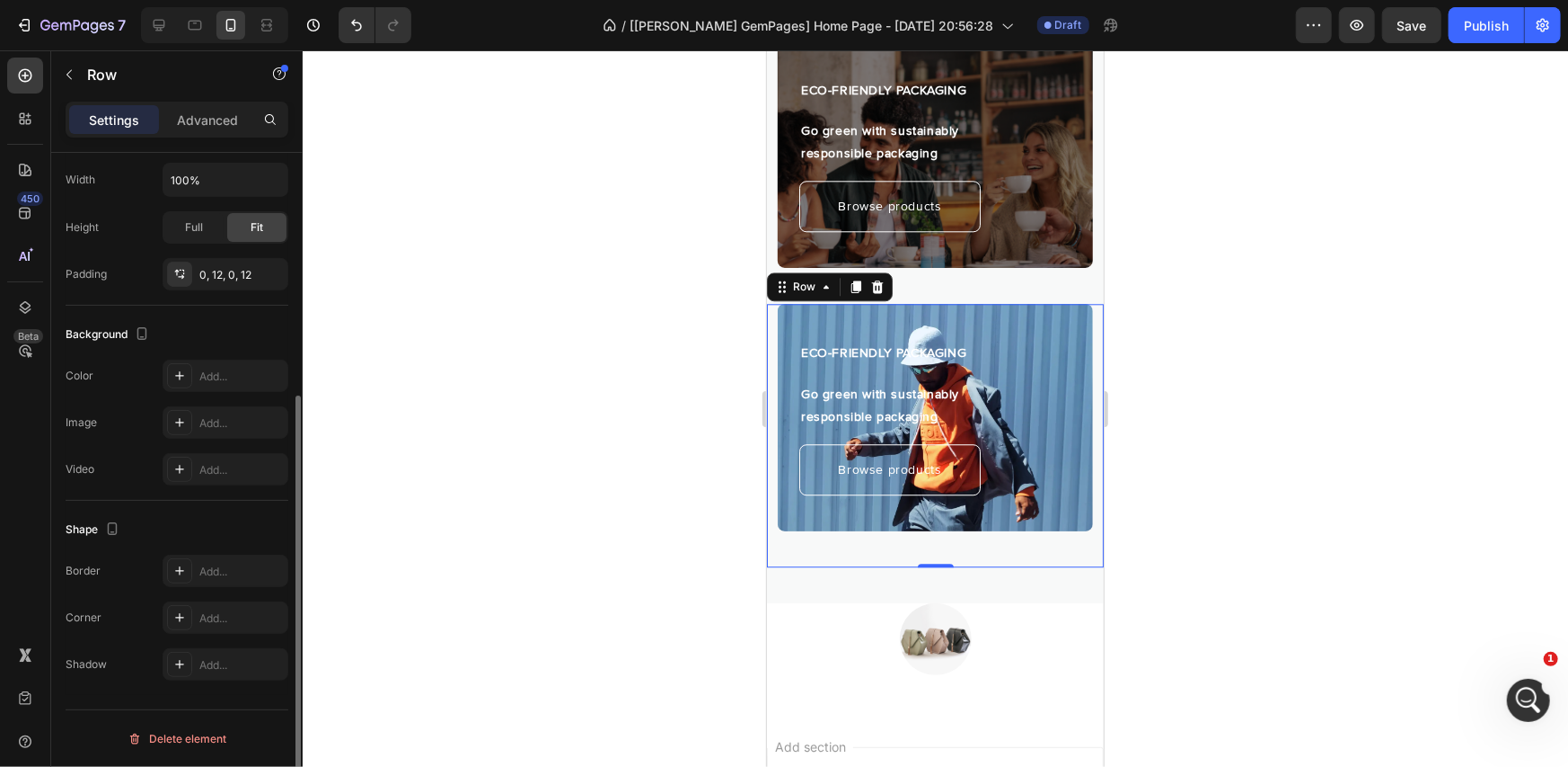
scroll to position [0, 0]
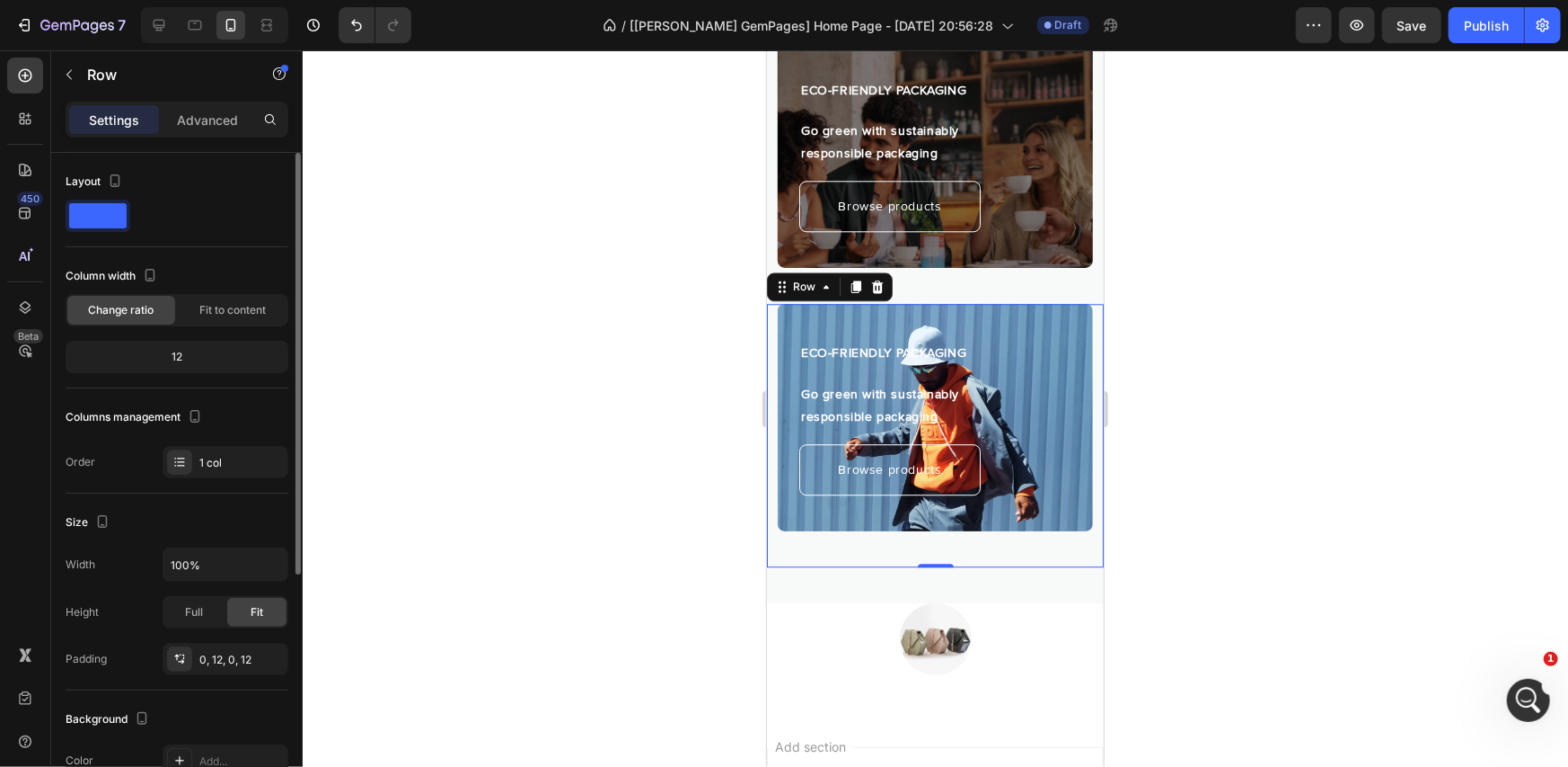
click at [968, 545] on div "Let’s create a sustainable future together Heading Grow your business with eco-…" at bounding box center [935, 222] width 337 height 758
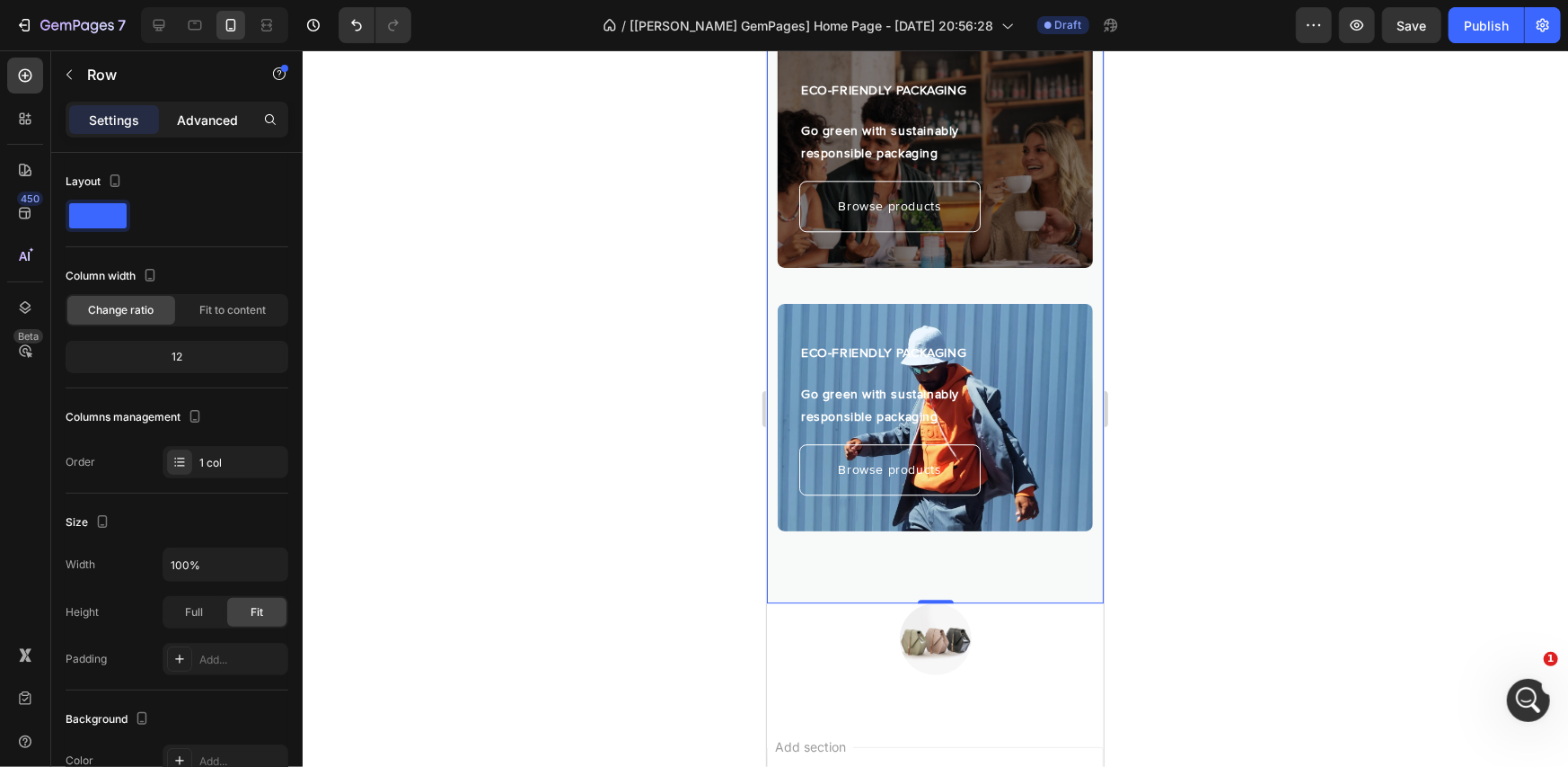
click at [204, 118] on p "Advanced" at bounding box center [208, 120] width 61 height 19
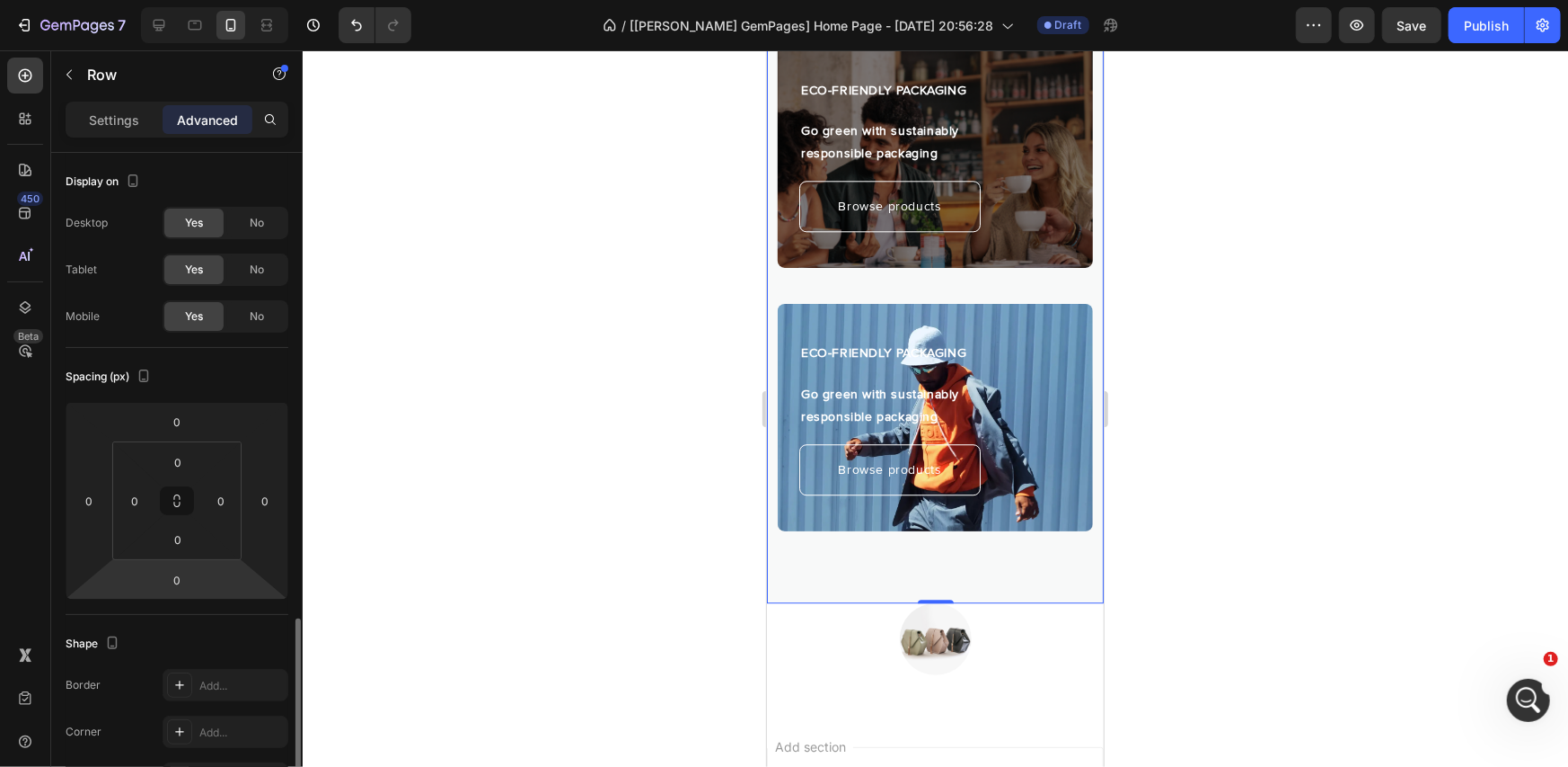
scroll to position [532, 0]
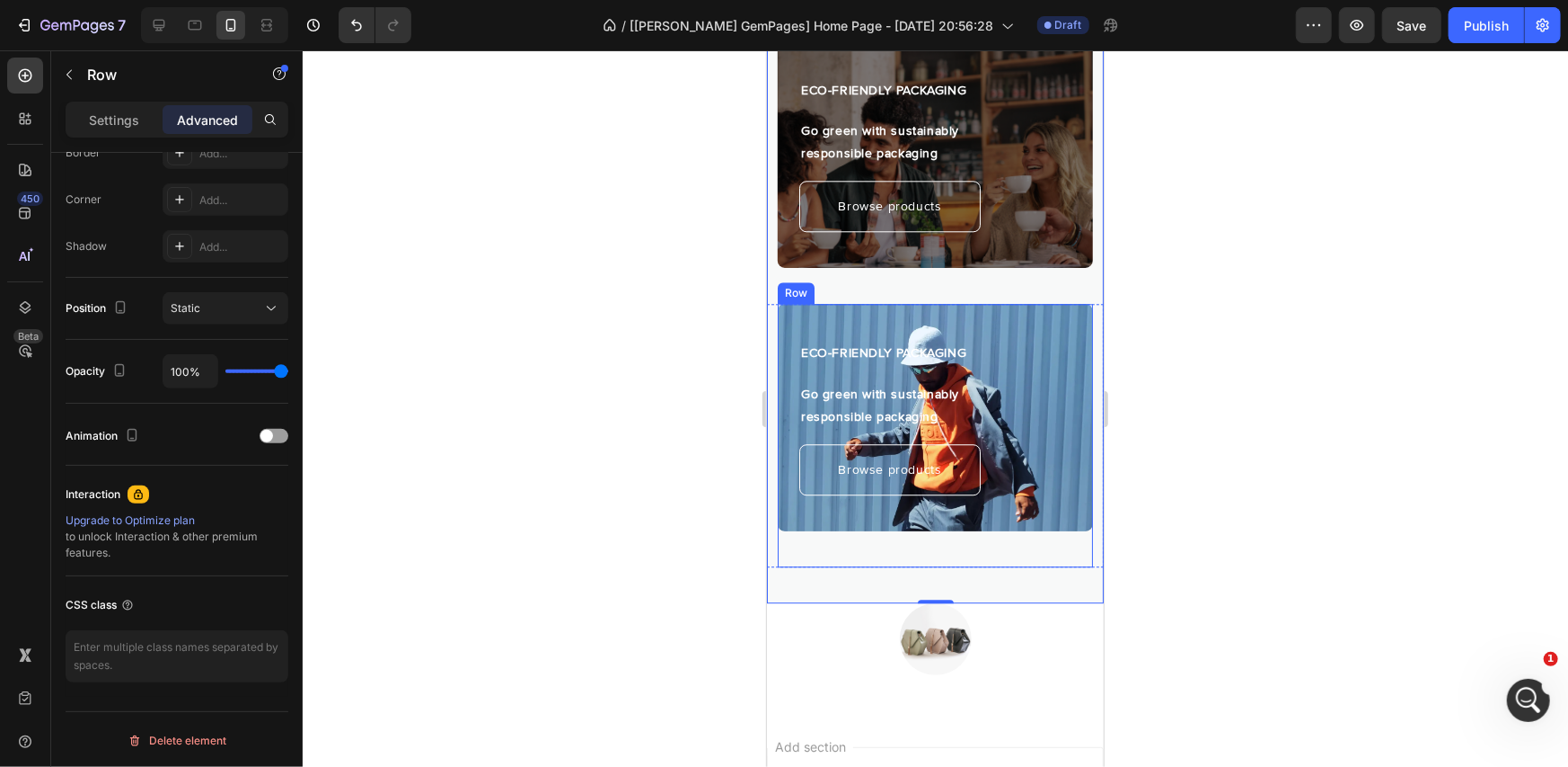
click at [1016, 496] on div "ECO-FRIENDLY PACKAGING Heading Go green with sustainably responsible packaging …" at bounding box center [935, 416] width 315 height 228
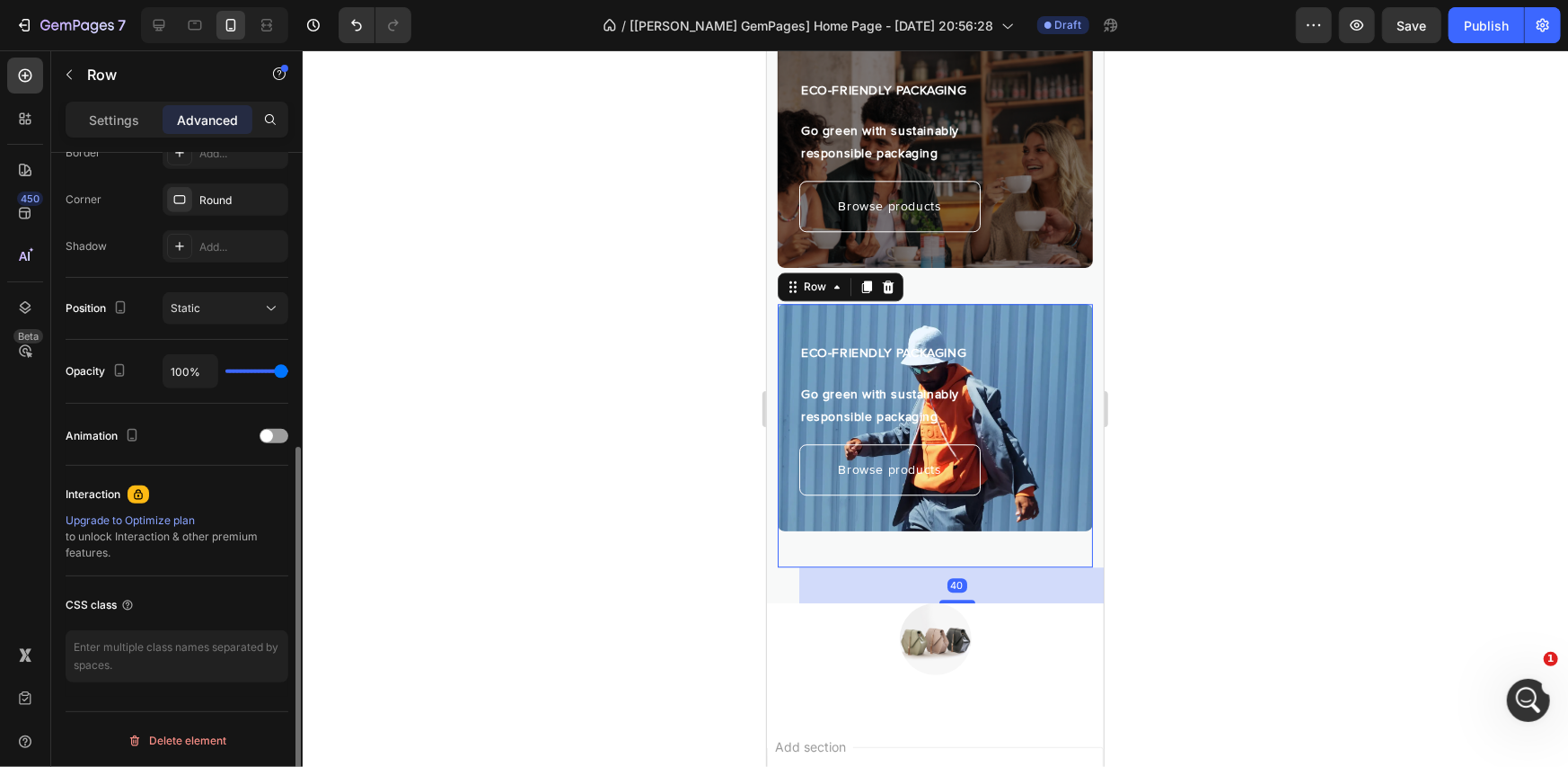
scroll to position [532, 0]
click at [1001, 480] on div "ECO-FRIENDLY PACKAGING Heading Go green with sustainably responsible packaging …" at bounding box center [935, 416] width 315 height 228
drag, startPoint x: 954, startPoint y: 570, endPoint x: 954, endPoint y: 548, distance: 22.0
click at [954, 566] on div "40" at bounding box center [956, 583] width 315 height 36
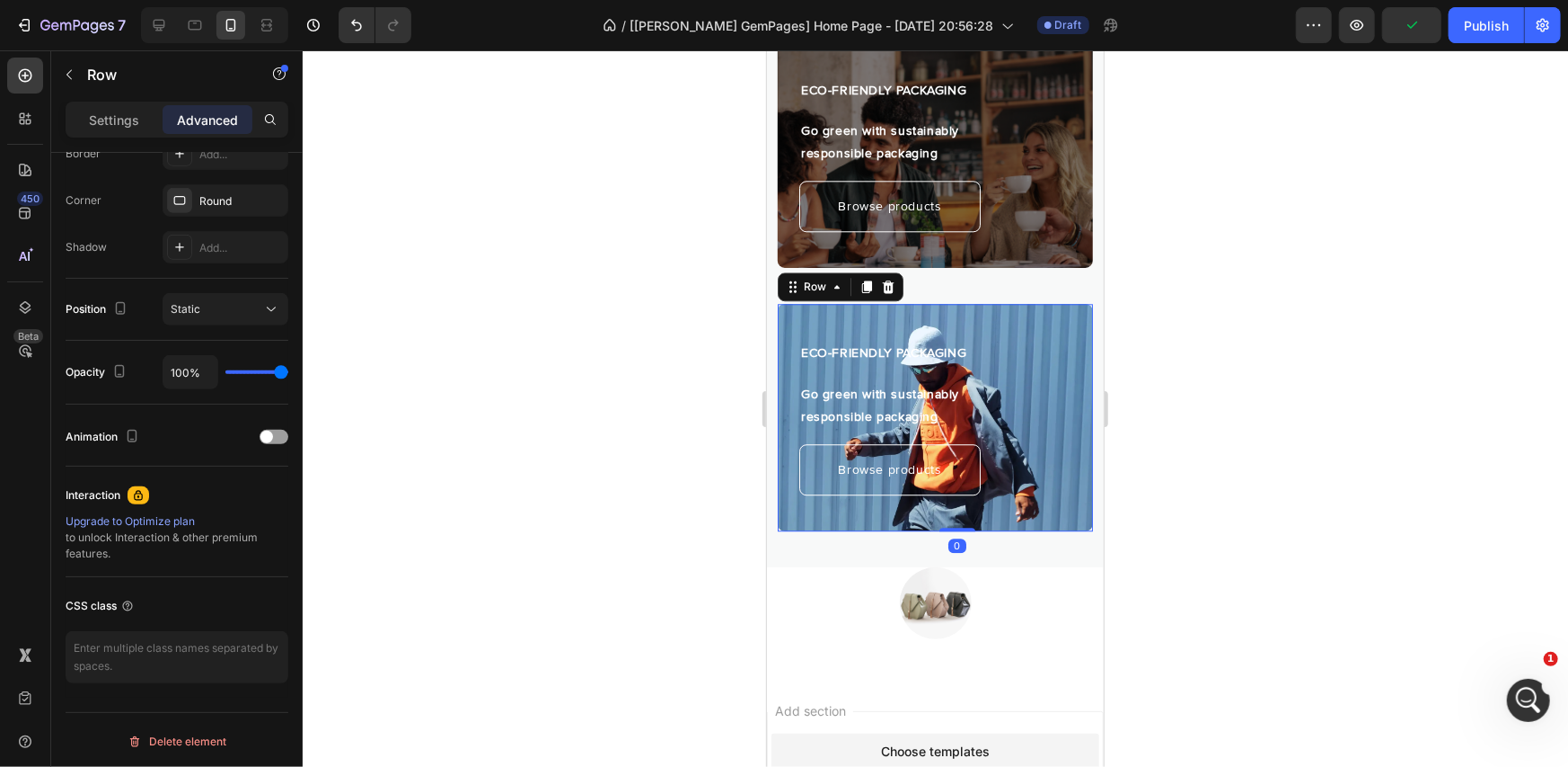
drag, startPoint x: 954, startPoint y: 568, endPoint x: 963, endPoint y: 515, distance: 53.8
click at [959, 514] on div "Let’s create a sustainable future together Heading Grow your business with eco-…" at bounding box center [935, 205] width 337 height 723
type input "0"
click at [946, 568] on img at bounding box center [935, 602] width 72 height 72
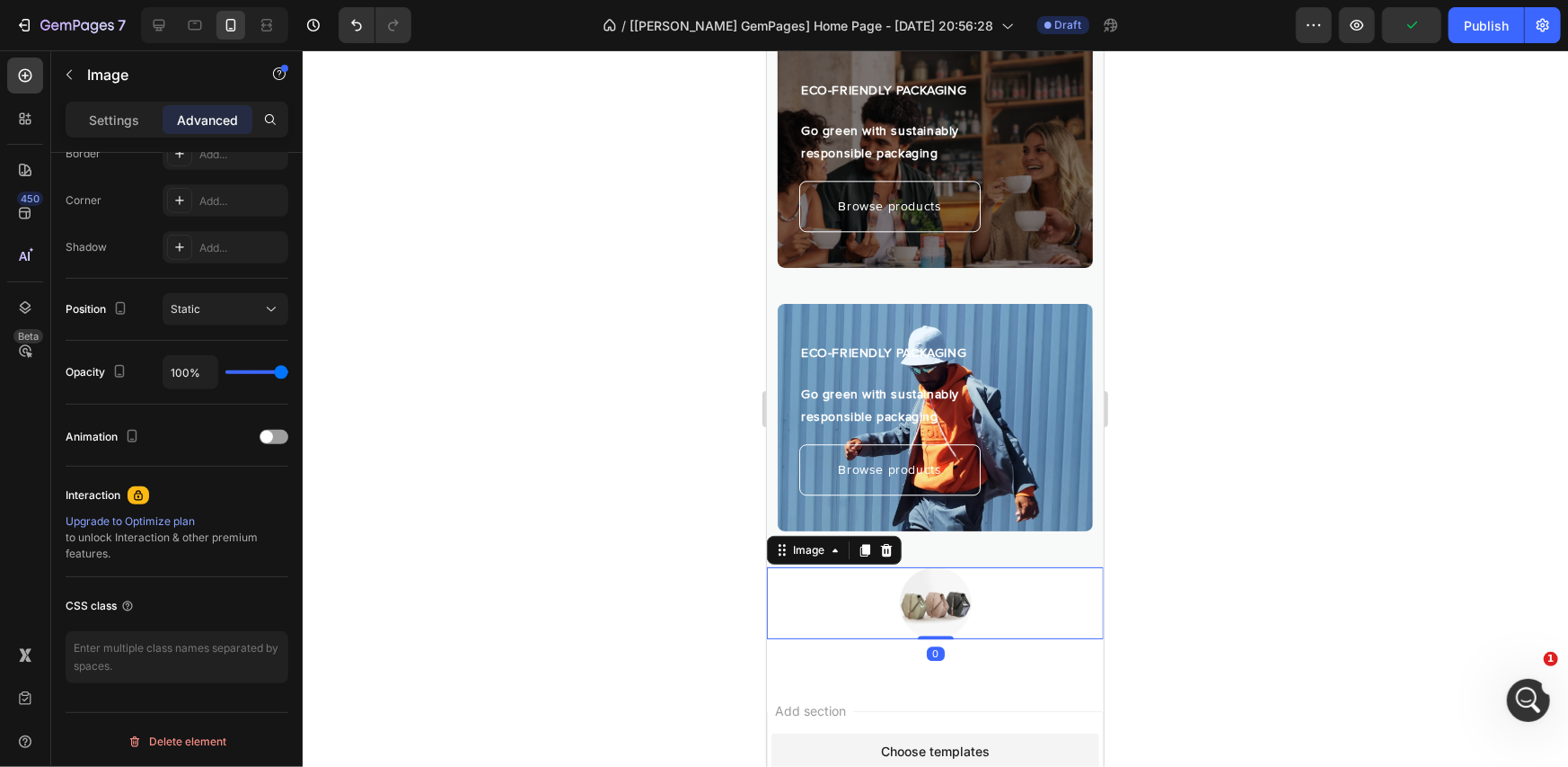
scroll to position [0, 0]
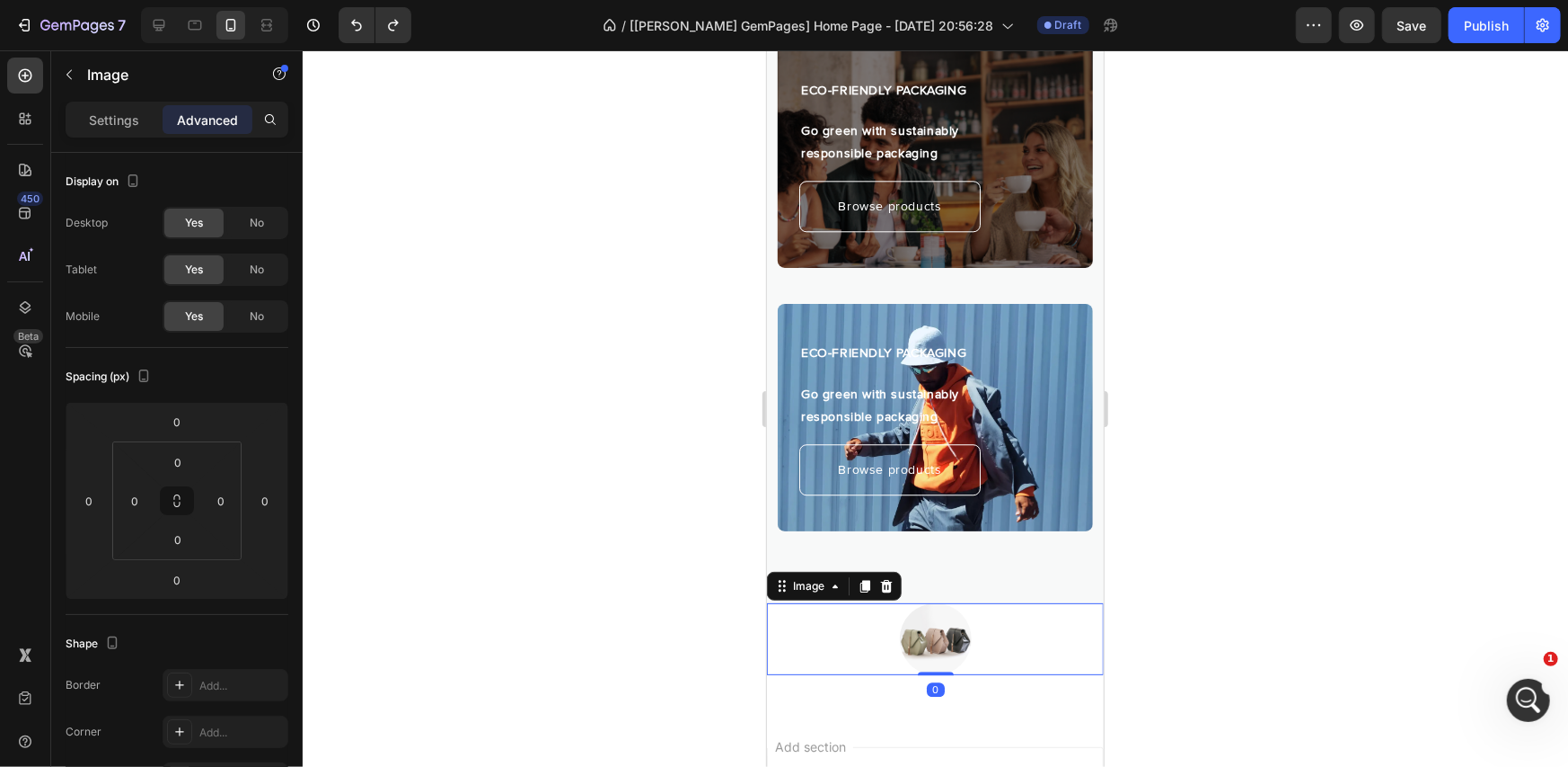
click at [943, 602] on img at bounding box center [935, 637] width 72 height 72
click at [172, 431] on input "0" at bounding box center [176, 421] width 36 height 27
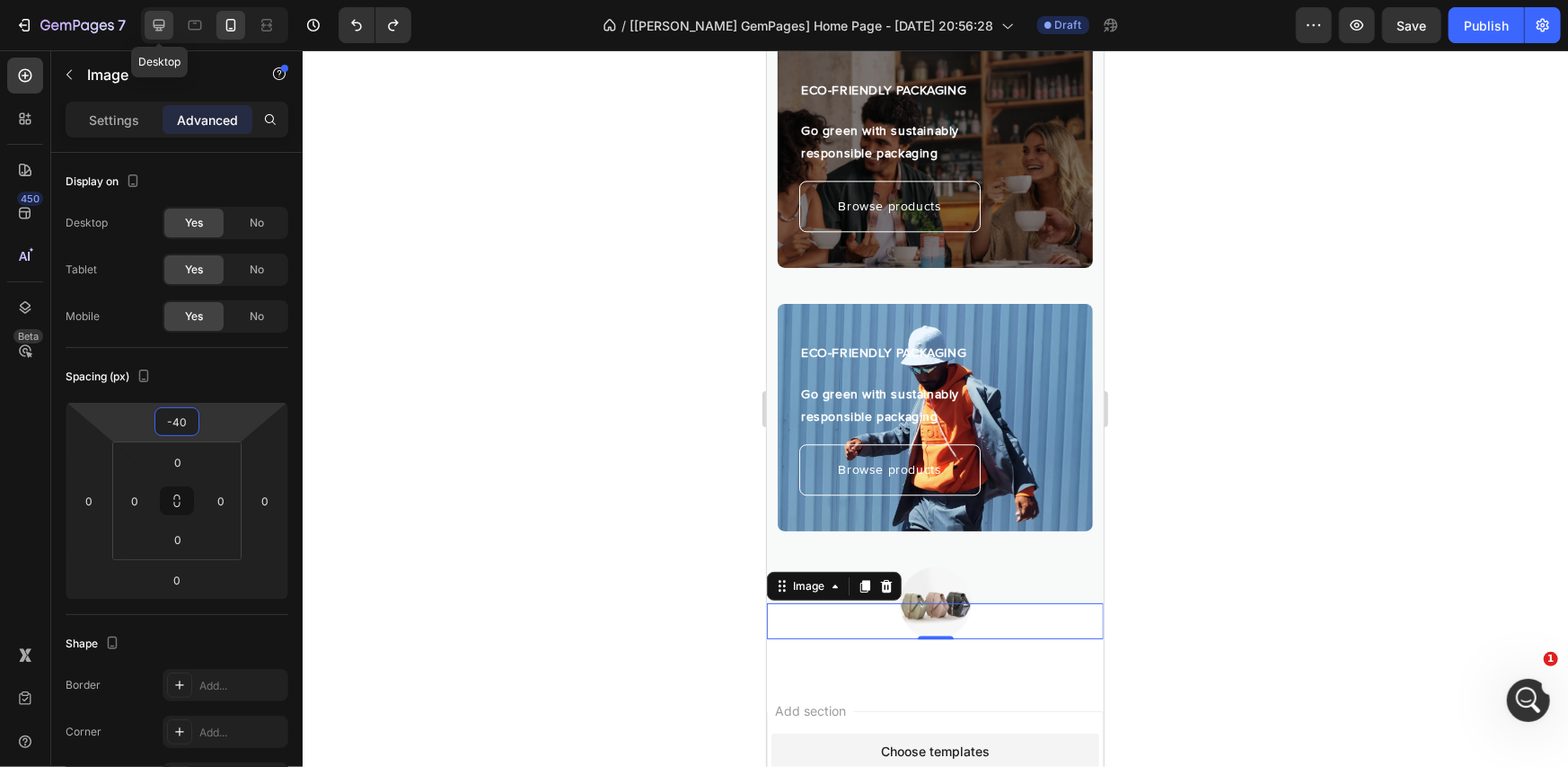
click at [148, 26] on div at bounding box center [159, 25] width 29 height 29
type input "0"
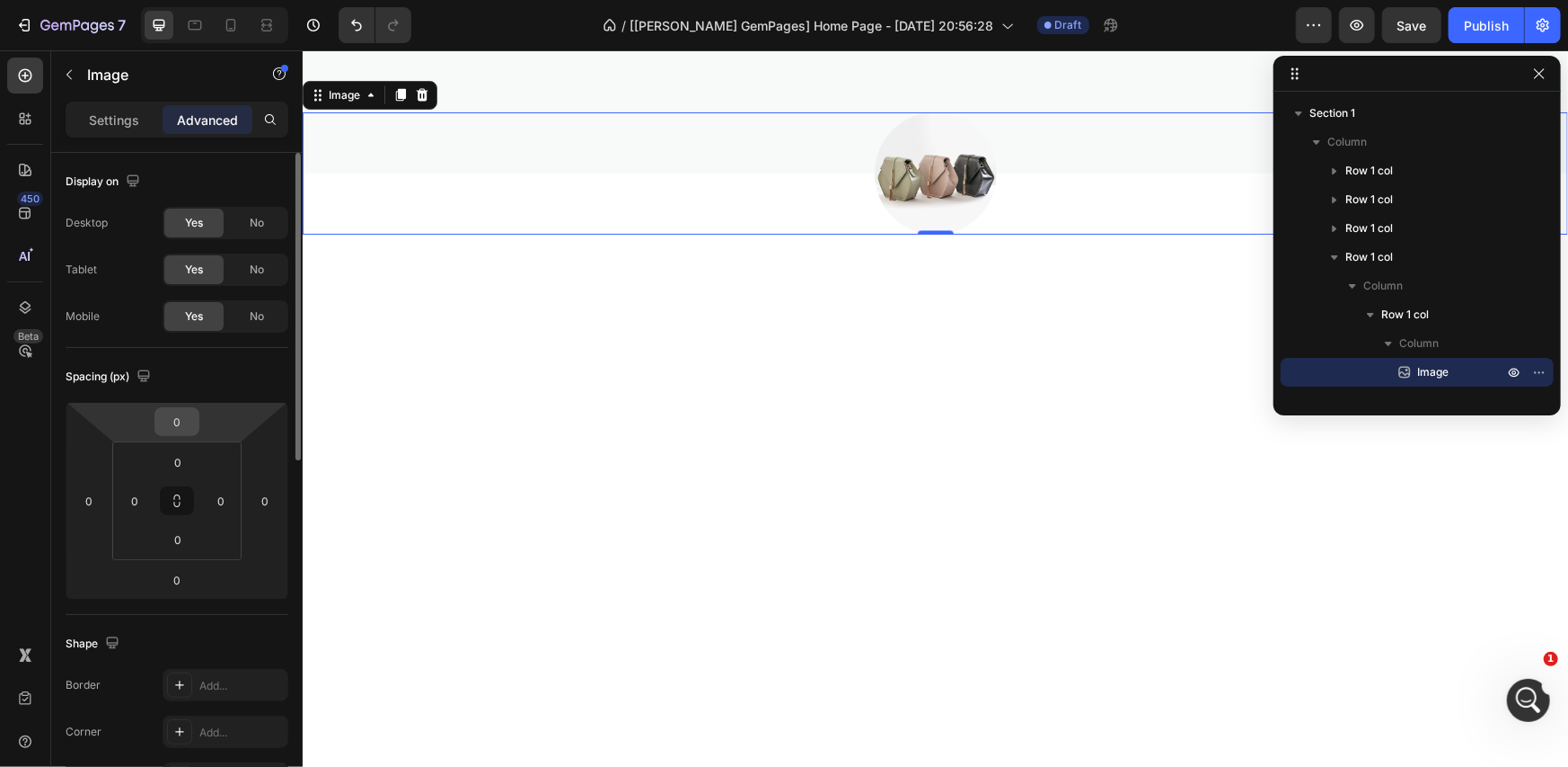
scroll to position [2089, 0]
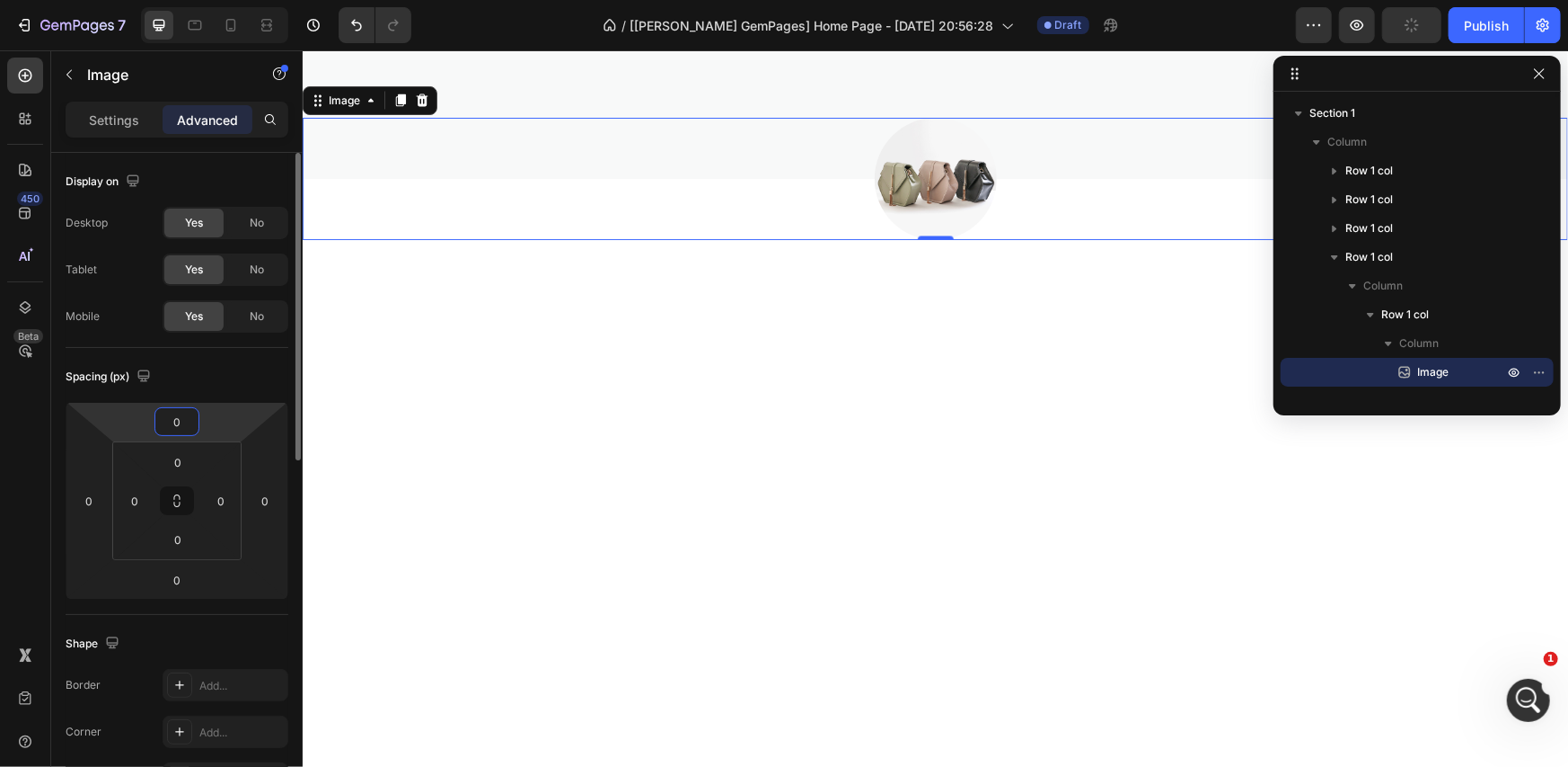
click at [175, 422] on input "0" at bounding box center [176, 421] width 36 height 27
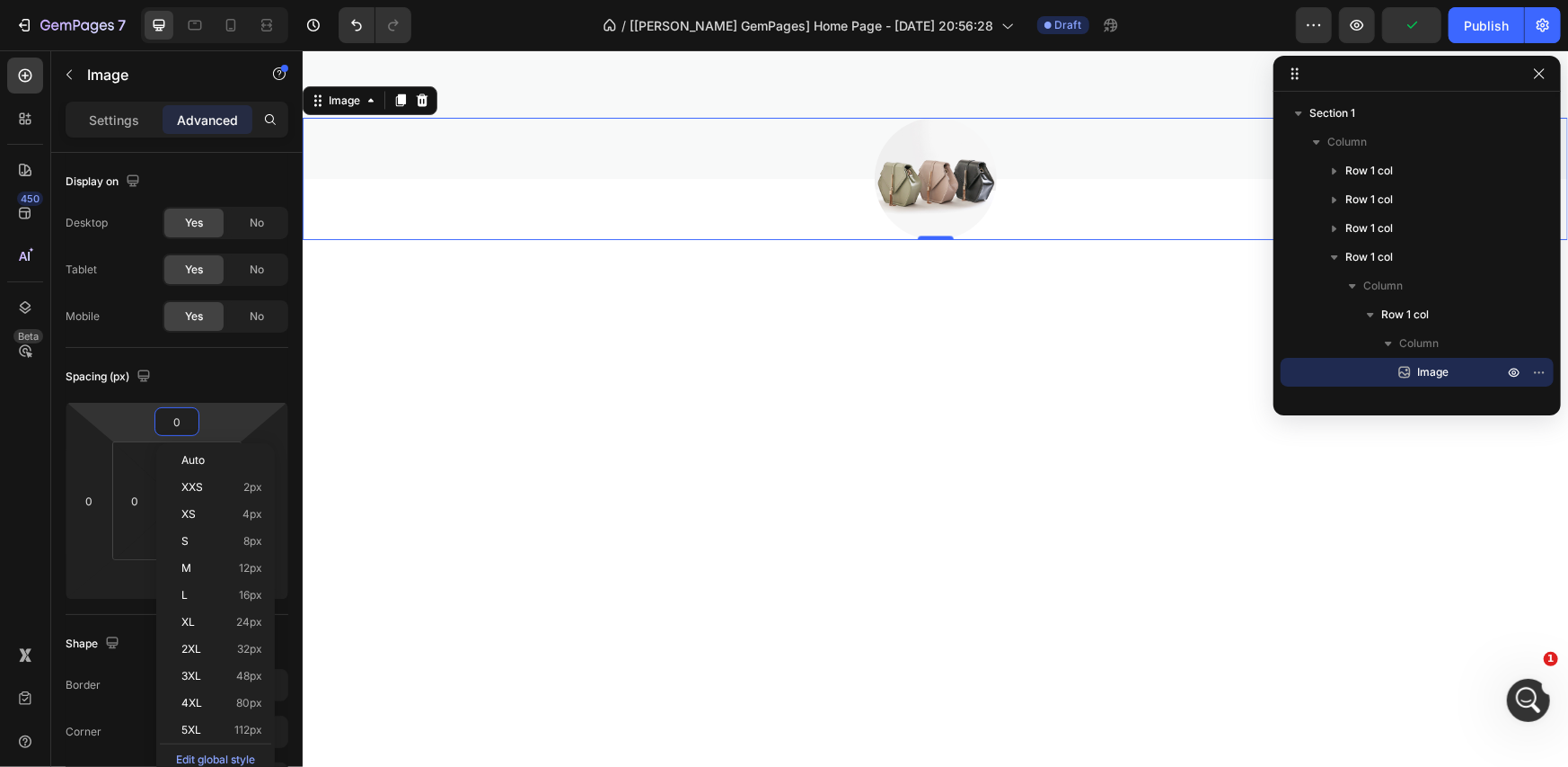
click at [723, 189] on div at bounding box center [934, 178] width 1265 height 122
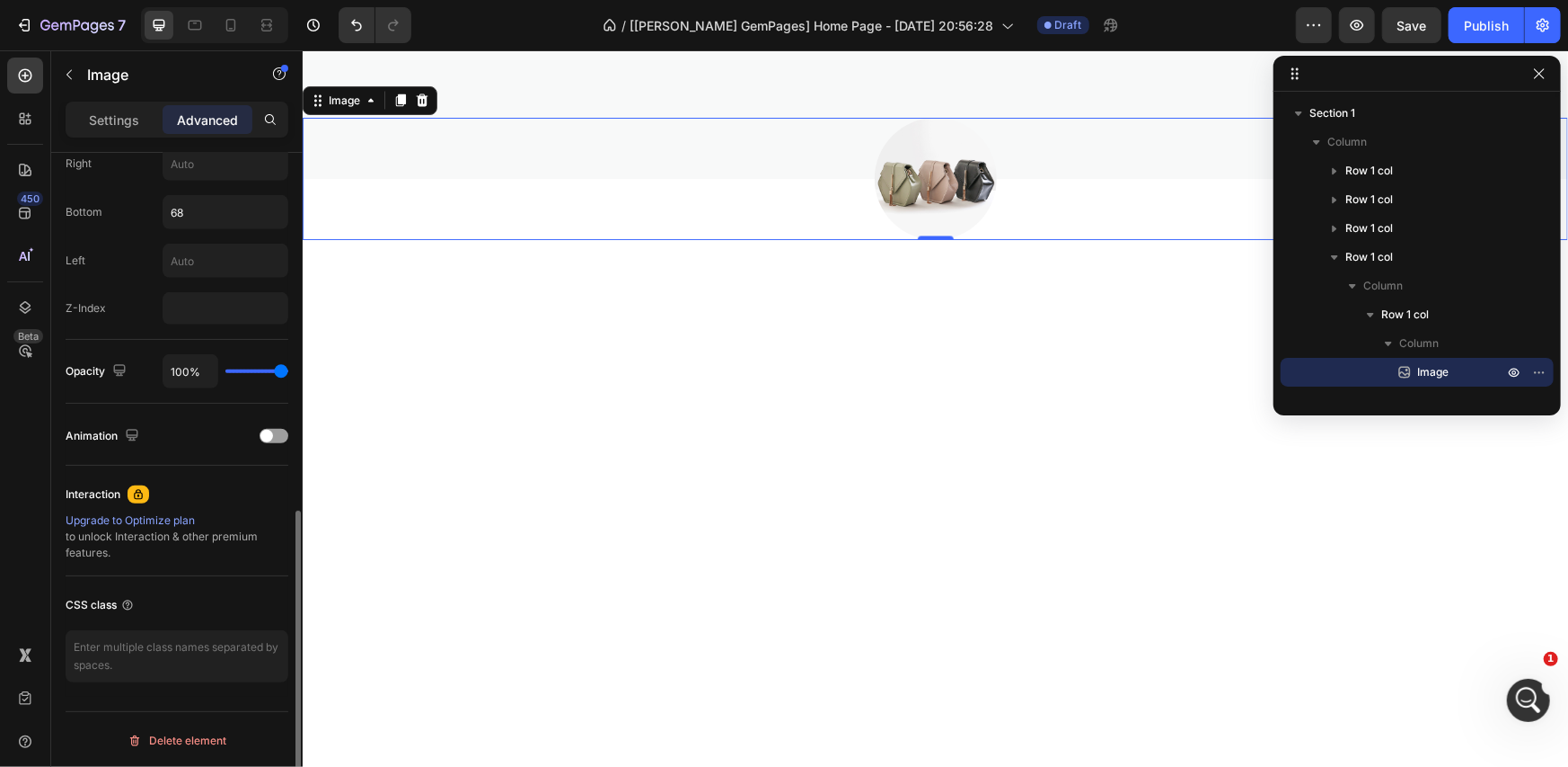
scroll to position [473, 0]
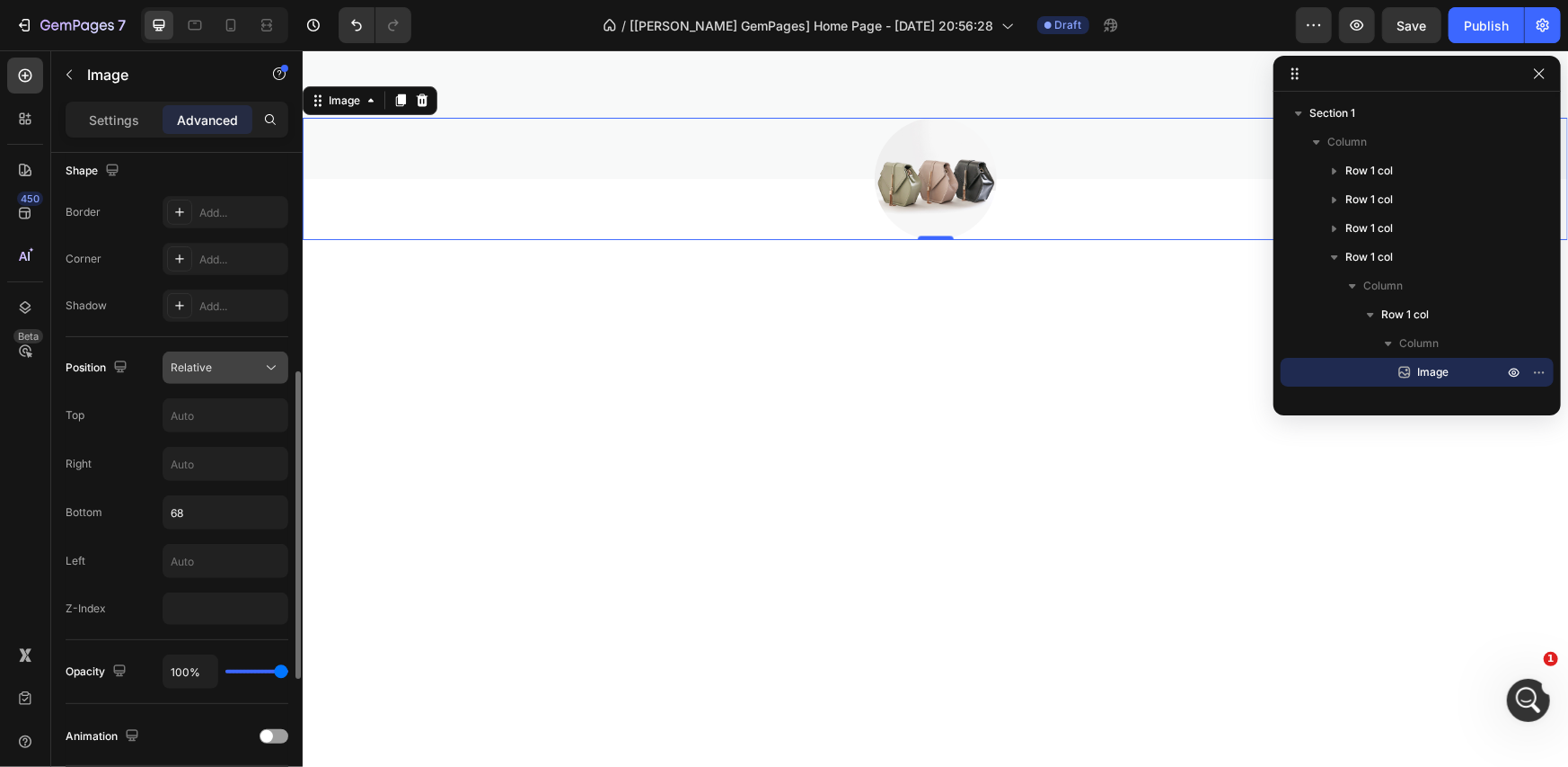
click at [246, 364] on div "Relative" at bounding box center [216, 367] width 91 height 16
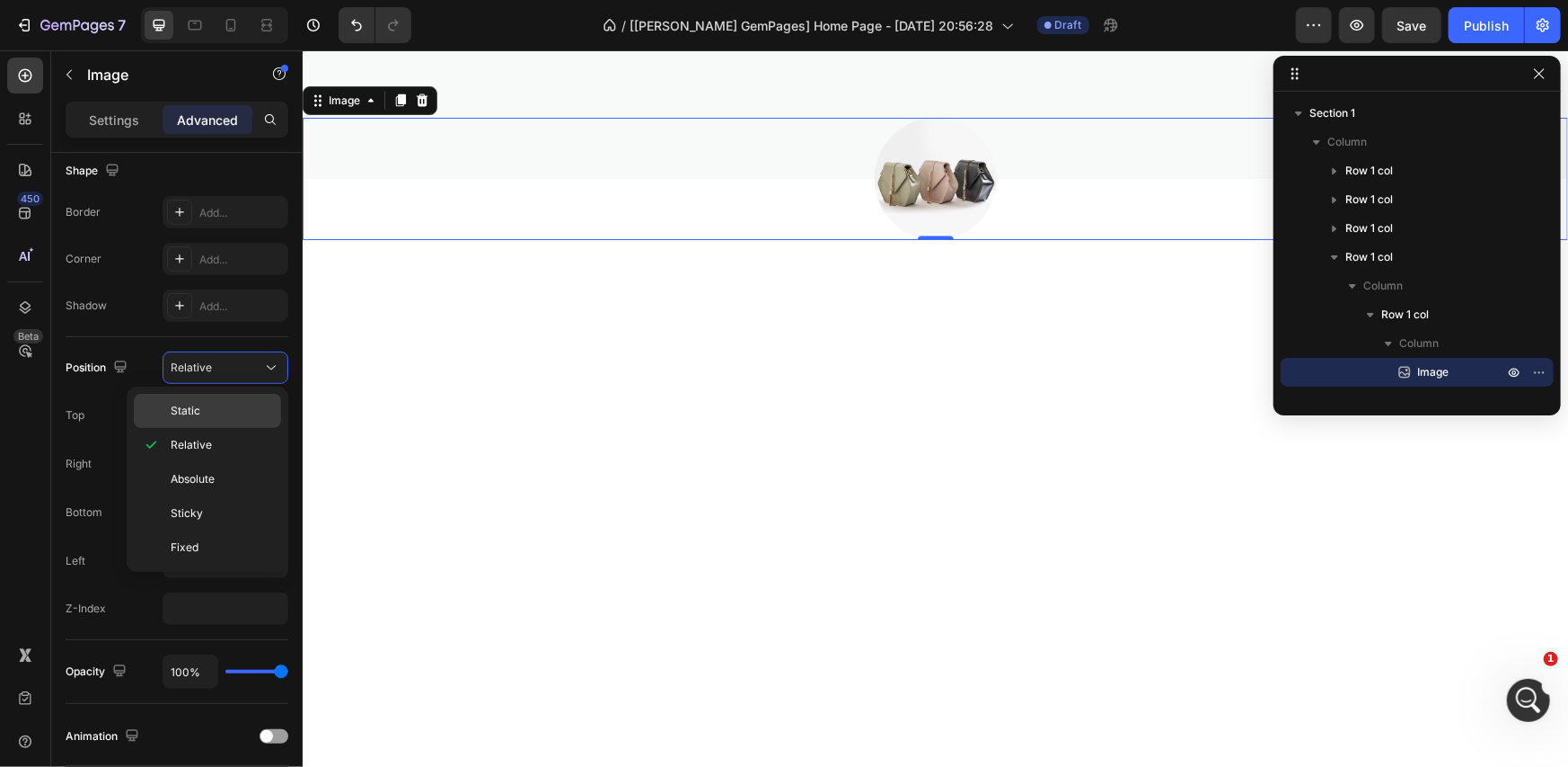
click at [242, 408] on p "Static" at bounding box center [222, 410] width 103 height 16
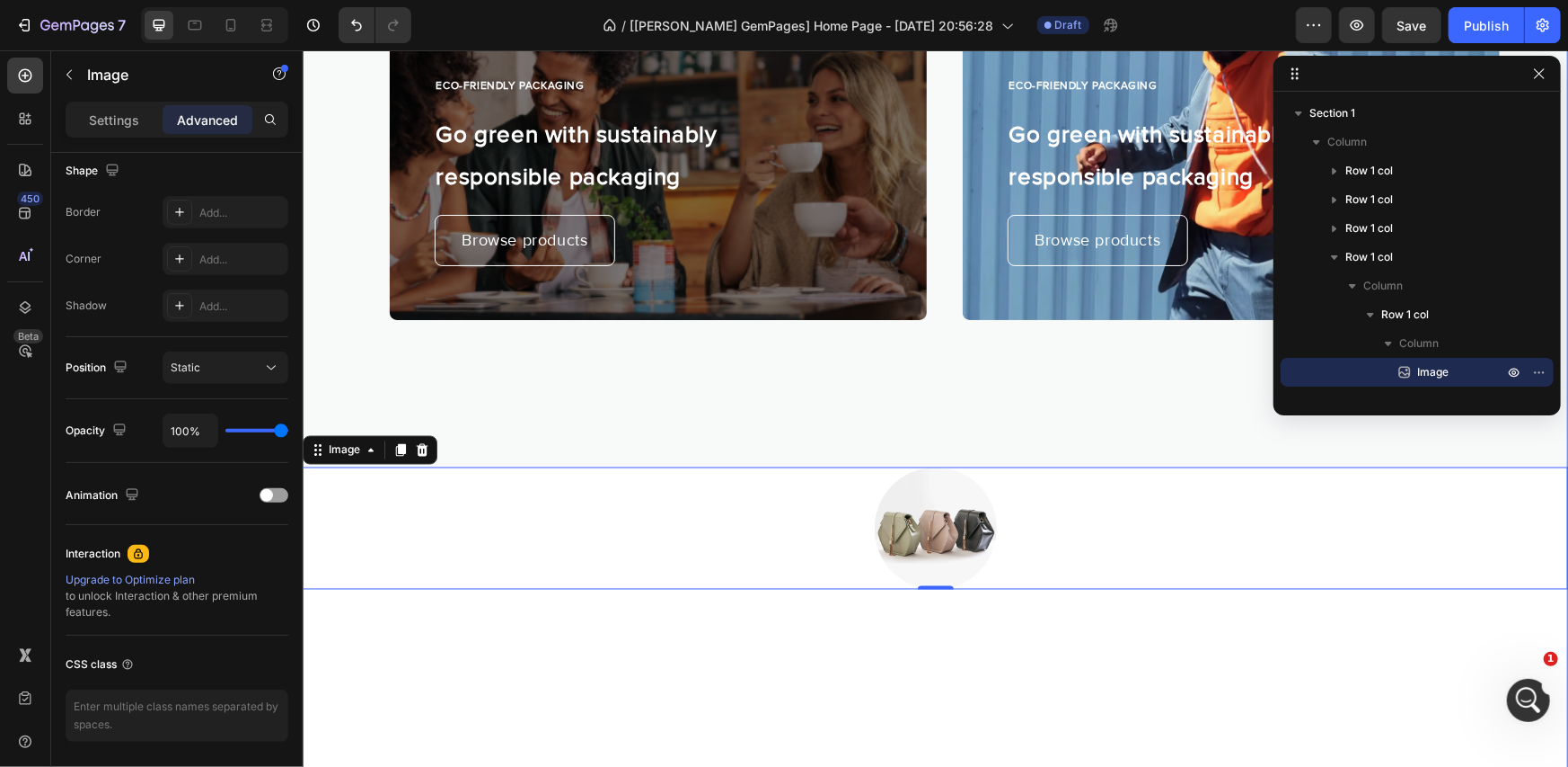
scroll to position [1789, 0]
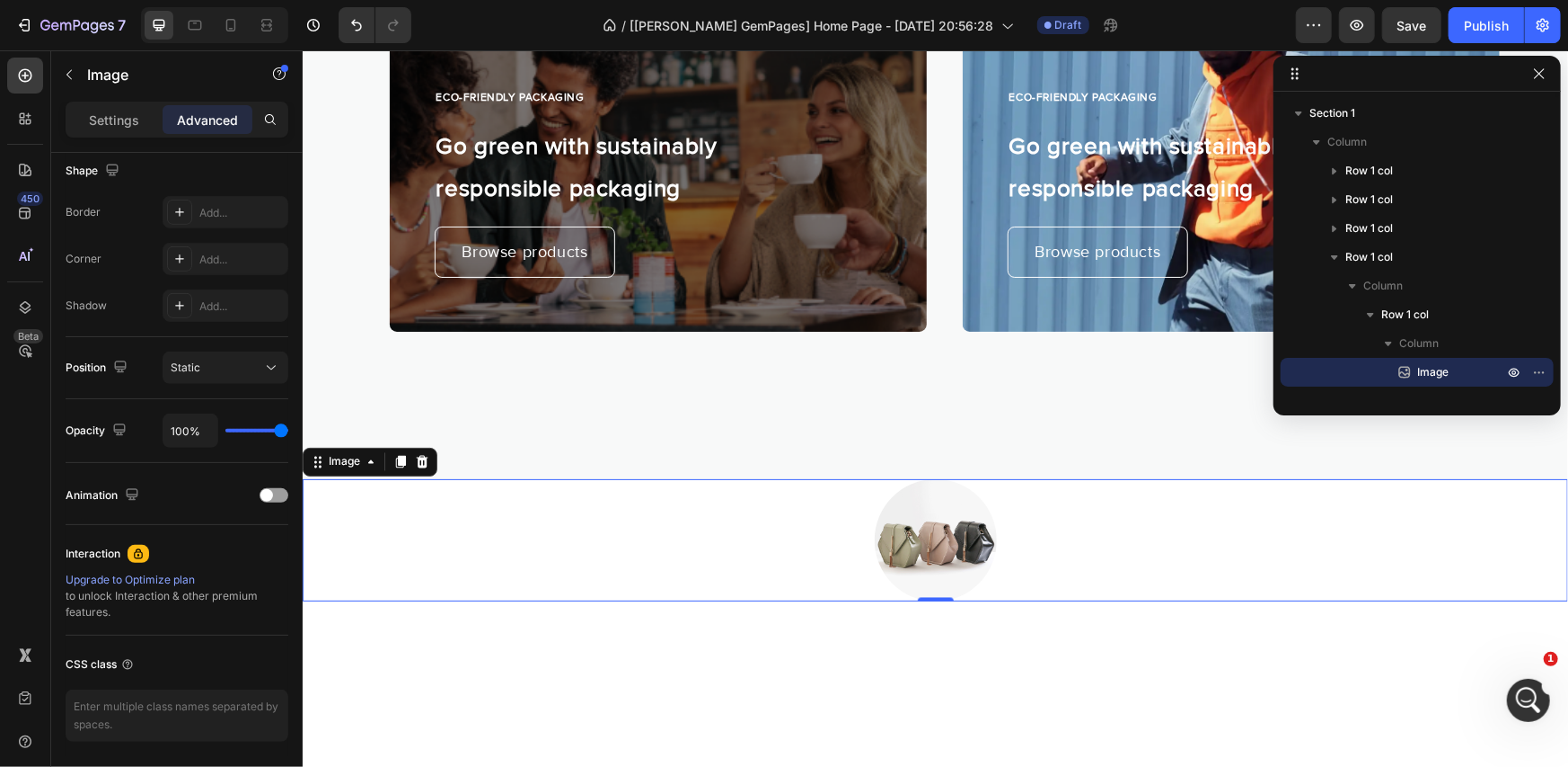
click at [810, 532] on div at bounding box center [934, 538] width 1265 height 122
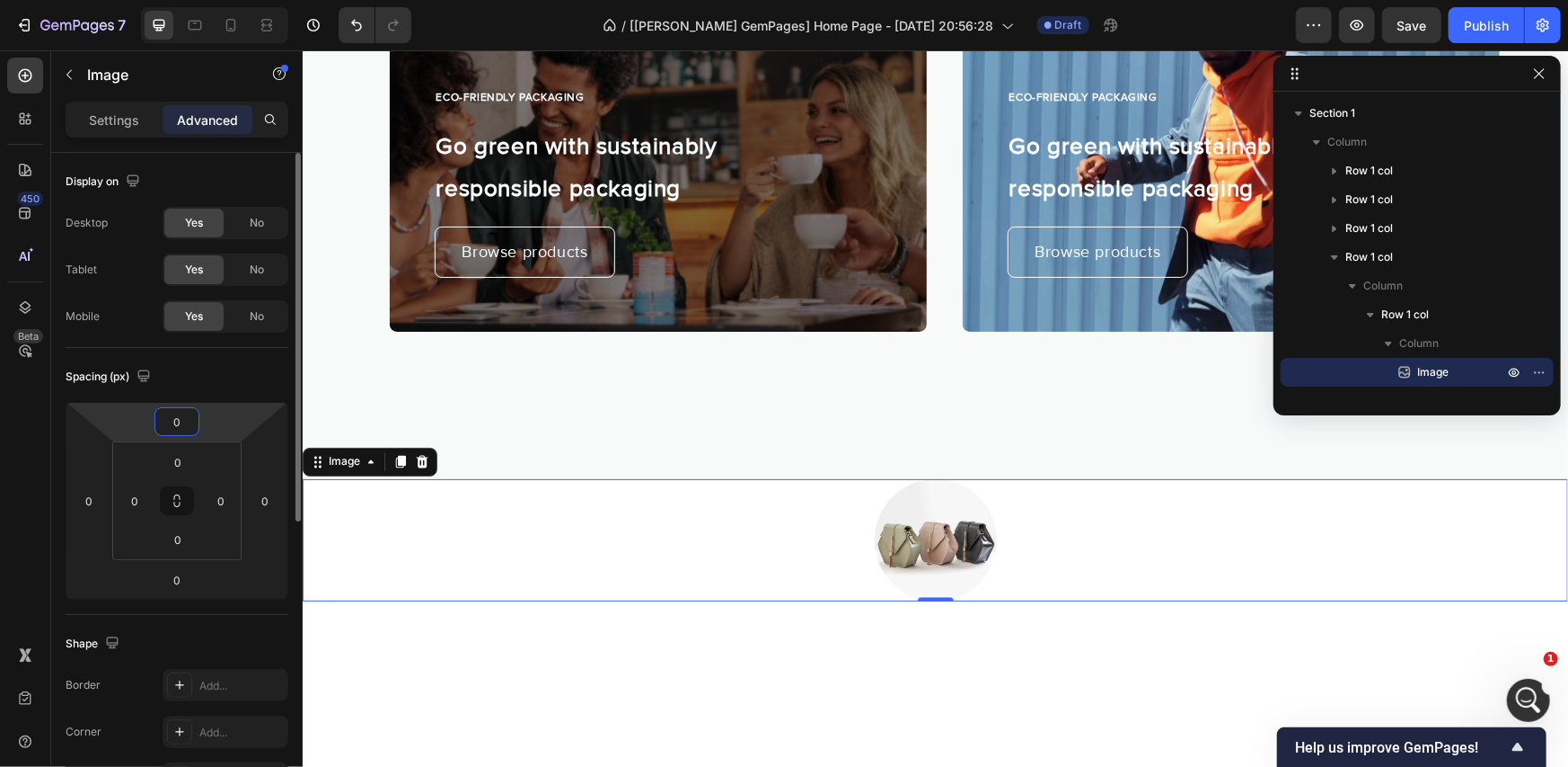
click at [180, 417] on input "0" at bounding box center [176, 421] width 36 height 27
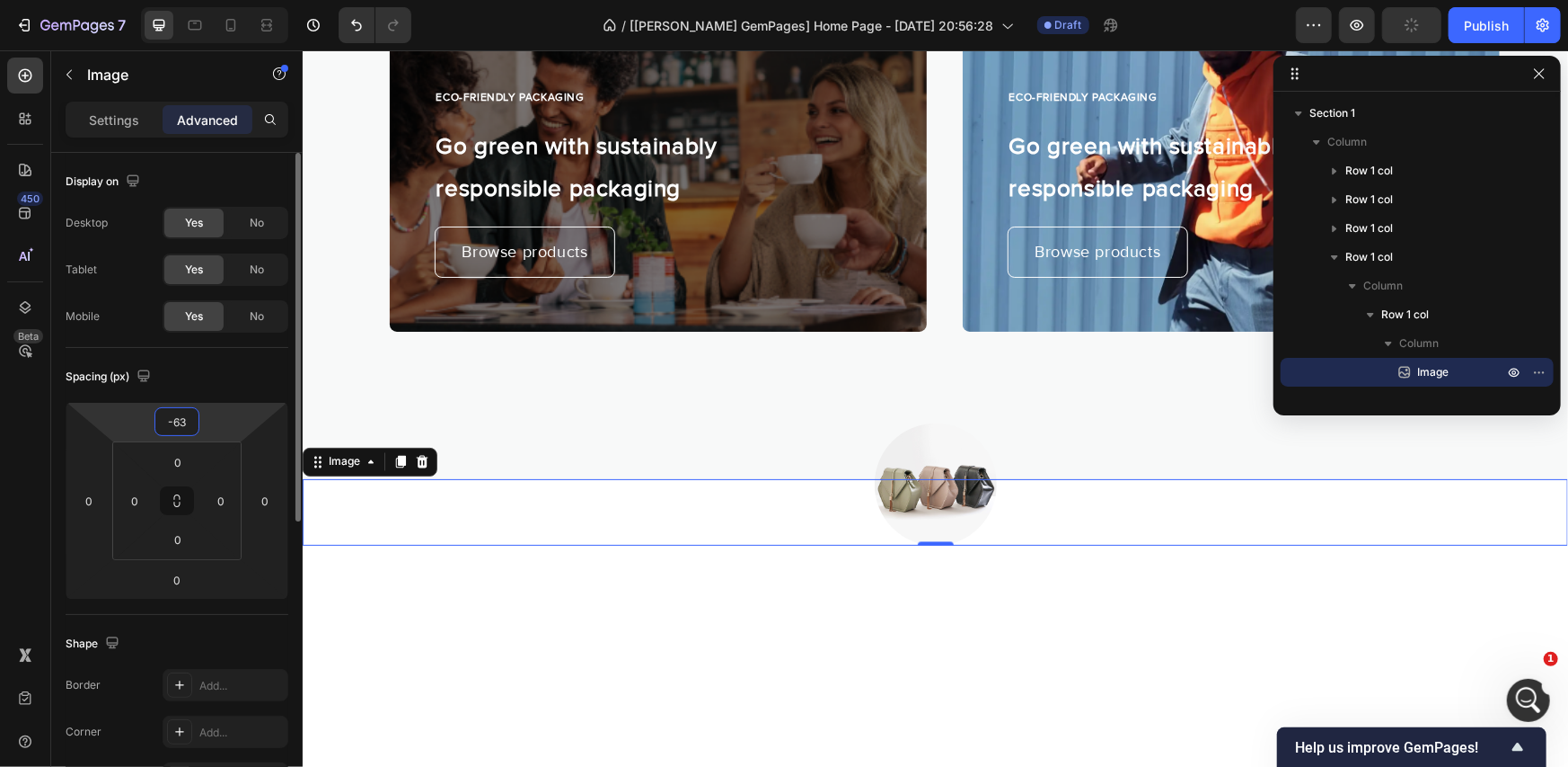
type input "-64"
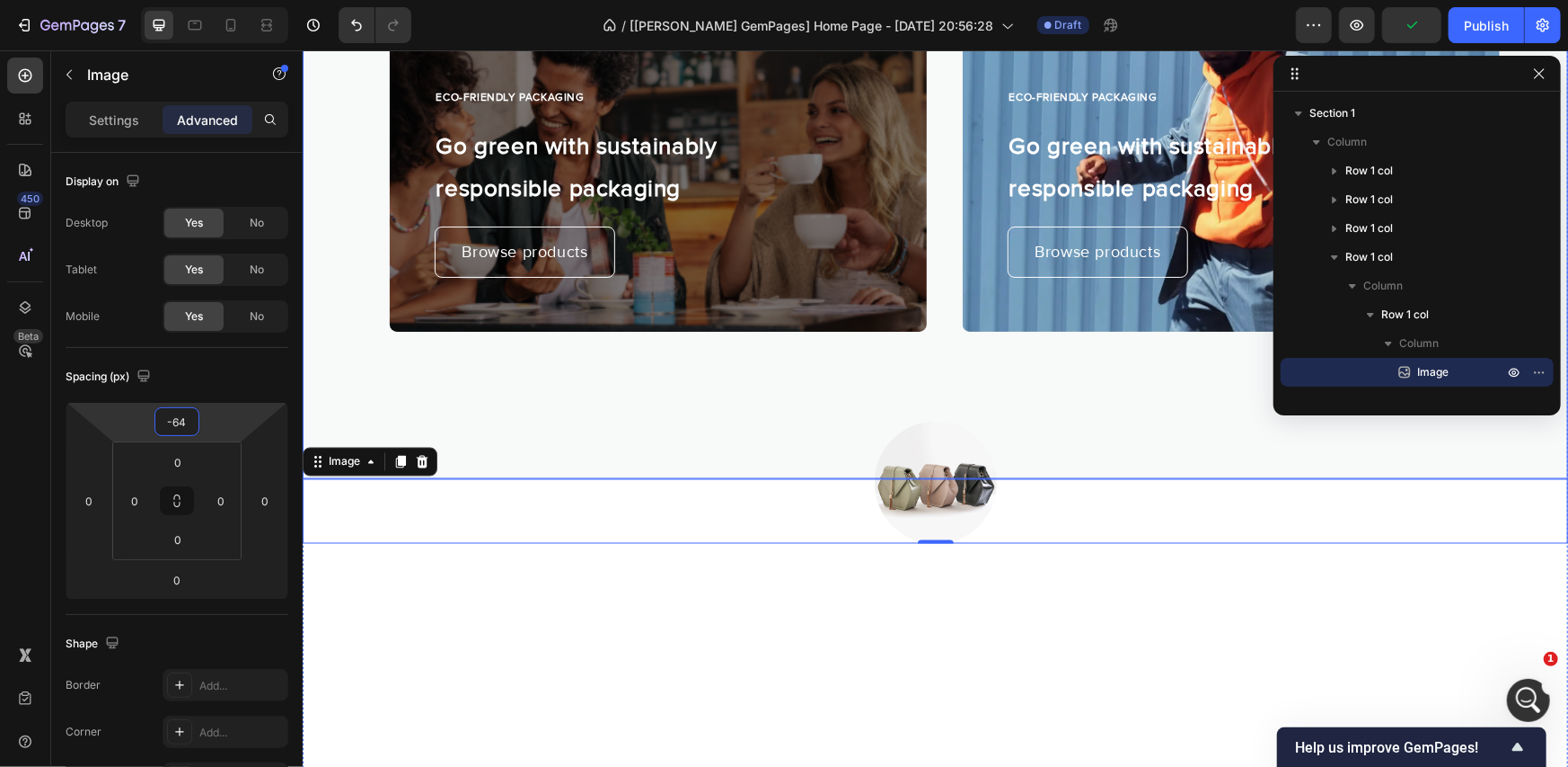
click at [1527, 71] on div at bounding box center [1417, 73] width 287 height 36
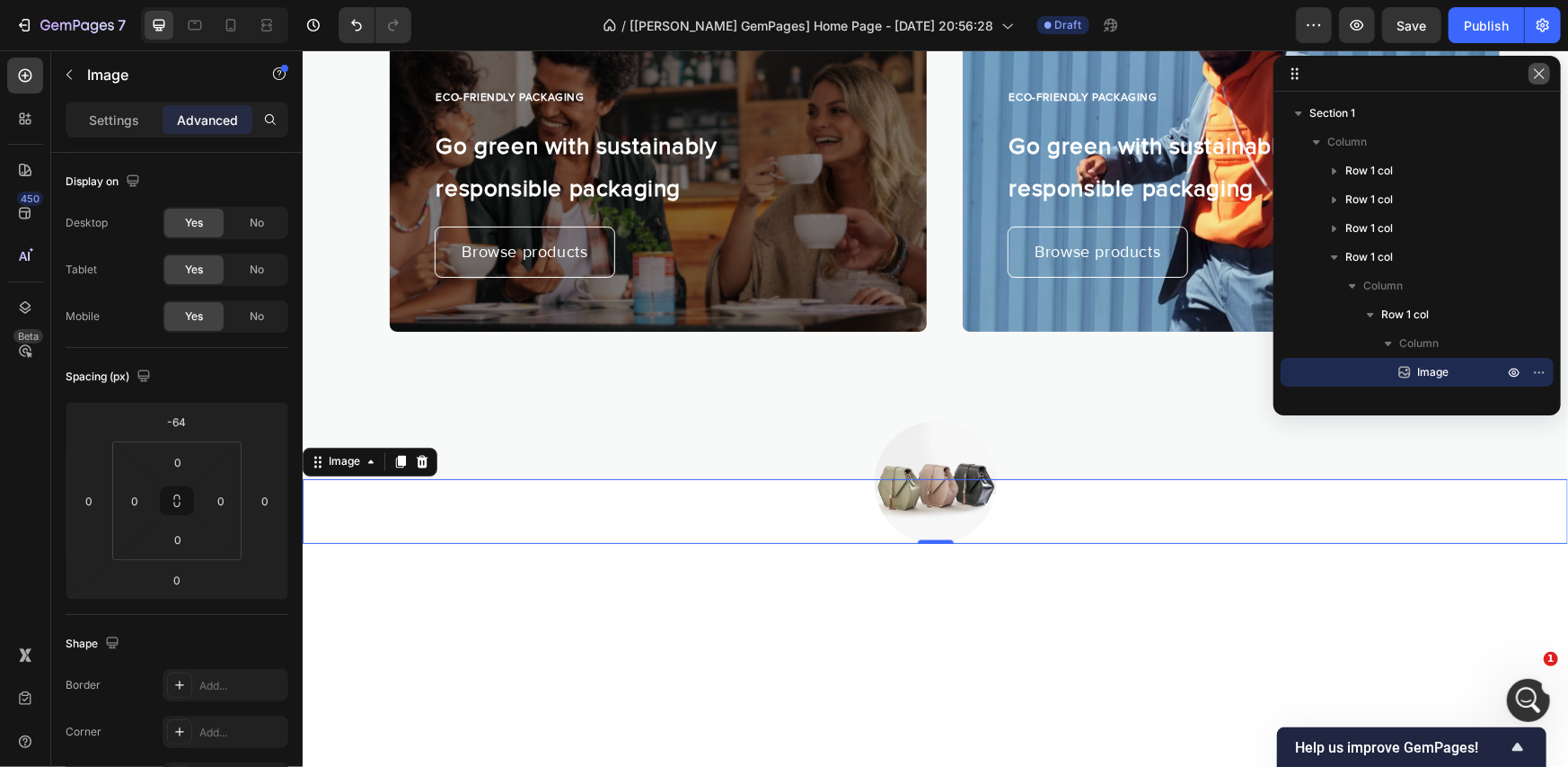
click at [1541, 78] on icon "button" at bounding box center [1539, 73] width 14 height 14
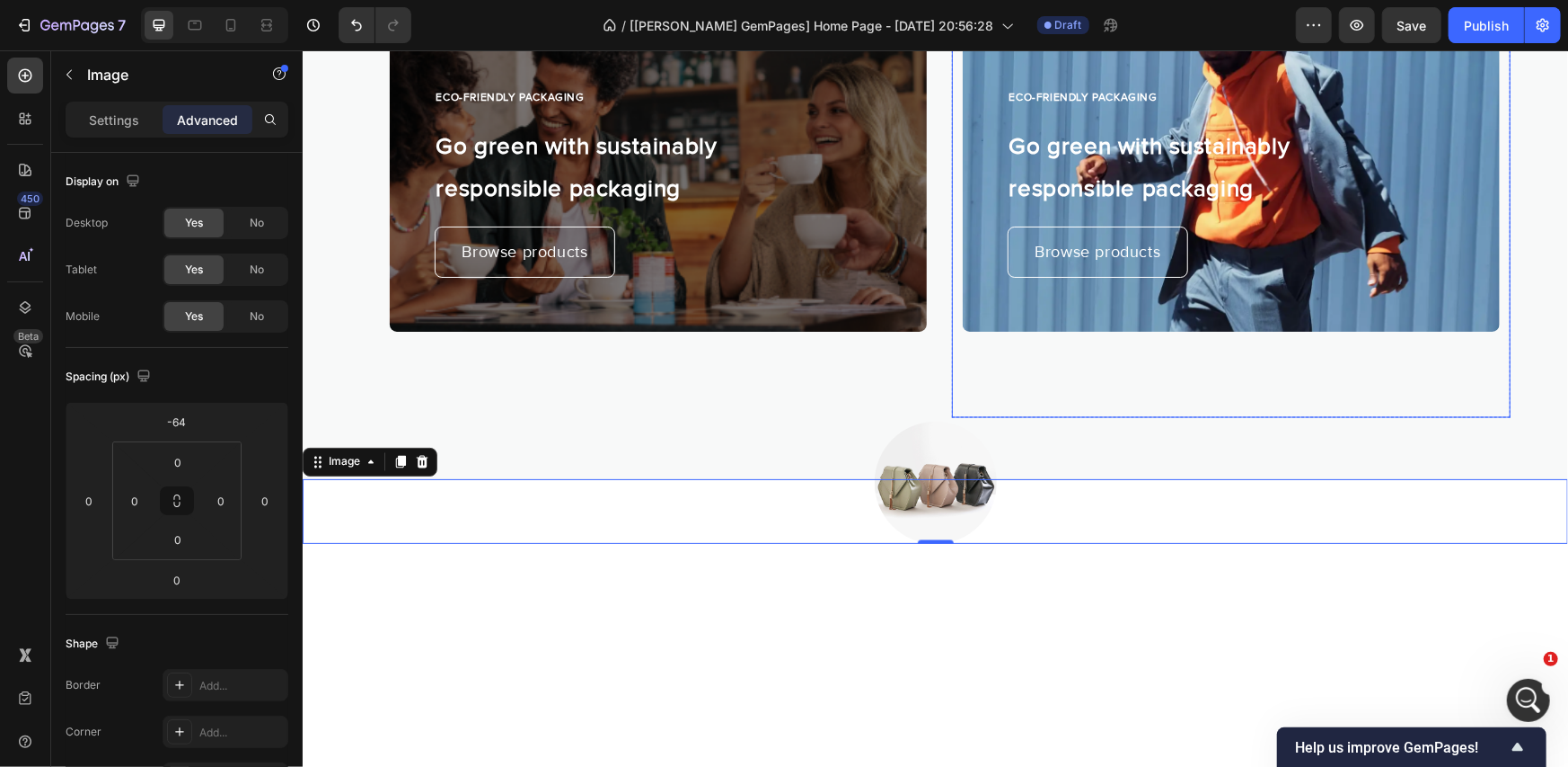
click at [1130, 372] on div "ECO-FRIENDLY PACKAGING Heading Go green with sustainably responsible packaging …" at bounding box center [1230, 161] width 537 height 510
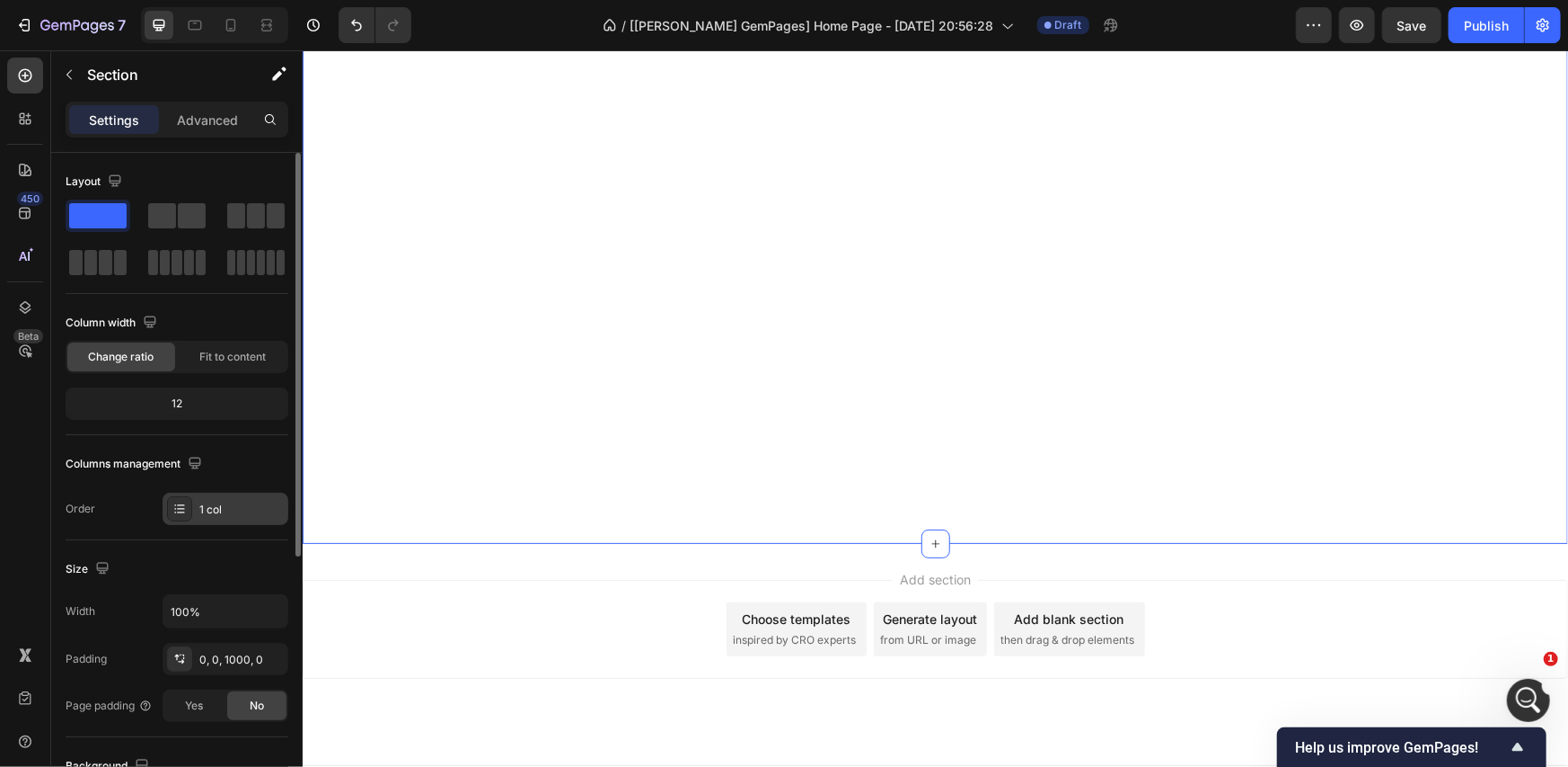
scroll to position [299, 0]
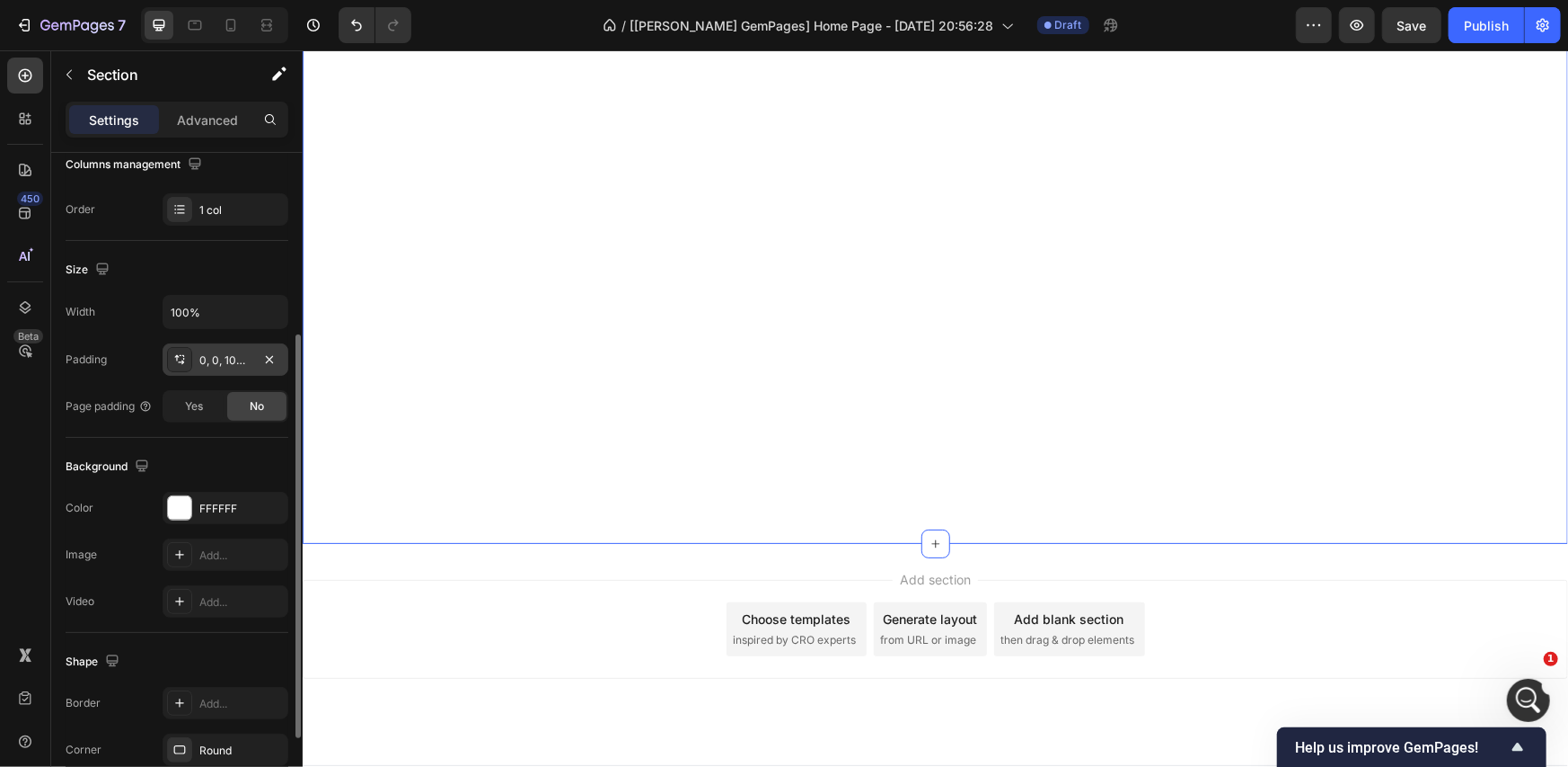
click at [222, 355] on div "0, 0, 1000, 0" at bounding box center [226, 360] width 52 height 16
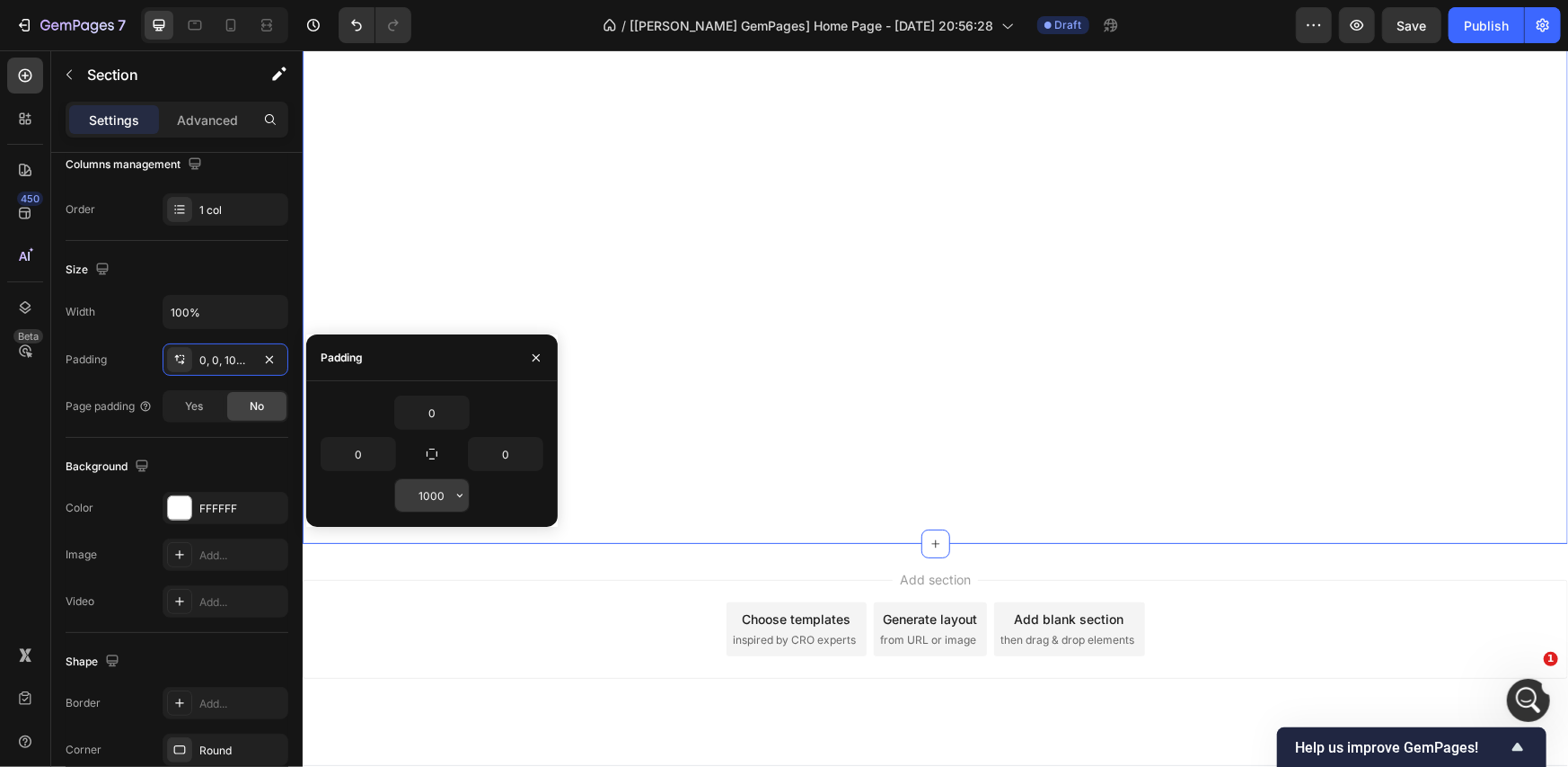
click at [404, 490] on input "1000" at bounding box center [431, 495] width 74 height 33
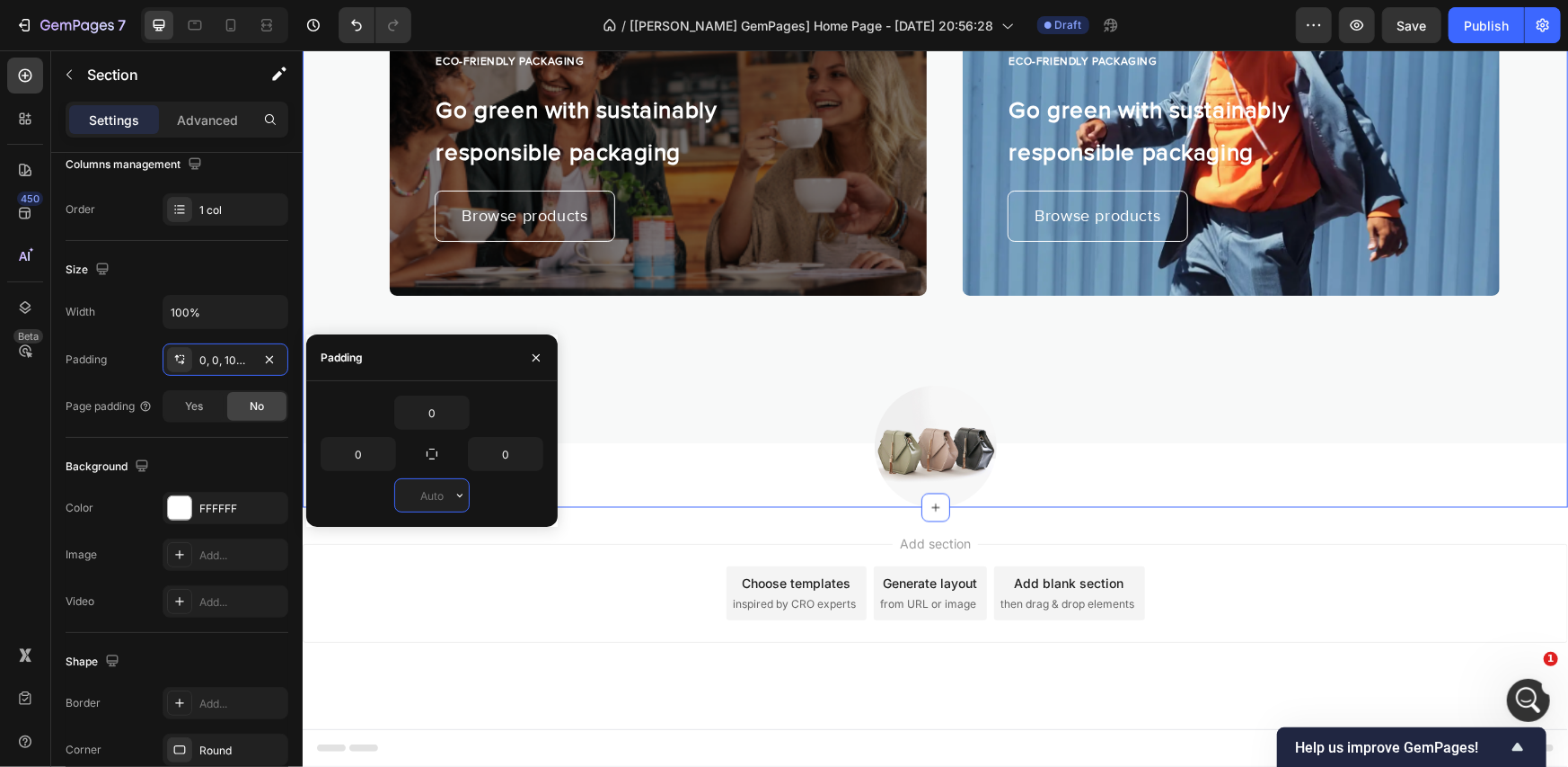
scroll to position [1819, 0]
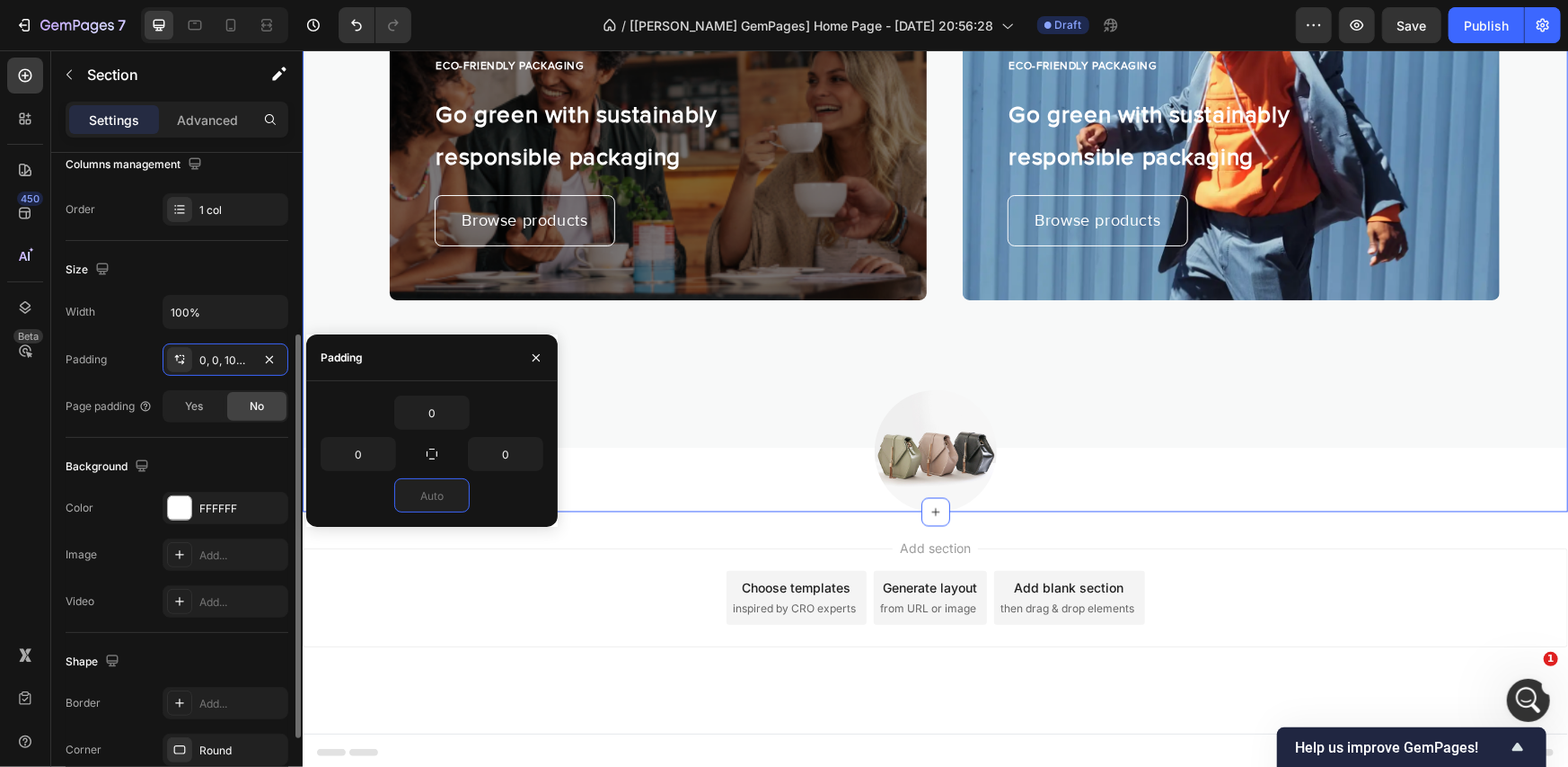
click at [157, 443] on div "Background The changes might be hidden by the video. Color FFFFFF Image Add... …" at bounding box center [177, 534] width 223 height 195
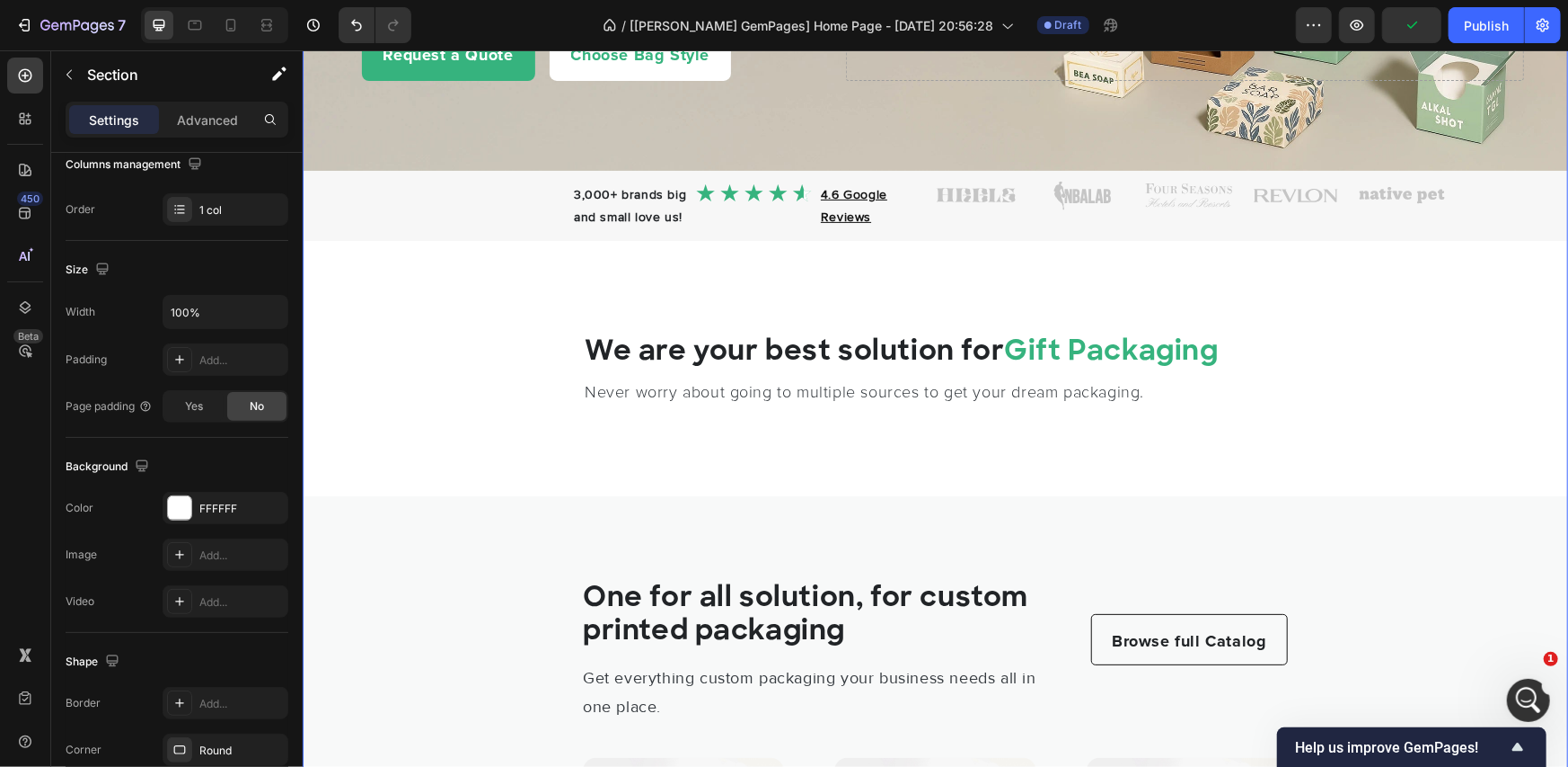
scroll to position [0, 0]
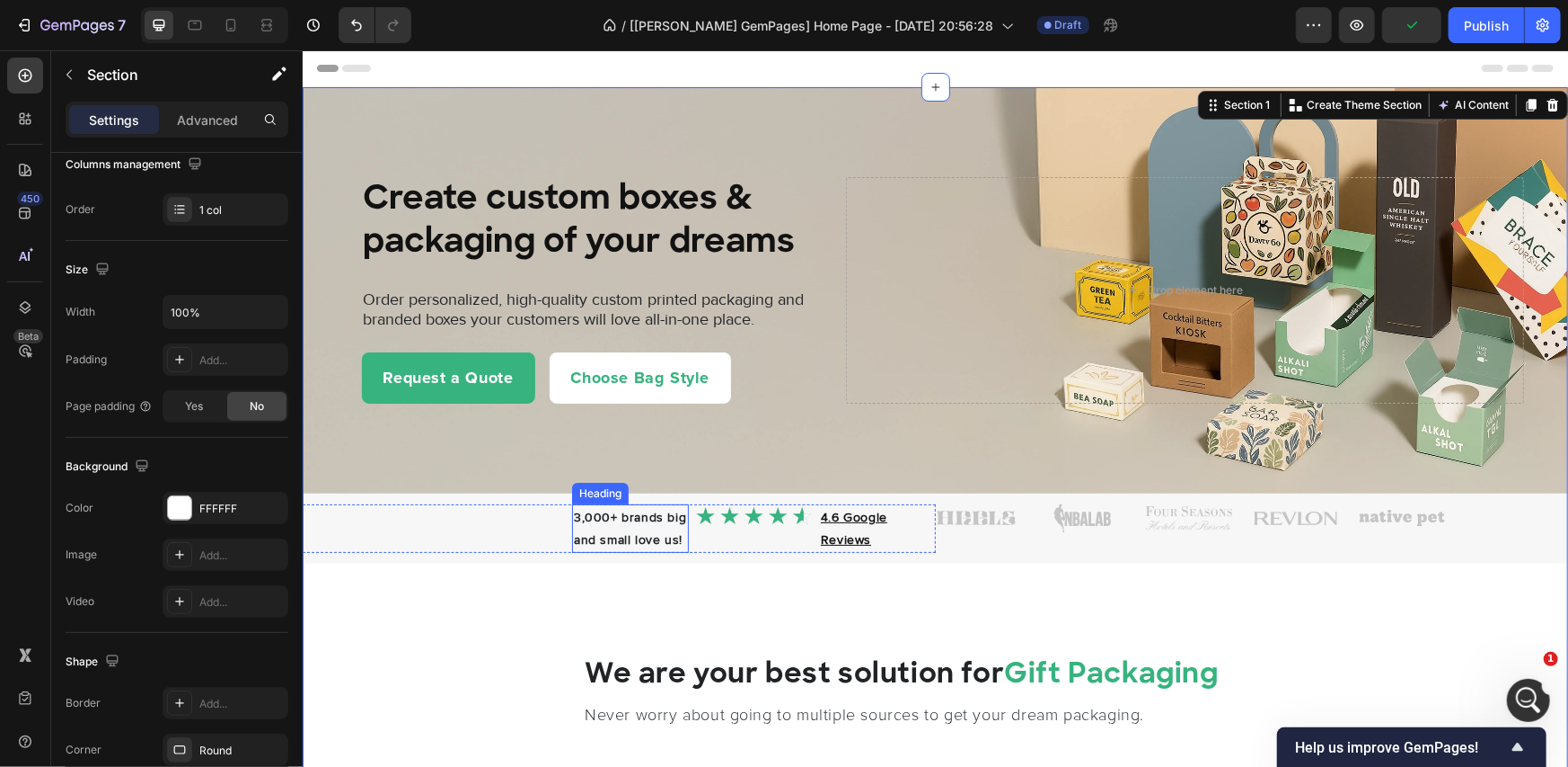
click at [600, 521] on span "3,000+ brands big and small love us!" at bounding box center [629, 527] width 112 height 37
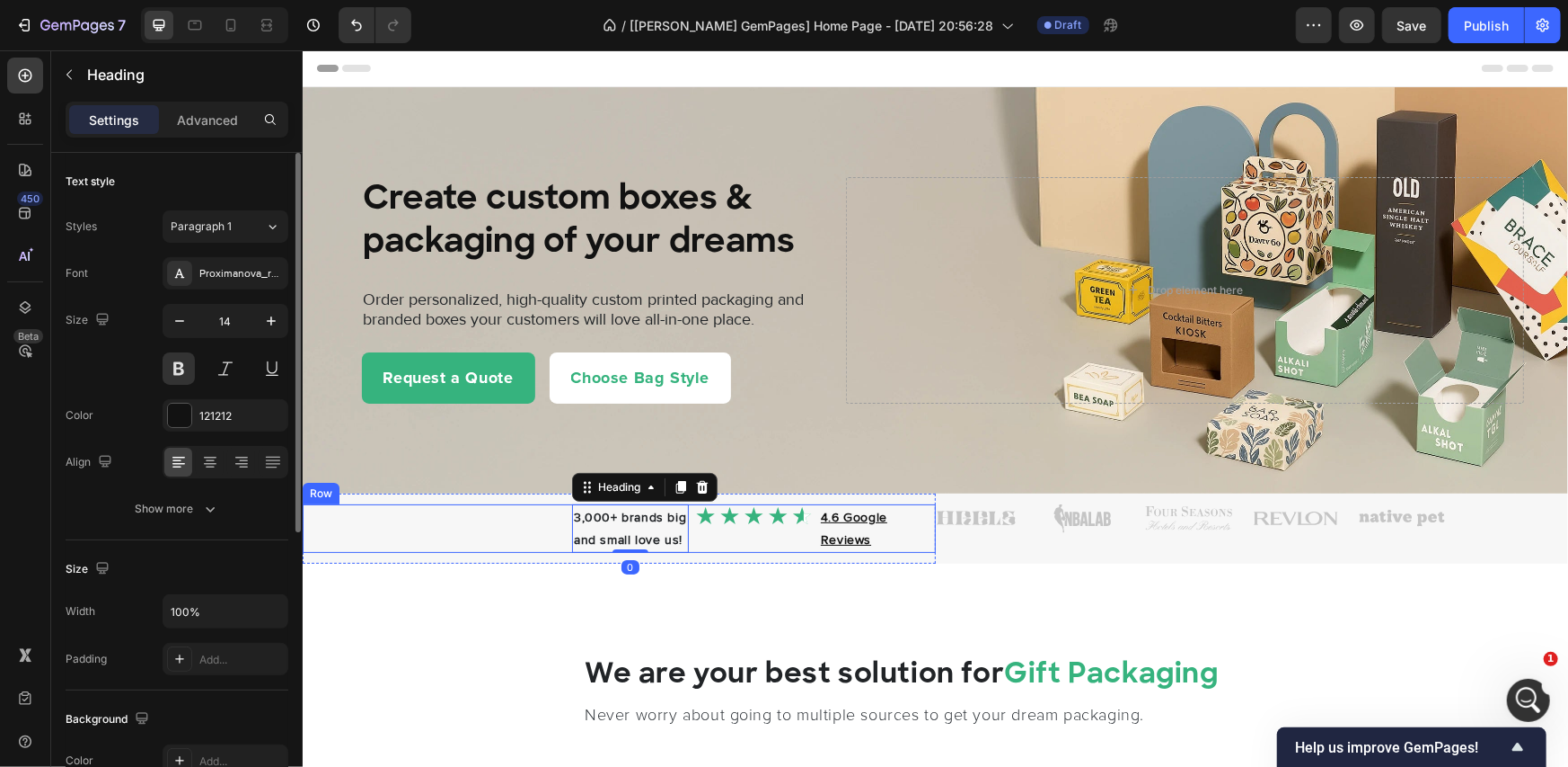
click at [696, 547] on div "Image" at bounding box center [754, 528] width 117 height 48
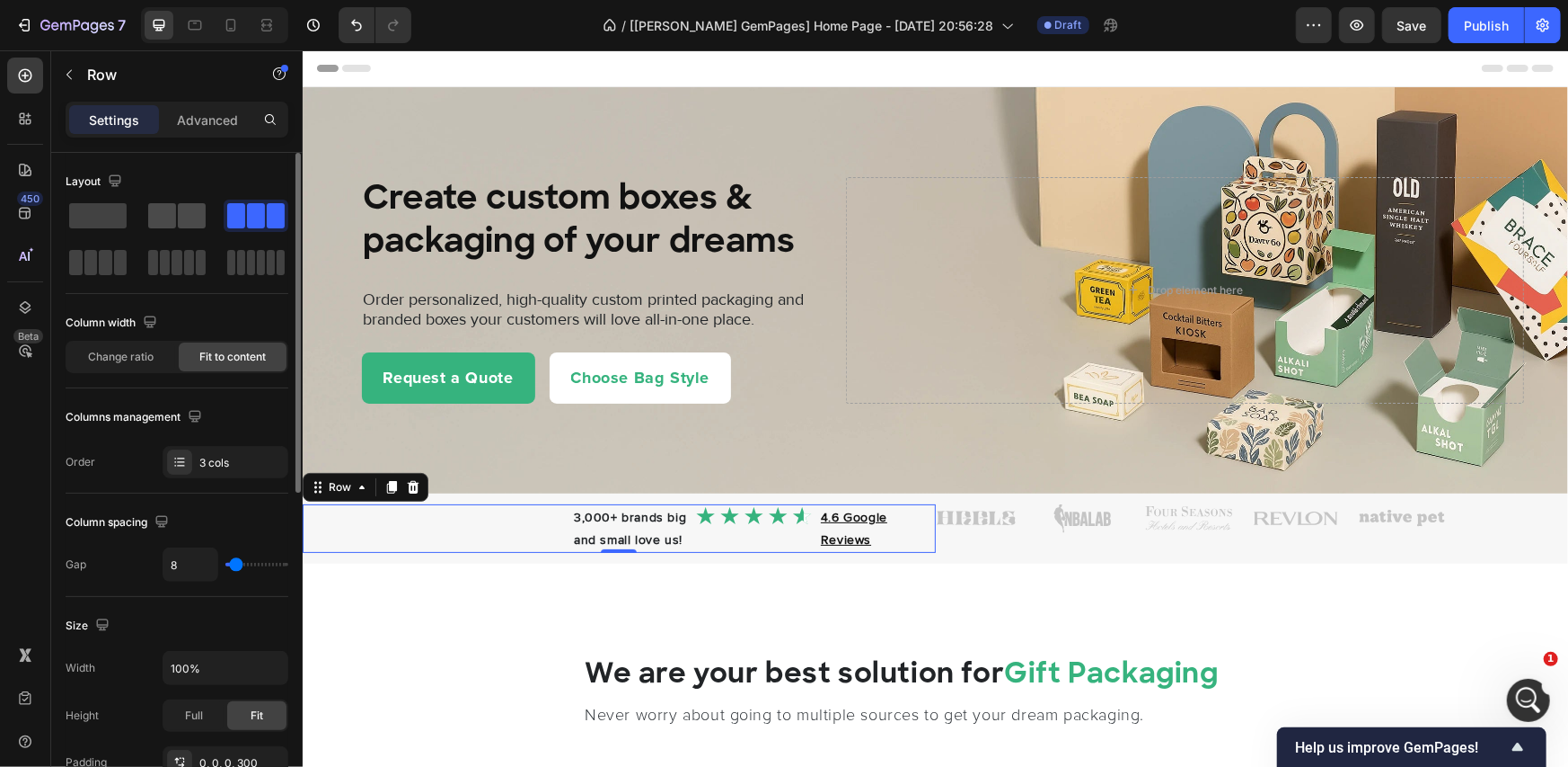
click at [181, 219] on span at bounding box center [191, 215] width 28 height 25
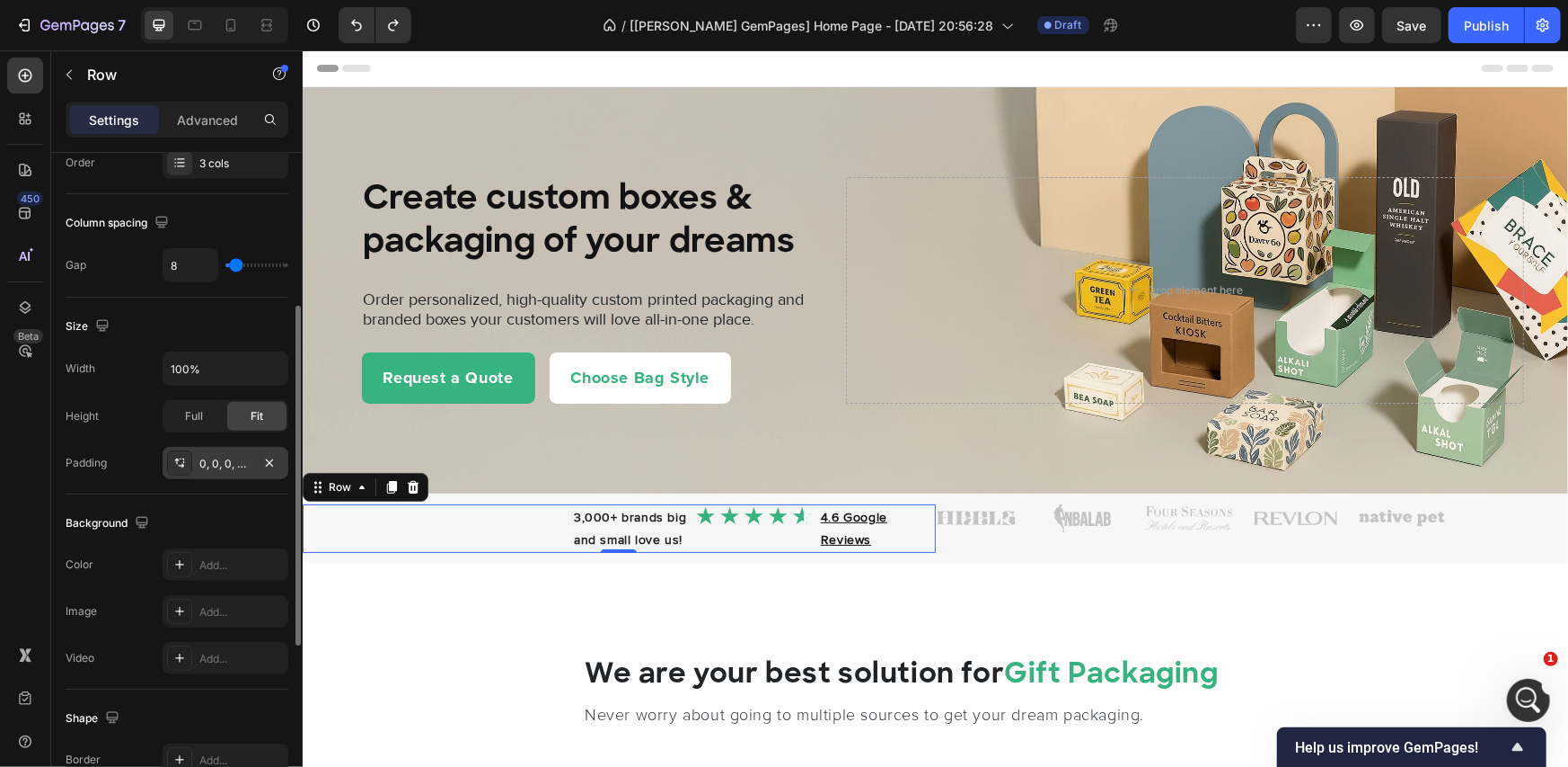
click at [231, 462] on div "0, 0, 0, 300" at bounding box center [226, 463] width 52 height 16
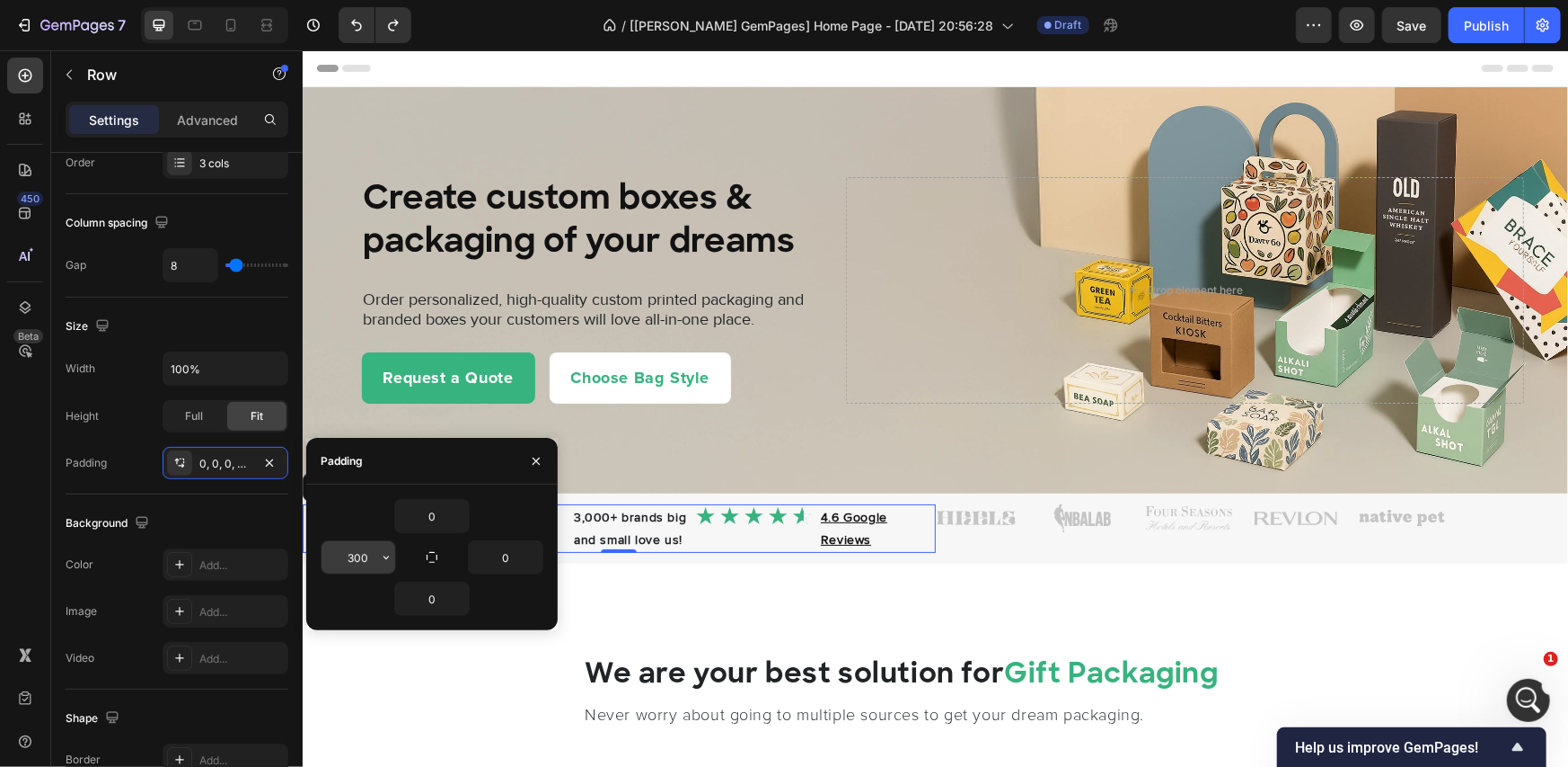
click at [360, 559] on input "300" at bounding box center [358, 557] width 74 height 33
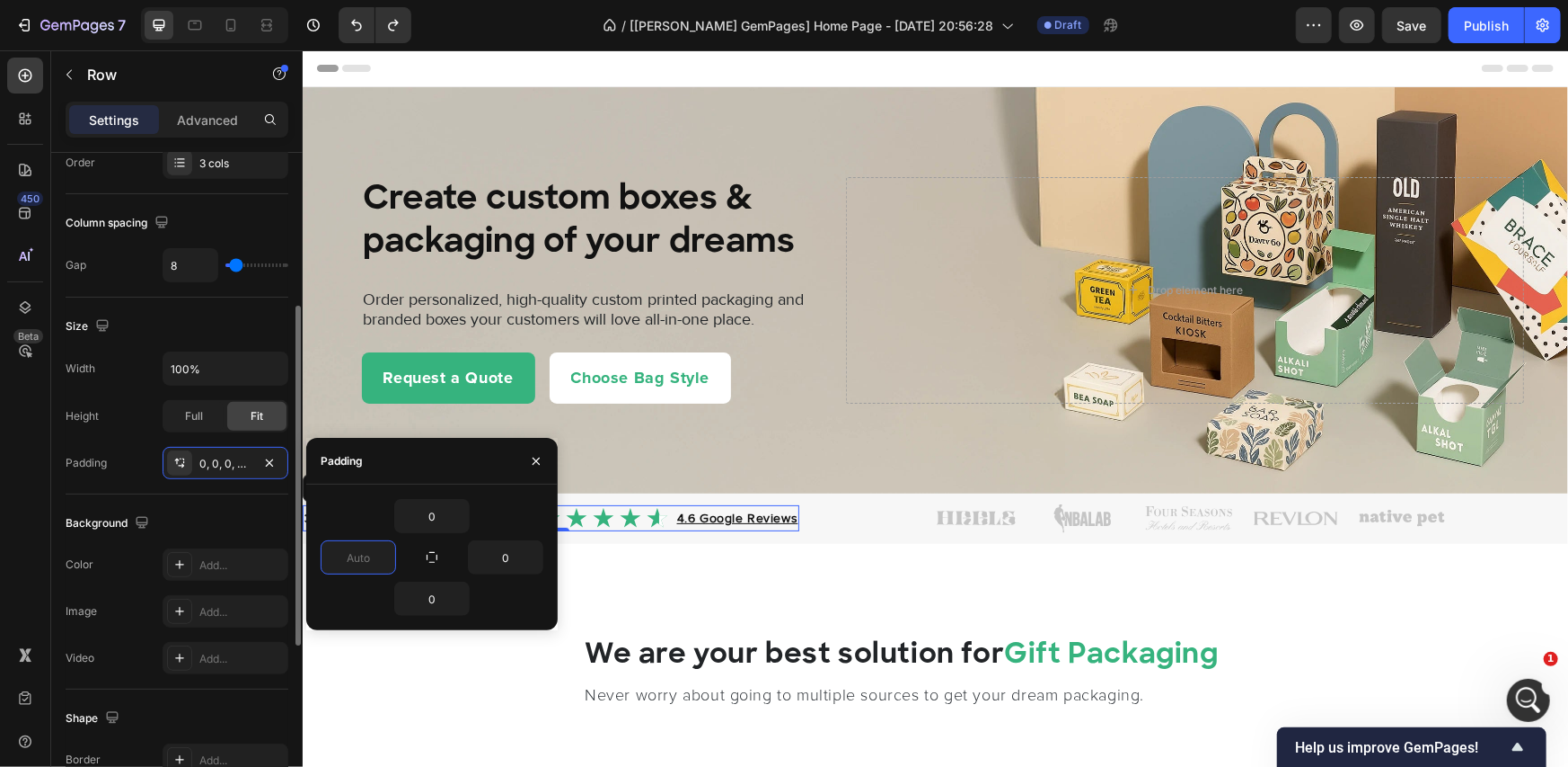
click at [185, 490] on div "Size Width 100% Height Full Fit Padding 0, 0, 0, 300" at bounding box center [177, 395] width 223 height 197
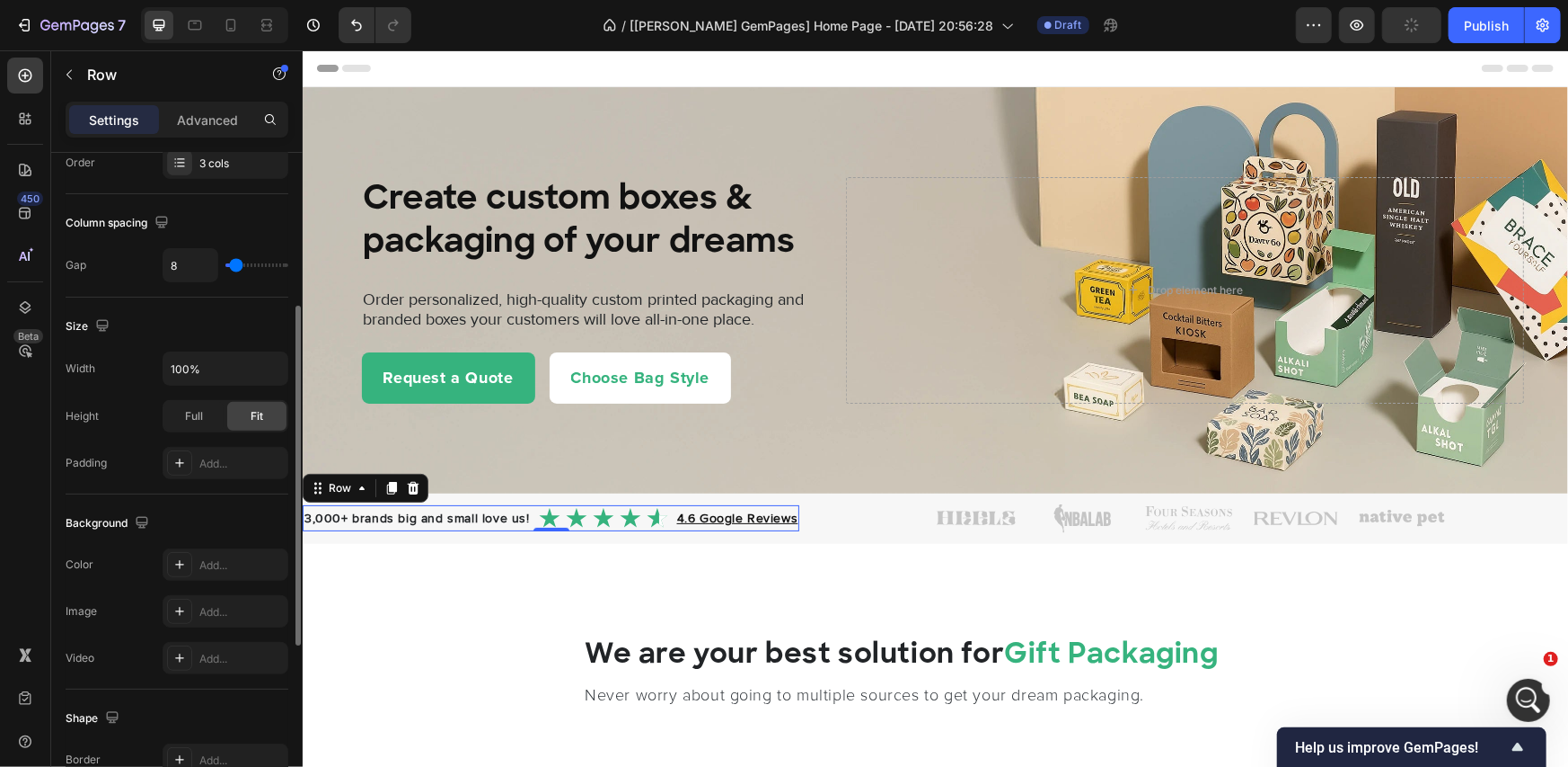
click at [206, 113] on p "Advanced" at bounding box center [208, 120] width 61 height 19
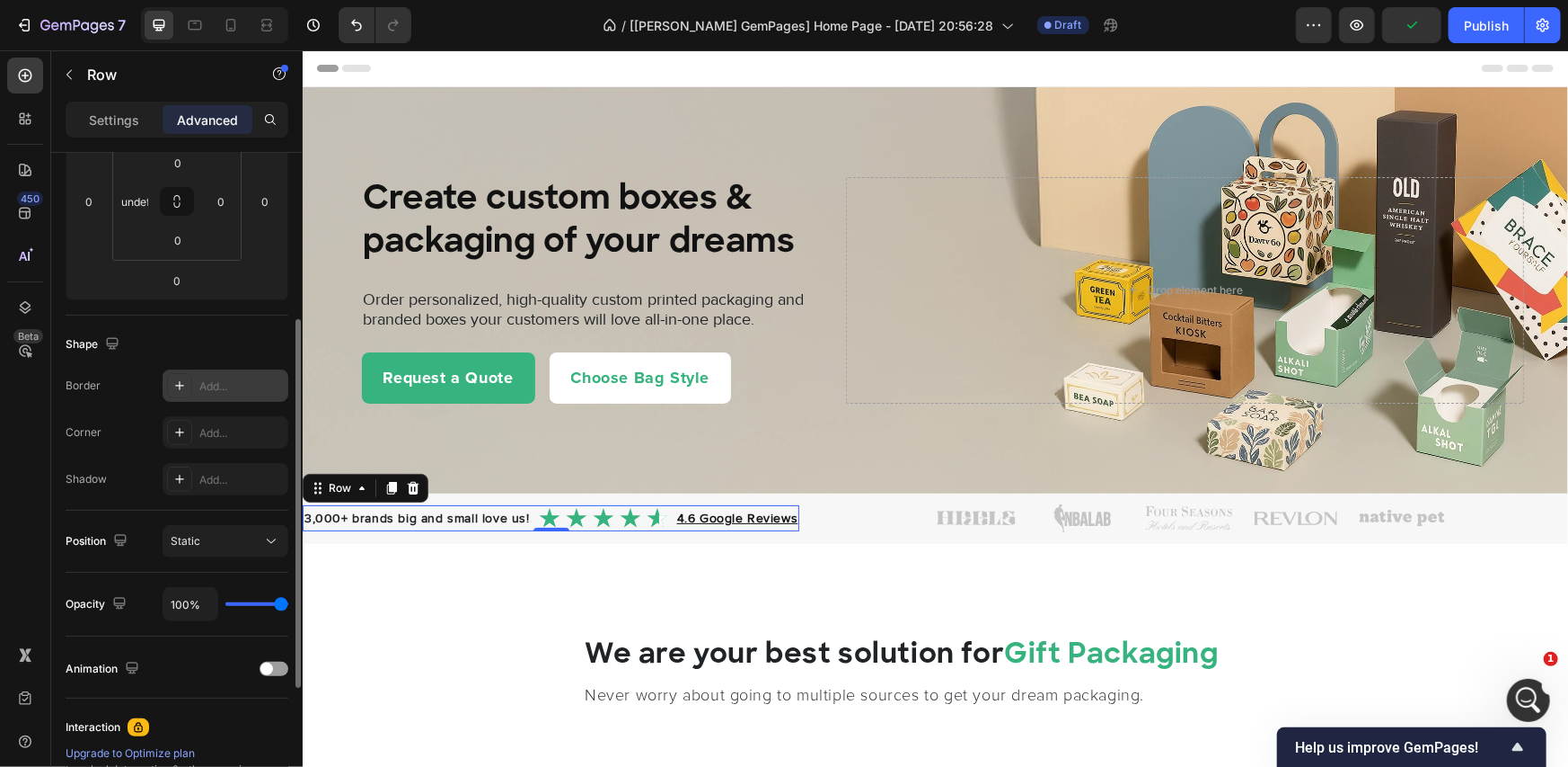
scroll to position [0, 0]
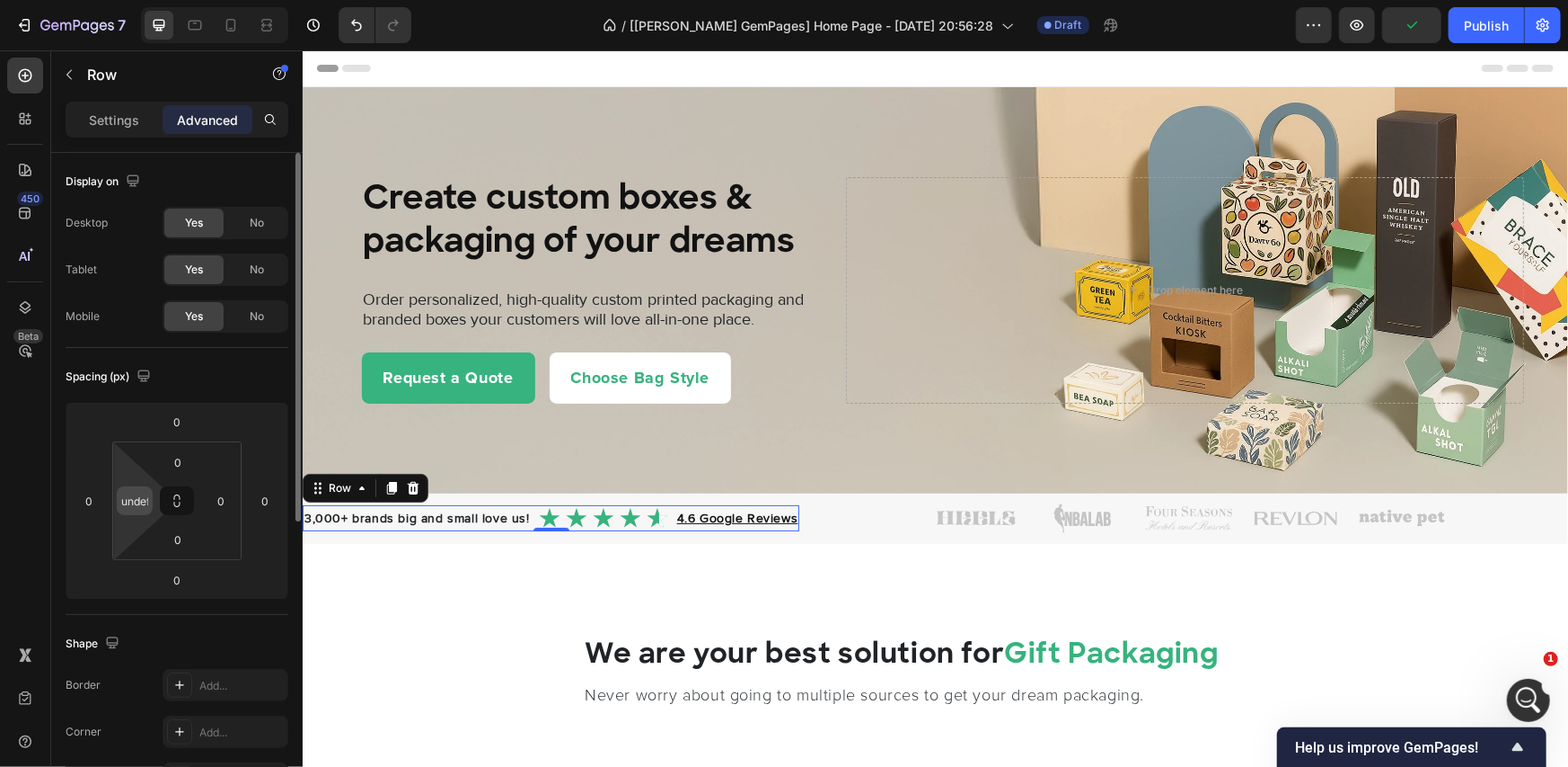
click at [135, 507] on input "undefined" at bounding box center [135, 501] width 27 height 27
type input "0"
click at [188, 363] on div "Spacing (px)" at bounding box center [177, 377] width 223 height 29
click at [145, 496] on input "0" at bounding box center [135, 501] width 27 height 27
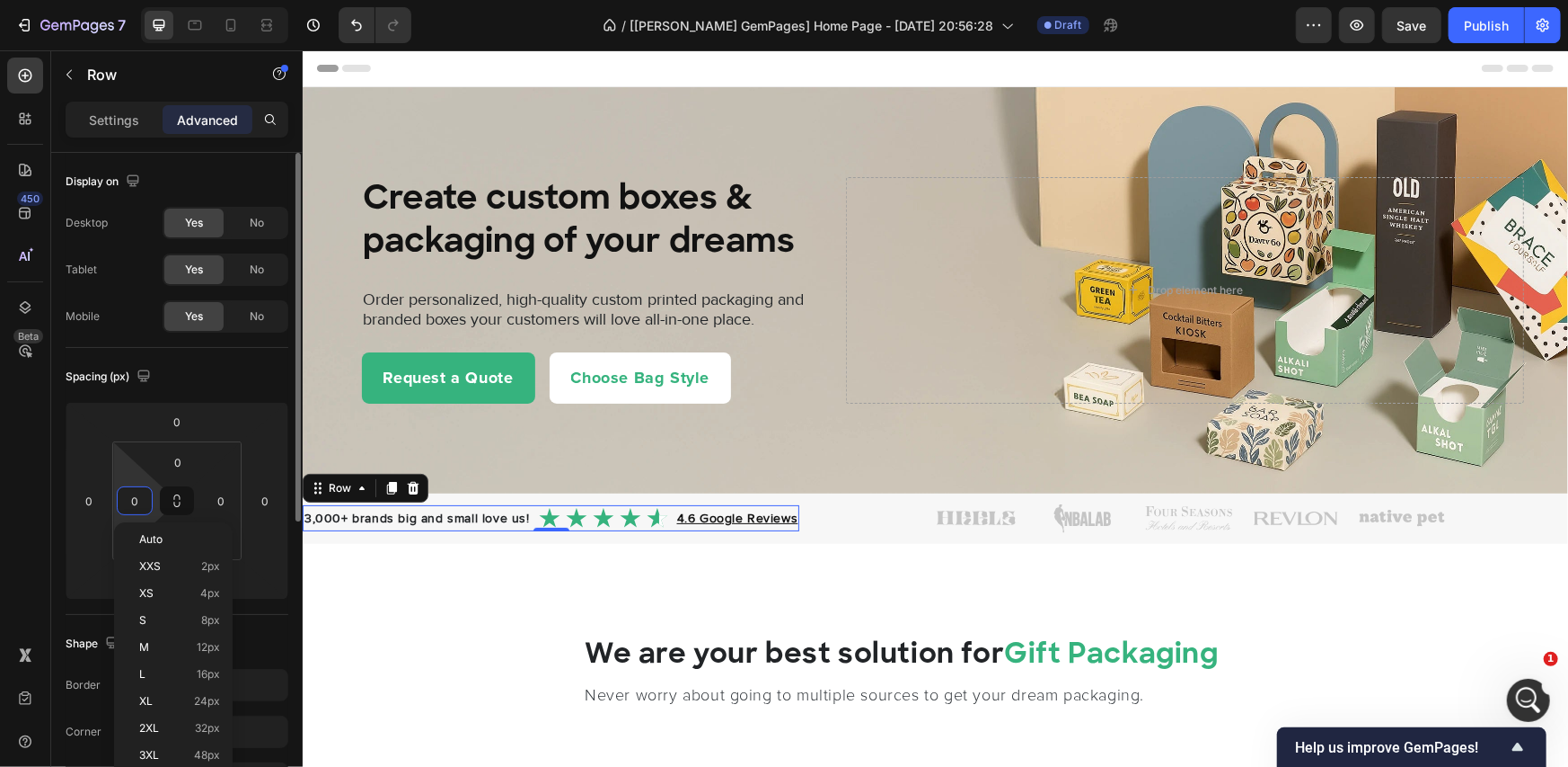
click at [214, 362] on div "Spacing (px)" at bounding box center [177, 377] width 223 height 29
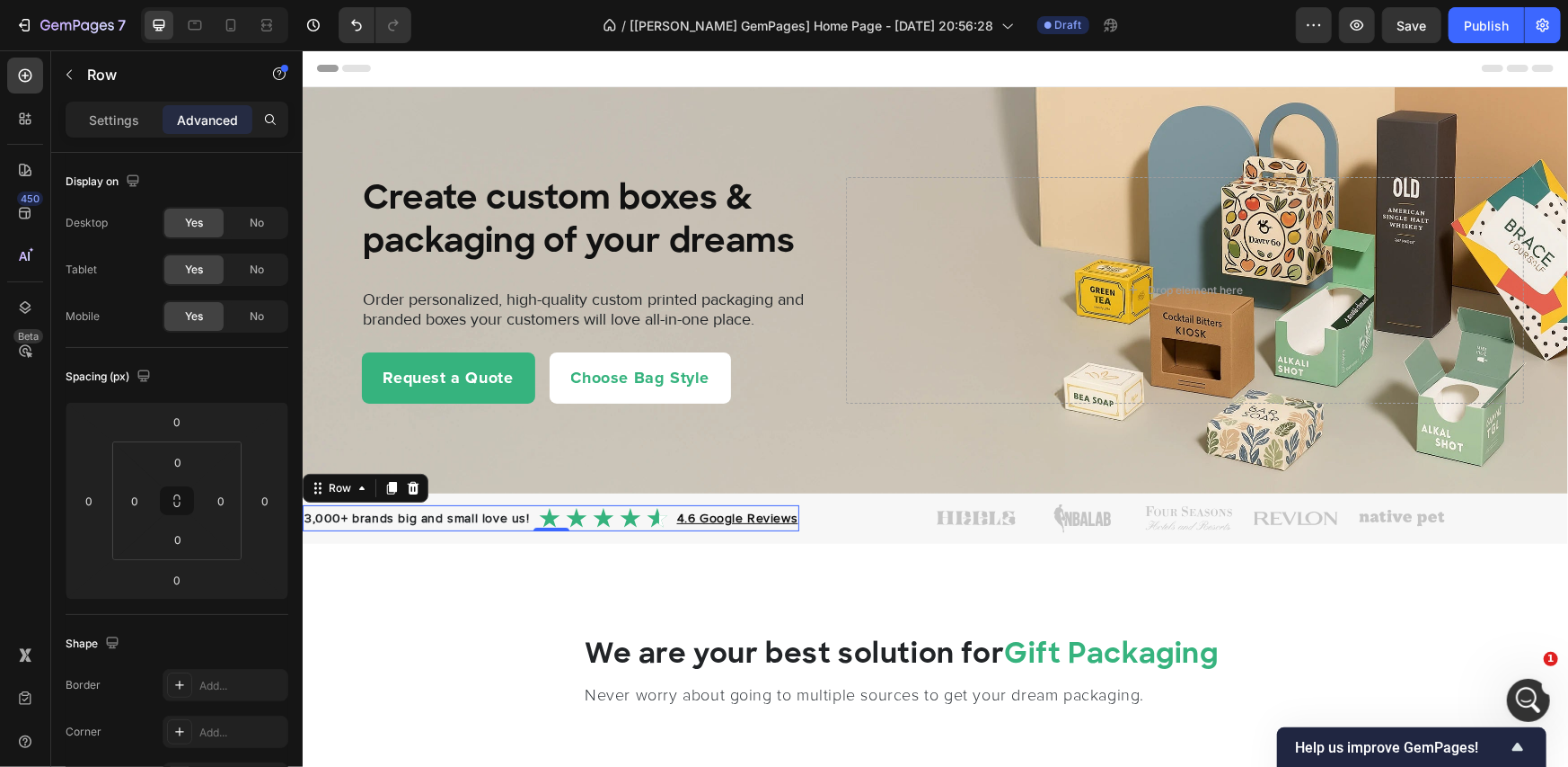
click at [117, 123] on p "Settings" at bounding box center [114, 120] width 50 height 19
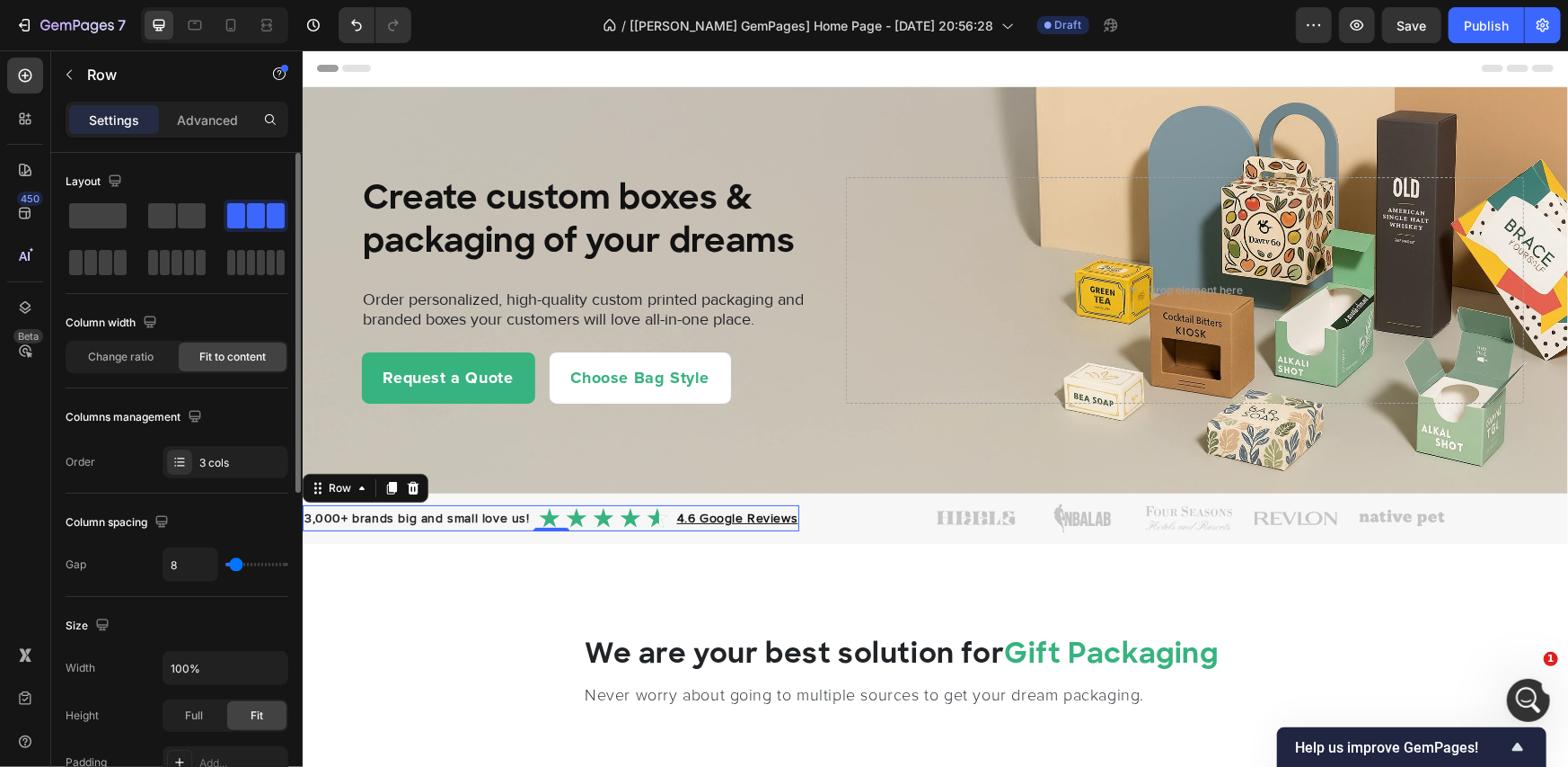
scroll to position [600, 0]
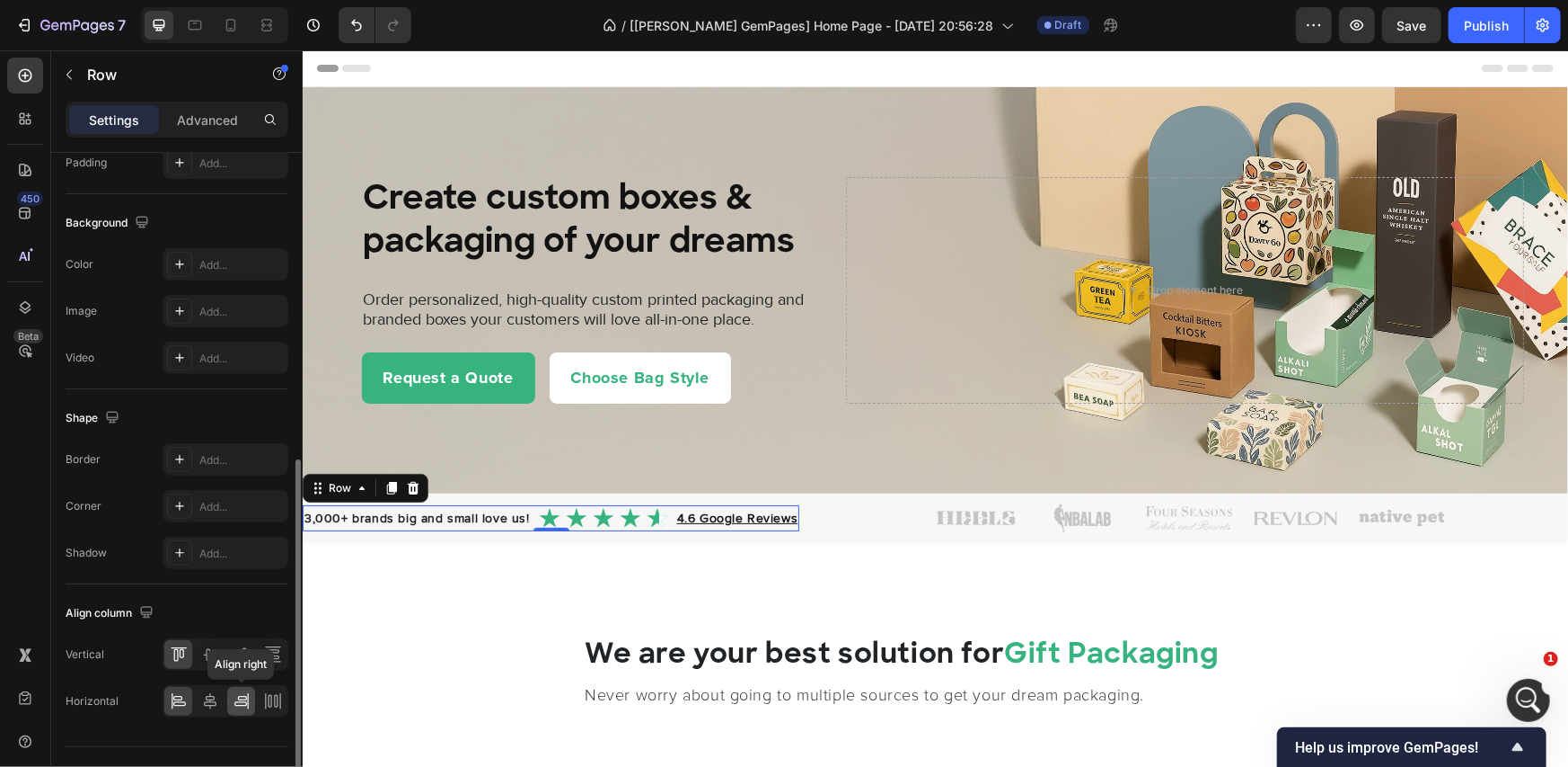
click at [242, 695] on icon at bounding box center [241, 701] width 18 height 18
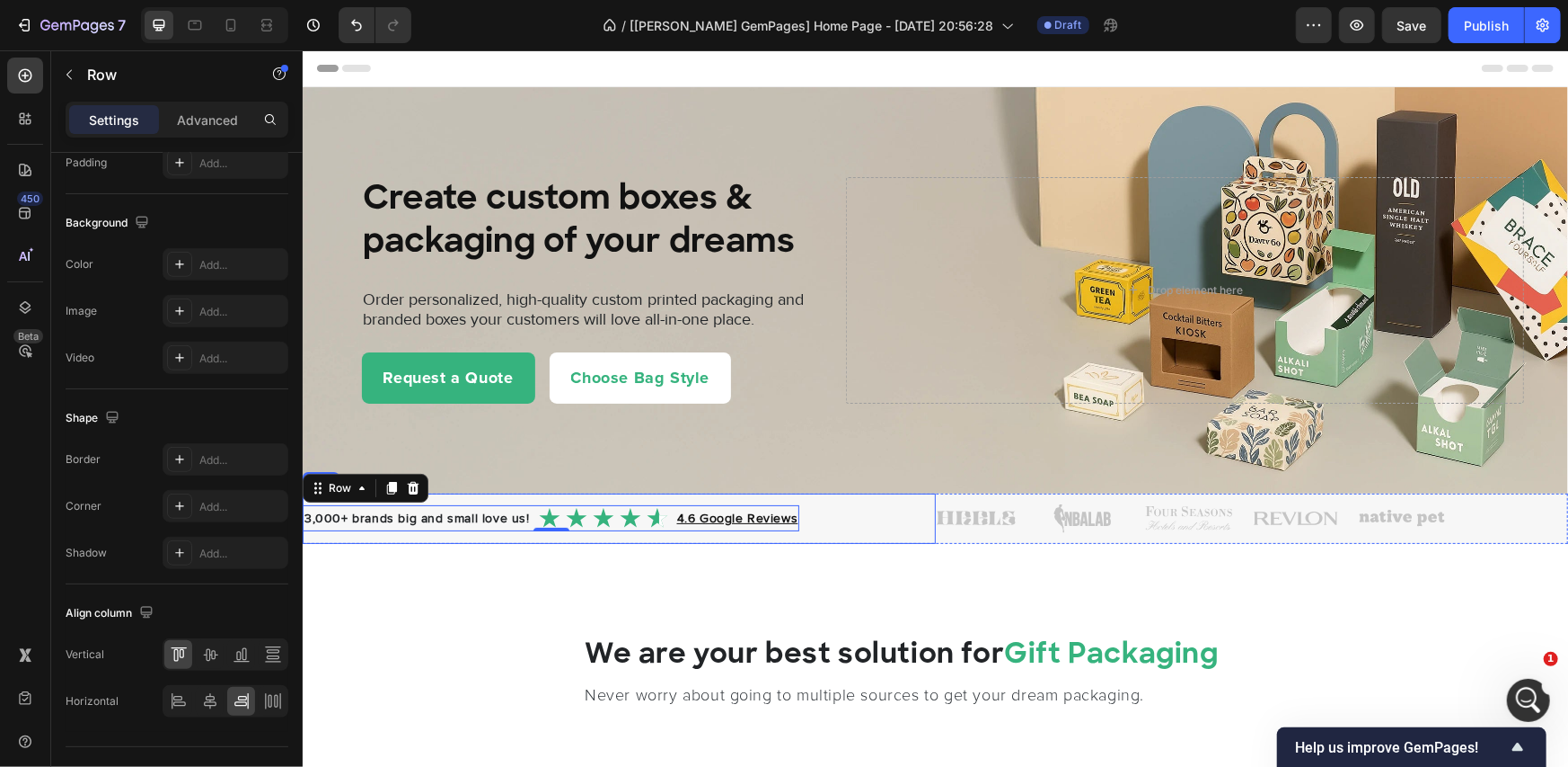
drag, startPoint x: 845, startPoint y: 519, endPoint x: 631, endPoint y: 625, distance: 238.8
click at [845, 519] on div "3,000+ brands big and small love us! Heading Image 4.6 Google Reviews Heading R…" at bounding box center [618, 517] width 633 height 50
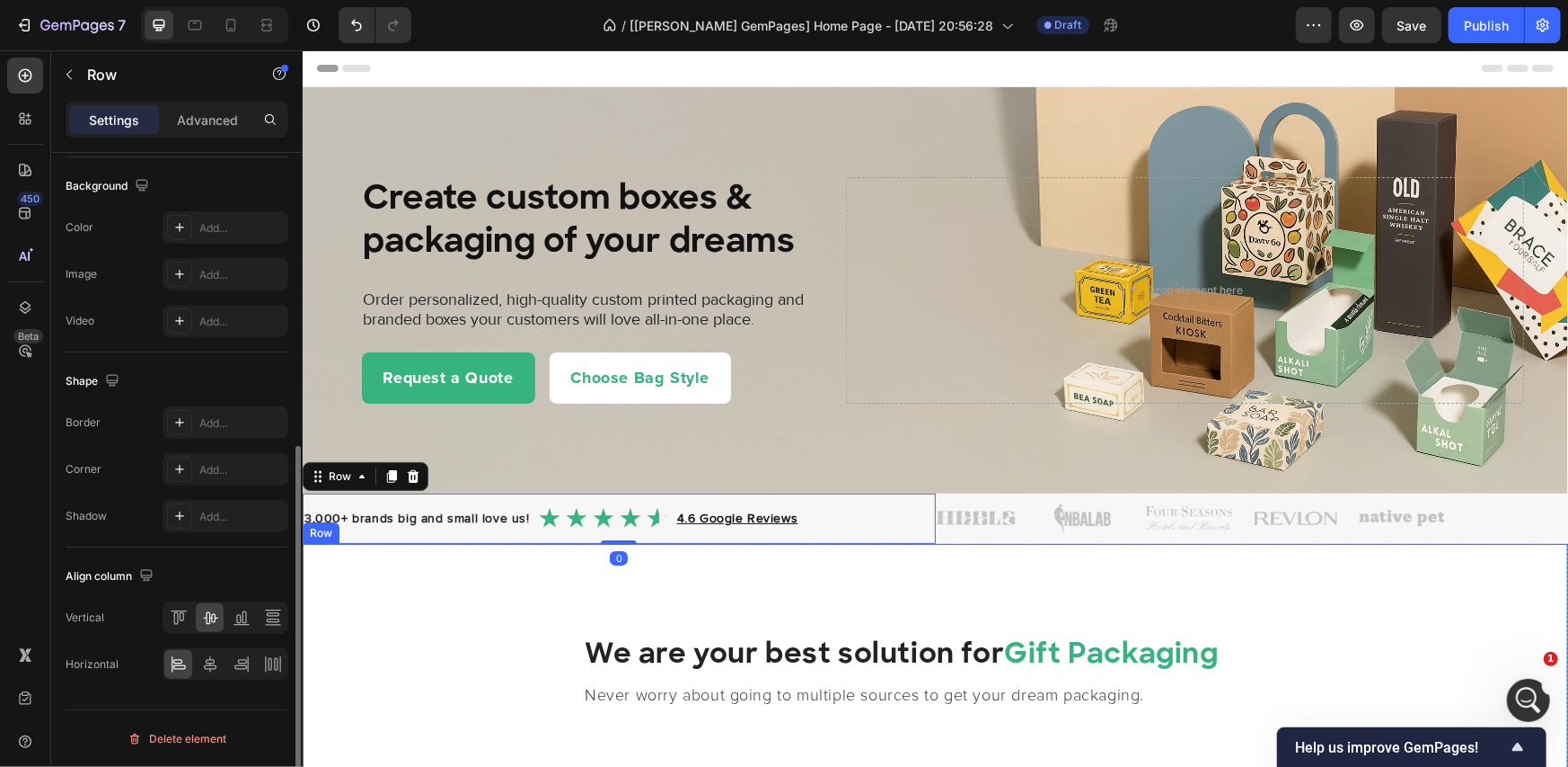
scroll to position [532, 0]
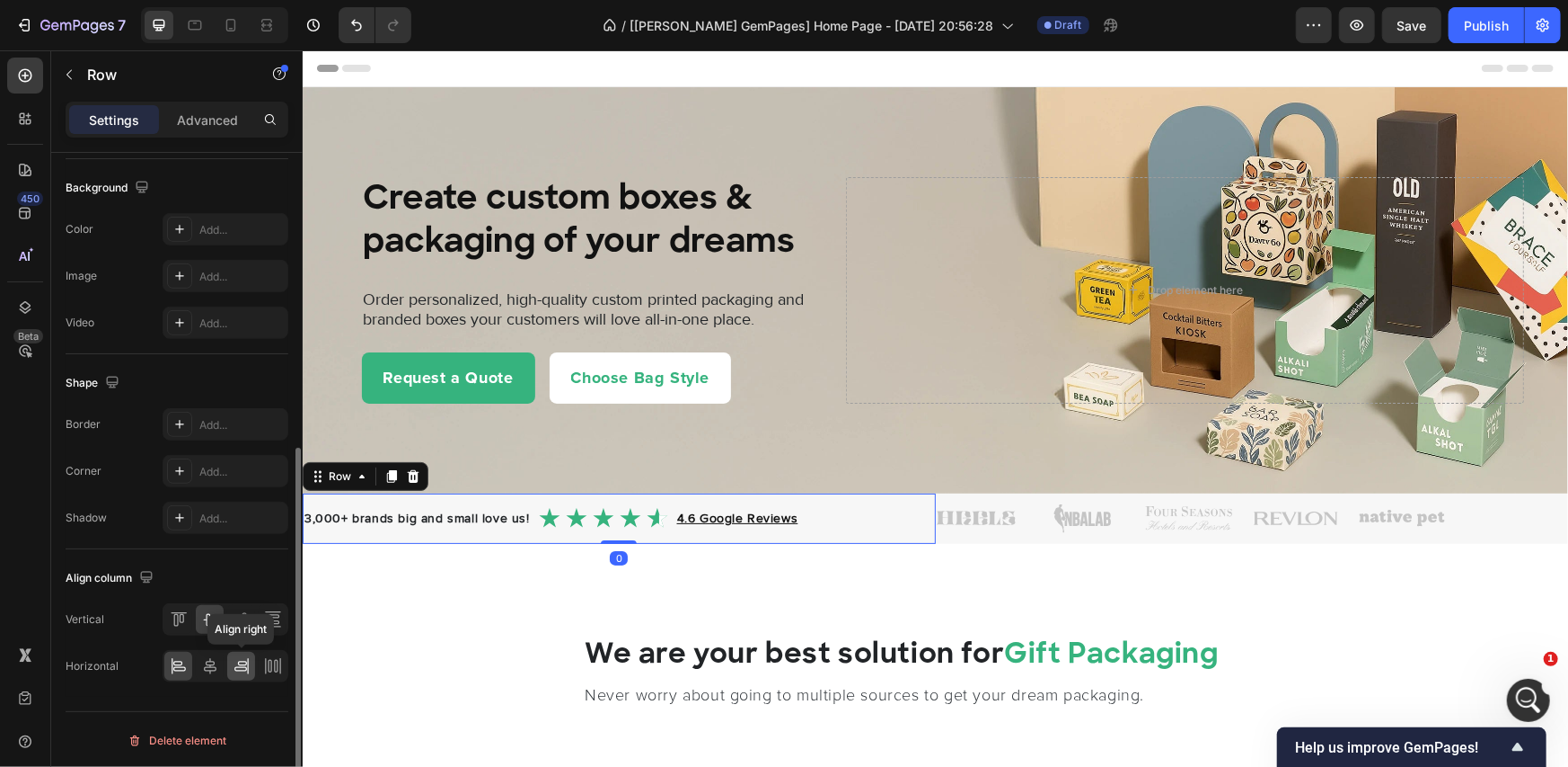
click at [233, 668] on icon at bounding box center [241, 665] width 18 height 18
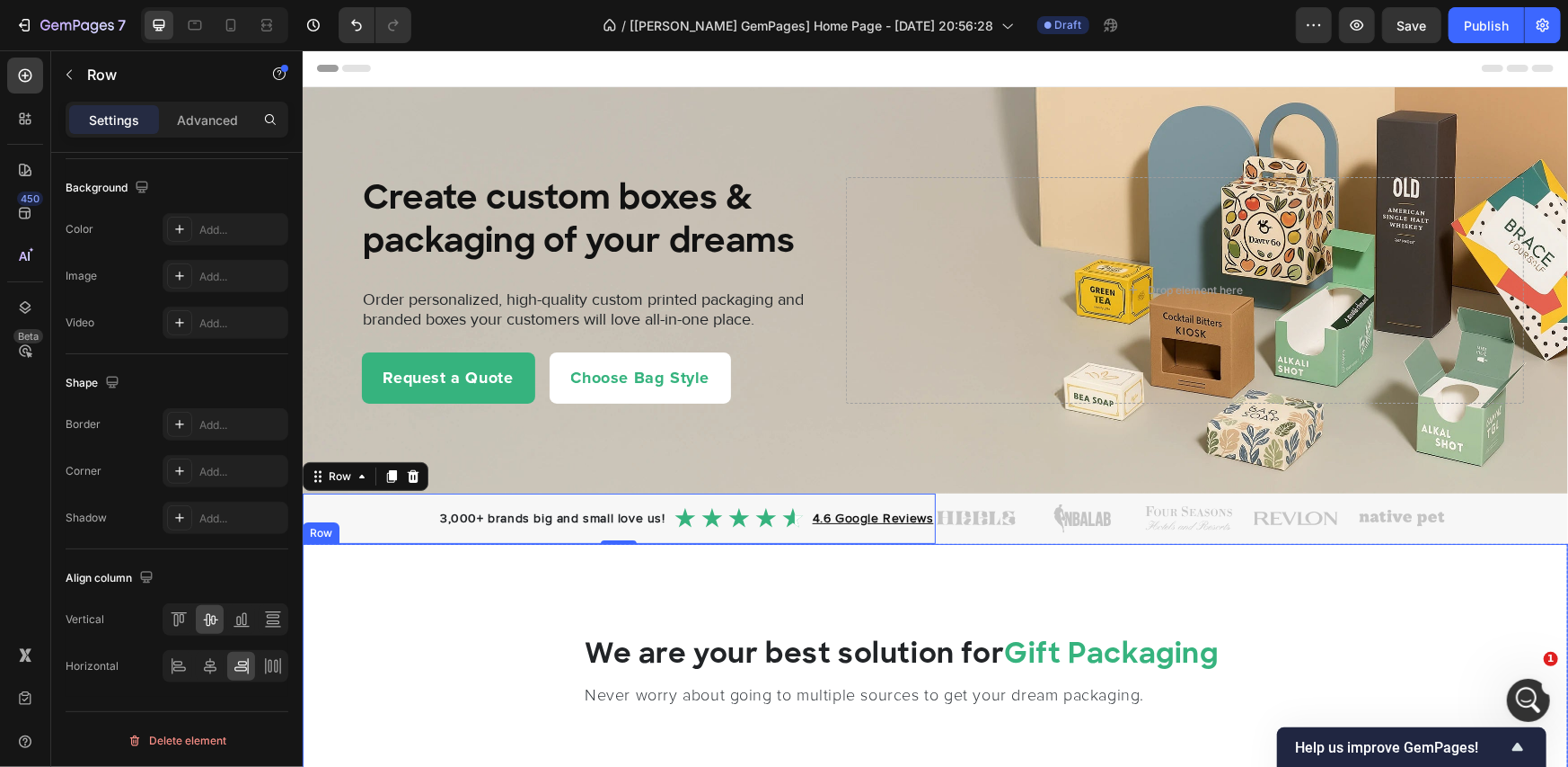
click at [935, 565] on div "We are your best solution for Gift Packaging Heading Never worry about going to…" at bounding box center [934, 670] width 1265 height 255
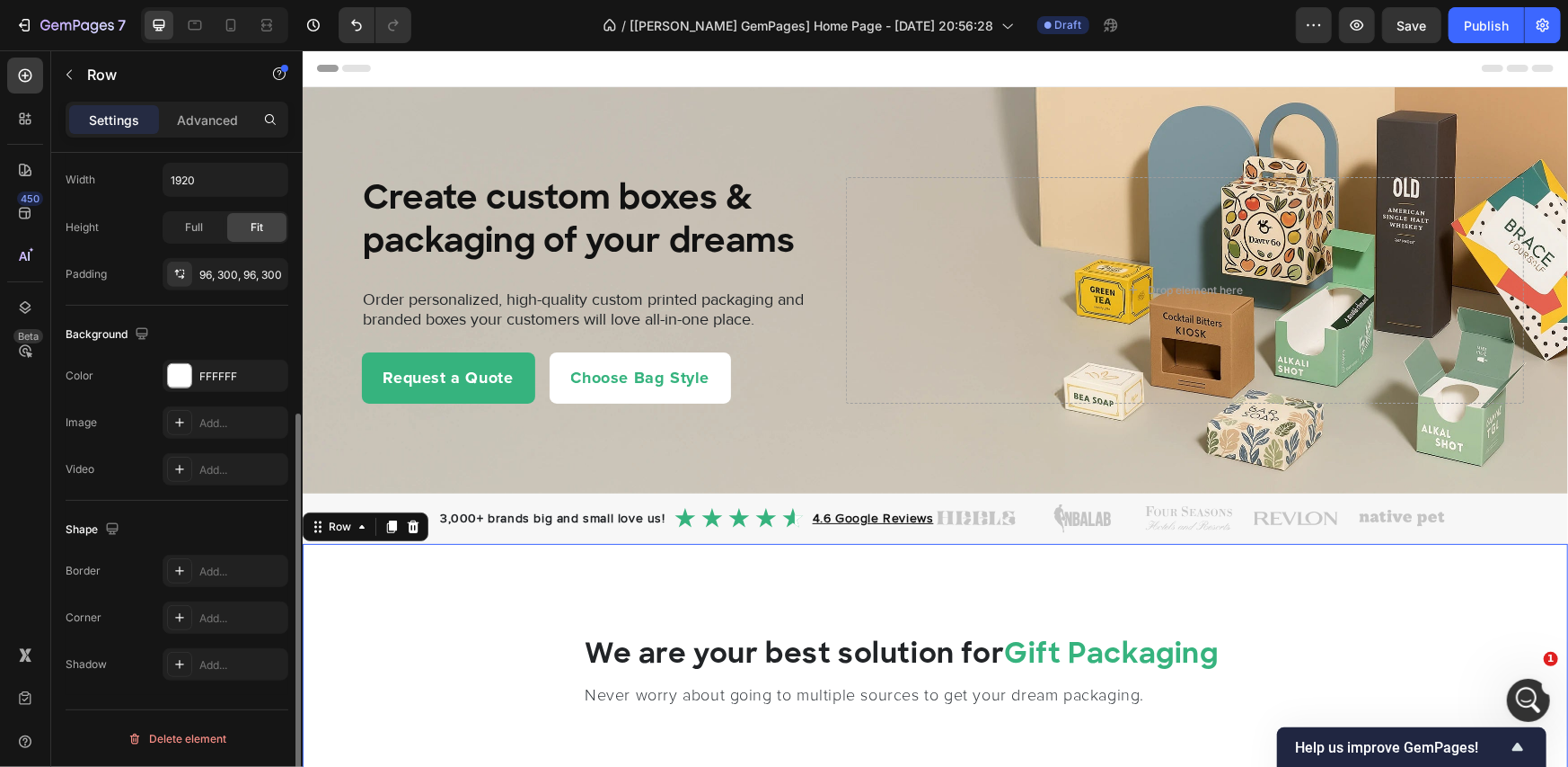
scroll to position [431, 0]
click at [204, 28] on div at bounding box center [195, 25] width 29 height 29
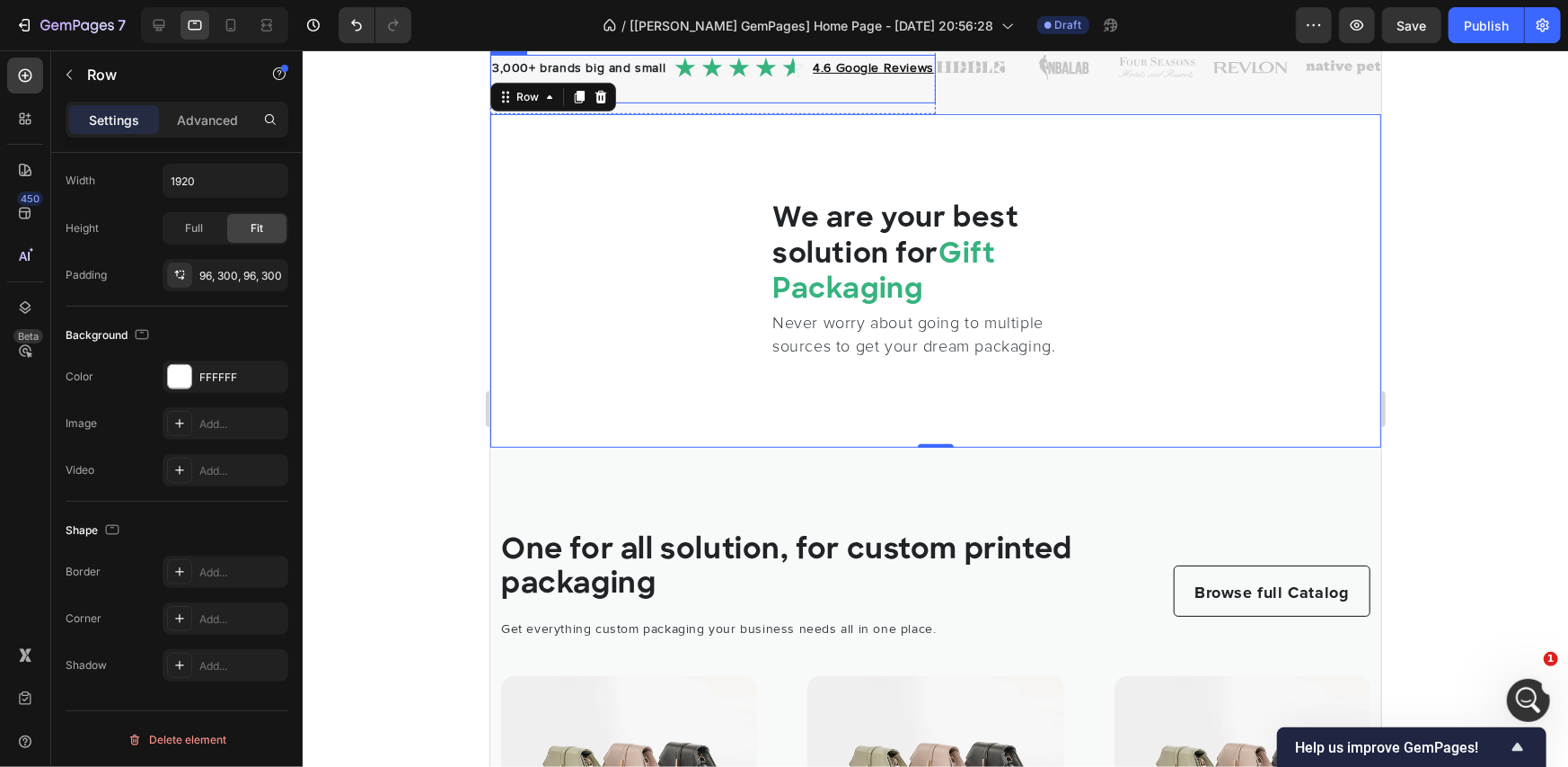
scroll to position [490, 0]
click at [237, 29] on icon at bounding box center [231, 25] width 18 height 18
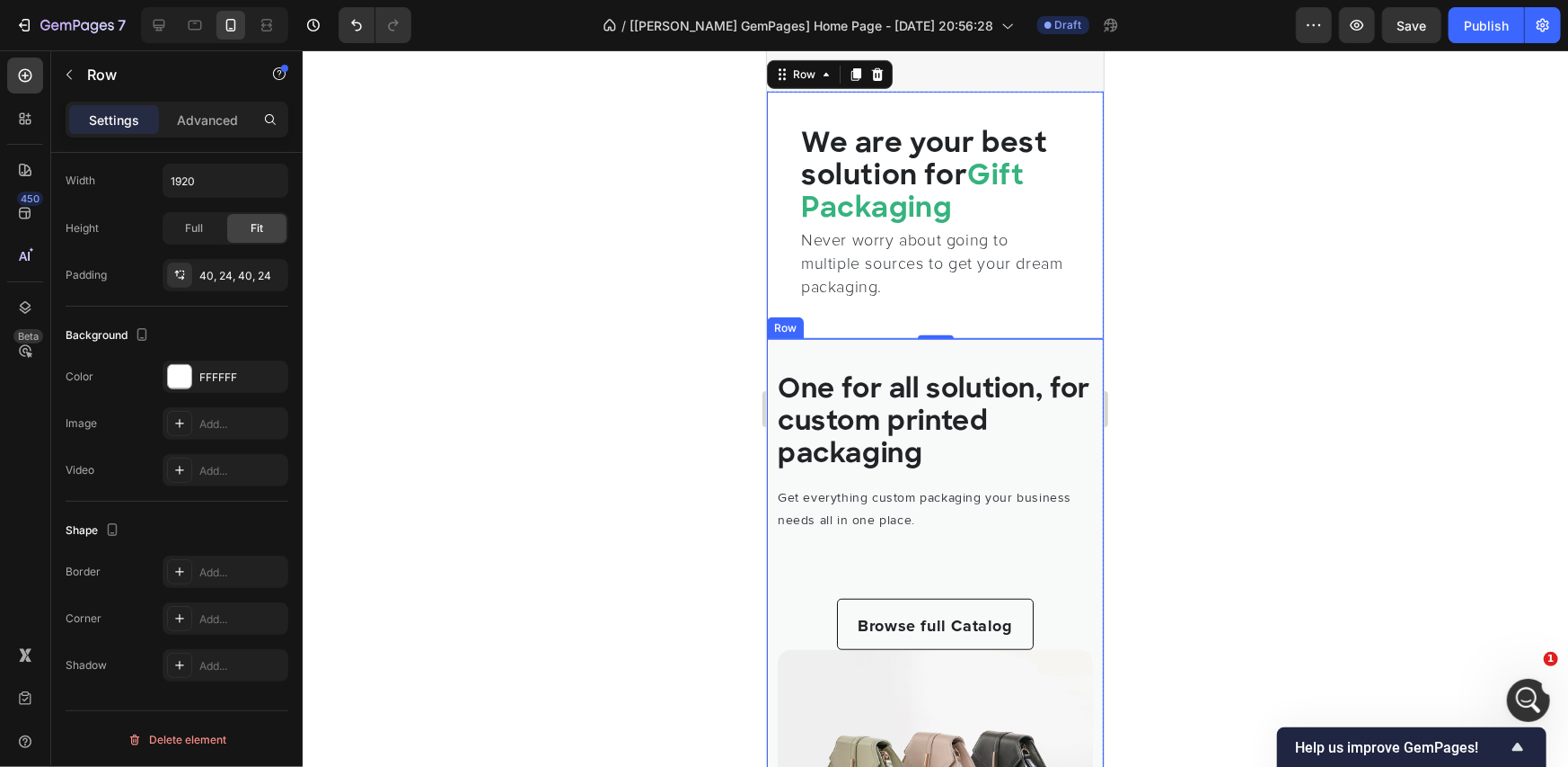
scroll to position [242, 0]
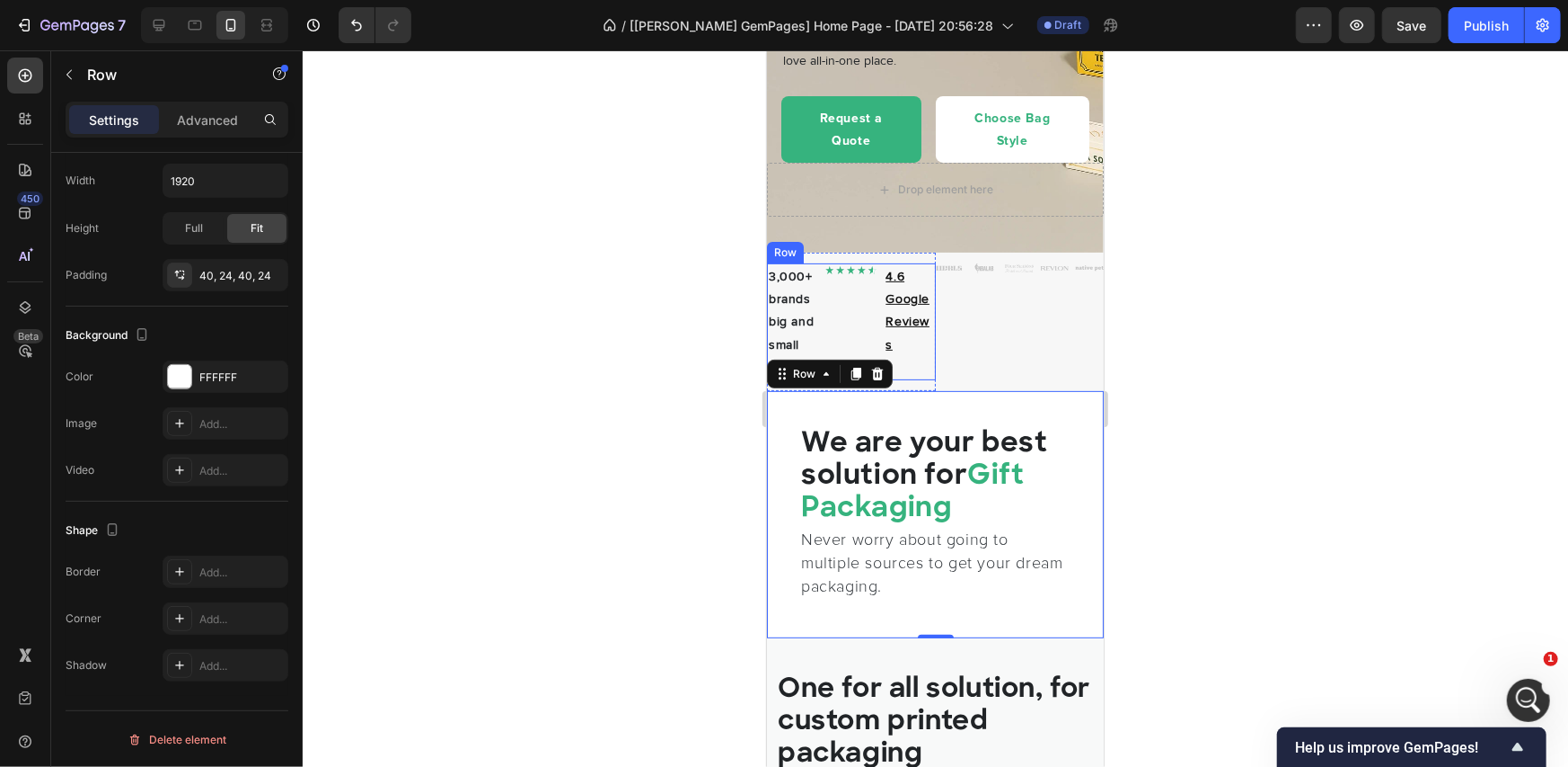
click at [859, 361] on div "Image" at bounding box center [849, 321] width 51 height 117
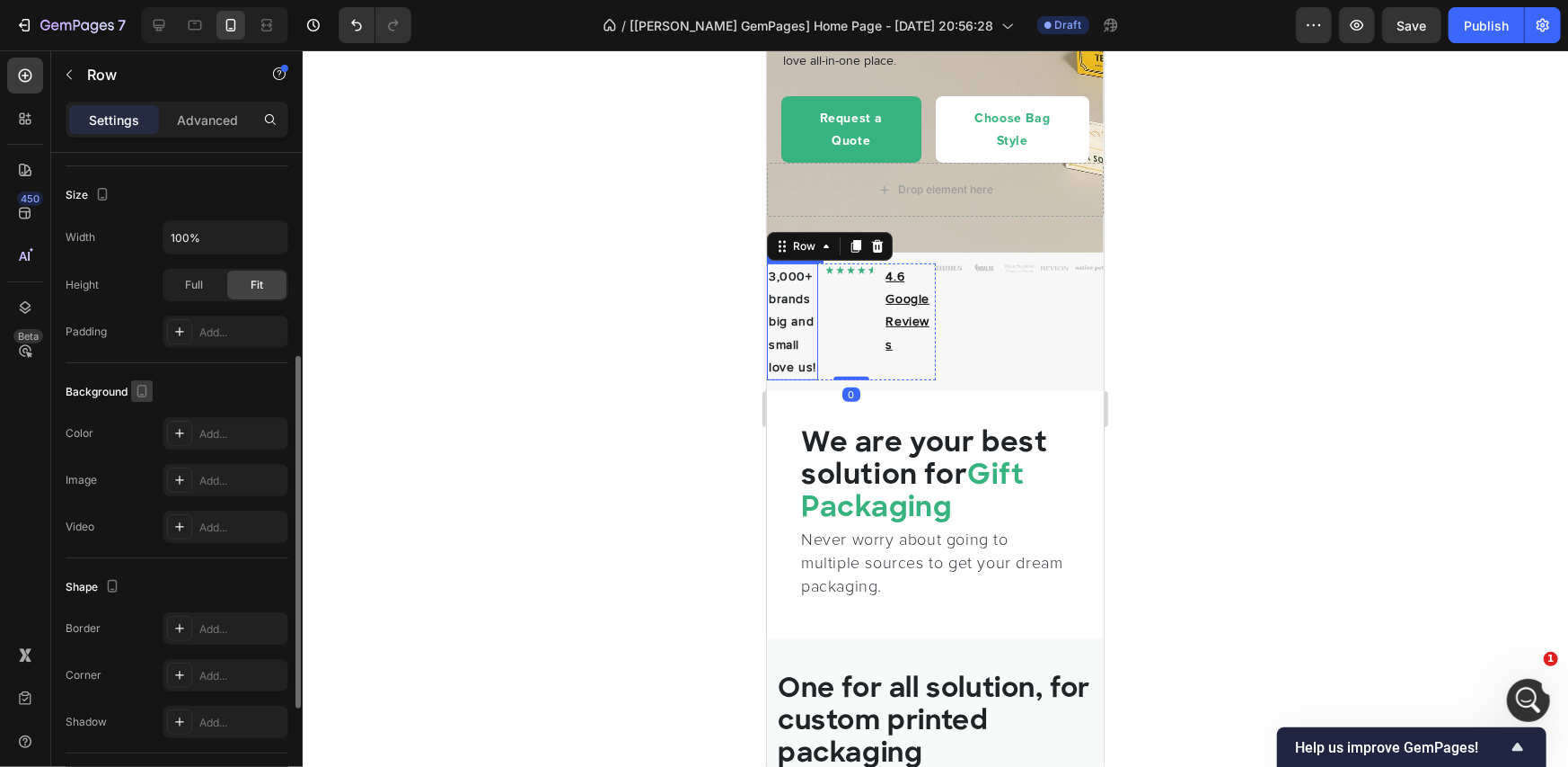
scroll to position [0, 0]
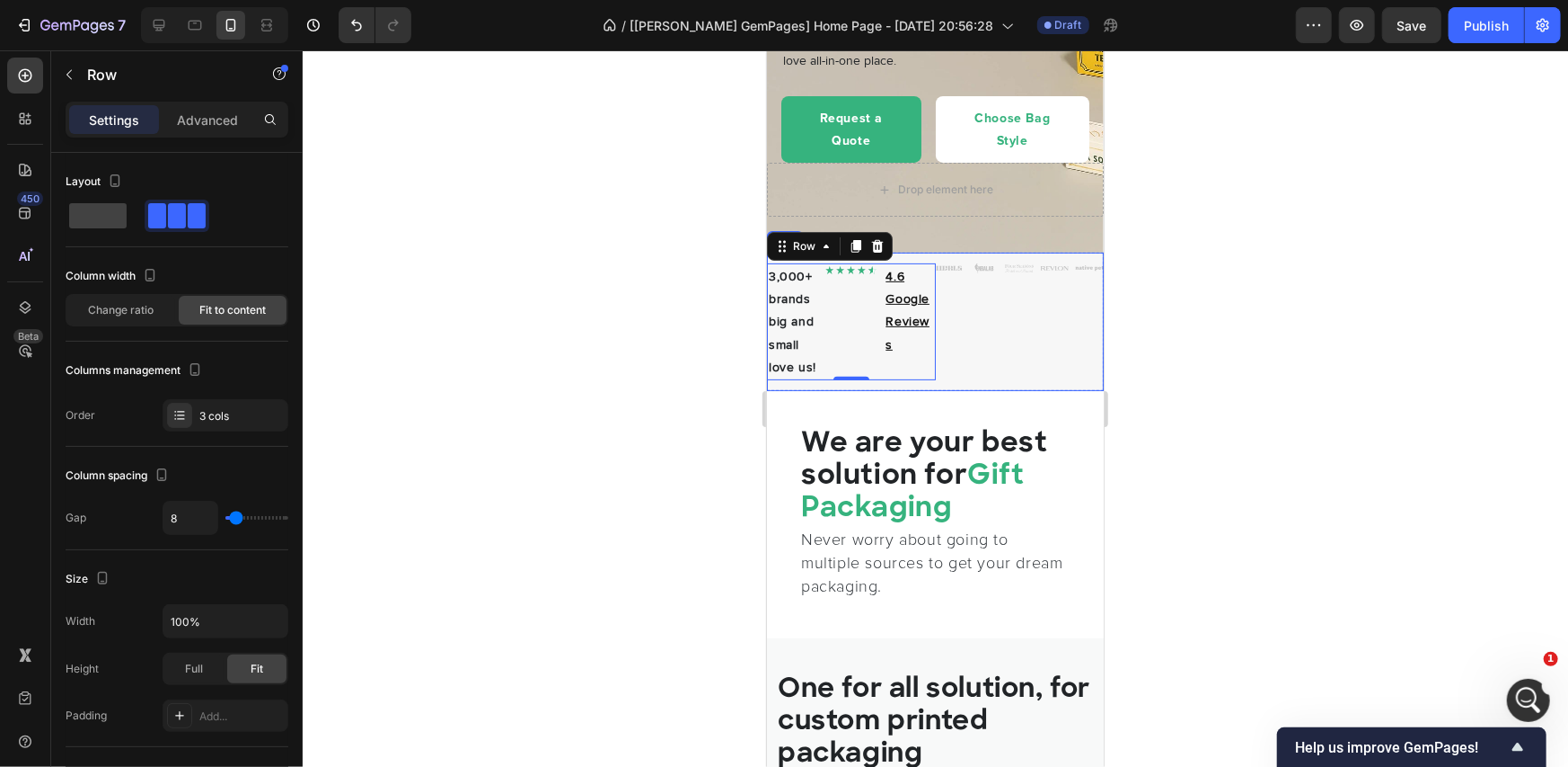
click at [1020, 327] on div "Image Row" at bounding box center [1019, 321] width 169 height 138
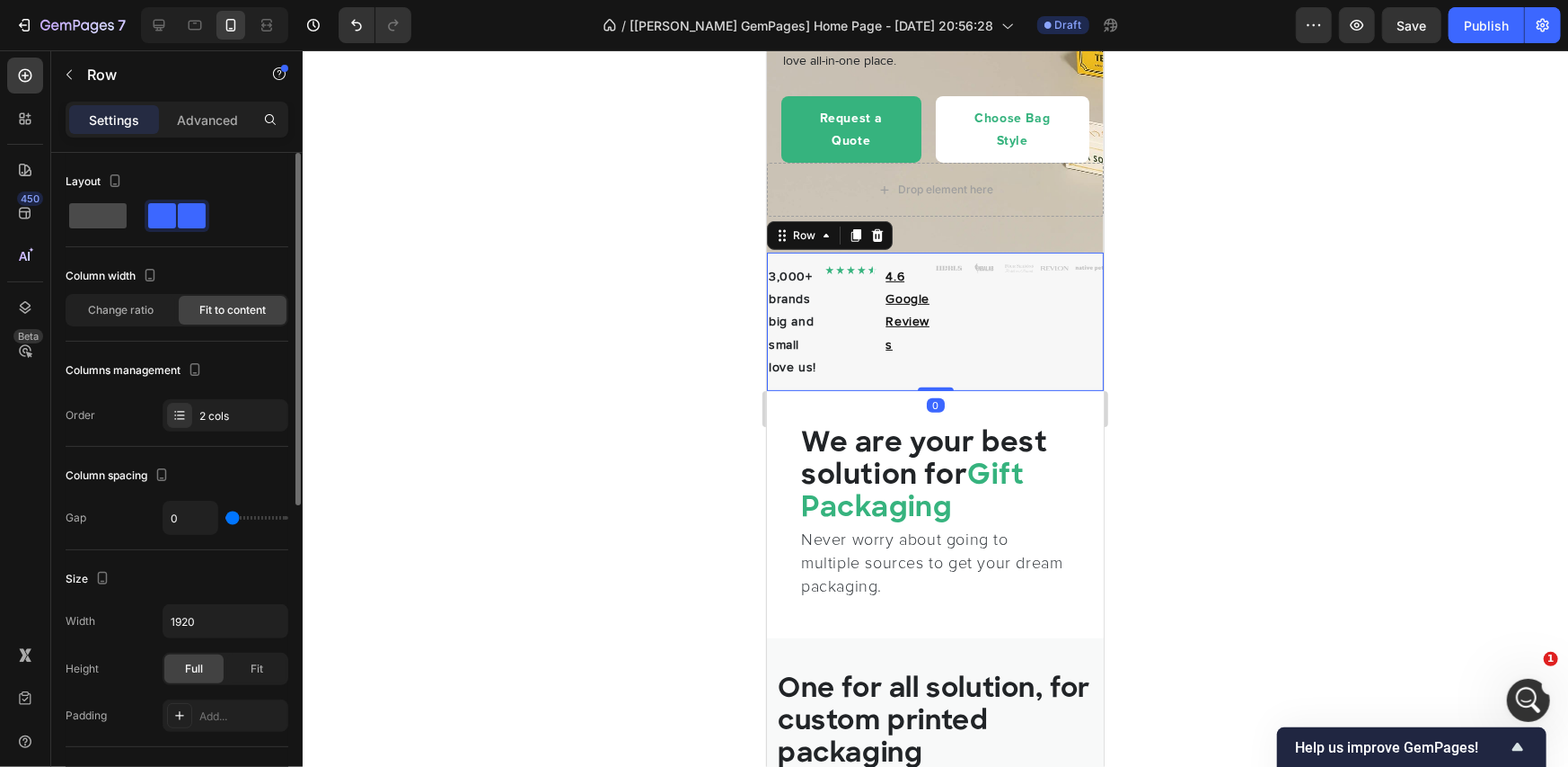
click at [110, 218] on span at bounding box center [98, 215] width 58 height 25
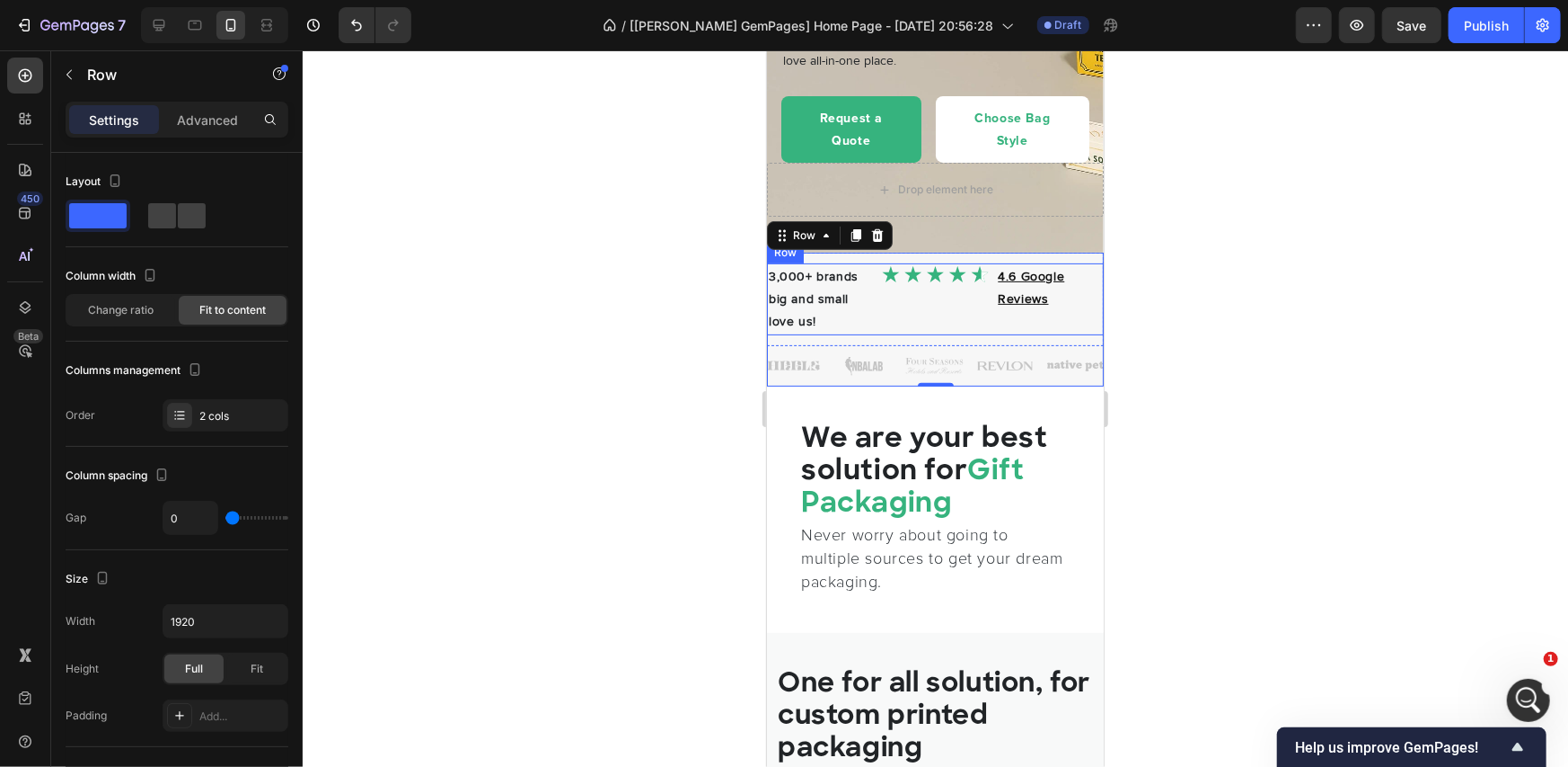
click at [894, 324] on div "Image" at bounding box center [935, 298] width 108 height 72
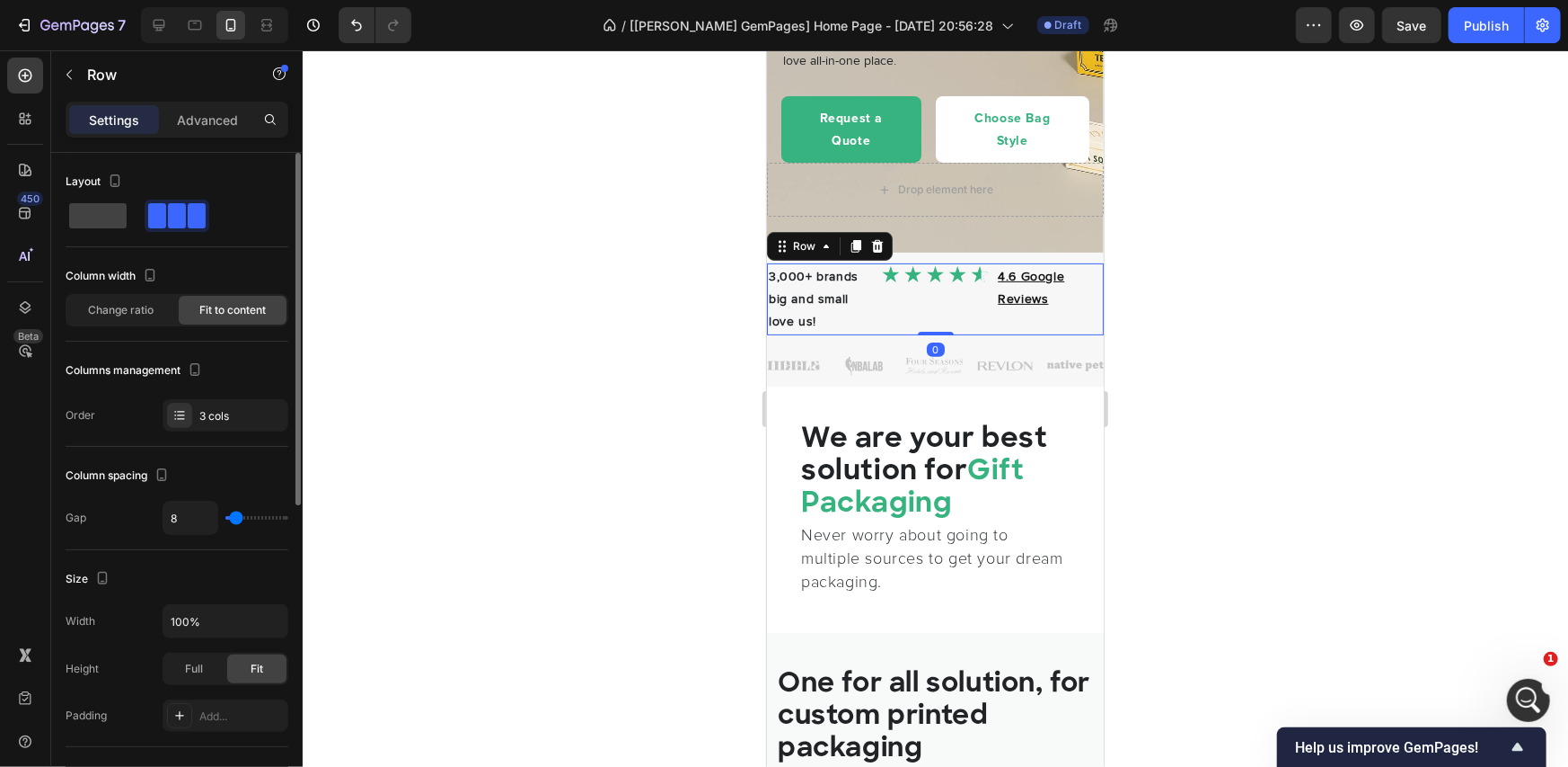
scroll to position [587, 0]
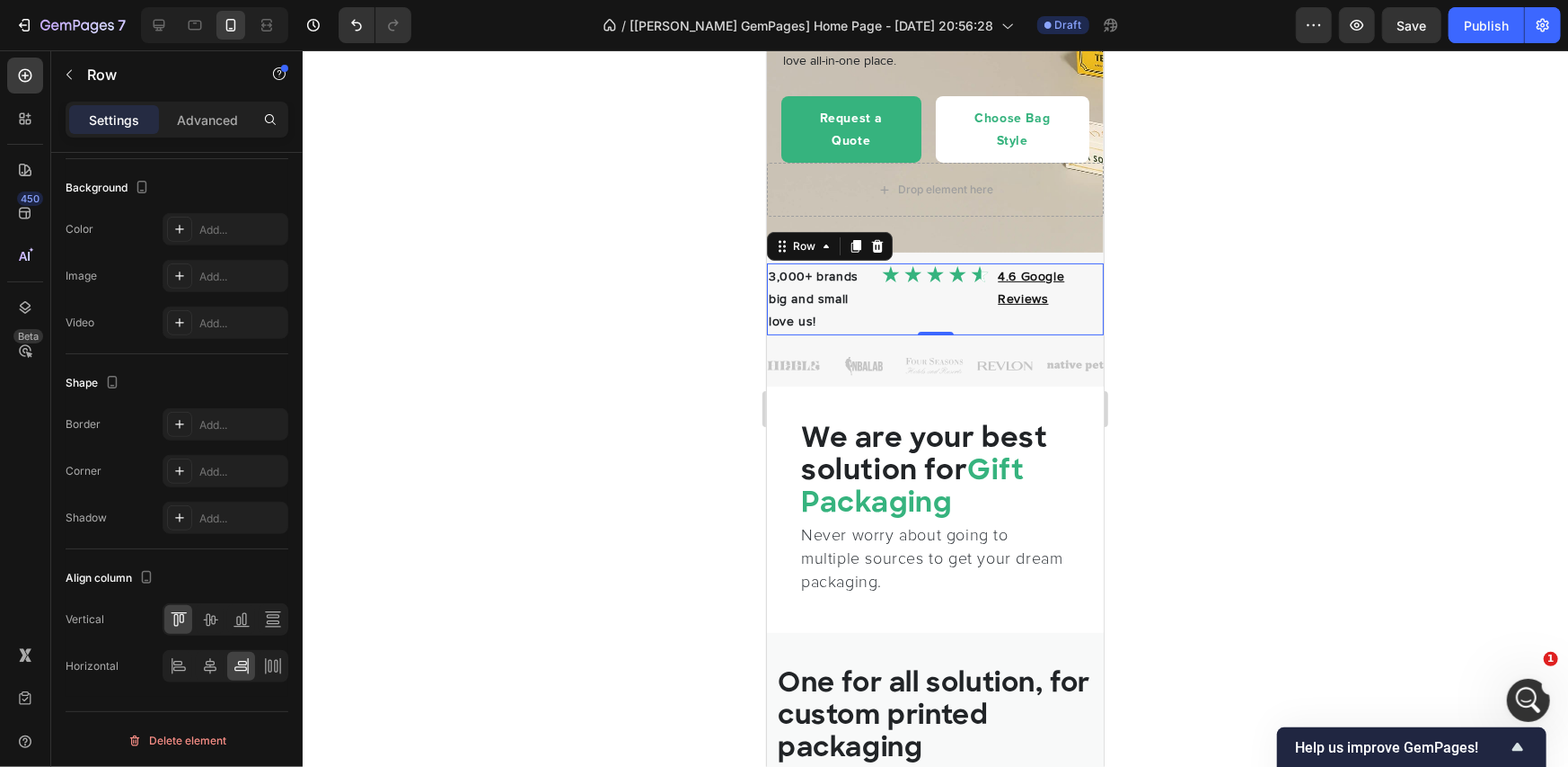
click at [725, 408] on div at bounding box center [935, 408] width 1265 height 716
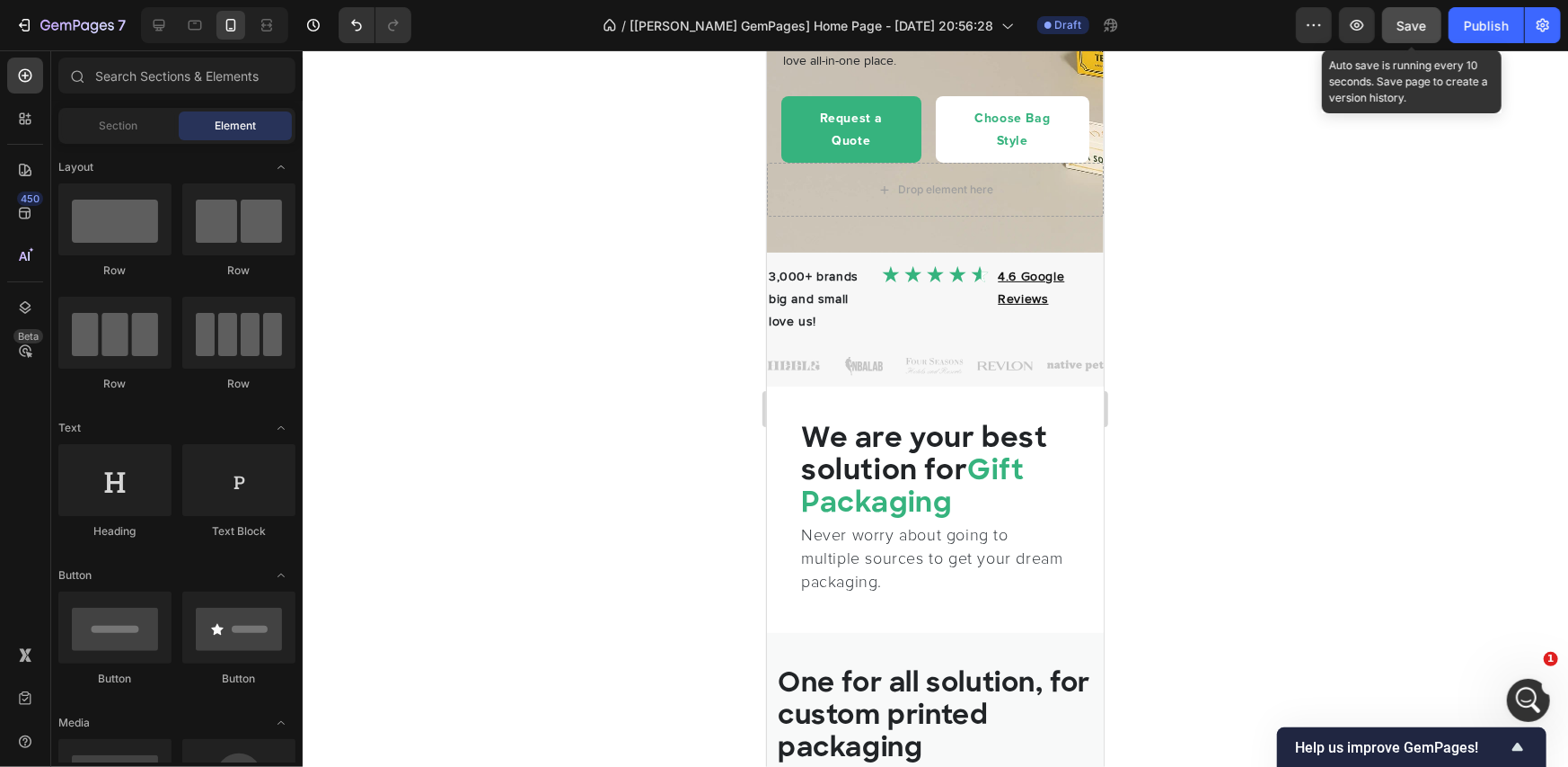
click at [1385, 35] on button "Save" at bounding box center [1412, 24] width 60 height 36
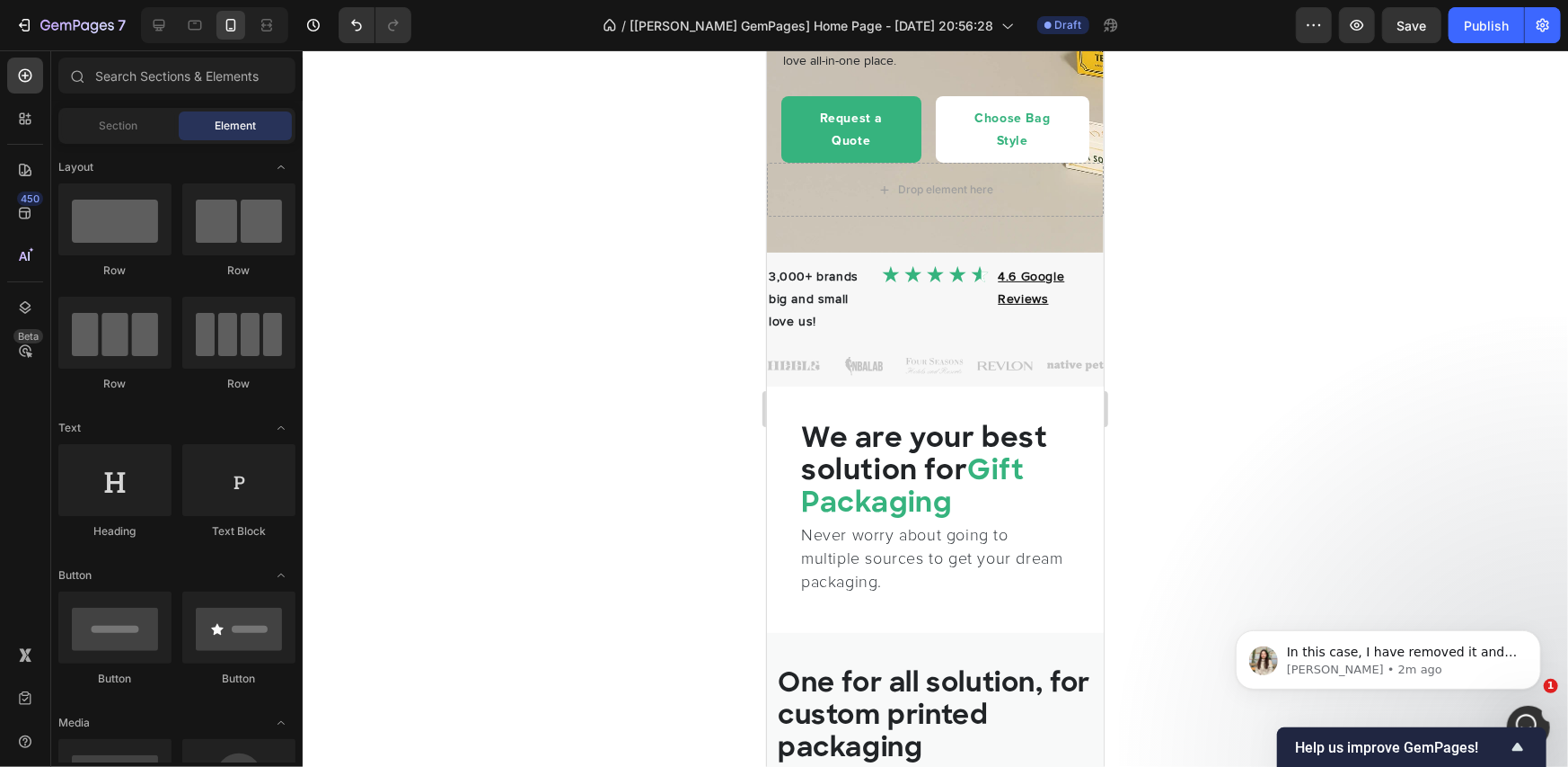
scroll to position [0, 0]
